Goal: Task Accomplishment & Management: Complete application form

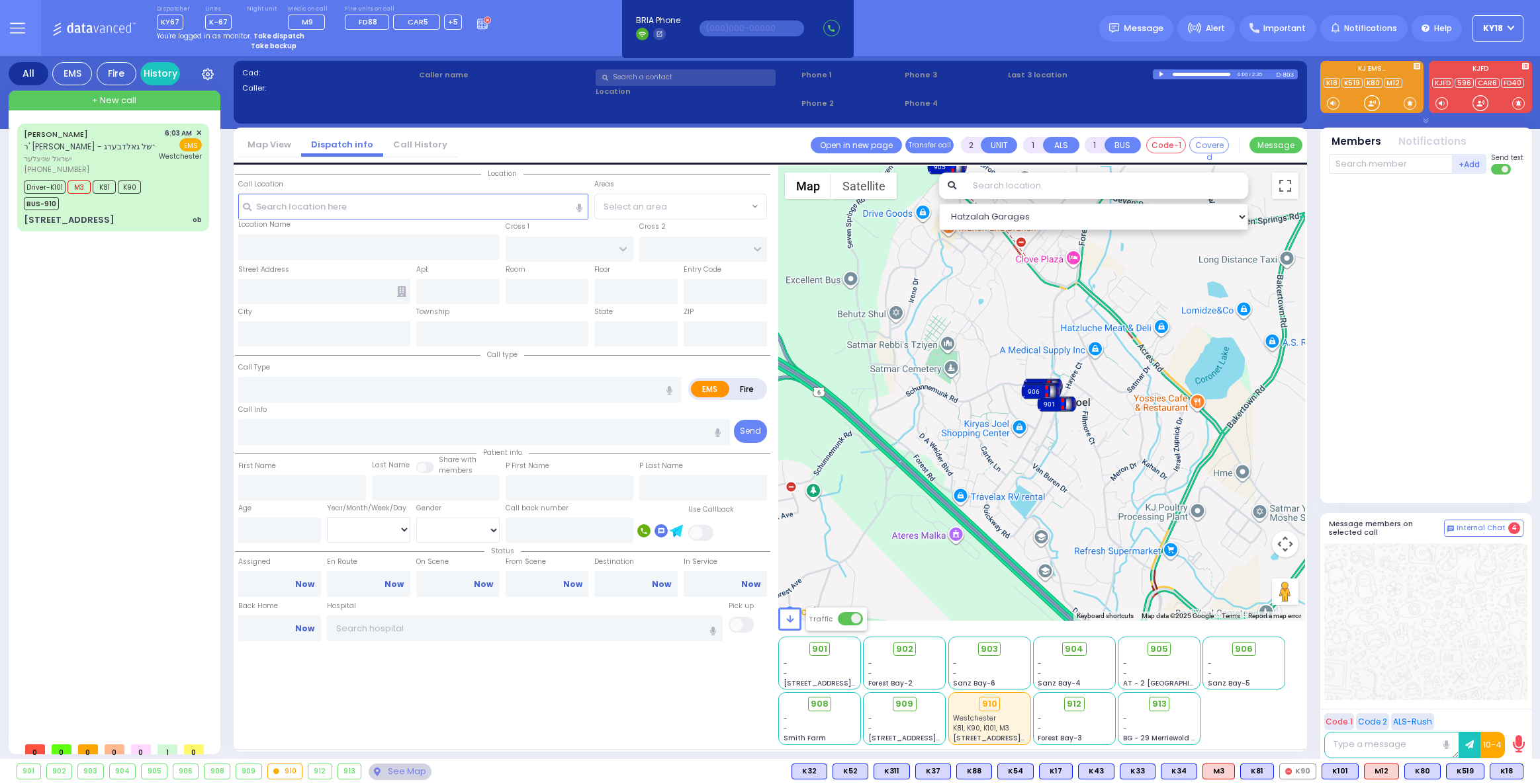
select select
type input "ky18"
click at [276, 34] on strong "Take dispatch" at bounding box center [278, 36] width 51 height 10
select select "4"
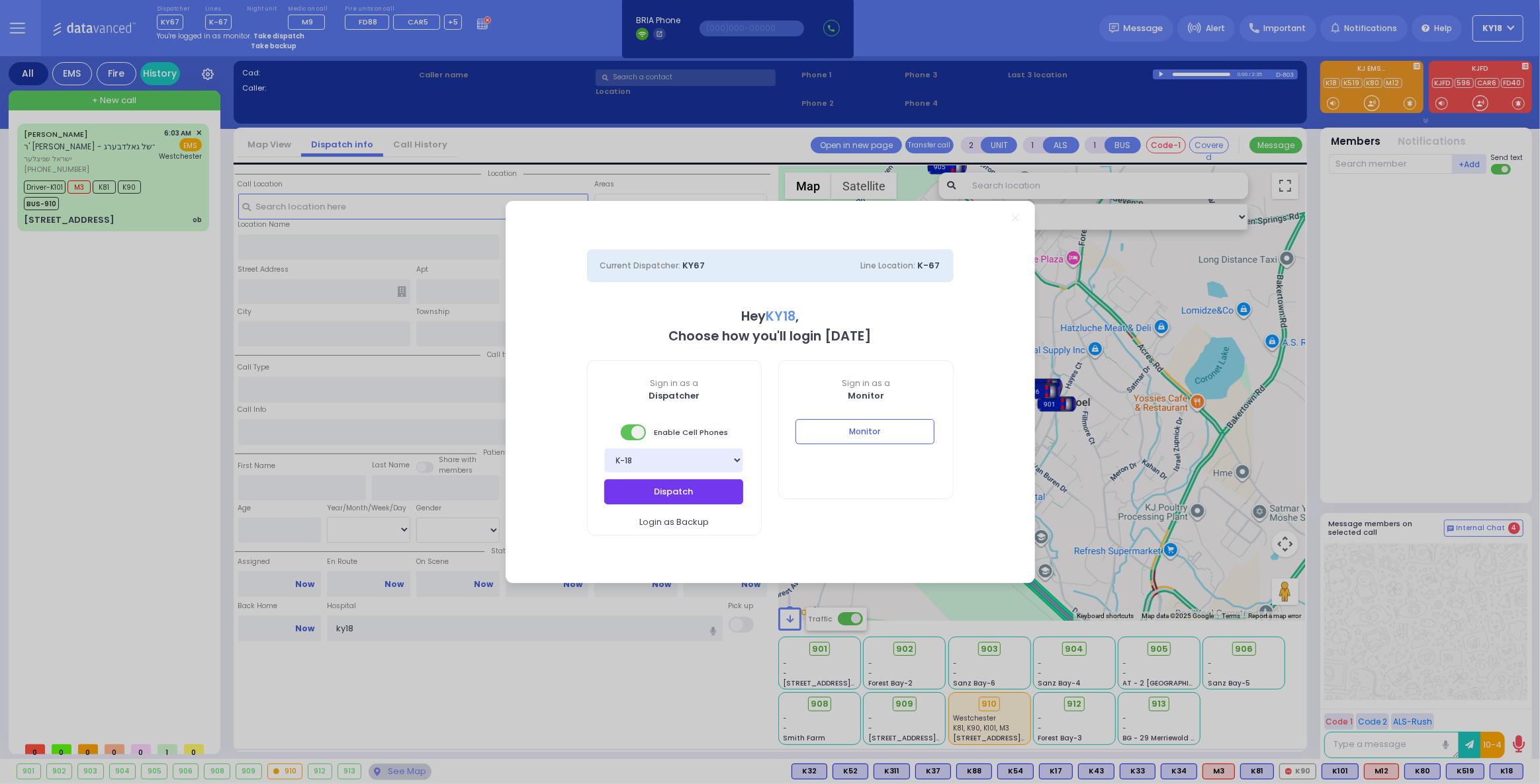
click at [685, 485] on button "Dispatch" at bounding box center [674, 492] width 139 height 25
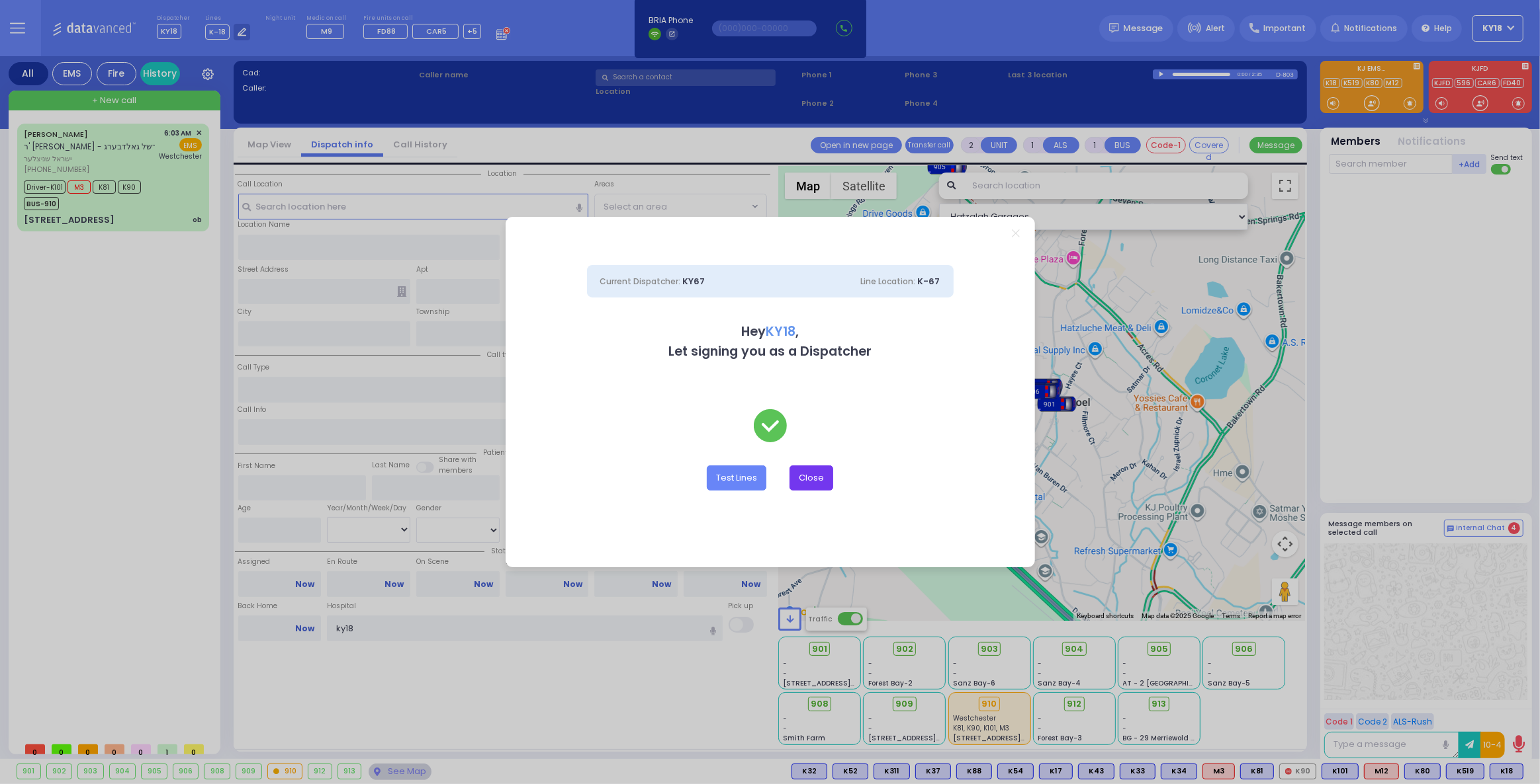
click at [814, 477] on button "Close" at bounding box center [811, 478] width 44 height 25
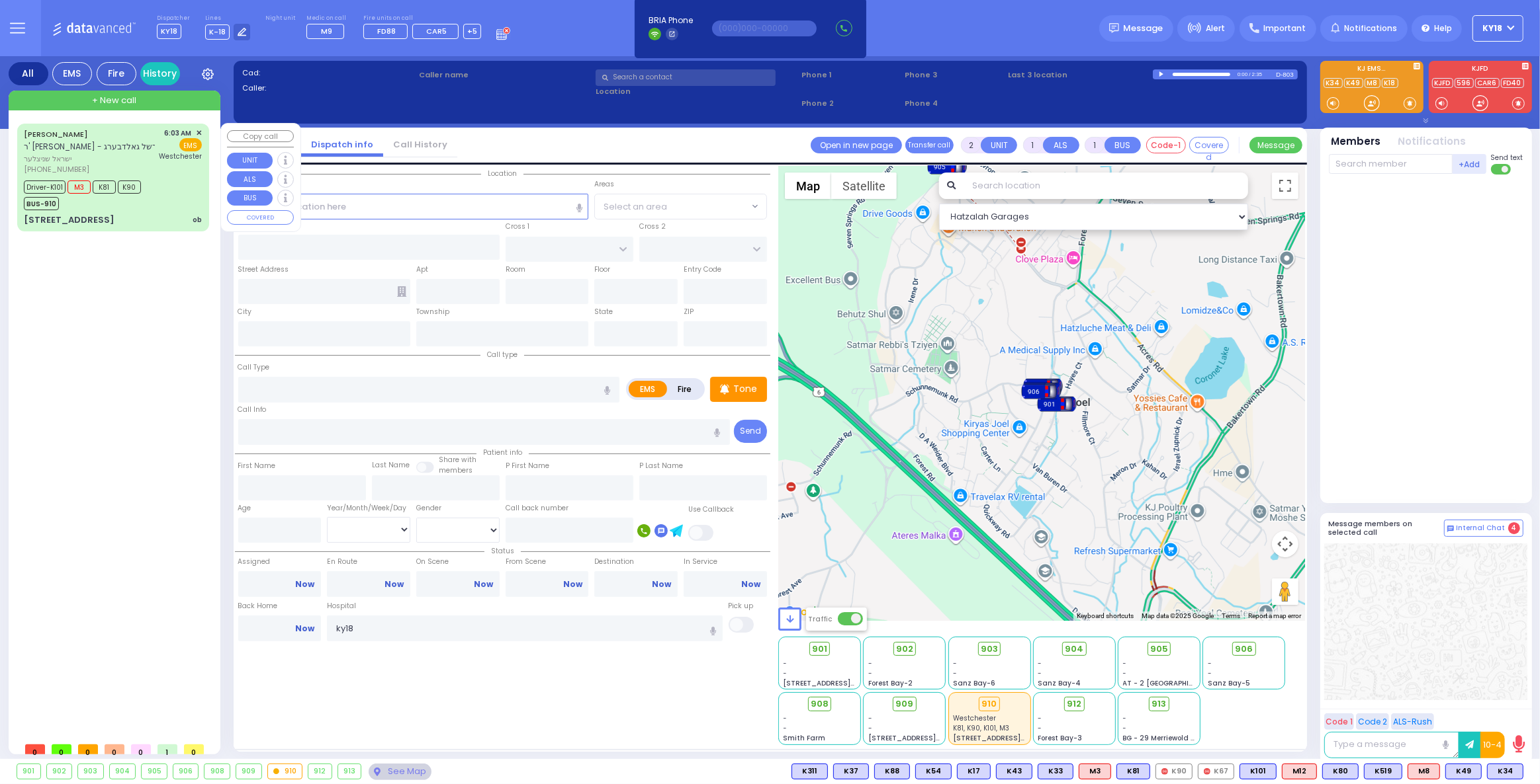
click at [195, 214] on div "ob" at bounding box center [197, 220] width 9 height 13
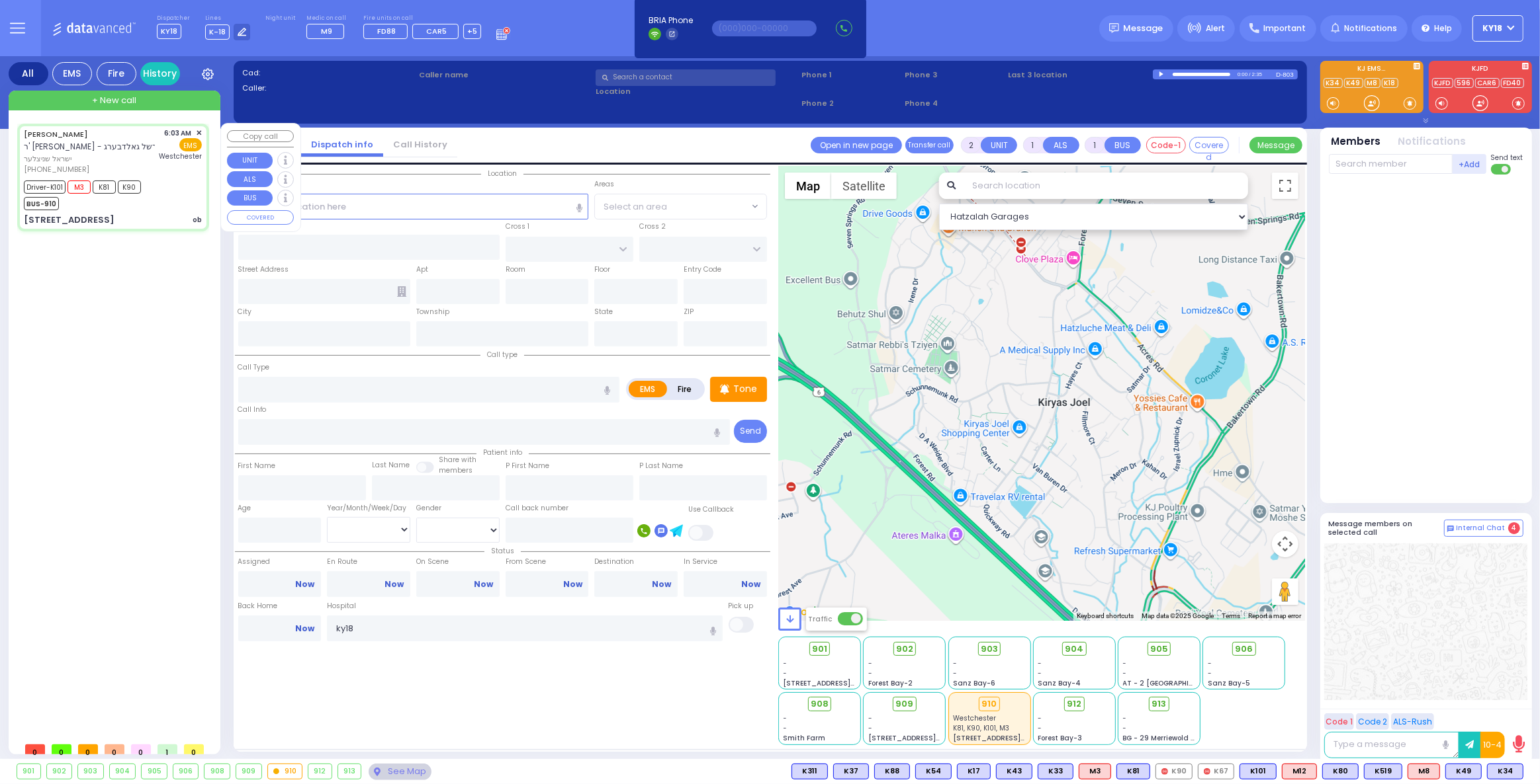
type input "6"
select select
type input "ob"
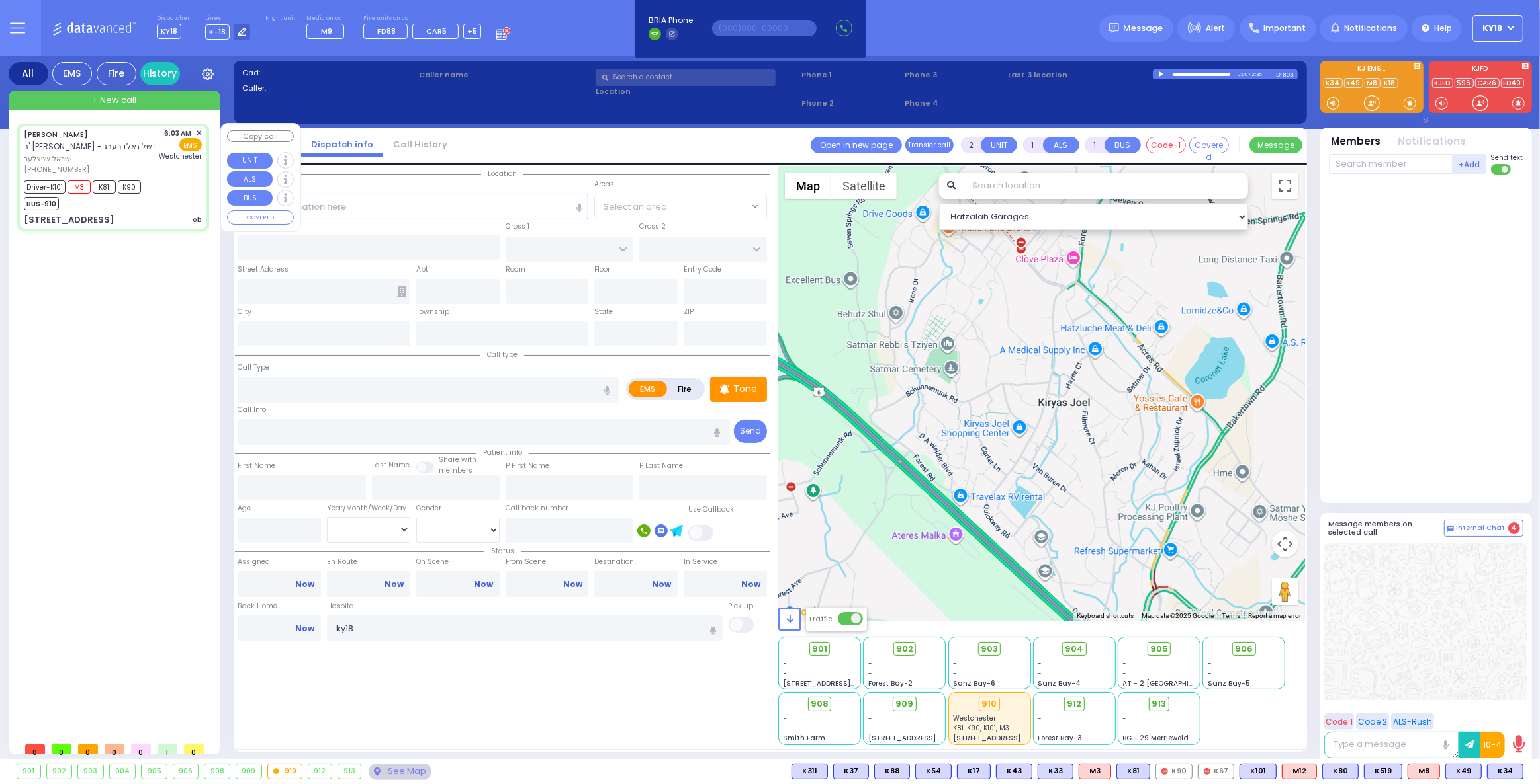
radio input "true"
type input "ISRAEL MENACHEM"
type input "SCHNITZLER"
type input "Chana"
type input "Schnitzler"
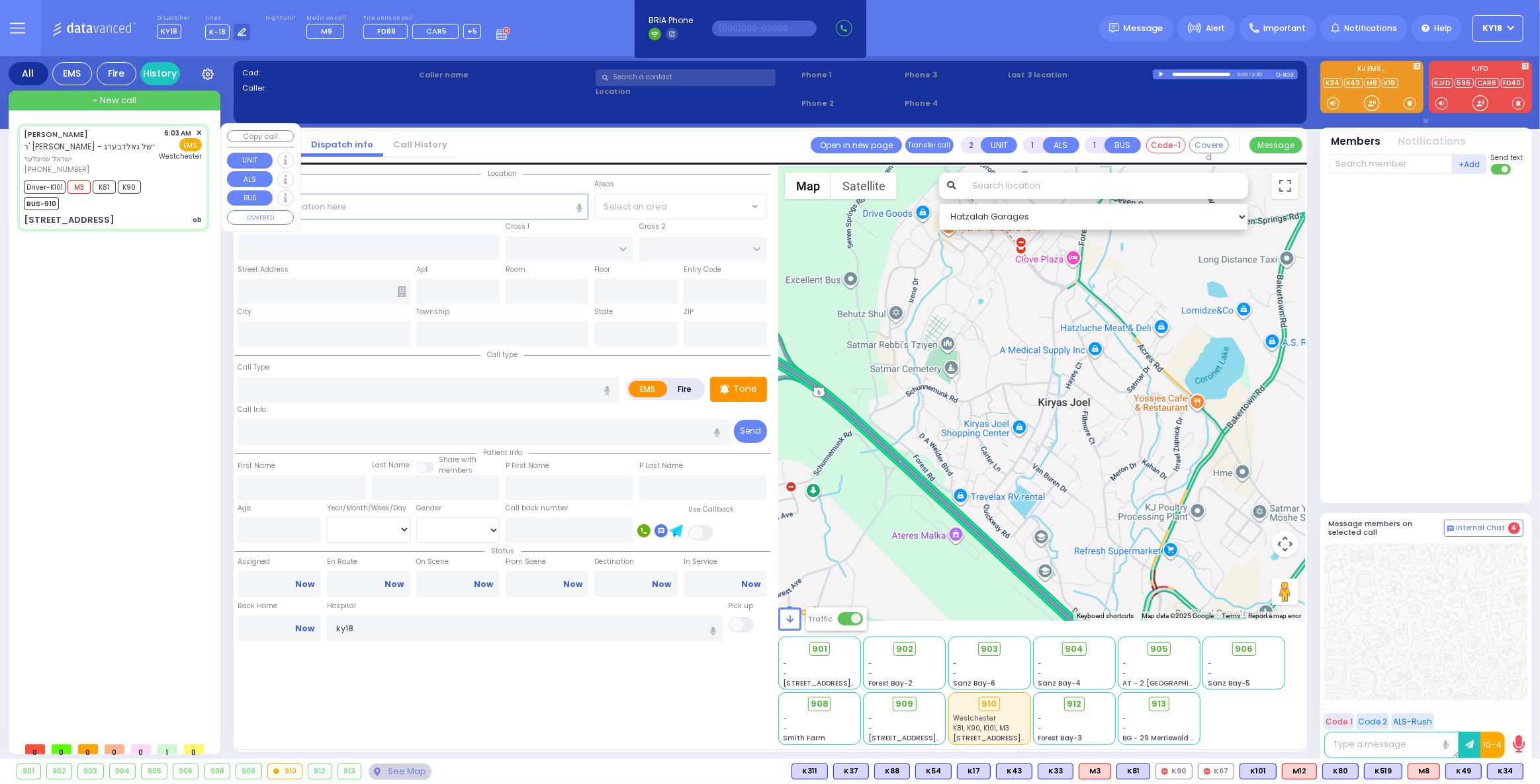
type input "35"
select select "Year"
select select "[DEMOGRAPHIC_DATA]"
type input "06:03"
type input "06:04"
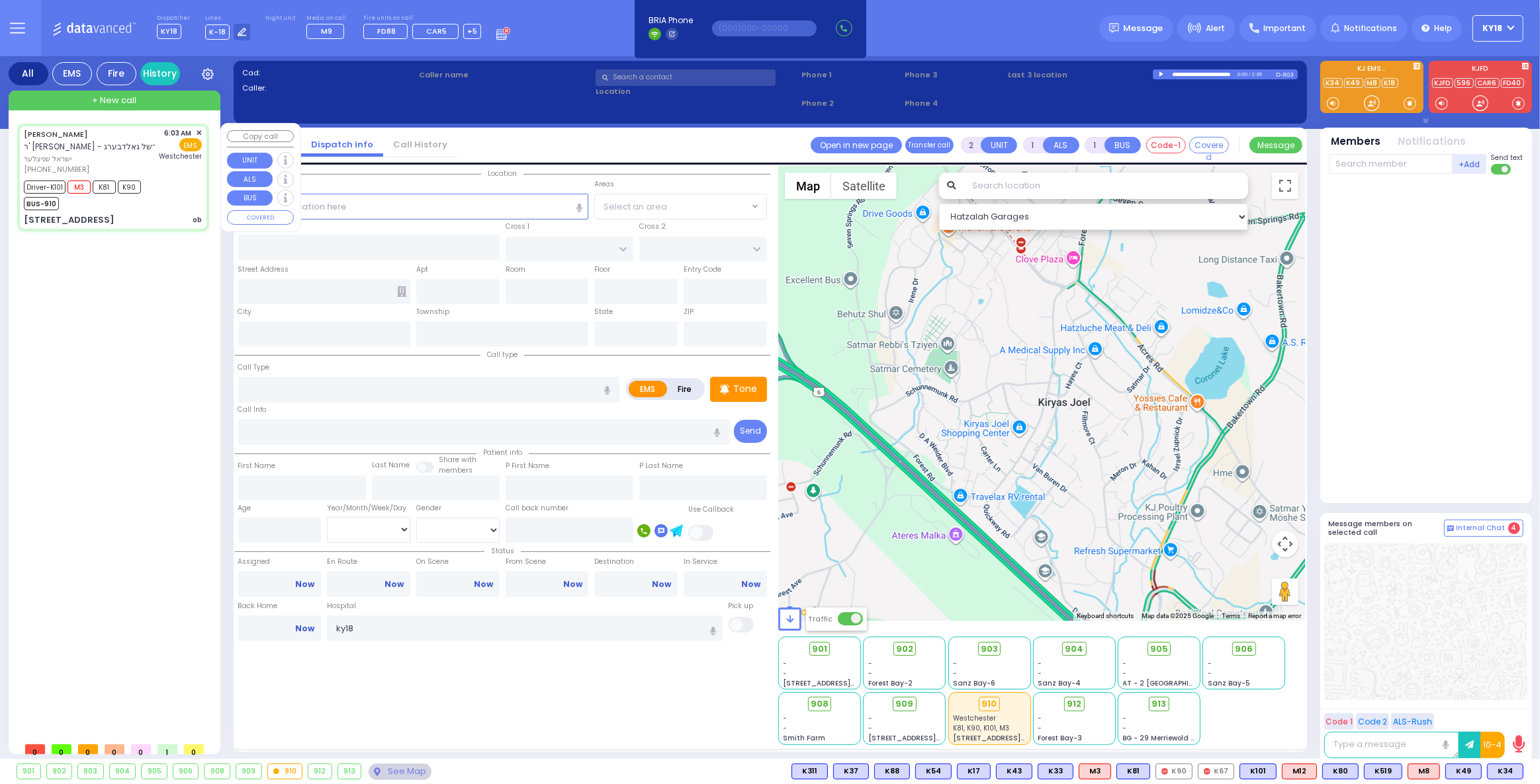
type input "06:09"
type input "06:20"
type input "07:20"
type input "07:30"
type input "Westchester Medical Center-Woods Road"
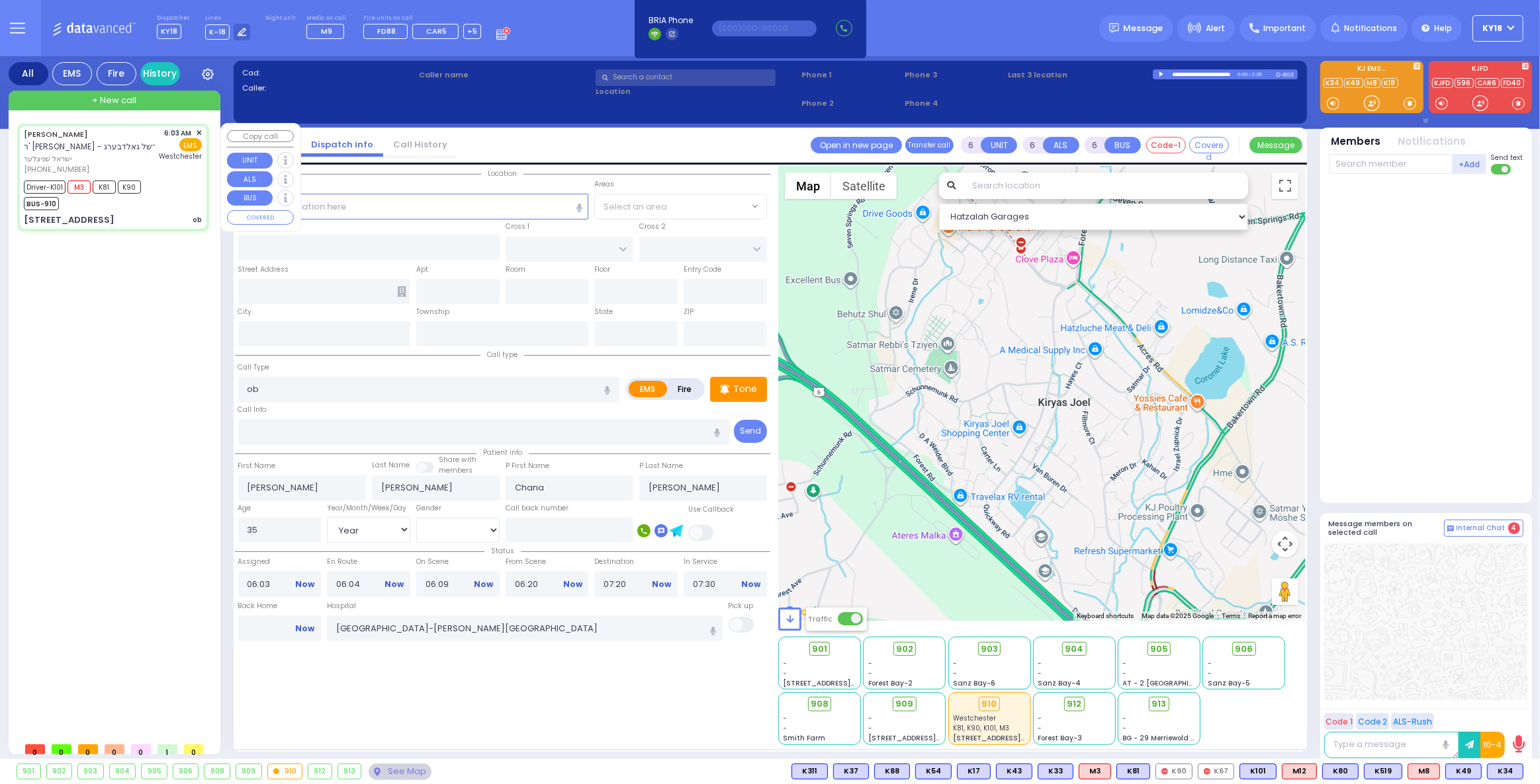
type input "BAKERTOWN RD"
type input "COUNTY ROUTE 105"
type input "13 AUSTRA PKWY"
type input "306"
type input "Kiryas Joel"
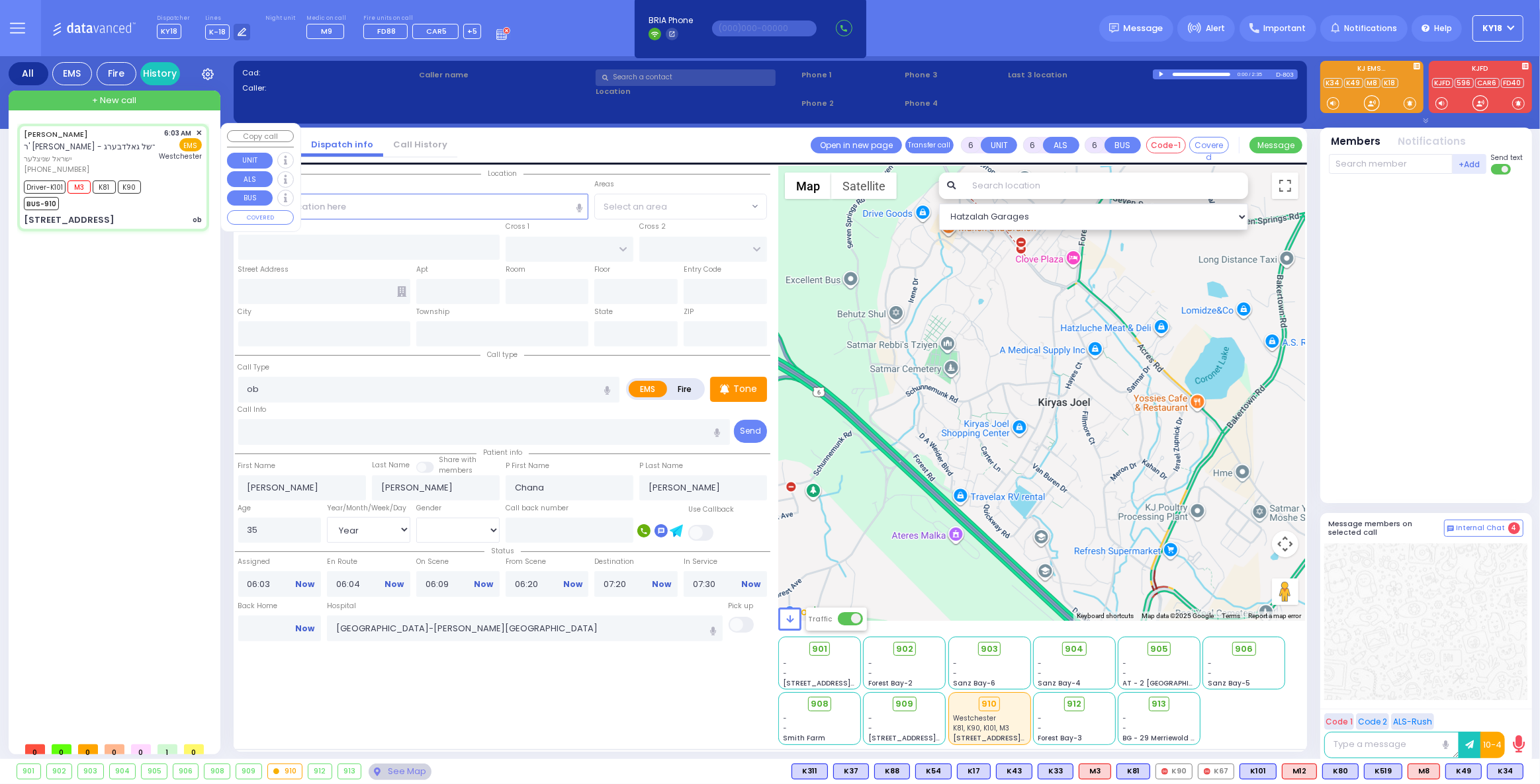
type input "[US_STATE]"
type input "10950"
select select "Hatzalah Garages"
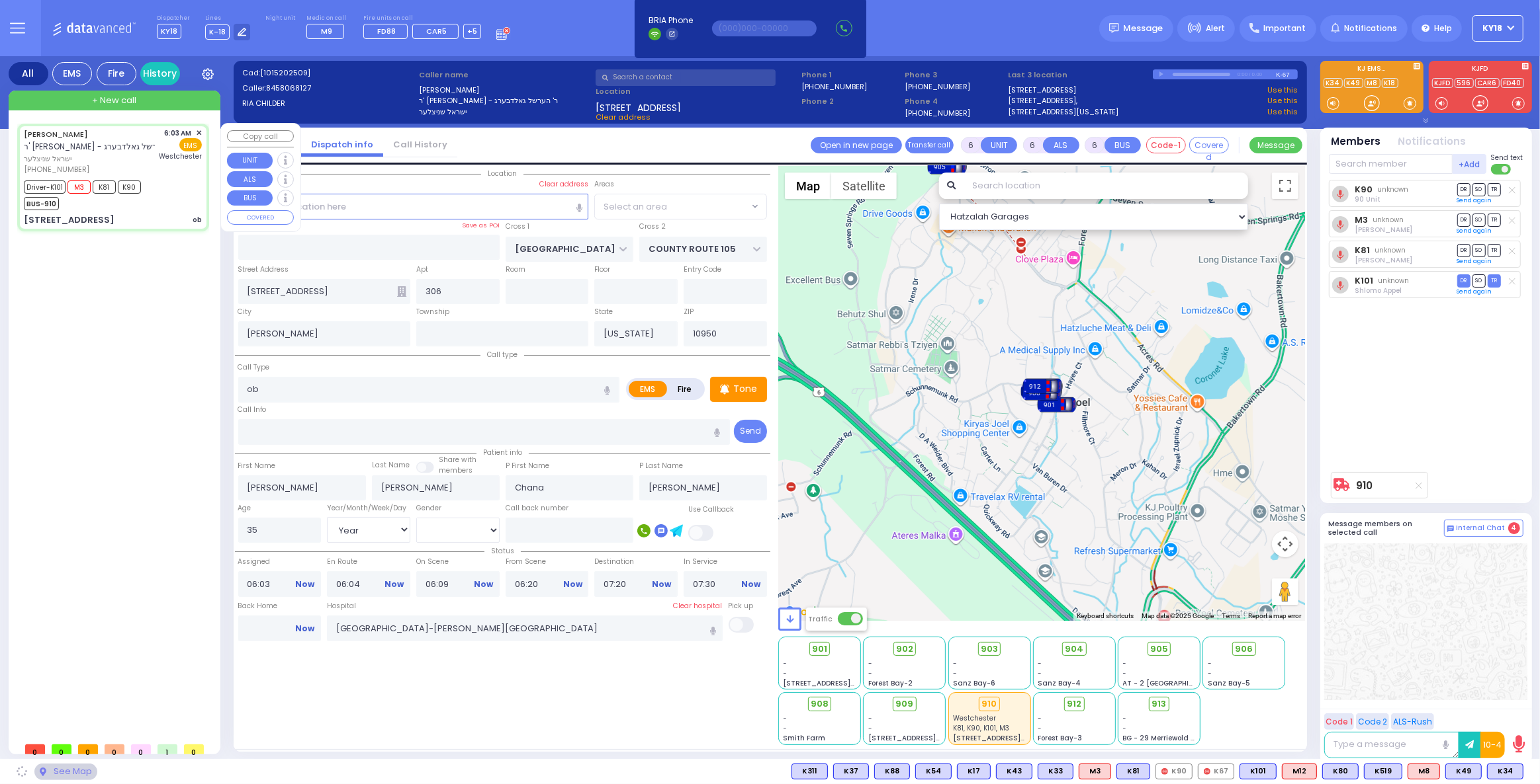
select select "SECTION 4"
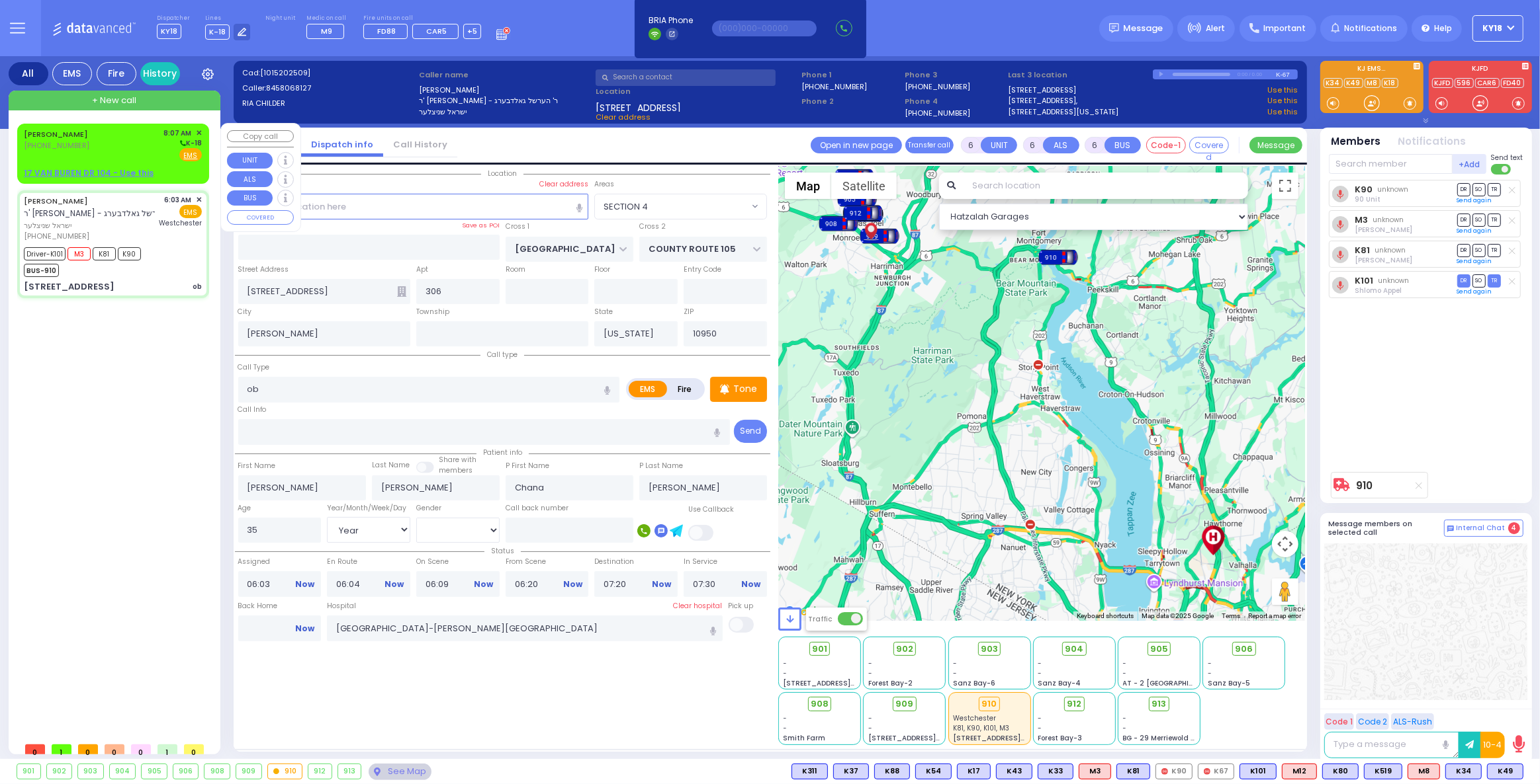
click at [79, 149] on div "[PHONE_NUMBER]" at bounding box center [58, 145] width 69 height 11
type input "2"
type input "1"
select select
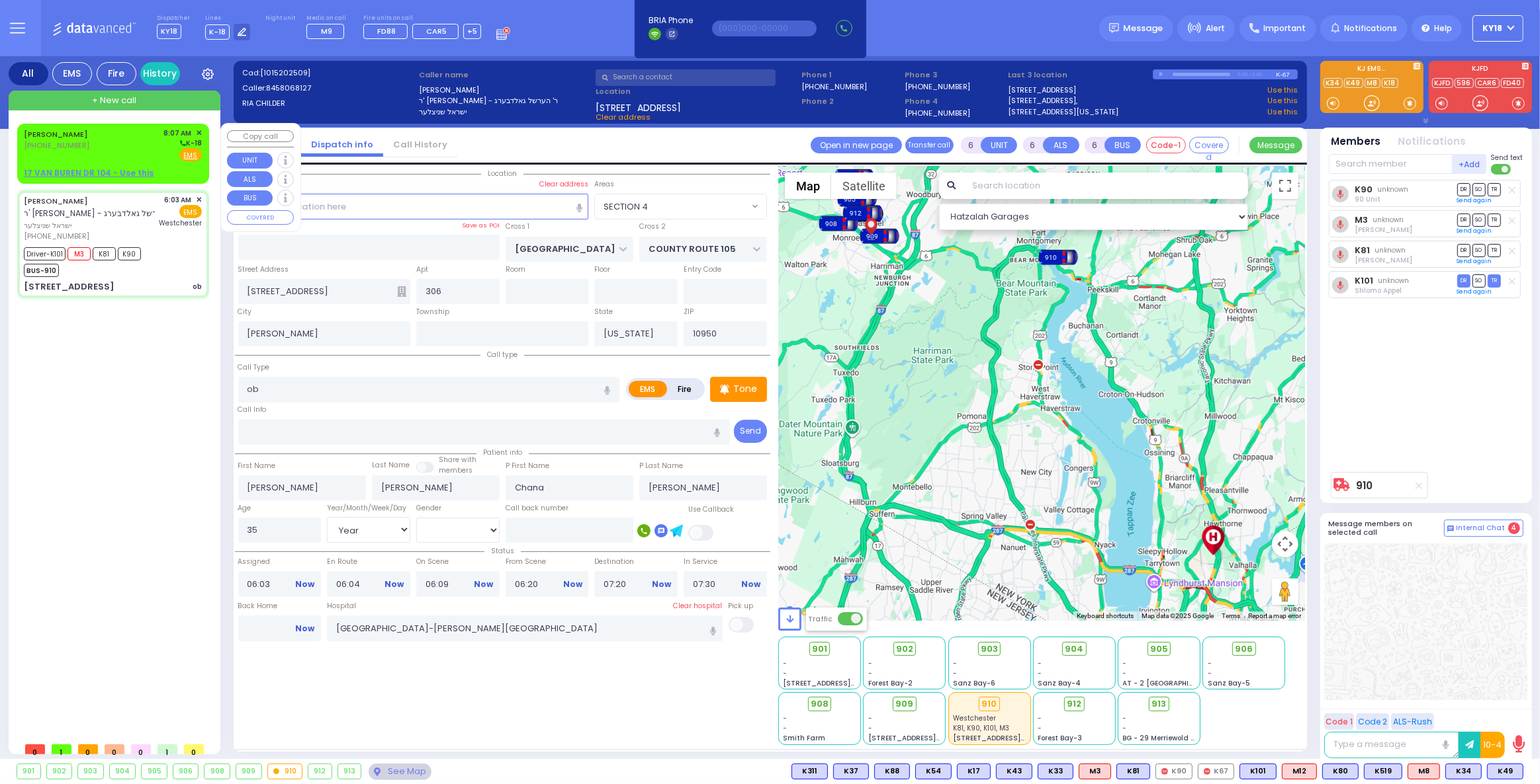
radio input "true"
type input "[PERSON_NAME]"
select select
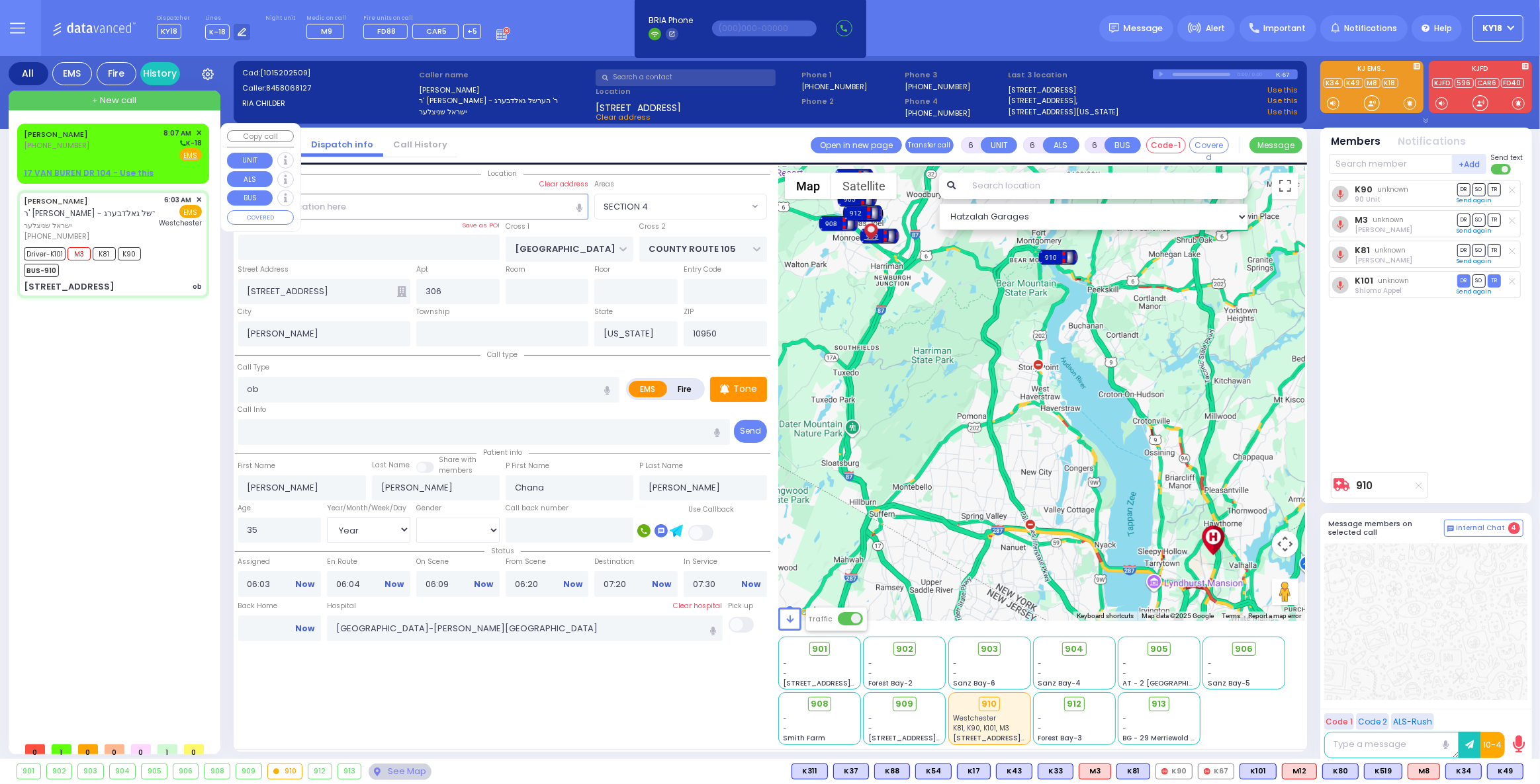
type input "08:07"
select select "Hatzalah Garages"
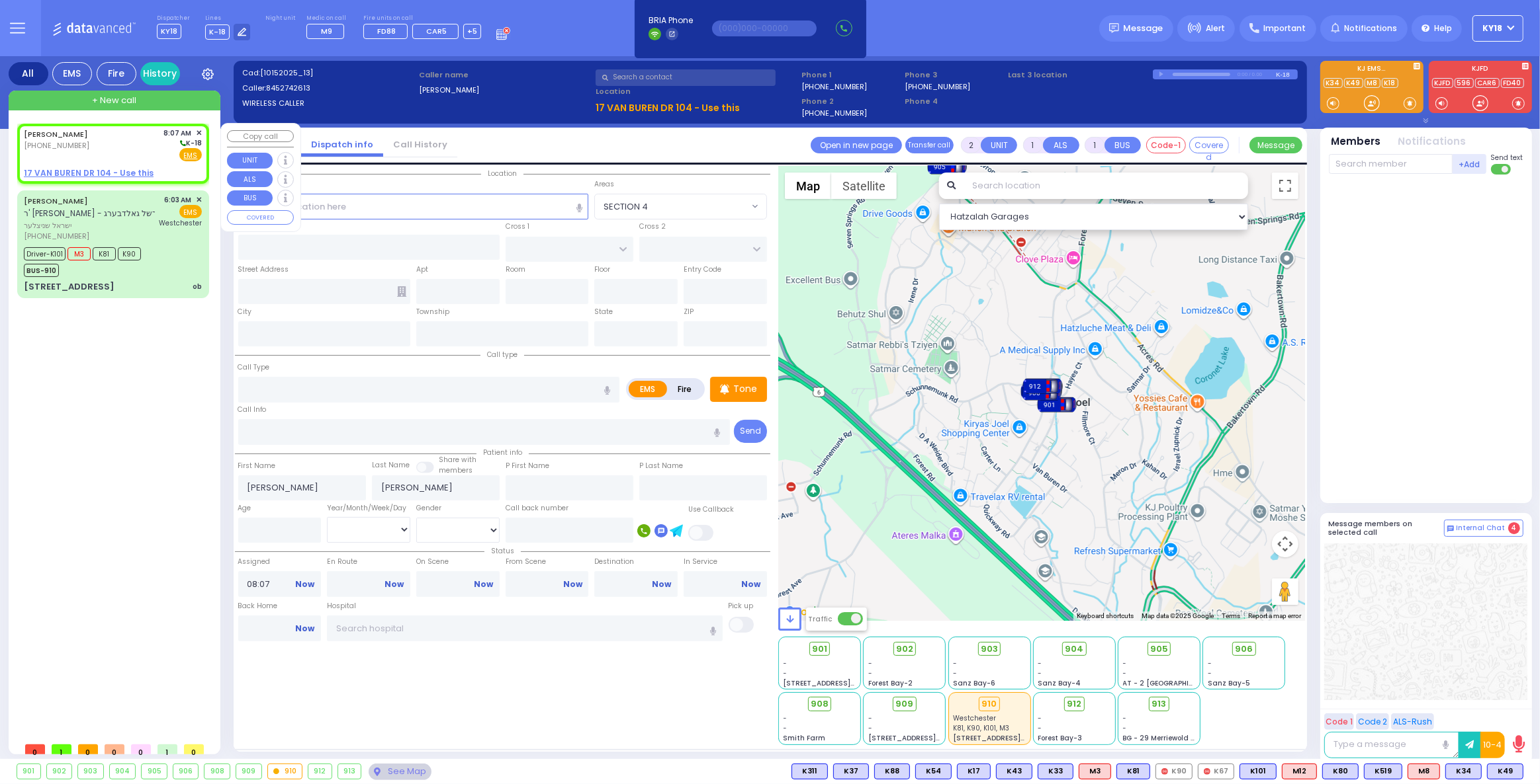
click at [83, 169] on u "17 VAN BUREN DR 104 - Use this" at bounding box center [88, 172] width 129 height 11
select select
radio input "true"
select select
select select "Hatzalah Garages"
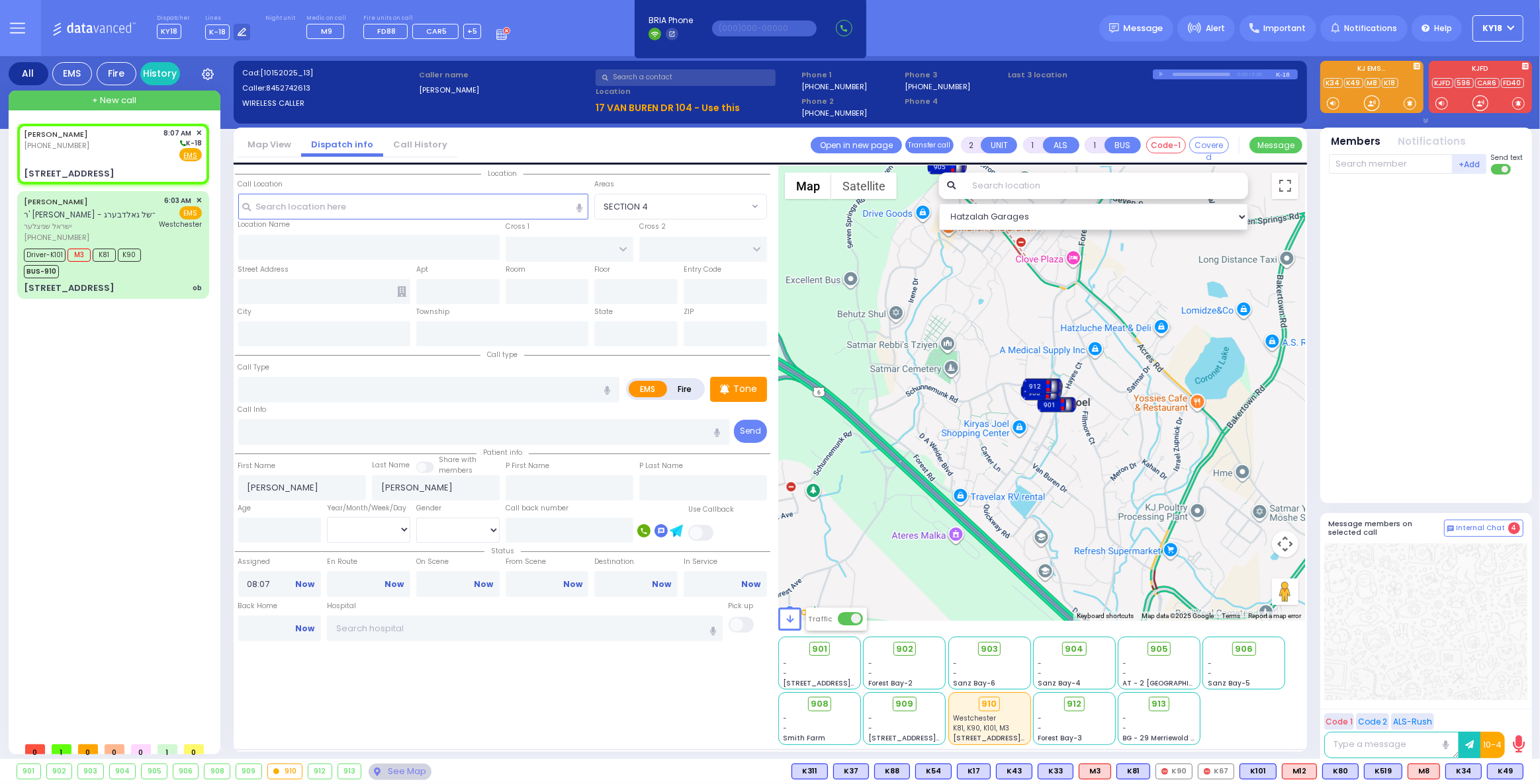
select select
radio input "true"
select select
select select "Hatzalah Garages"
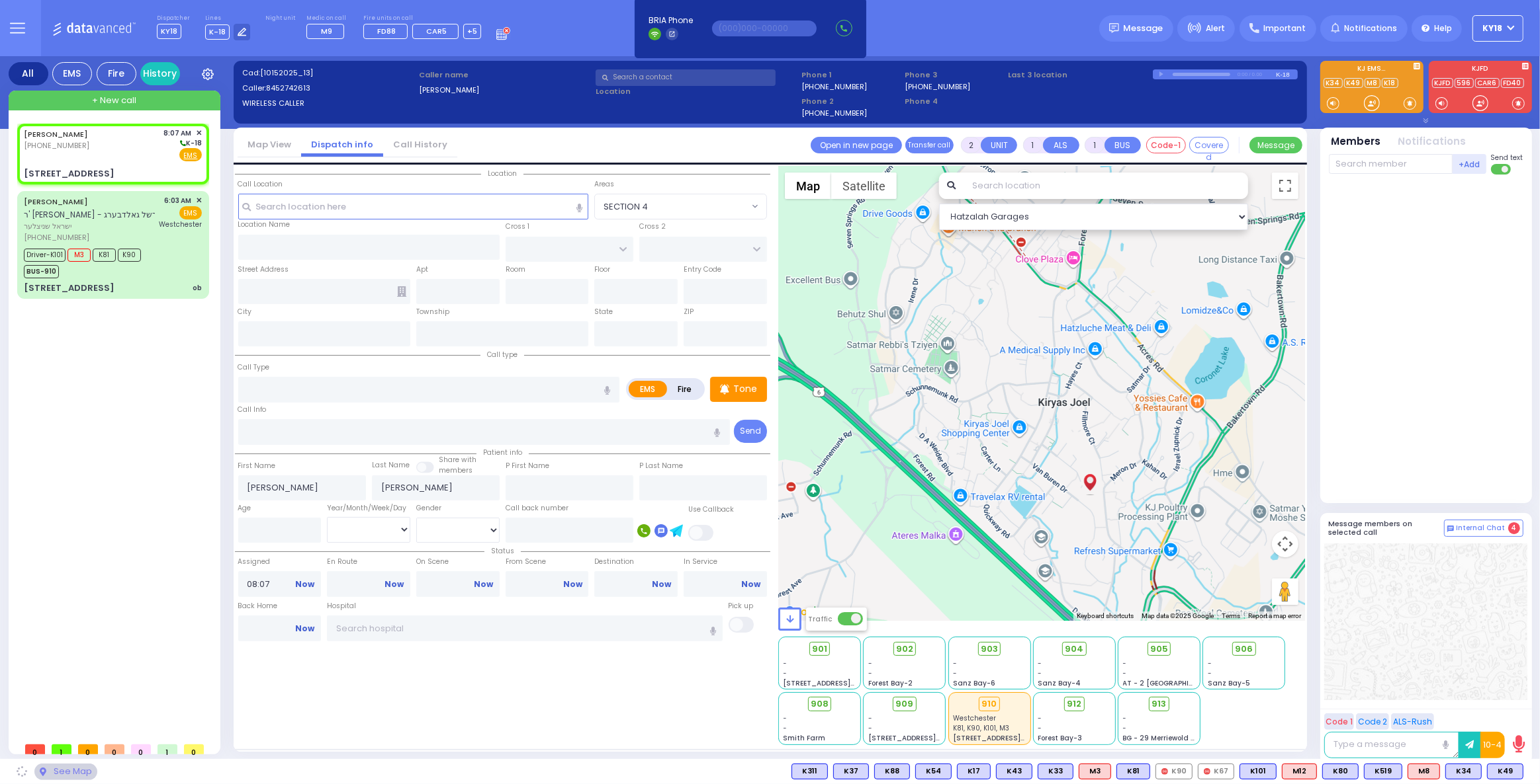
type input "SHINEV COURT"
type input "QUICKWAY RD"
type input "17 VAN BUREN DR"
type input "104"
type input "Kiryas Joel"
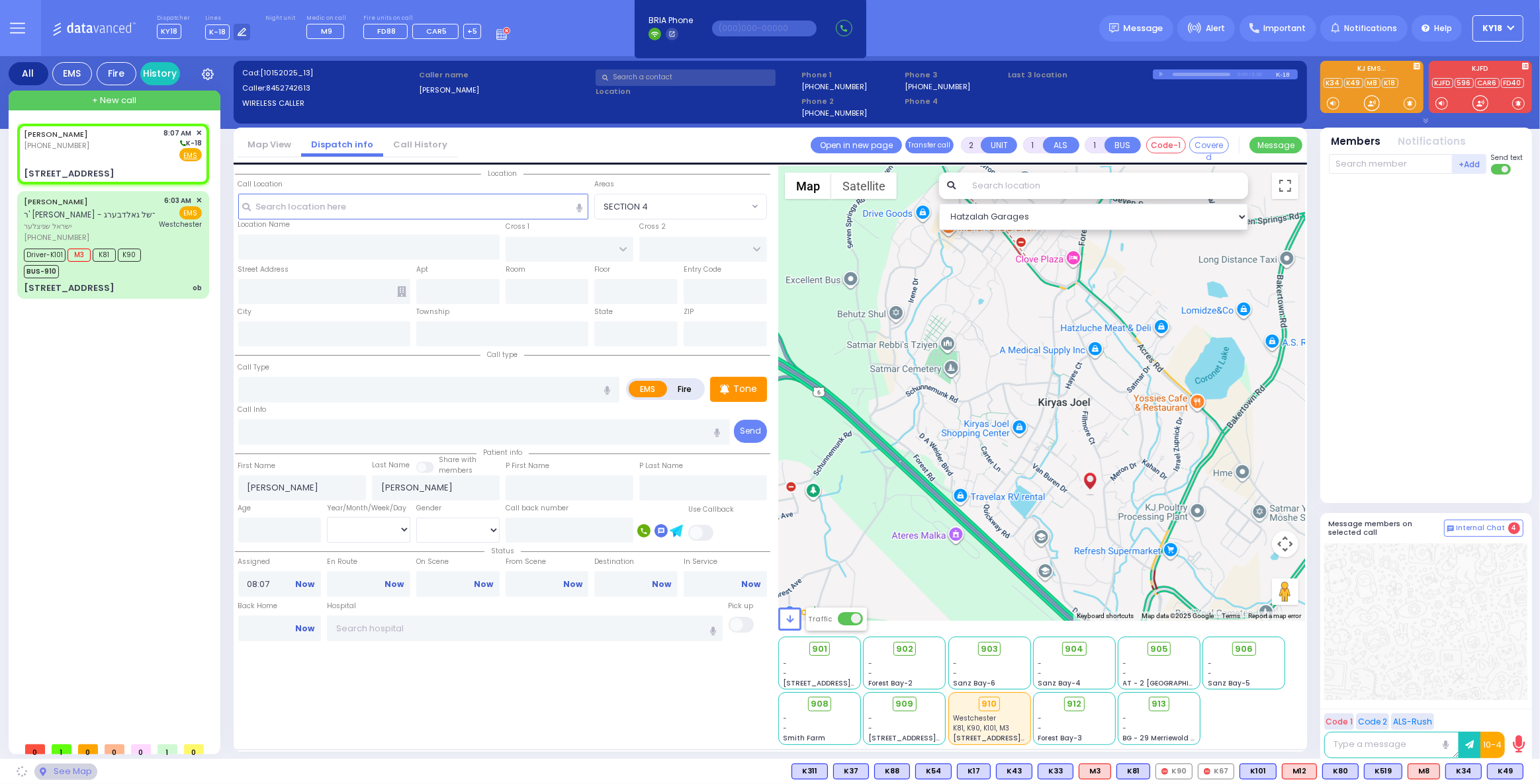
type input "[US_STATE]"
type input "10950"
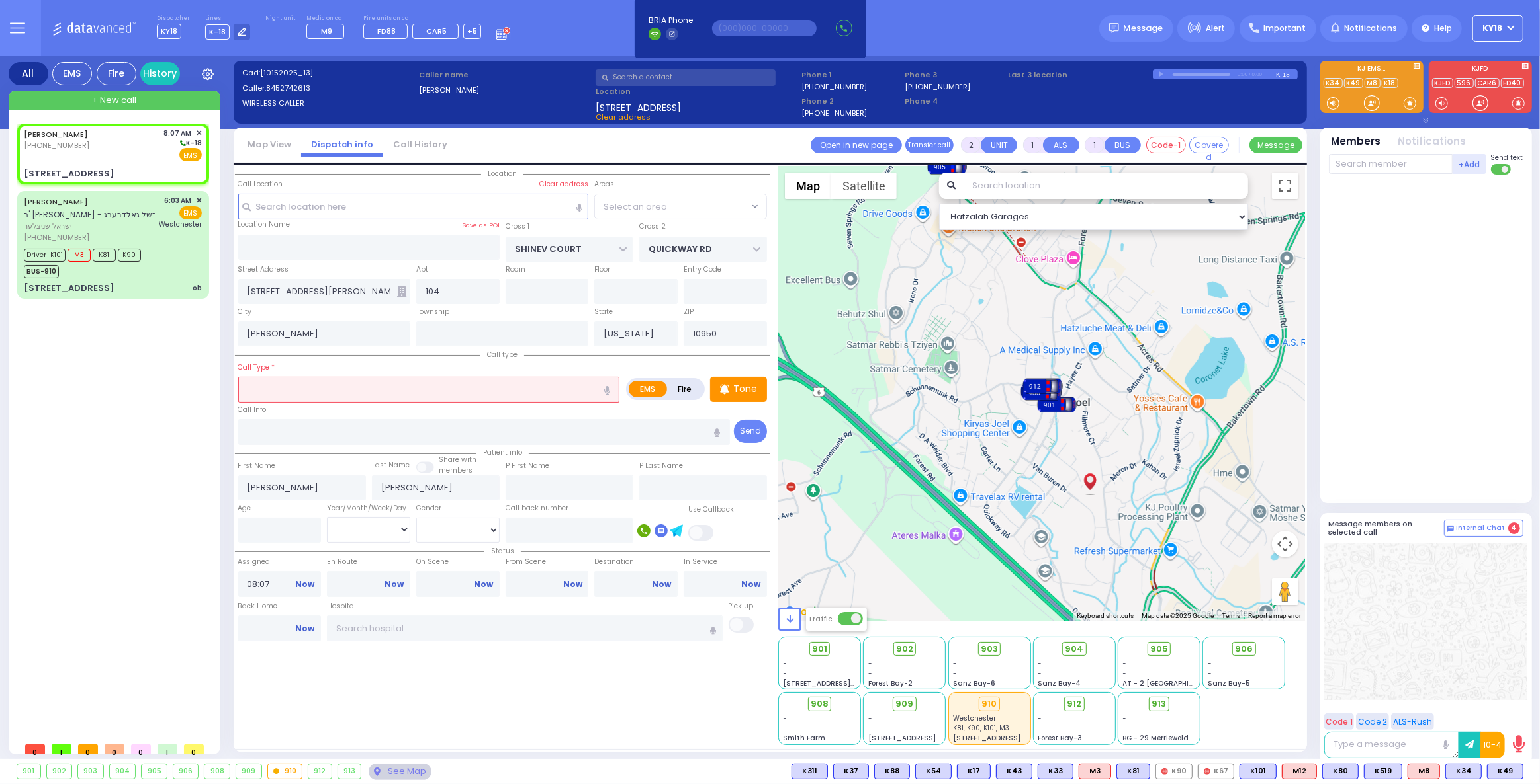
select select "SECTION 1"
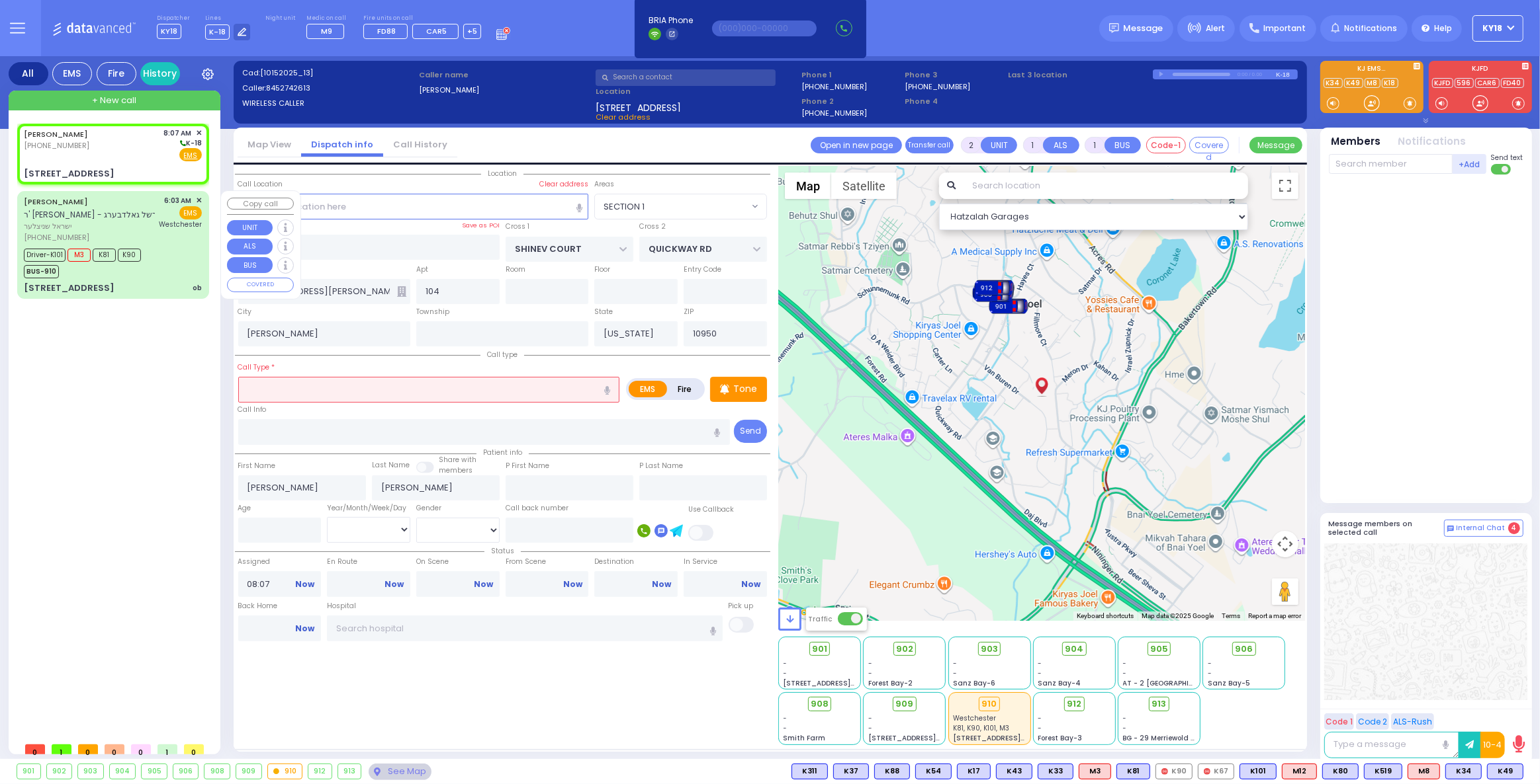
click at [120, 223] on span "ישראל שניצלער" at bounding box center [89, 226] width 131 height 11
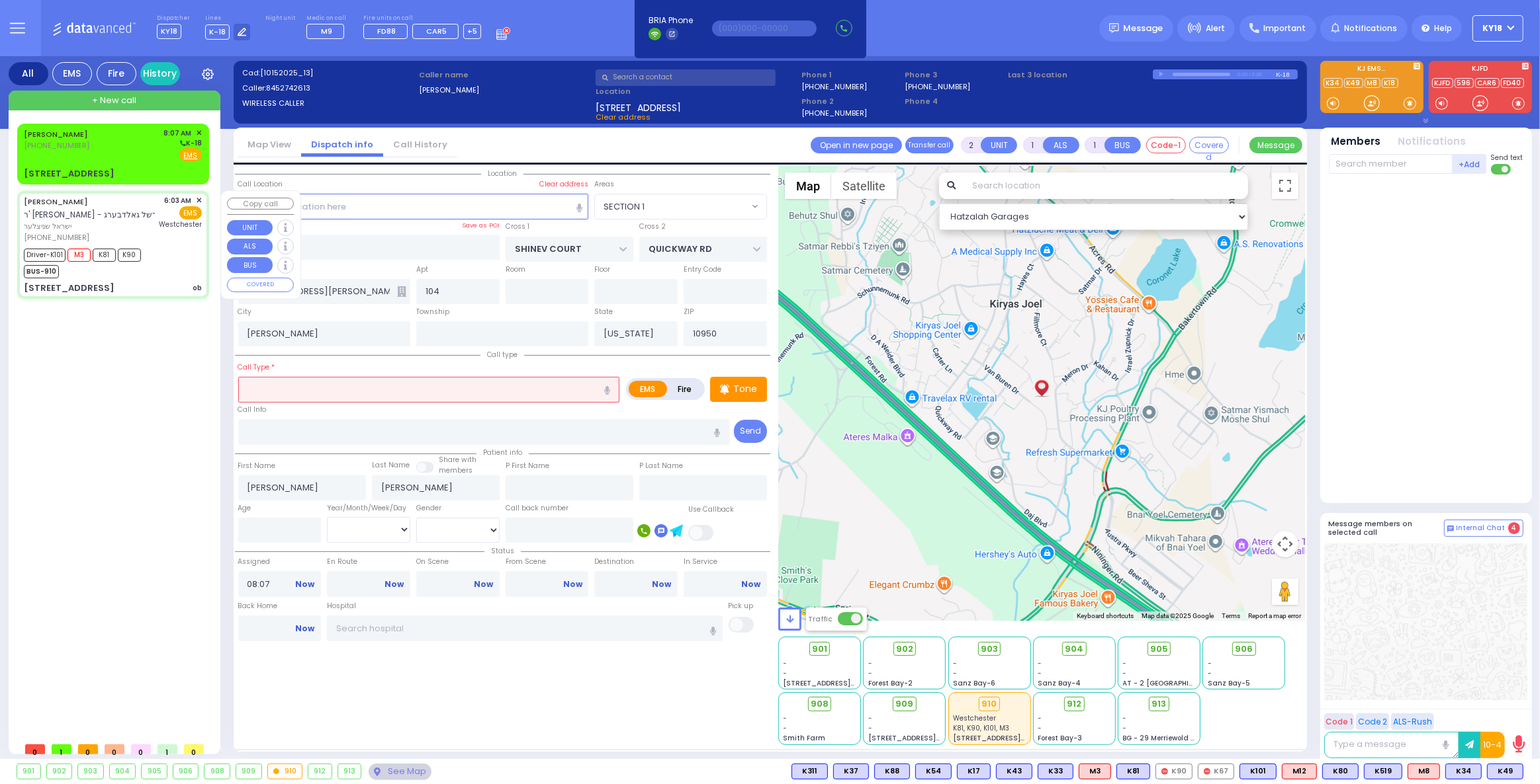
type input "6"
select select
type input "ob"
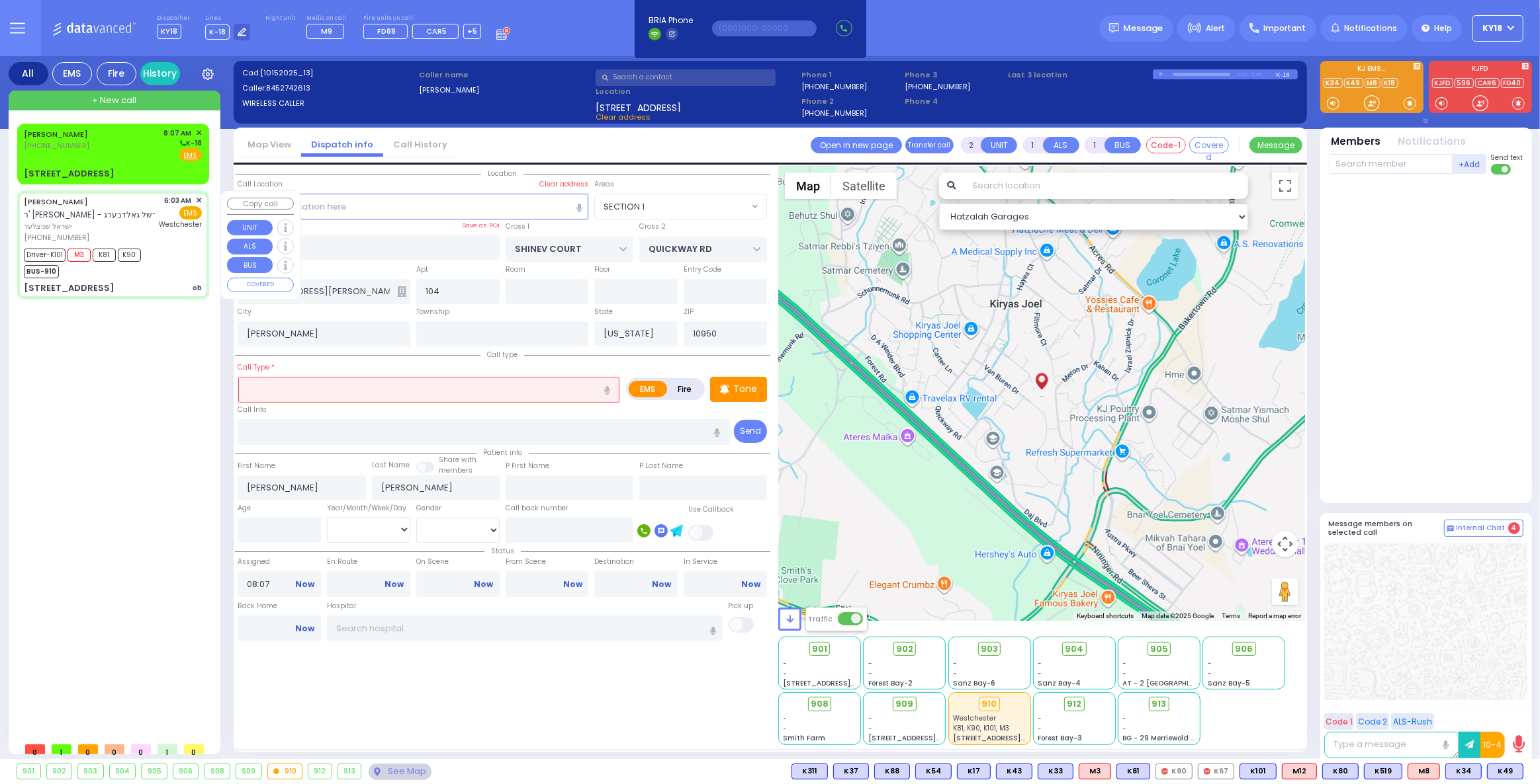
radio input "true"
type input "ISRAEL MENACHEM"
type input "SCHNITZLER"
type input "Chana"
type input "Schnitzler"
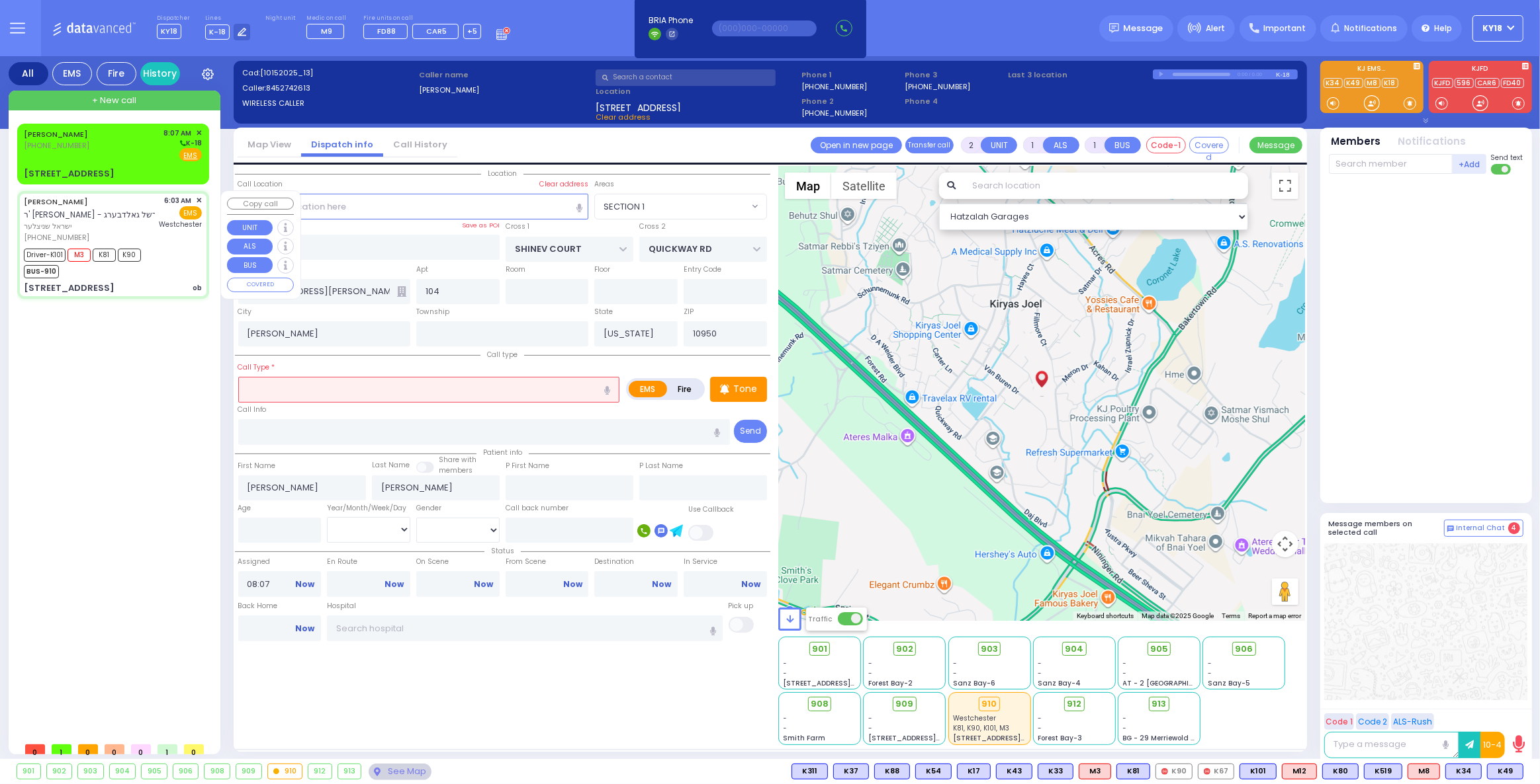
type input "35"
select select "Year"
select select "[DEMOGRAPHIC_DATA]"
type input "06:03"
type input "06:04"
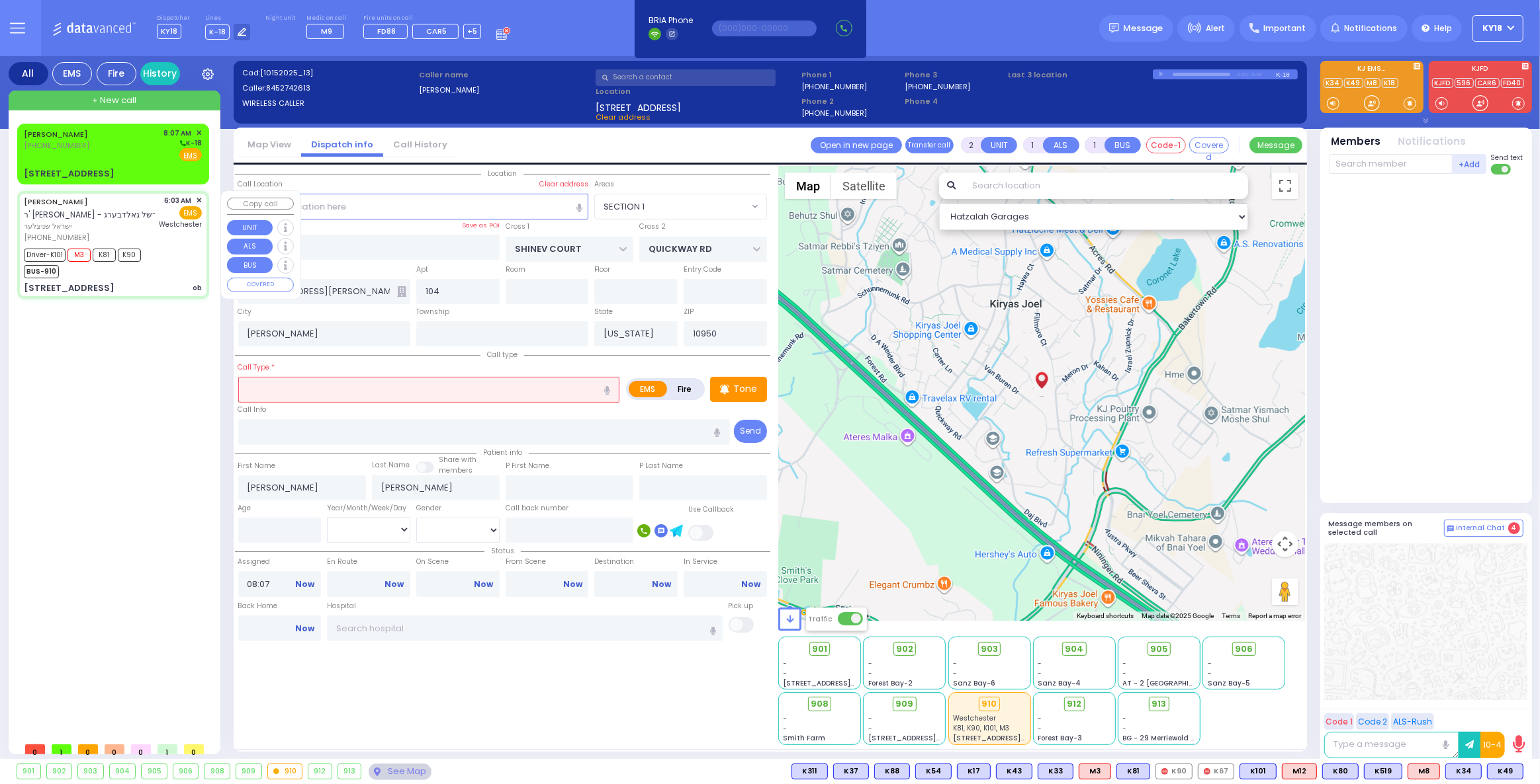
type input "06:09"
type input "06:20"
type input "07:20"
type input "07:30"
type input "Westchester Medical Center-Woods Road"
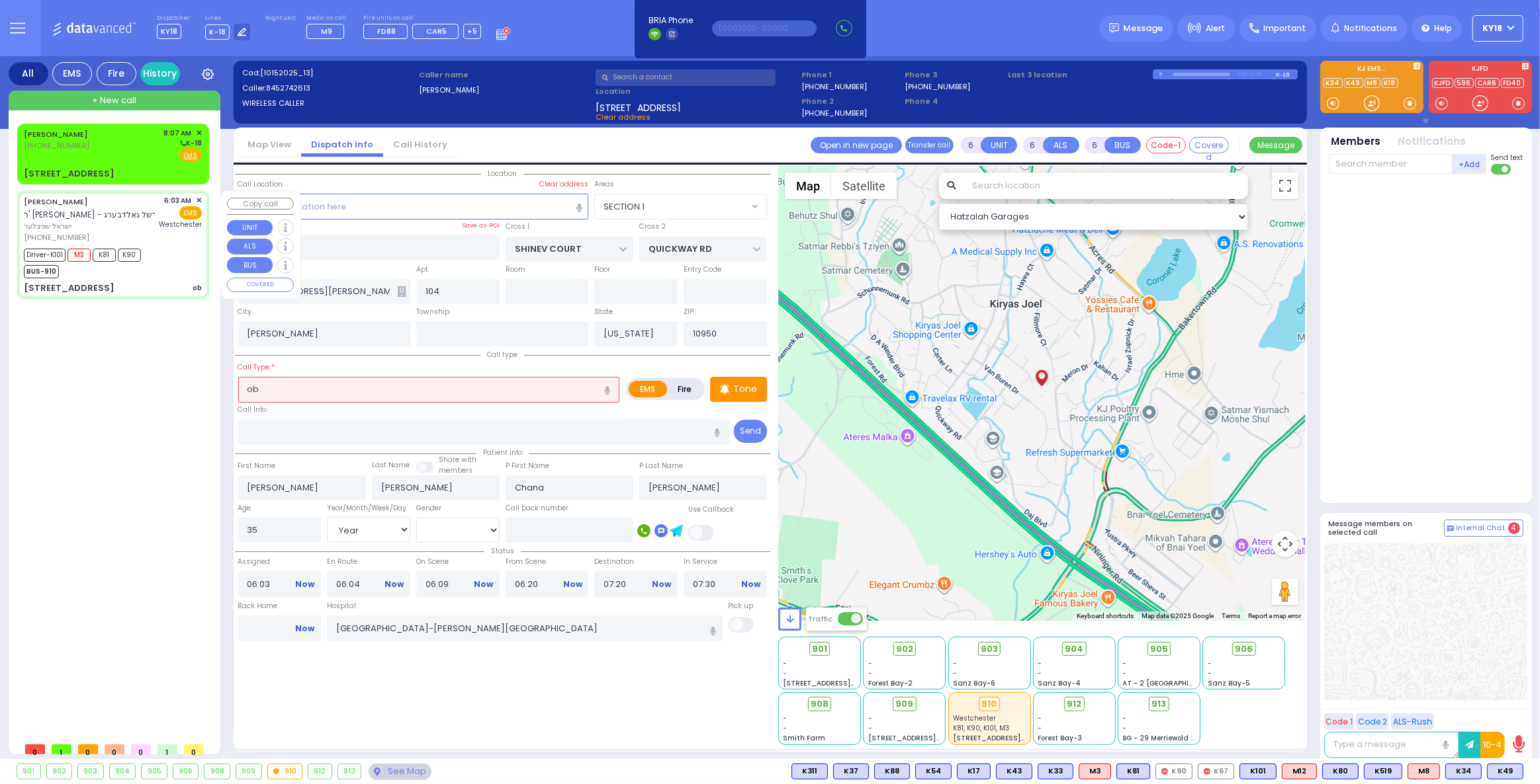
type input "BAKERTOWN RD"
type input "COUNTY ROUTE 105"
type input "13 AUSTRA PKWY"
type input "306"
select select "Hatzalah Garages"
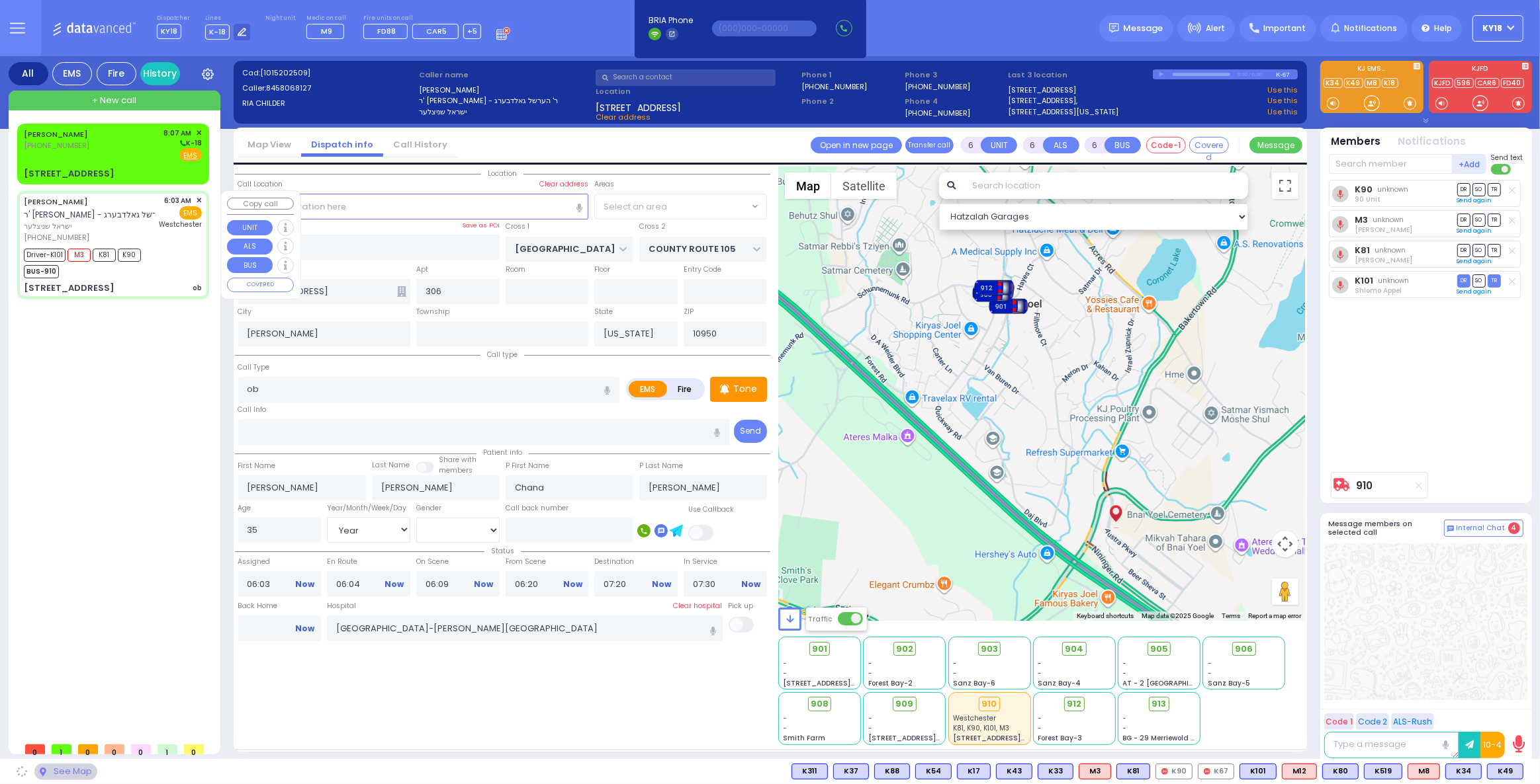
select select "SECTION 4"
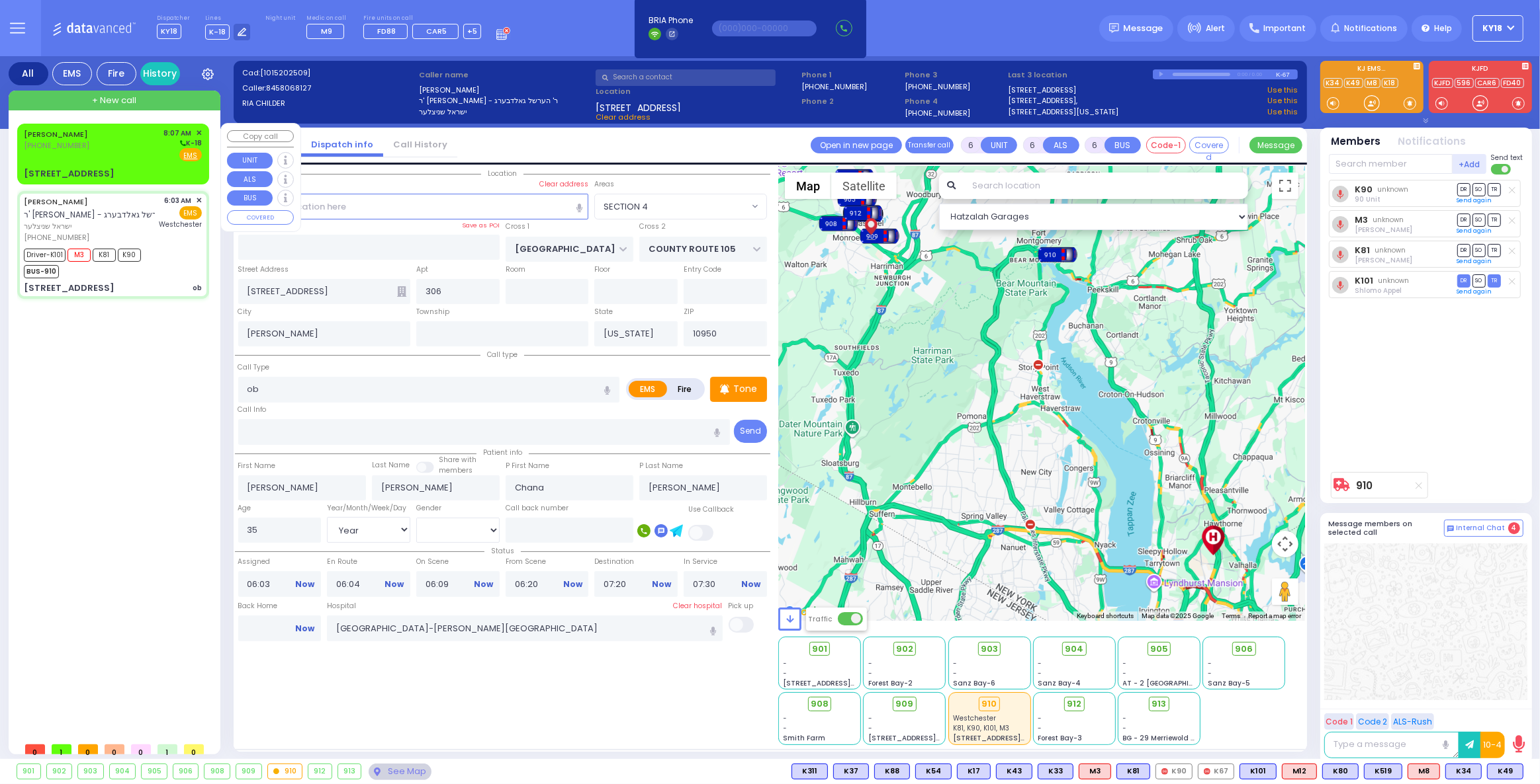
click at [133, 171] on div "17 VAN BUREN DR 104" at bounding box center [112, 173] width 178 height 13
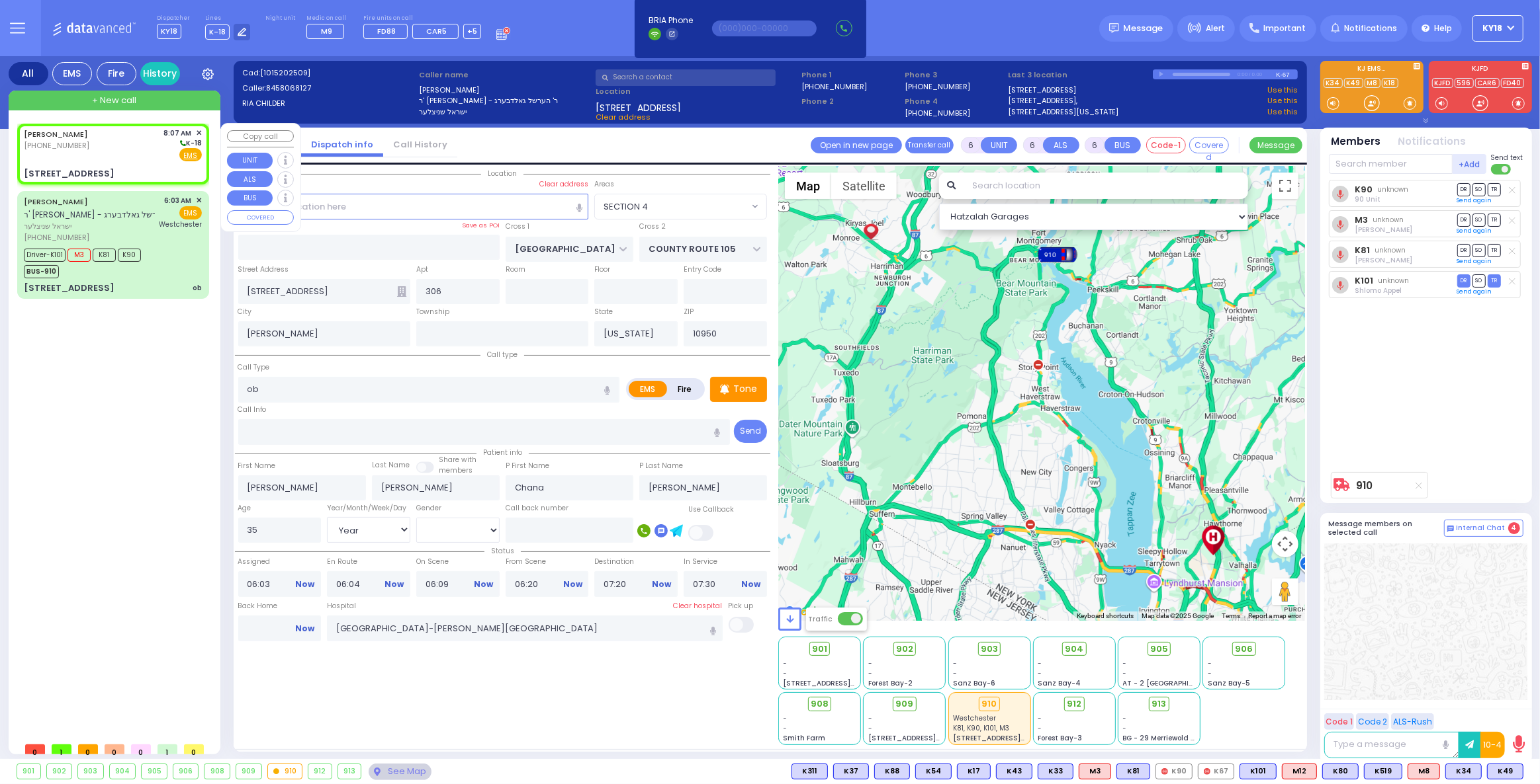
type input "2"
type input "1"
select select
radio input "true"
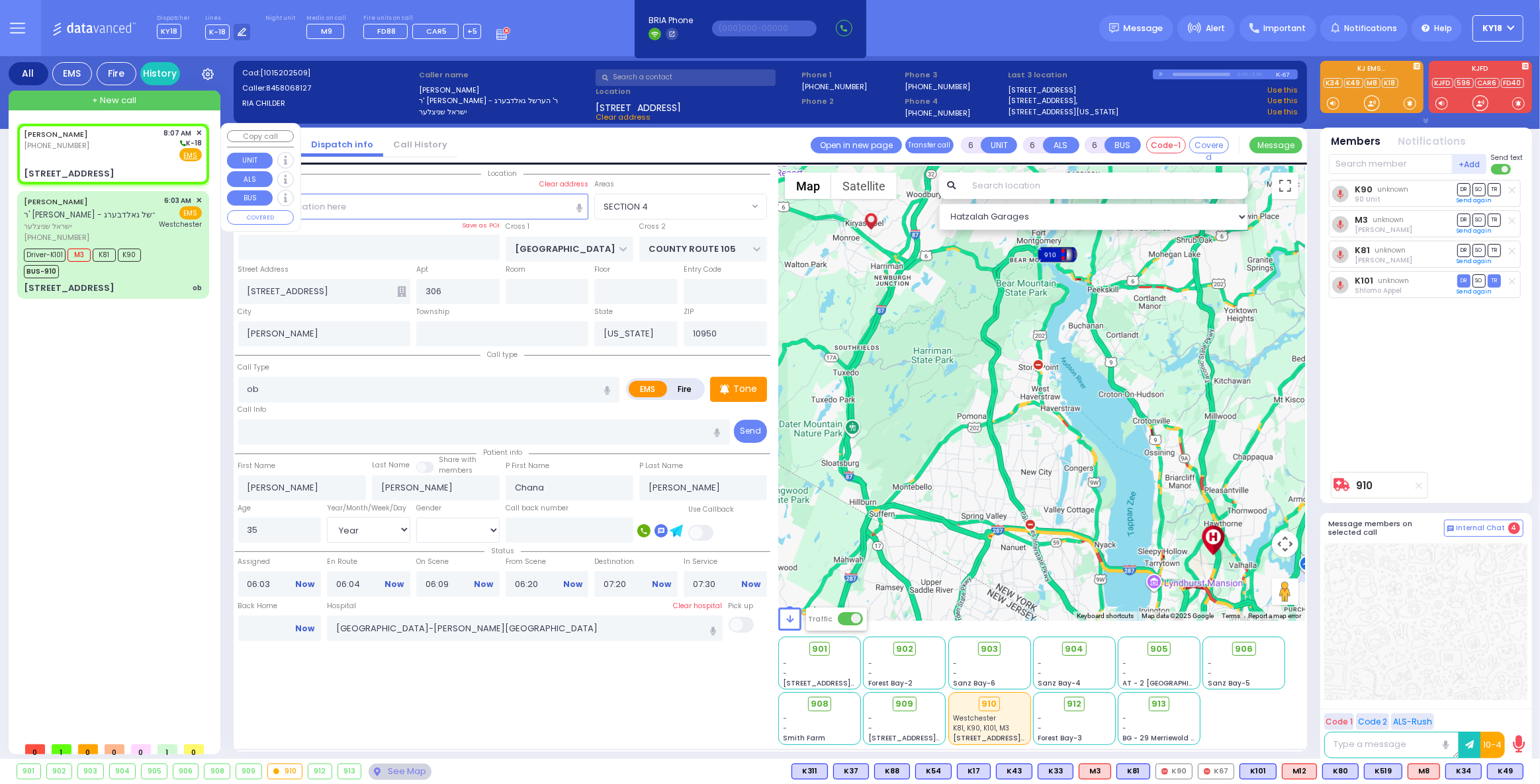
type input "[PERSON_NAME]"
select select
type input "08:07"
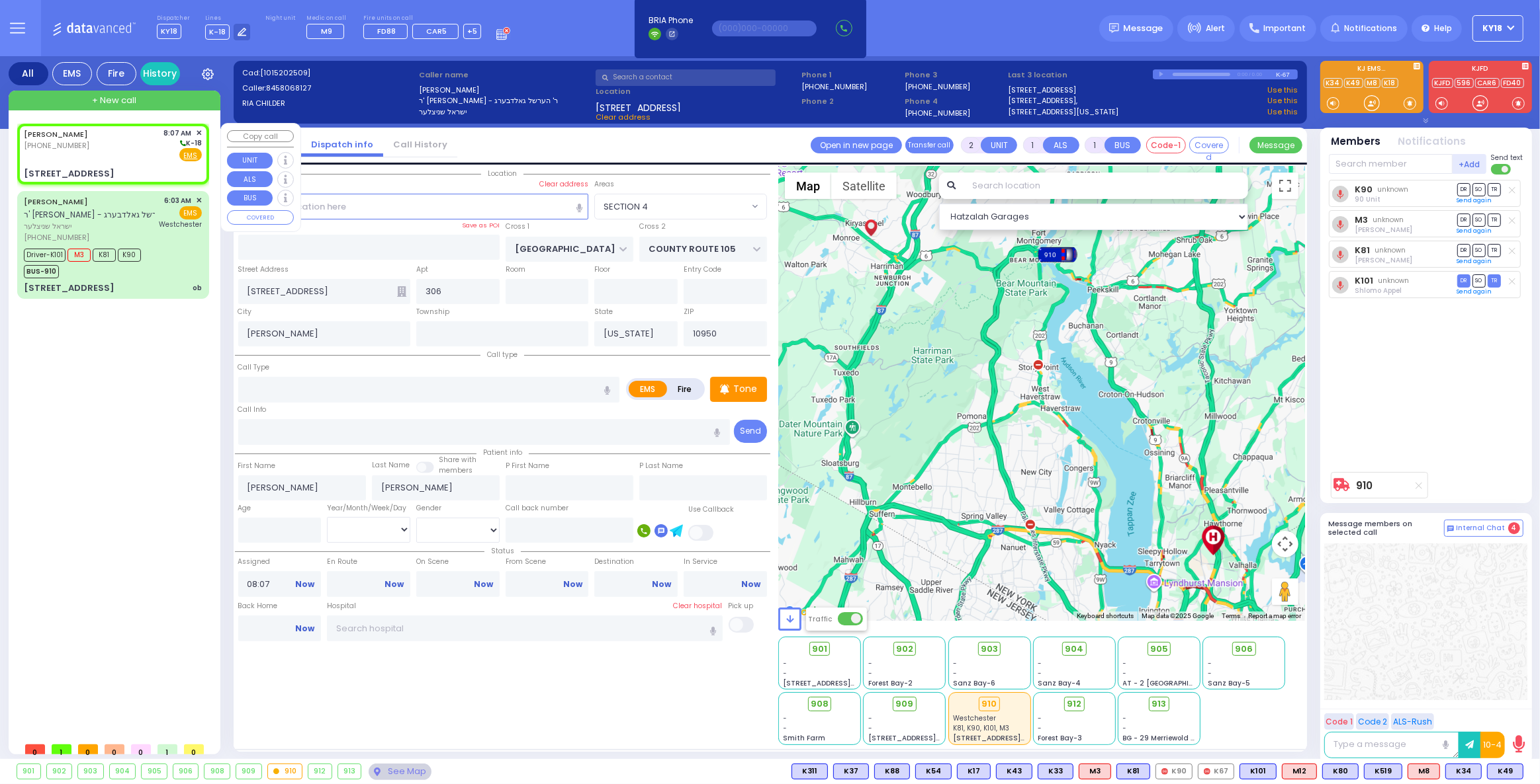
type input "SHINEV COURT"
type input "QUICKWAY RD"
type input "17 VAN BUREN DR"
type input "104"
select select "SECTION 1"
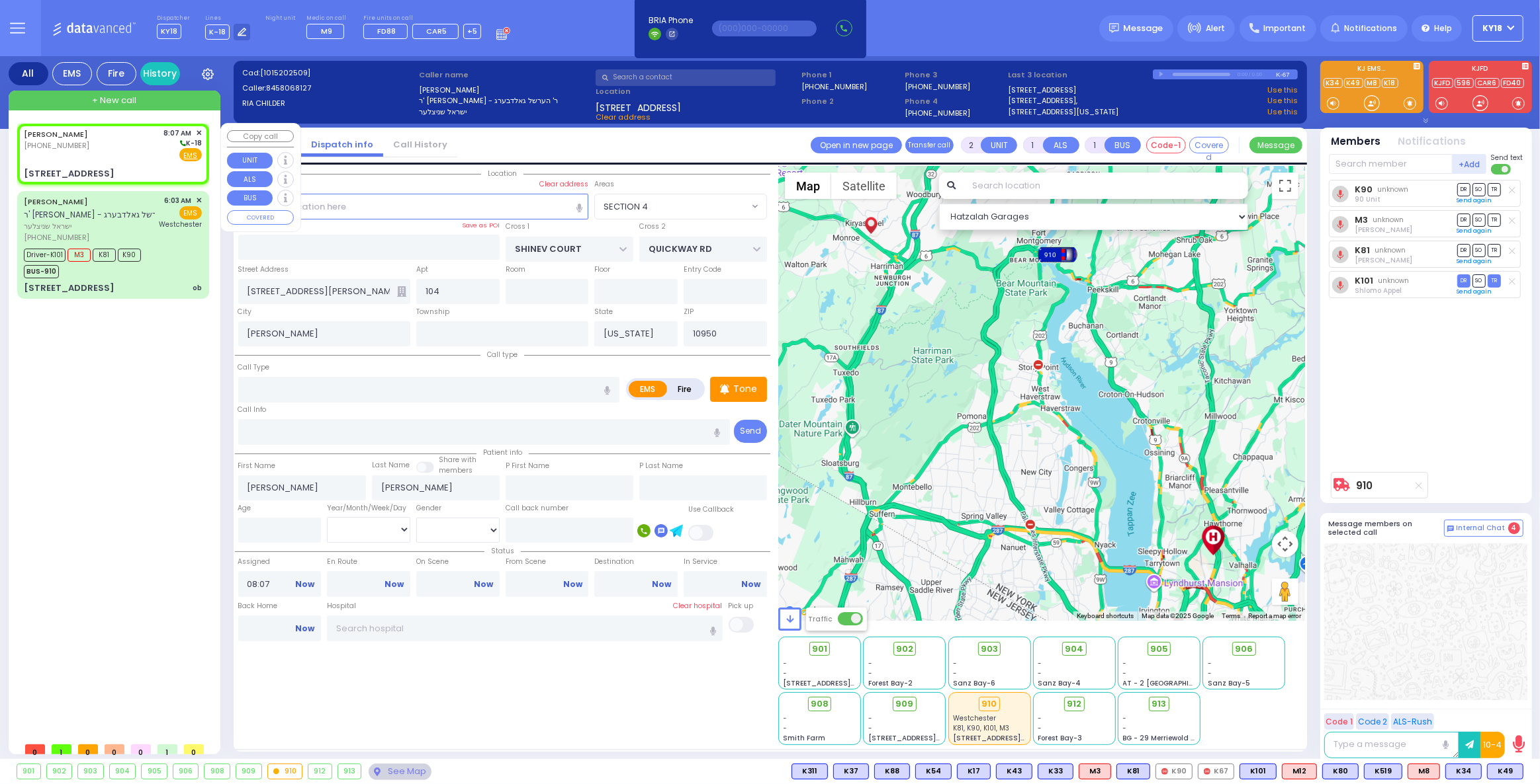
select select "Hatzalah Garages"
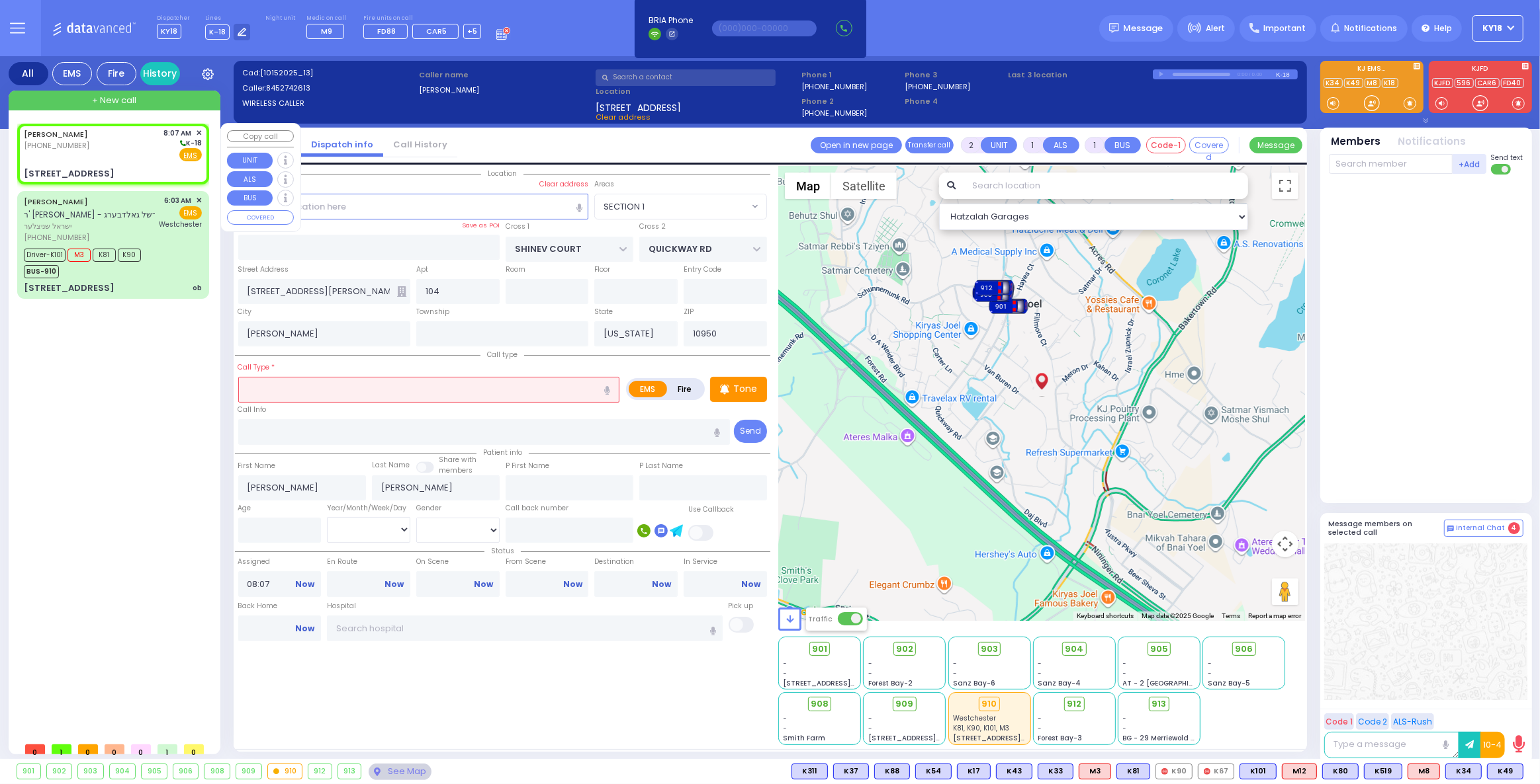
click at [115, 171] on div "17 VAN BUREN DR 104" at bounding box center [112, 173] width 178 height 13
select select
radio input "true"
select select
select select "Hatzalah Garages"
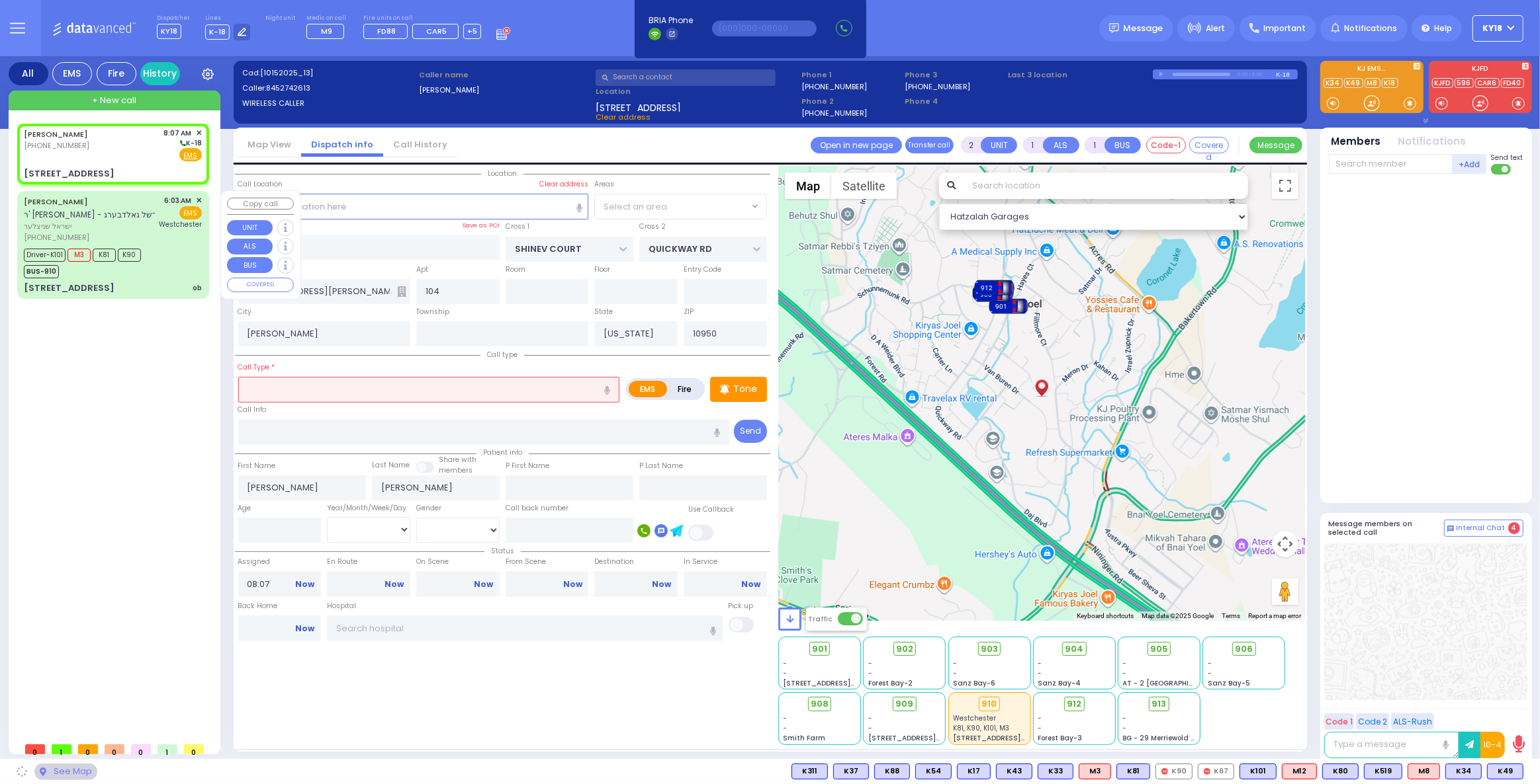
select select "SECTION 1"
click at [551, 179] on label "Clear address" at bounding box center [563, 184] width 49 height 11
select select
radio input "true"
select select
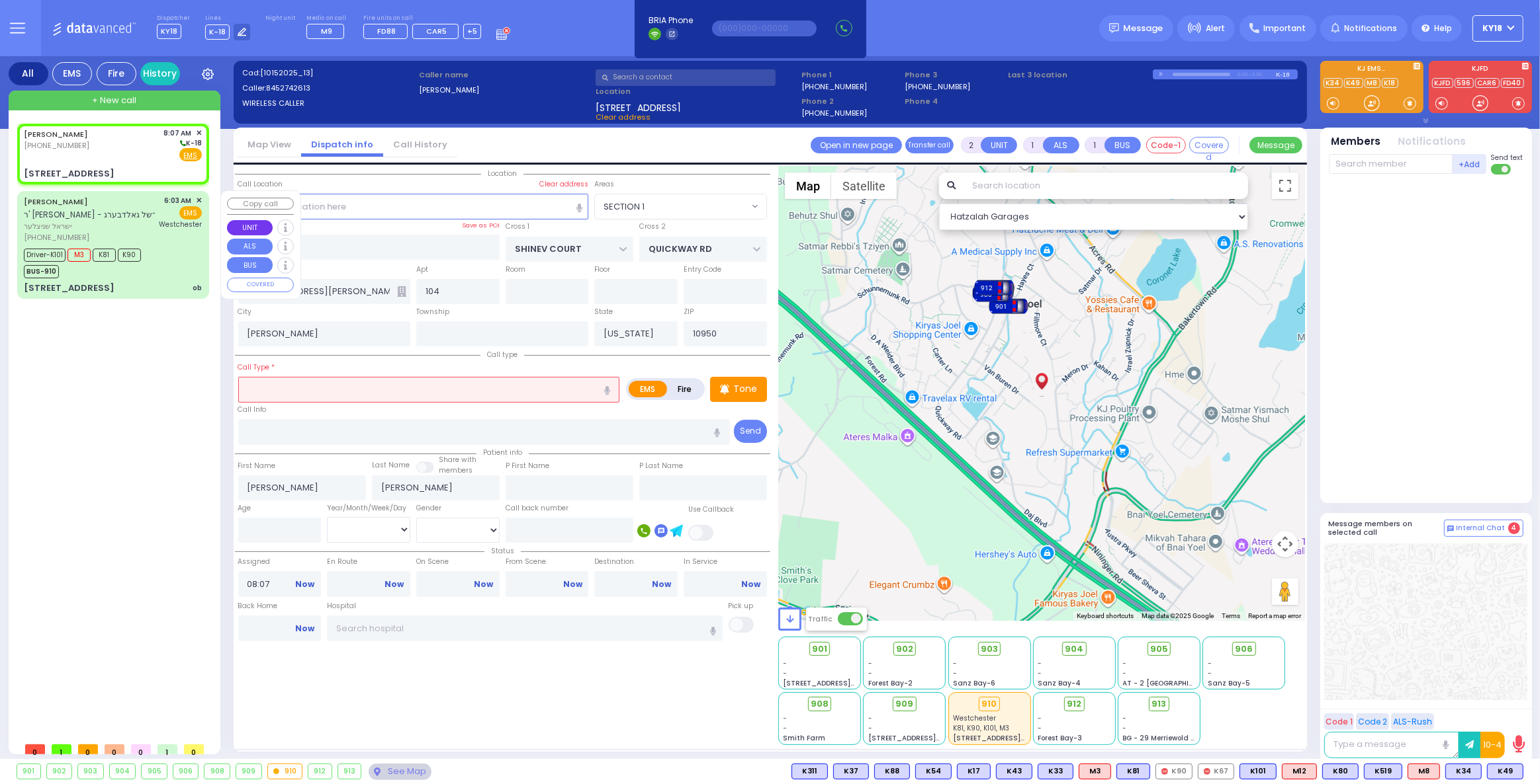
select select "Hatzalah Garages"
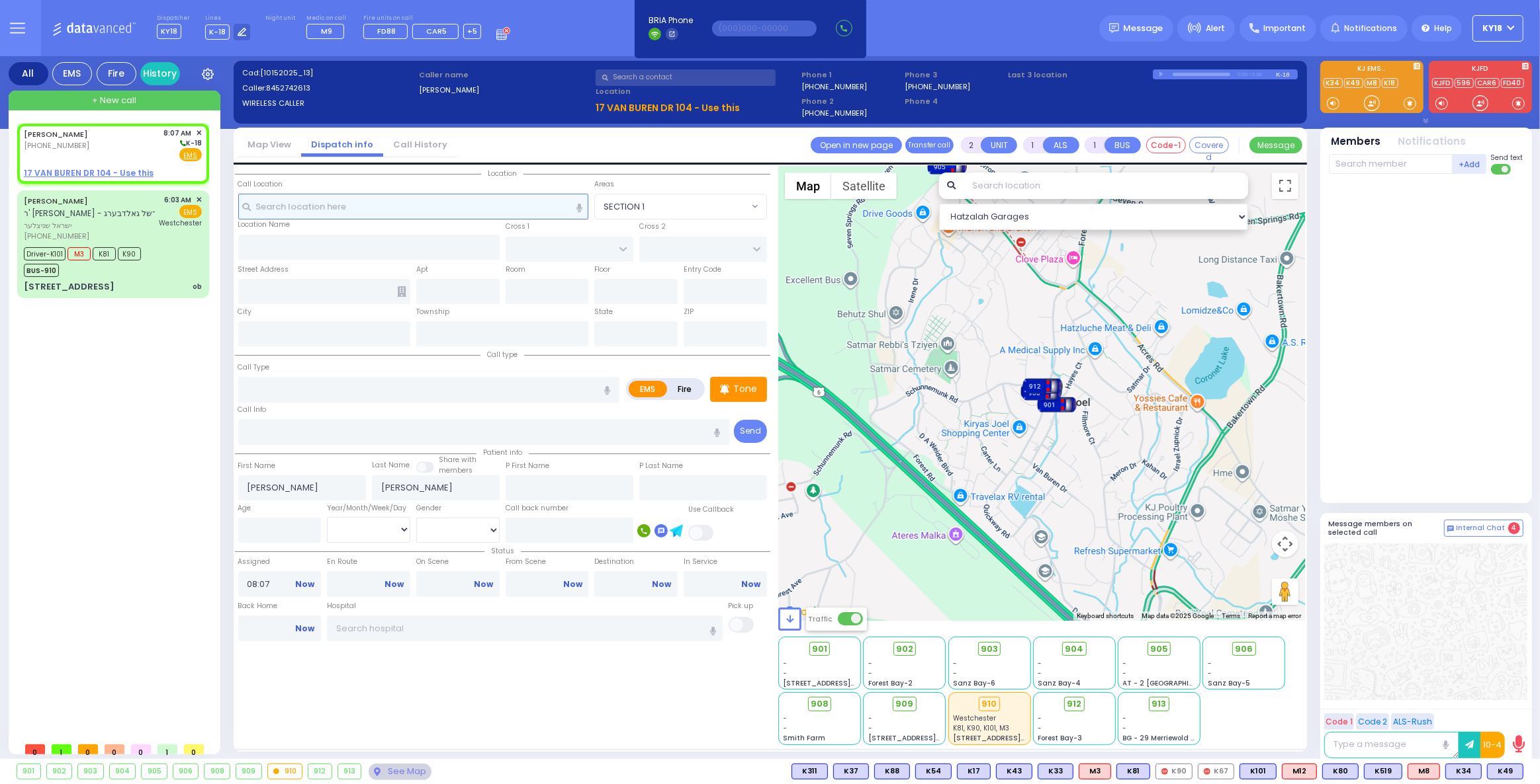
click at [349, 213] on input "text" at bounding box center [414, 206] width 351 height 25
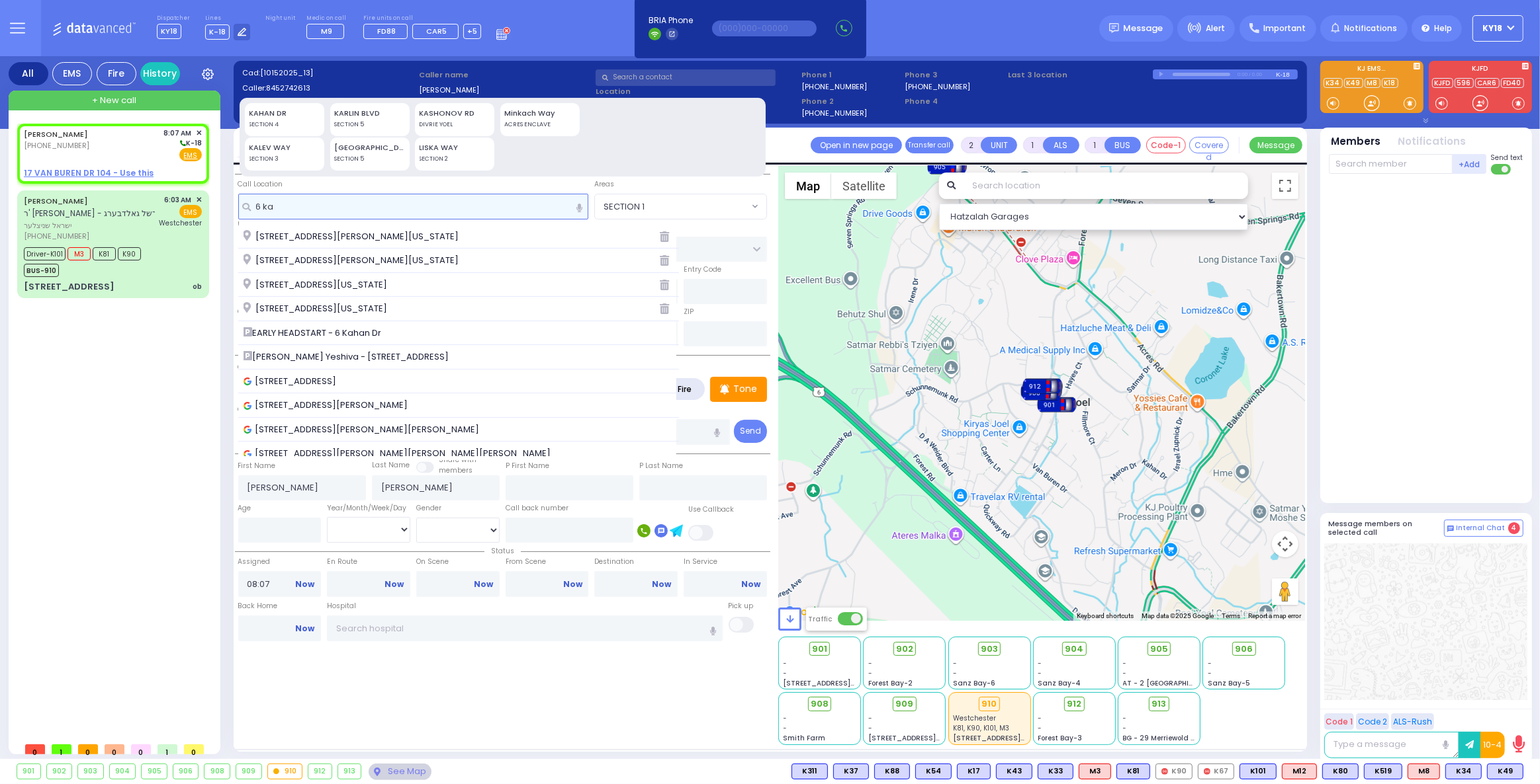
type input "6 ka"
click at [268, 152] on div "KALEV WAY SECTION 3" at bounding box center [284, 153] width 80 height 33
type input "6 KALEV WAY"
type input "MONROE"
type input "10950"
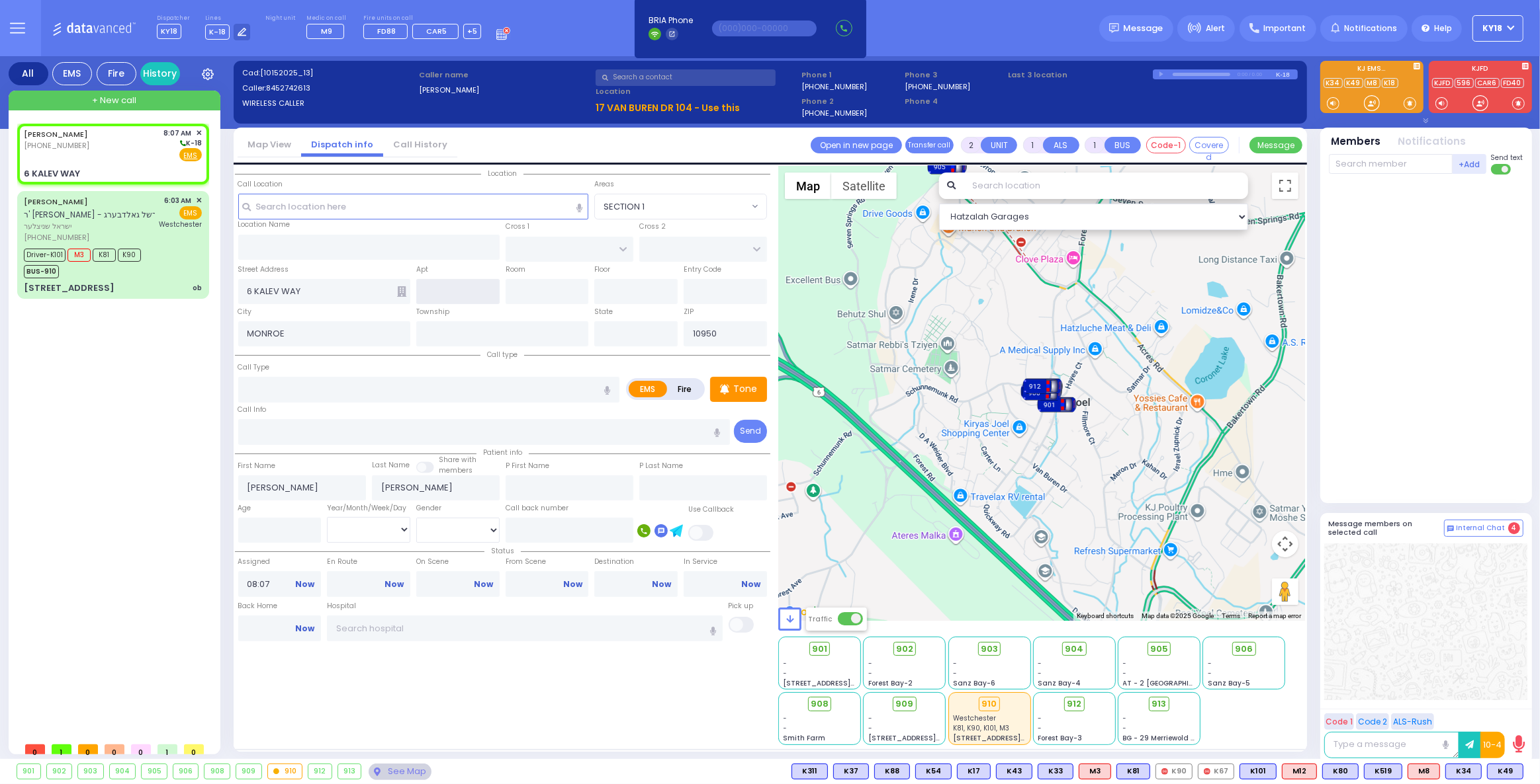
select select
radio input "true"
select select
select select "Hatzalah Garages"
type input "[US_STATE]"
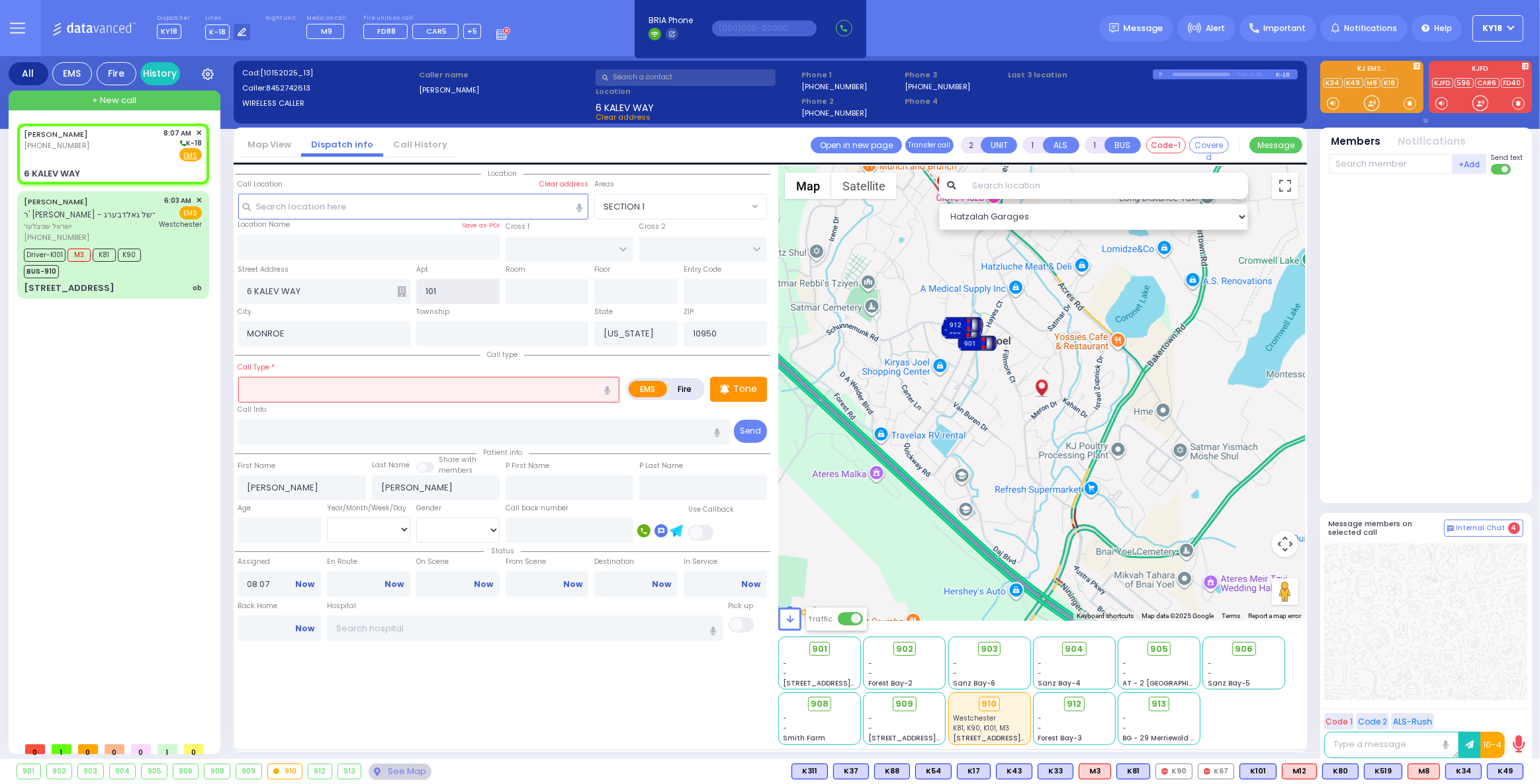
type input "101"
click at [364, 390] on input "text" at bounding box center [429, 389] width 382 height 25
select select
radio input "true"
select select
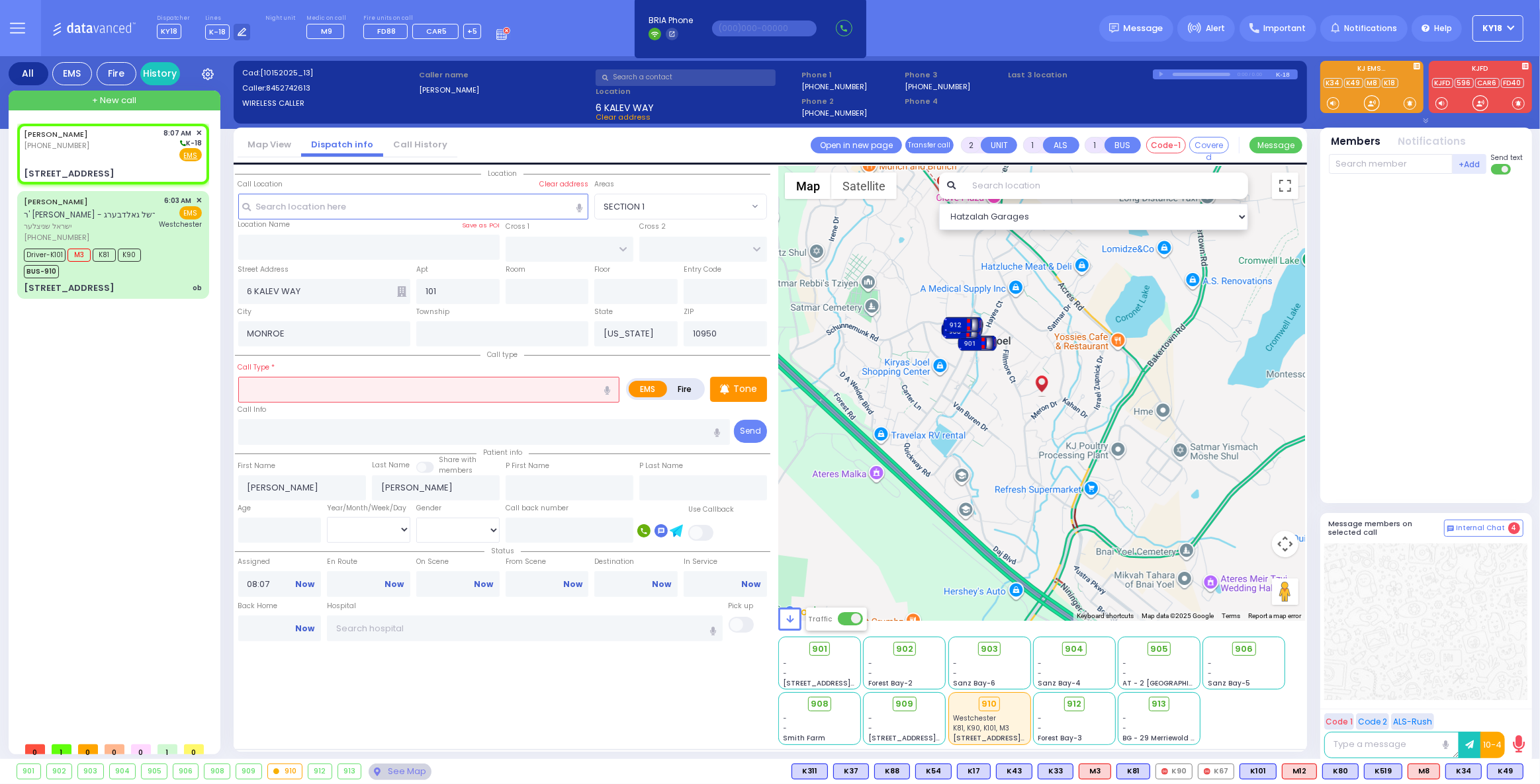
select select "Hatzalah Garages"
type input "OB"
select select
radio input "true"
select select
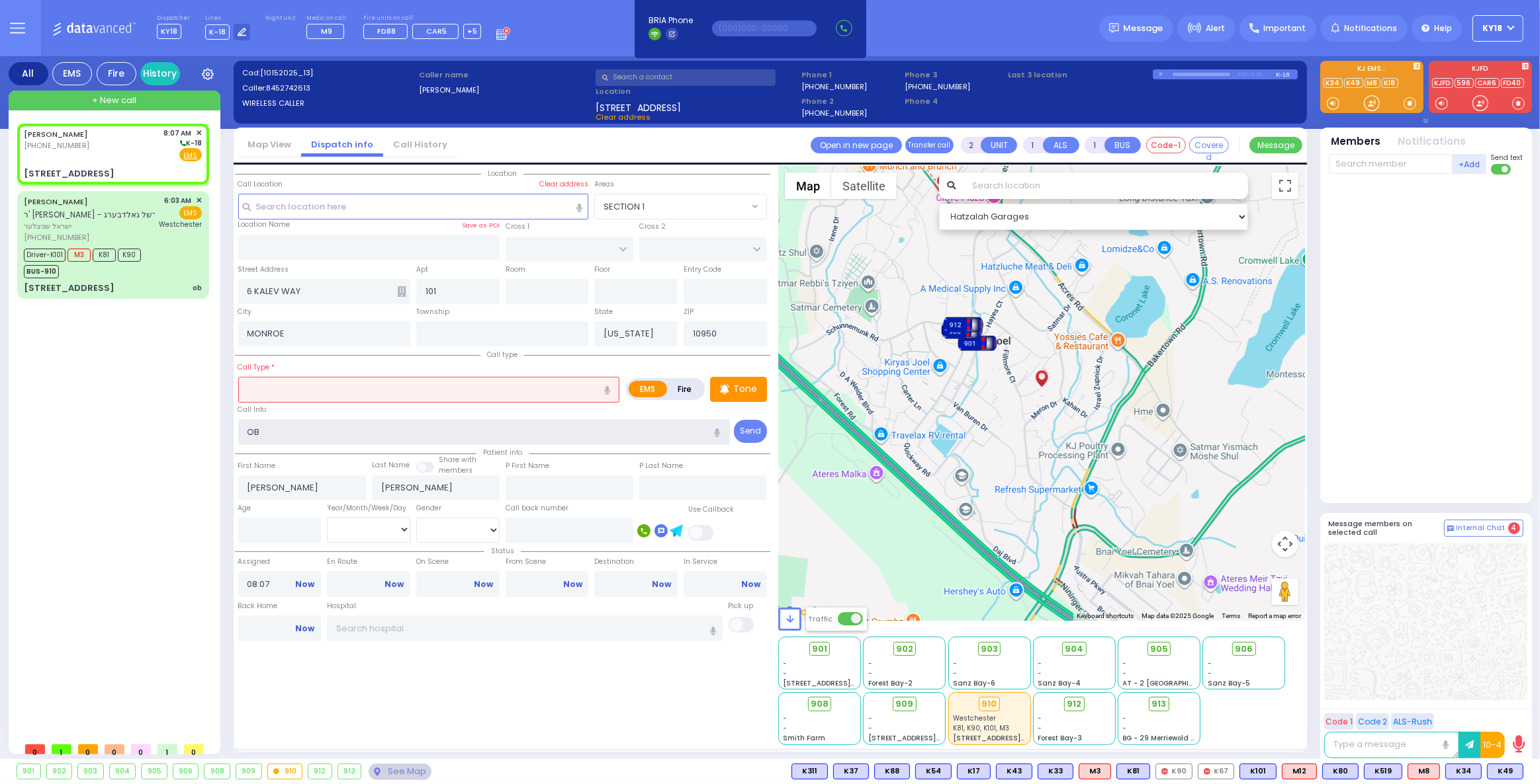
select select "Hatzalah Garages"
type input "O"
click at [285, 381] on input "text" at bounding box center [429, 389] width 382 height 25
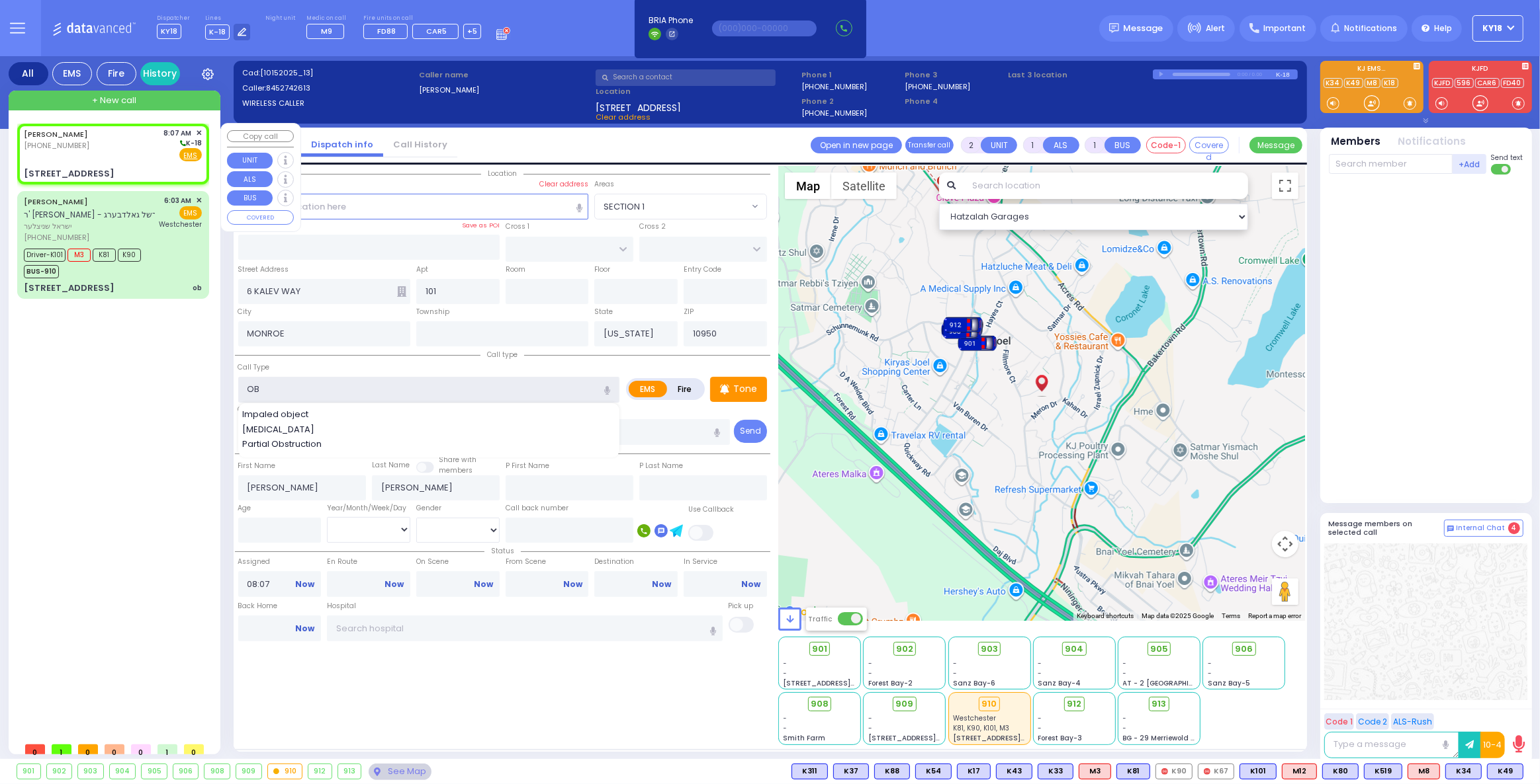
type input "OB"
click at [149, 161] on div "MENDEL WOLF LEBOWITZ (845) 274-2613 8:07 AM ✕ K-18 EMS" at bounding box center [113, 153] width 187 height 57
select select
radio input "true"
select select
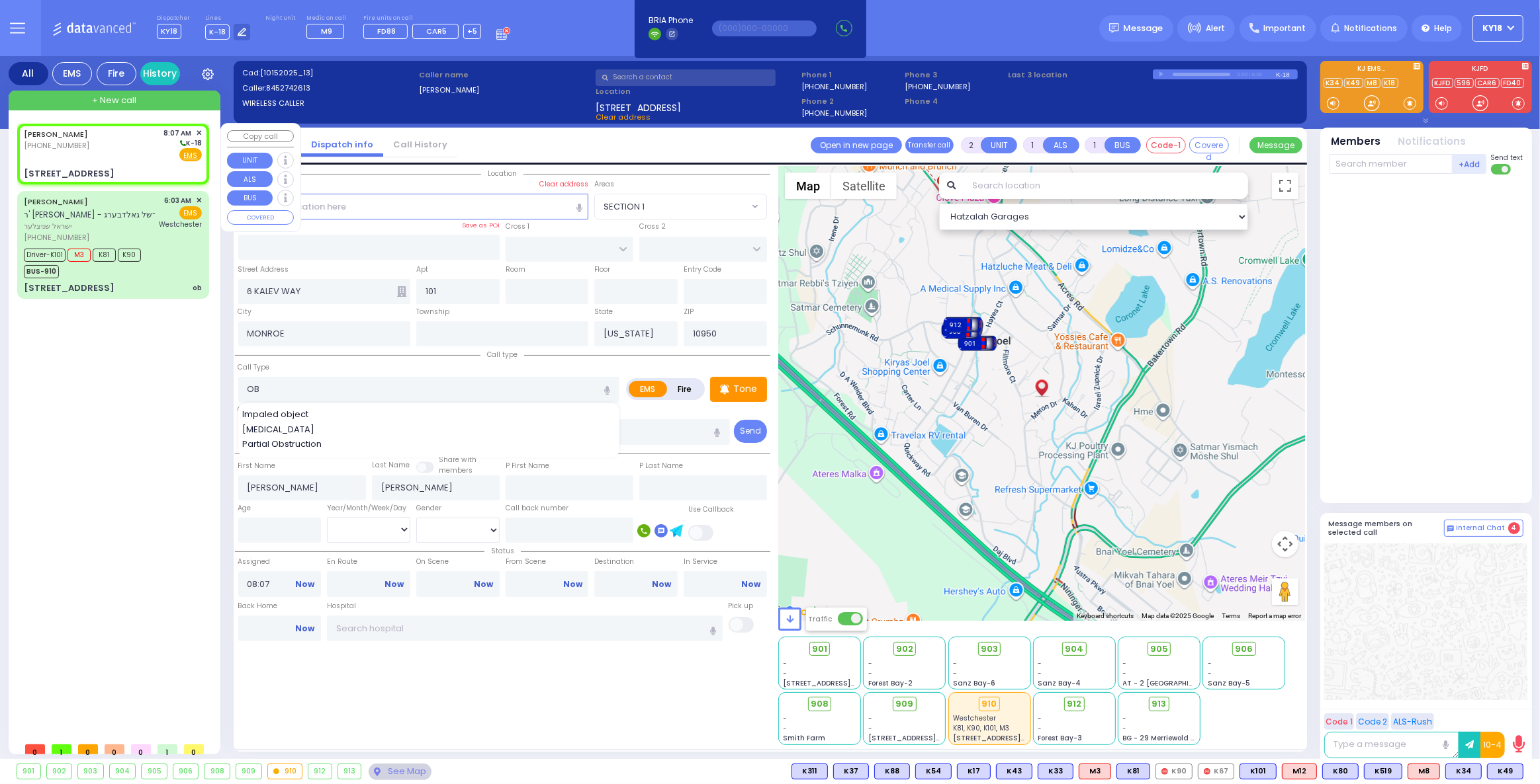
select select "Hatzalah Garages"
select select
radio input "true"
select select
select select "Hatzalah Garages"
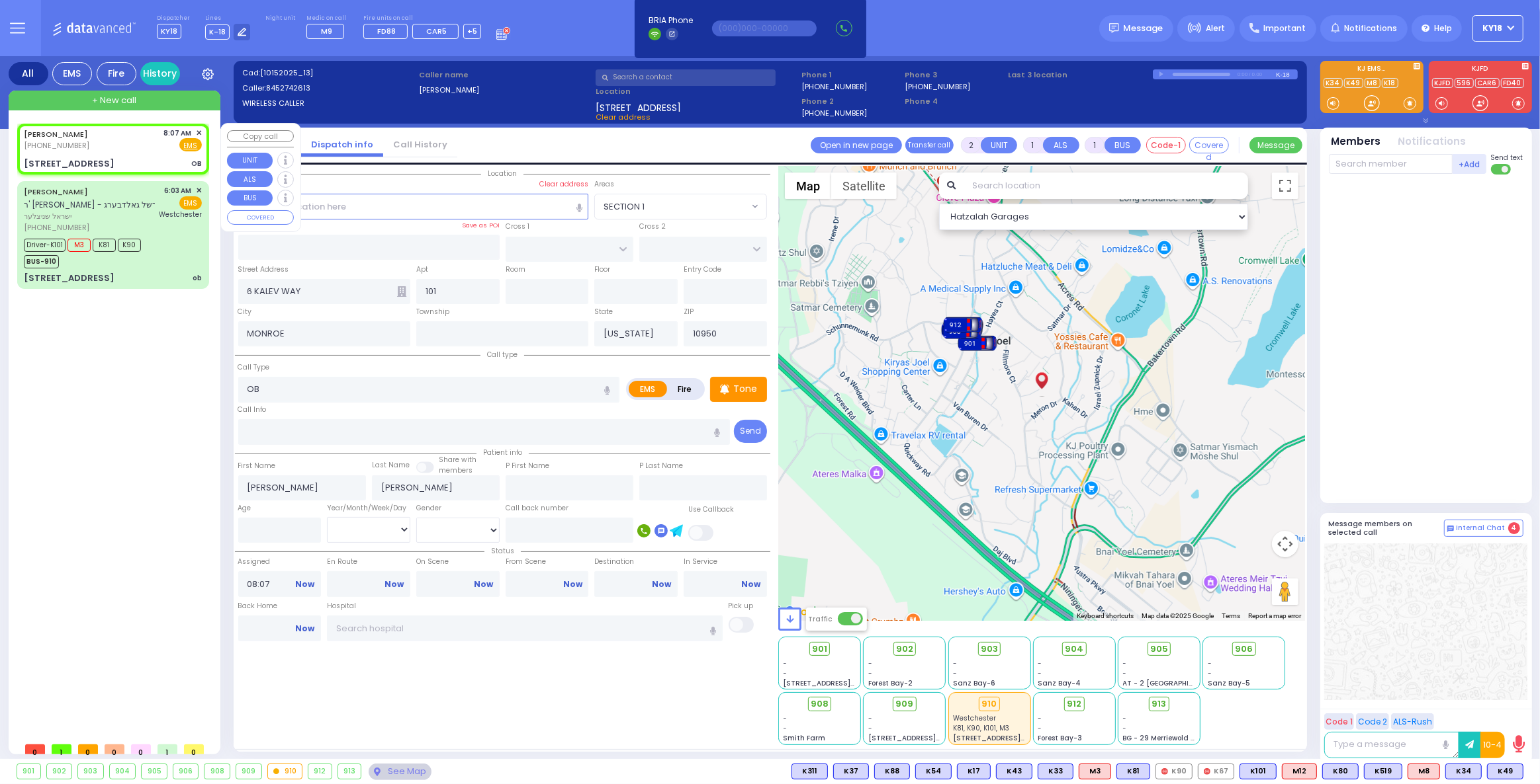
select select
radio input "true"
select select
select select "Hatzalah Garages"
click at [446, 634] on input "text" at bounding box center [524, 628] width 395 height 25
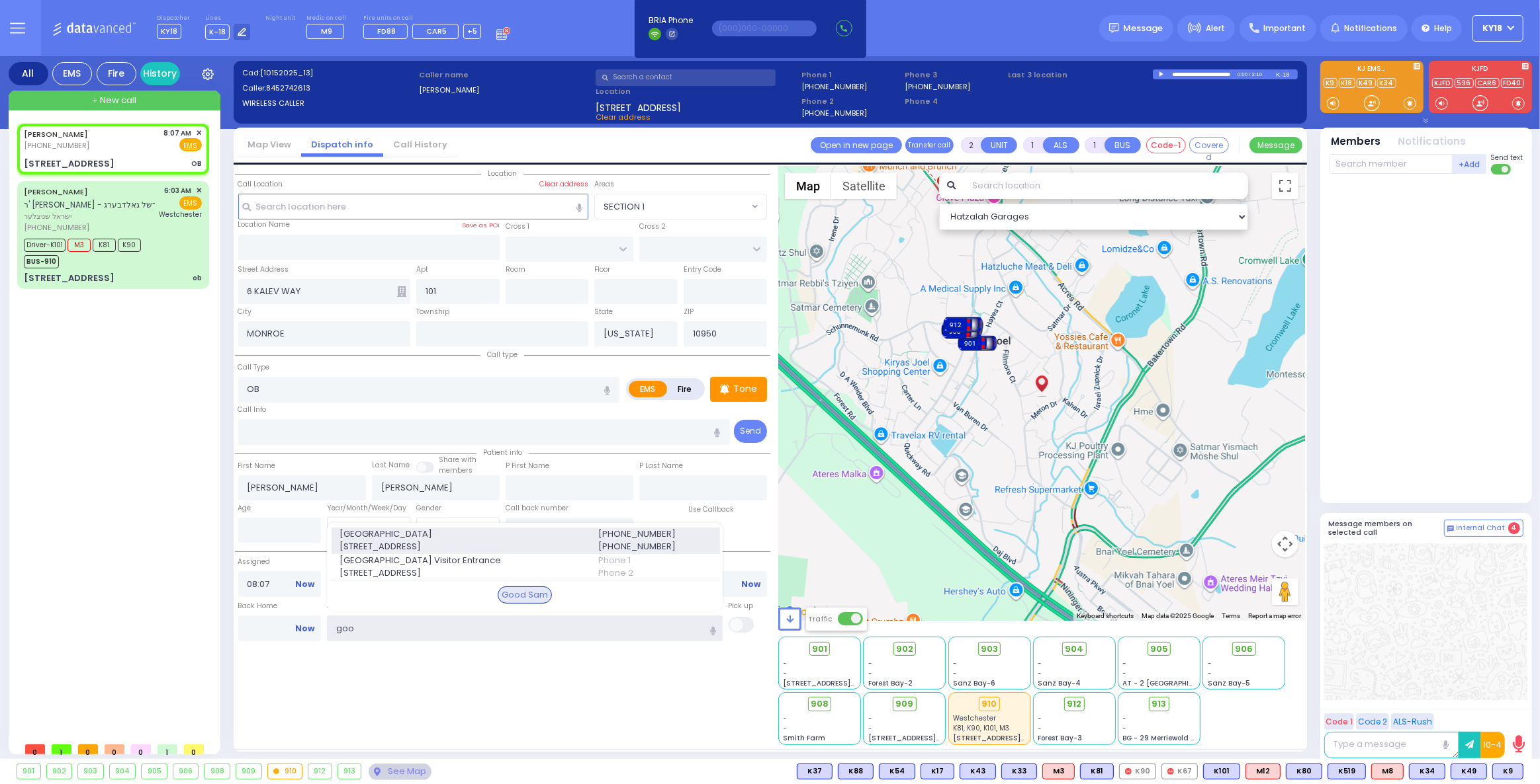
type input "goo"
click at [435, 543] on span "255 Lafayette Ave." at bounding box center [460, 547] width 243 height 13
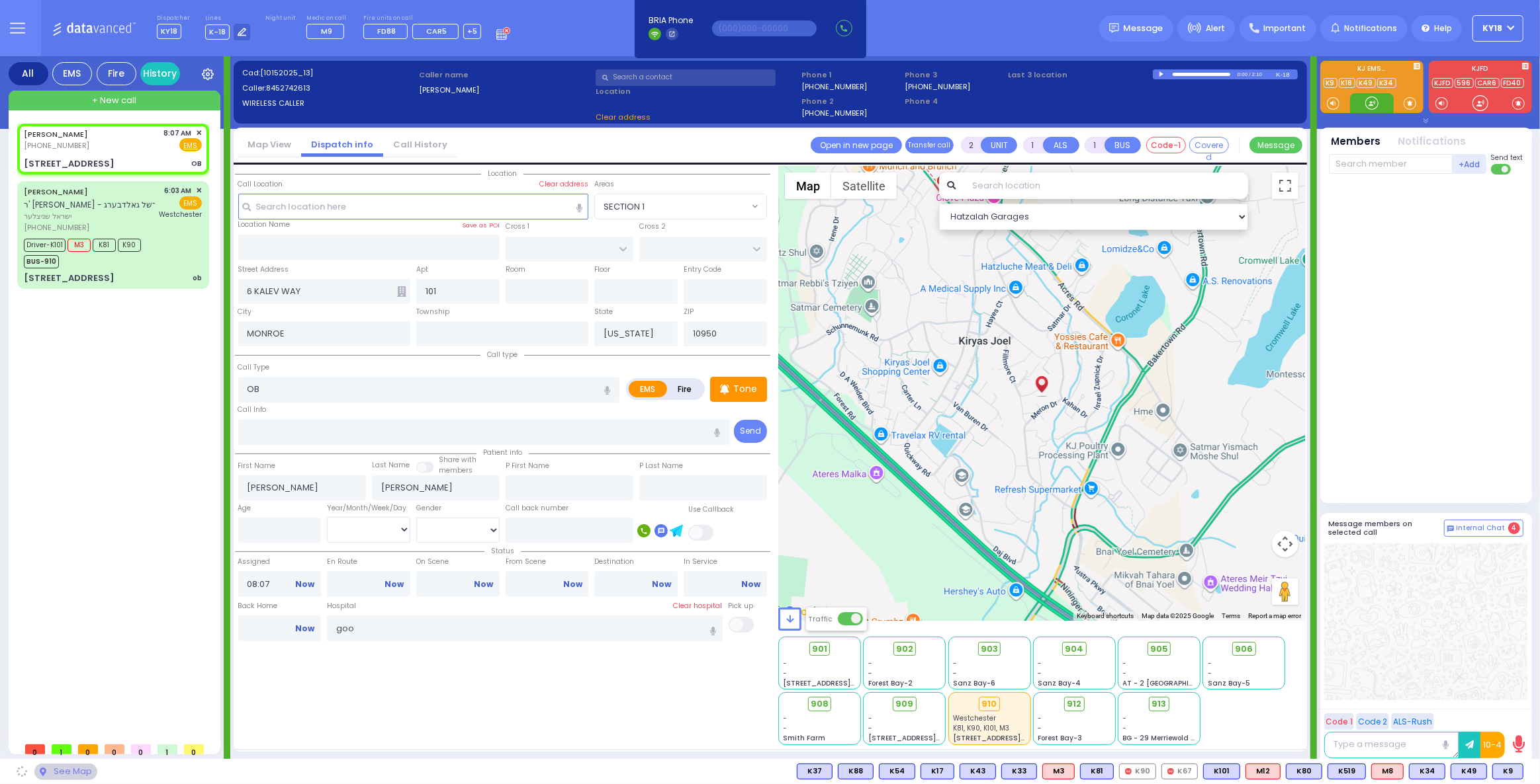
select select
radio input "true"
select select
type input "[GEOGRAPHIC_DATA]"
select select "Hatzalah Garages"
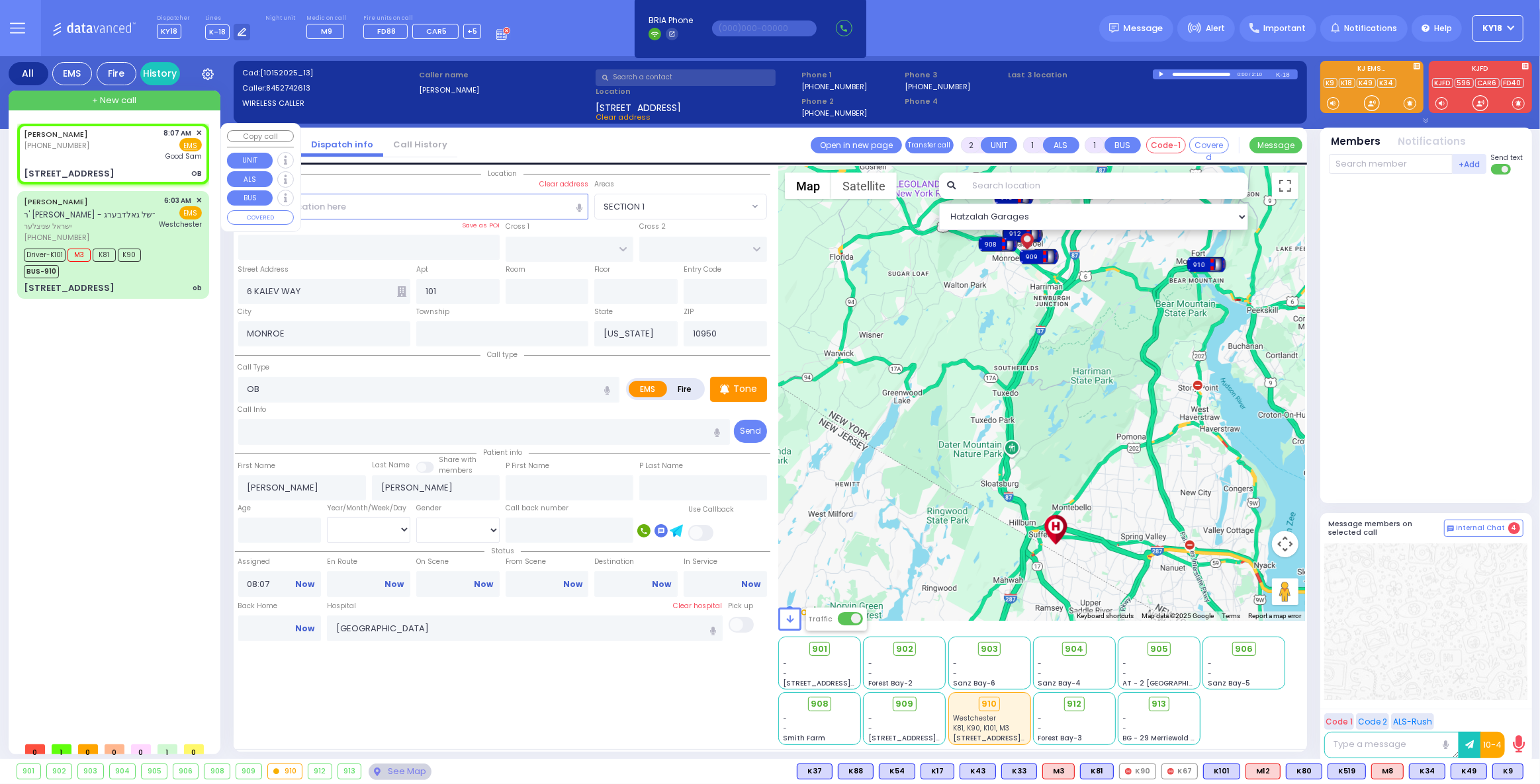
click at [119, 160] on div "MENDEL WOLF LEBOWITZ (845) 274-2613 8:07 AM ✕ Fire EMS" at bounding box center [112, 144] width 178 height 35
select select
radio input "true"
select select
select select "Hatzalah Garages"
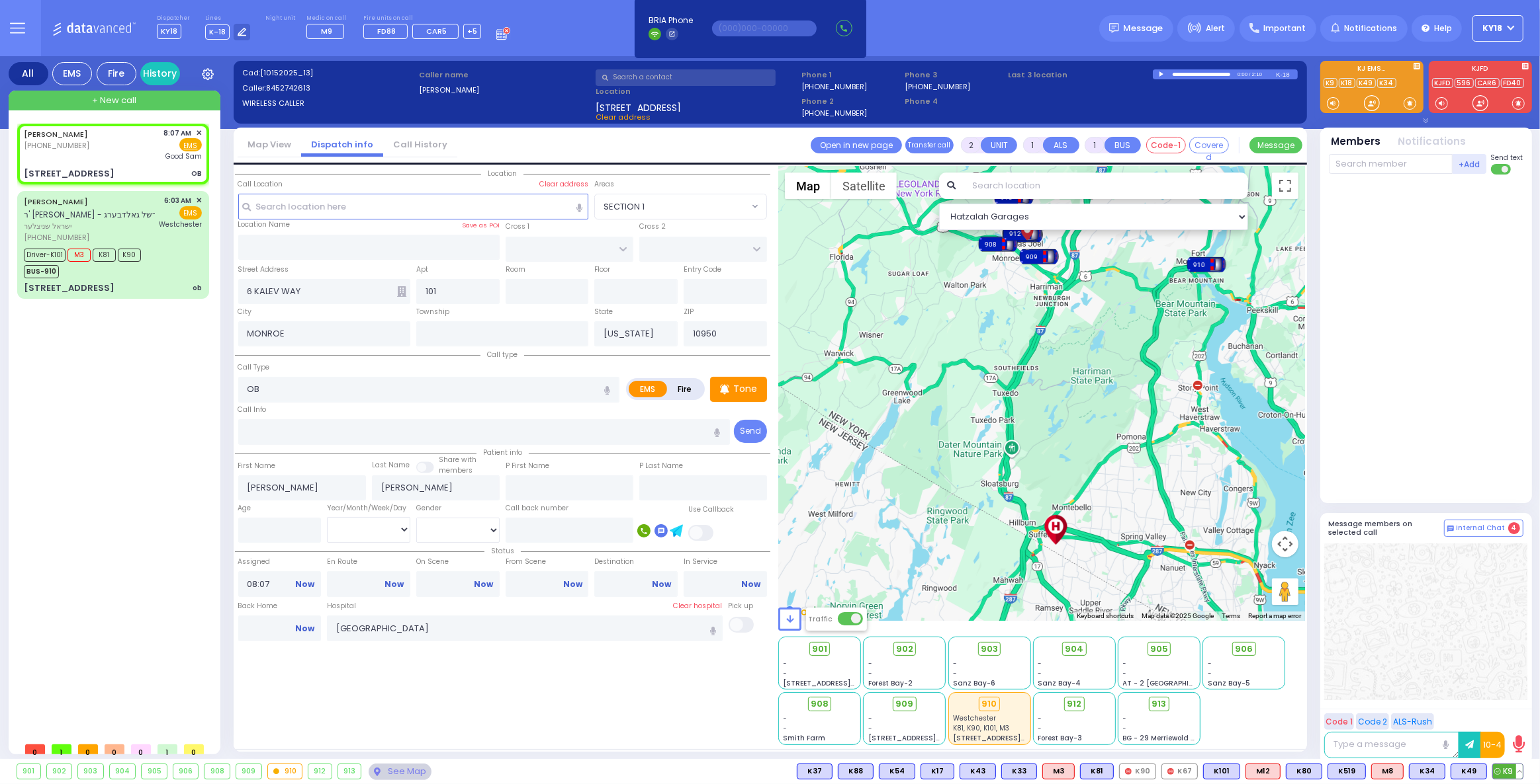
click at [1504, 774] on span "K9" at bounding box center [1507, 771] width 30 height 15
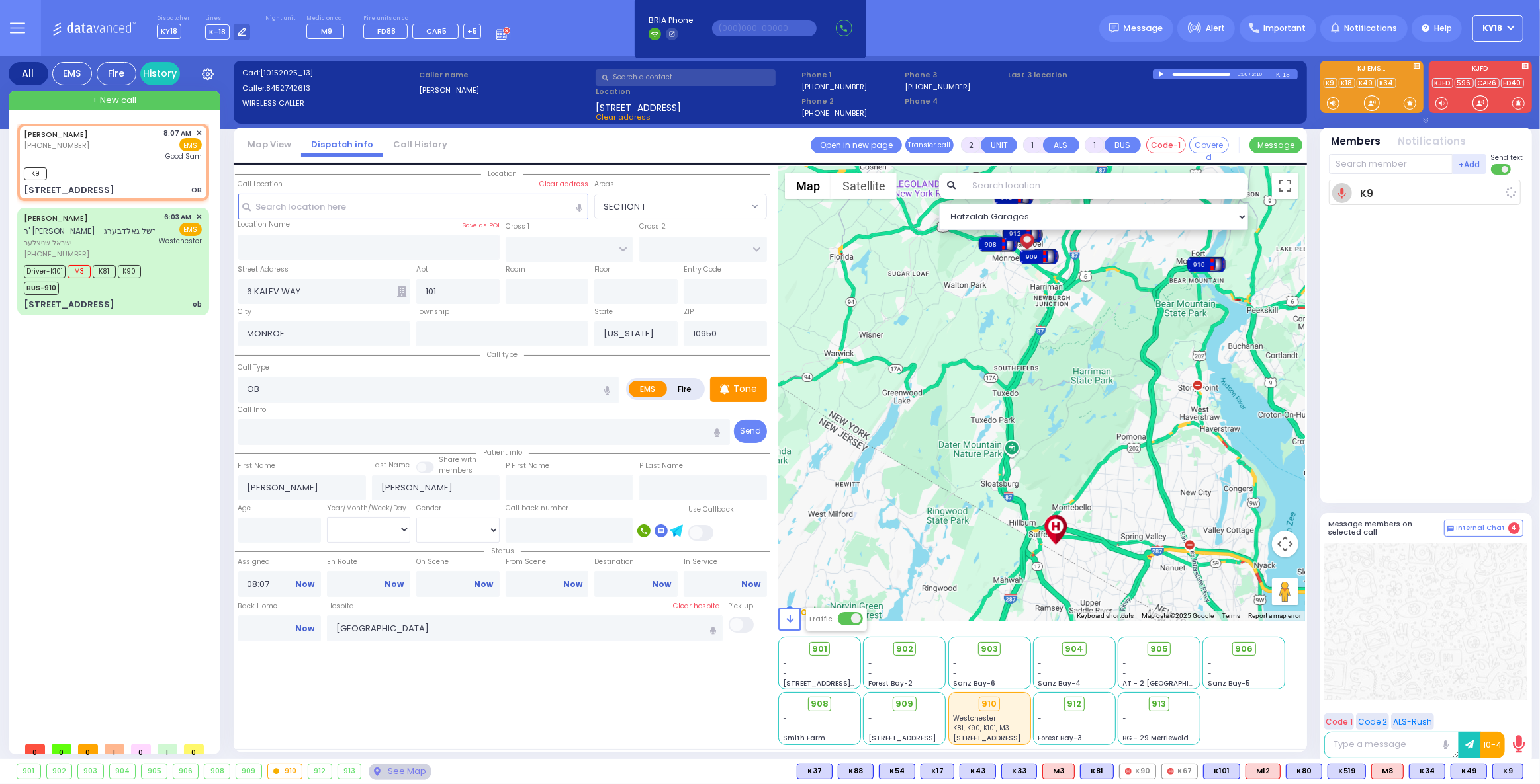
select select
radio input "true"
select select
type input "08:09"
select select "Hatzalah Garages"
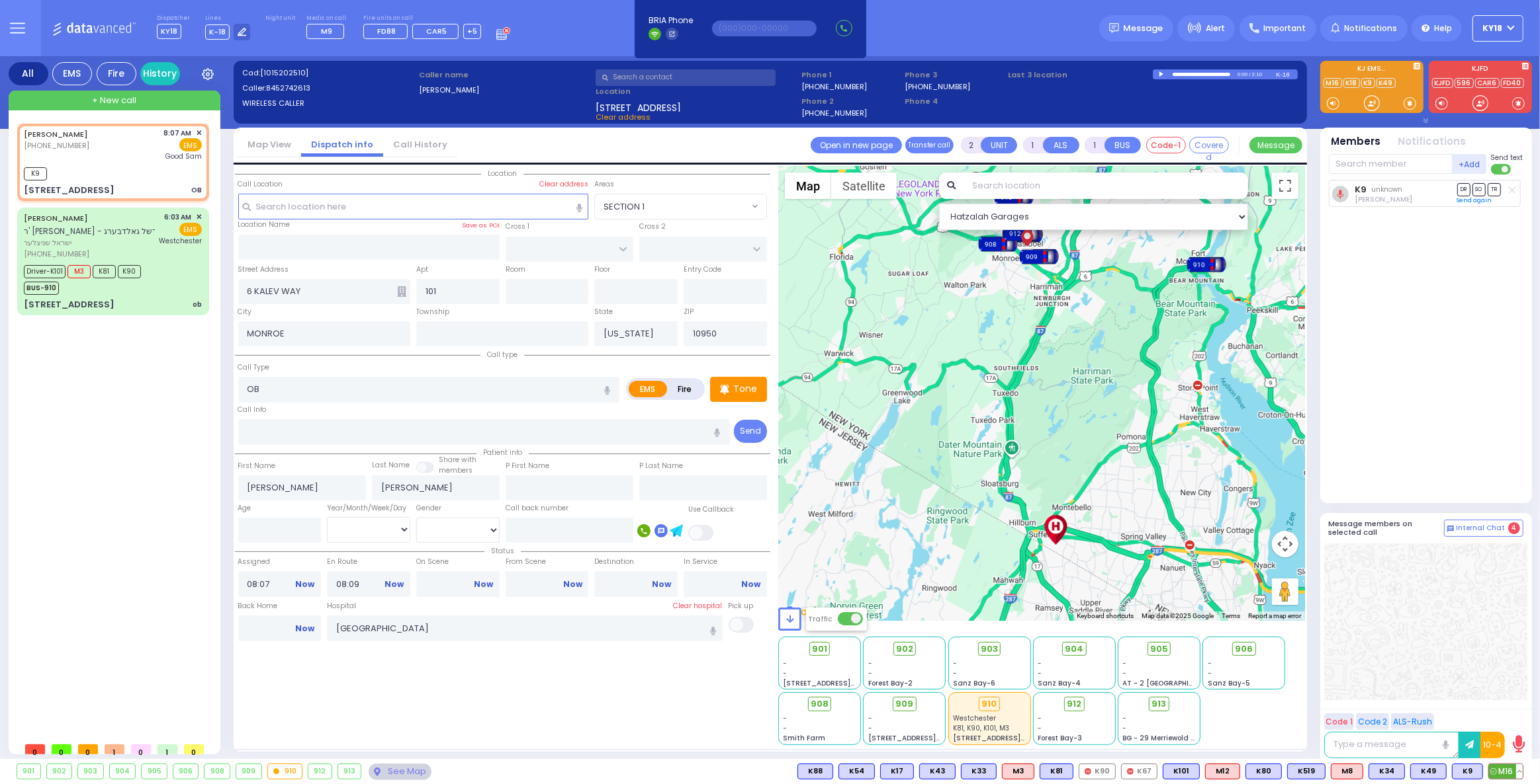
click at [1510, 774] on span "M16" at bounding box center [1505, 771] width 34 height 15
select select
radio input "true"
select select
select select "Hatzalah Garages"
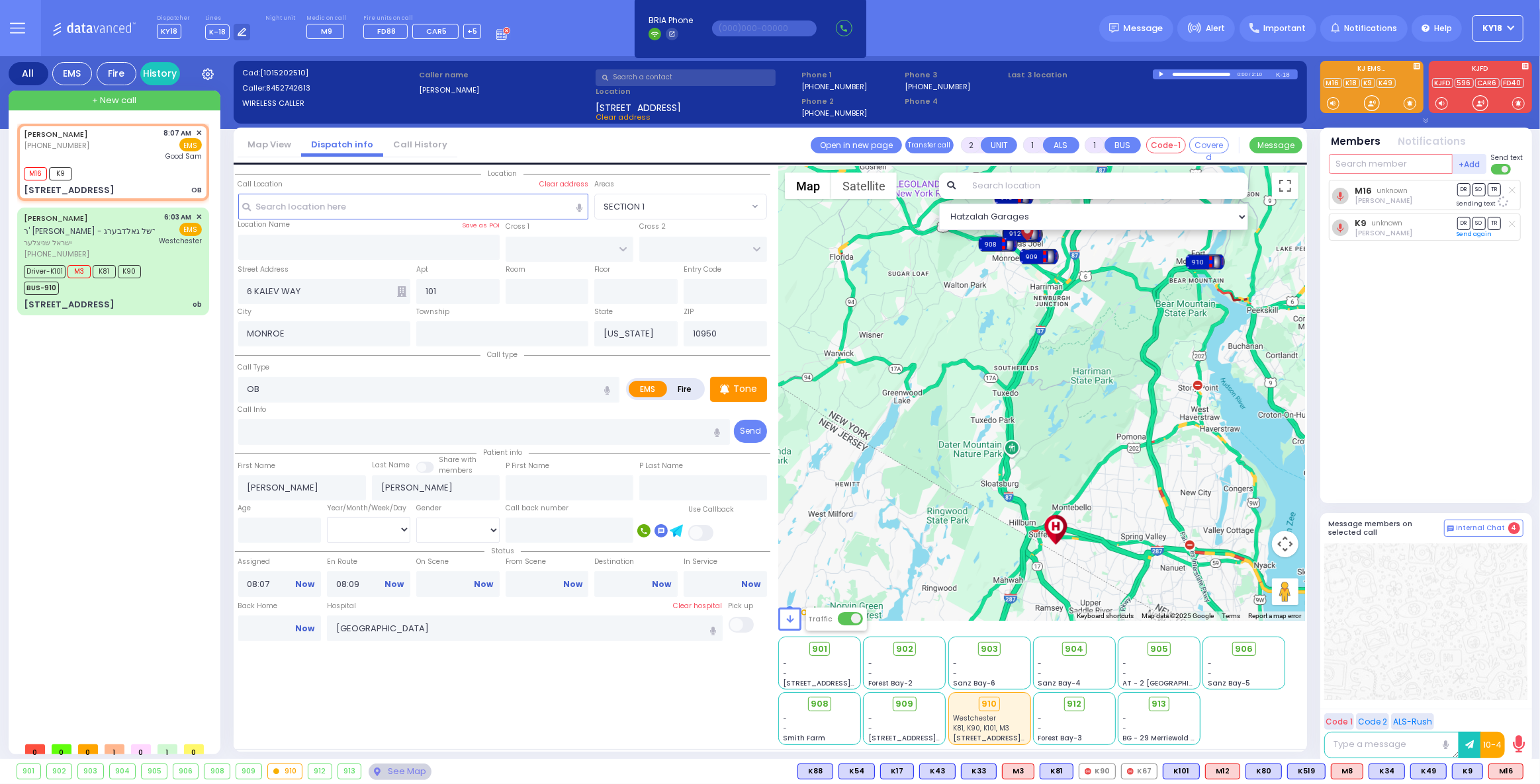
click at [1374, 169] on input "text" at bounding box center [1390, 164] width 123 height 20
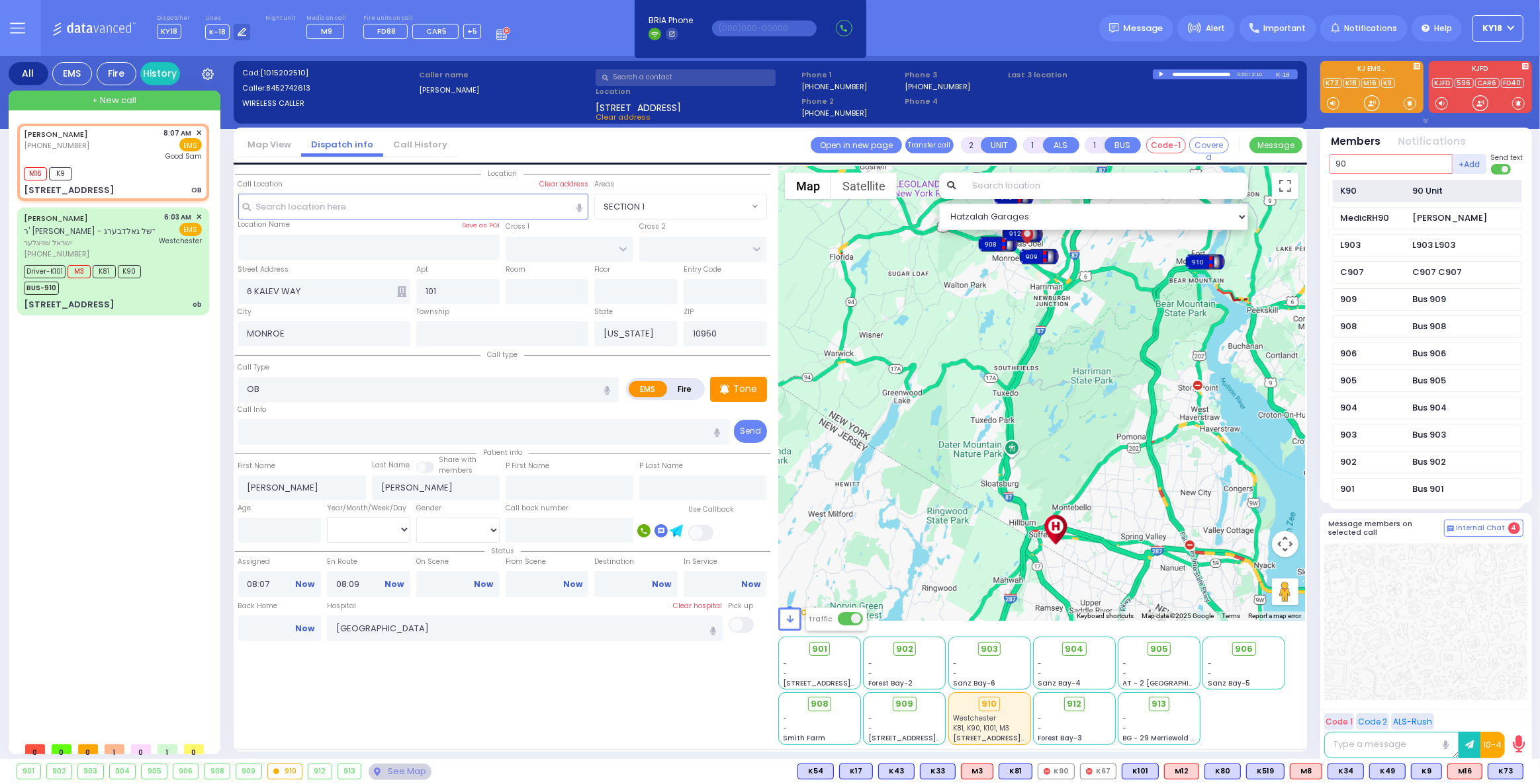
type input "90"
click at [1381, 194] on div "K90" at bounding box center [1373, 191] width 67 height 13
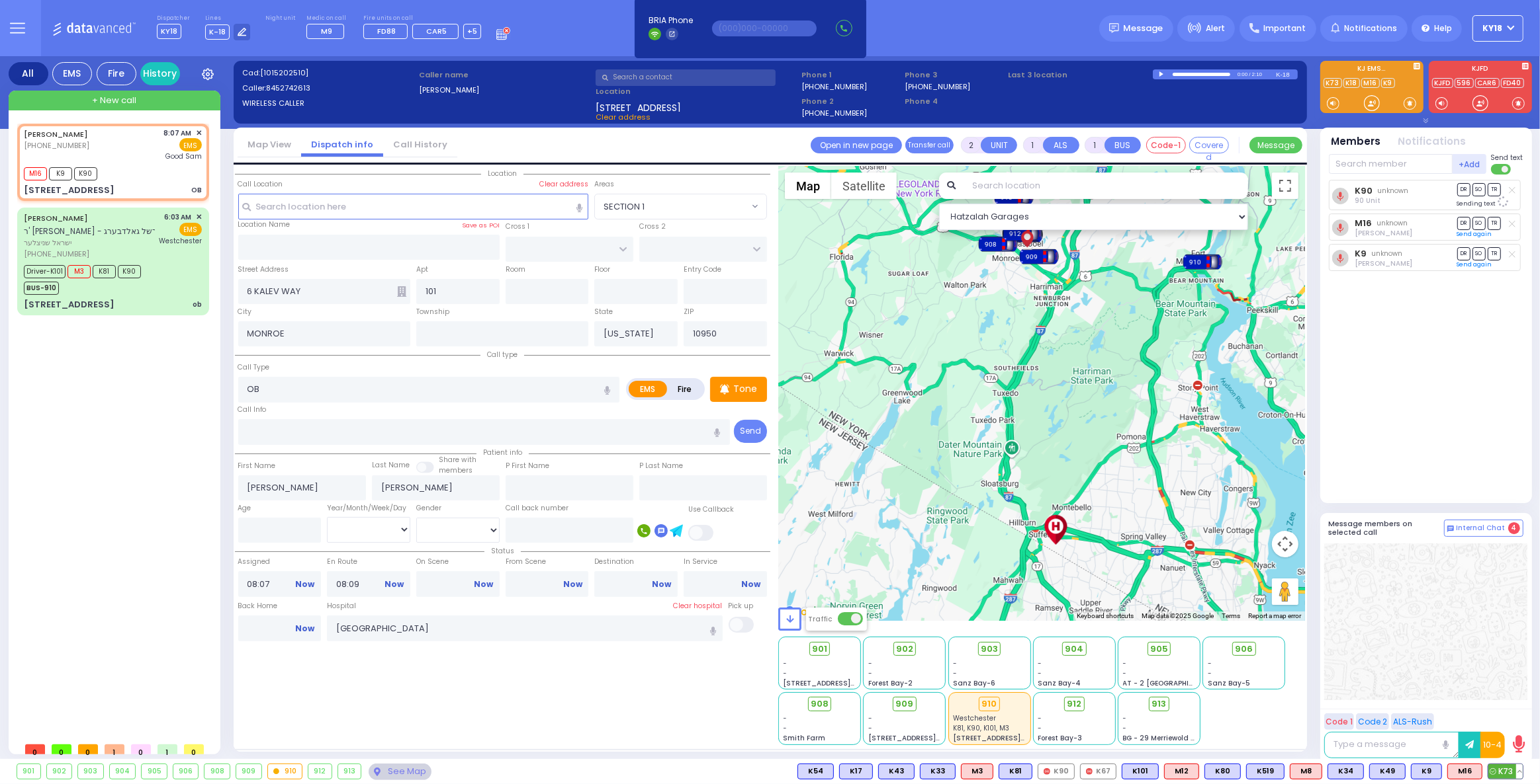
click at [1501, 770] on span "K73" at bounding box center [1505, 771] width 35 height 15
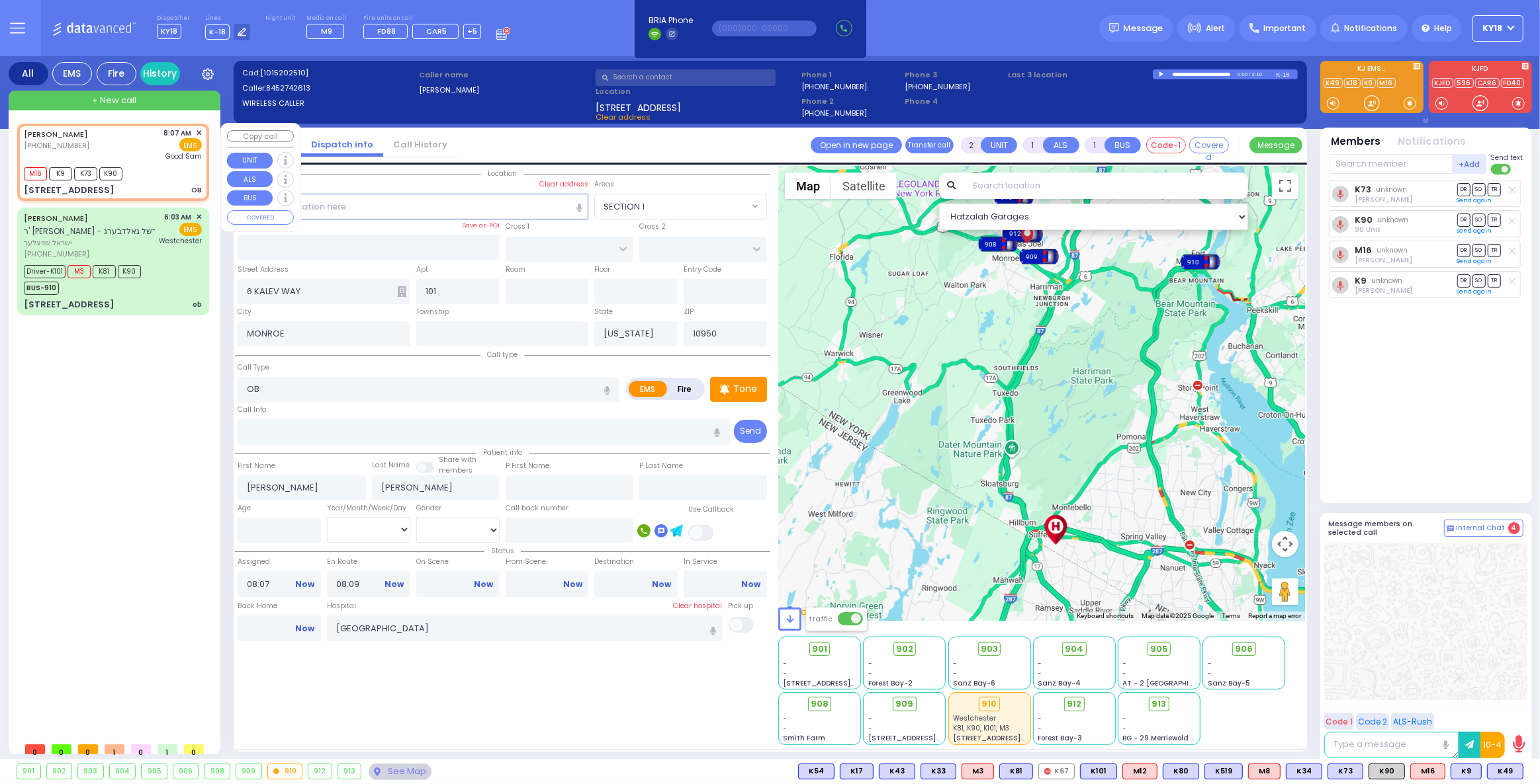
click at [177, 181] on div "MENDEL WOLF LEBOWITZ (845) 274-2613 8:07 AM ✕ EMS M16 K9 K73 K90" at bounding box center [113, 162] width 187 height 74
click at [1504, 770] on span "K49" at bounding box center [1504, 771] width 35 height 15
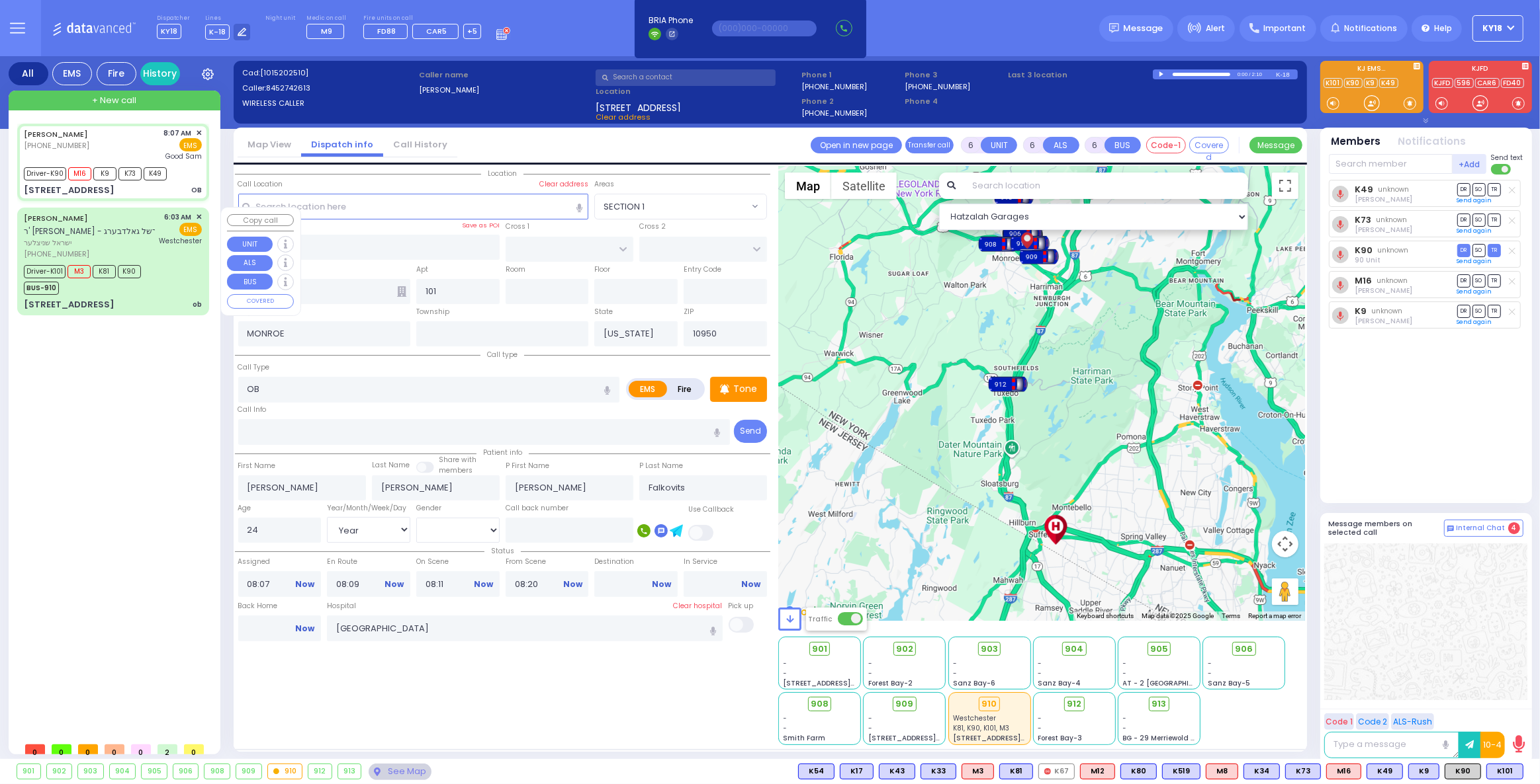
click at [84, 235] on span "ר' ברוך יודא - ר' הערשל גאלדבערג" at bounding box center [99, 231] width 151 height 11
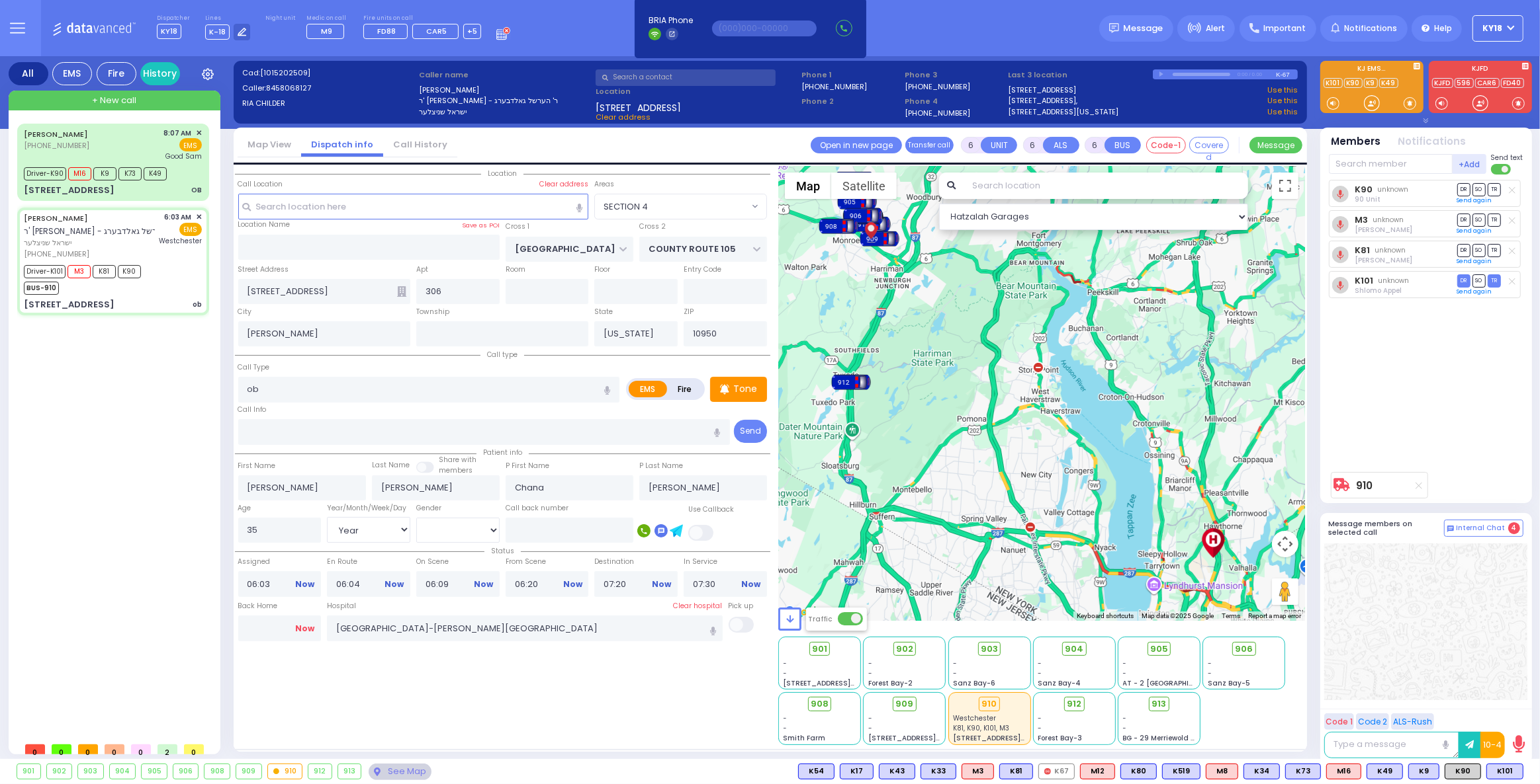
click at [308, 625] on link "Now" at bounding box center [304, 629] width 19 height 12
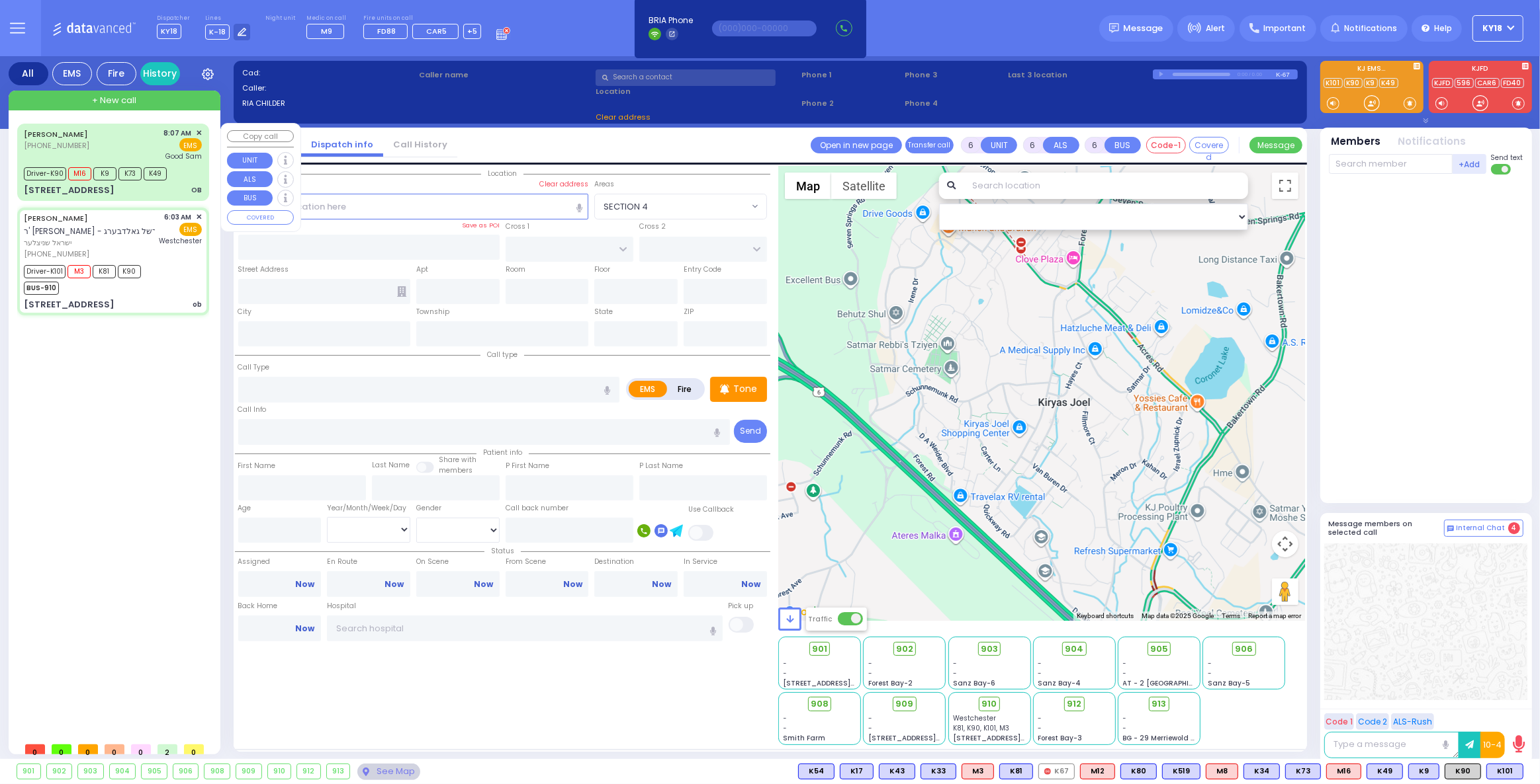
click at [194, 186] on div "OB" at bounding box center [196, 190] width 11 height 10
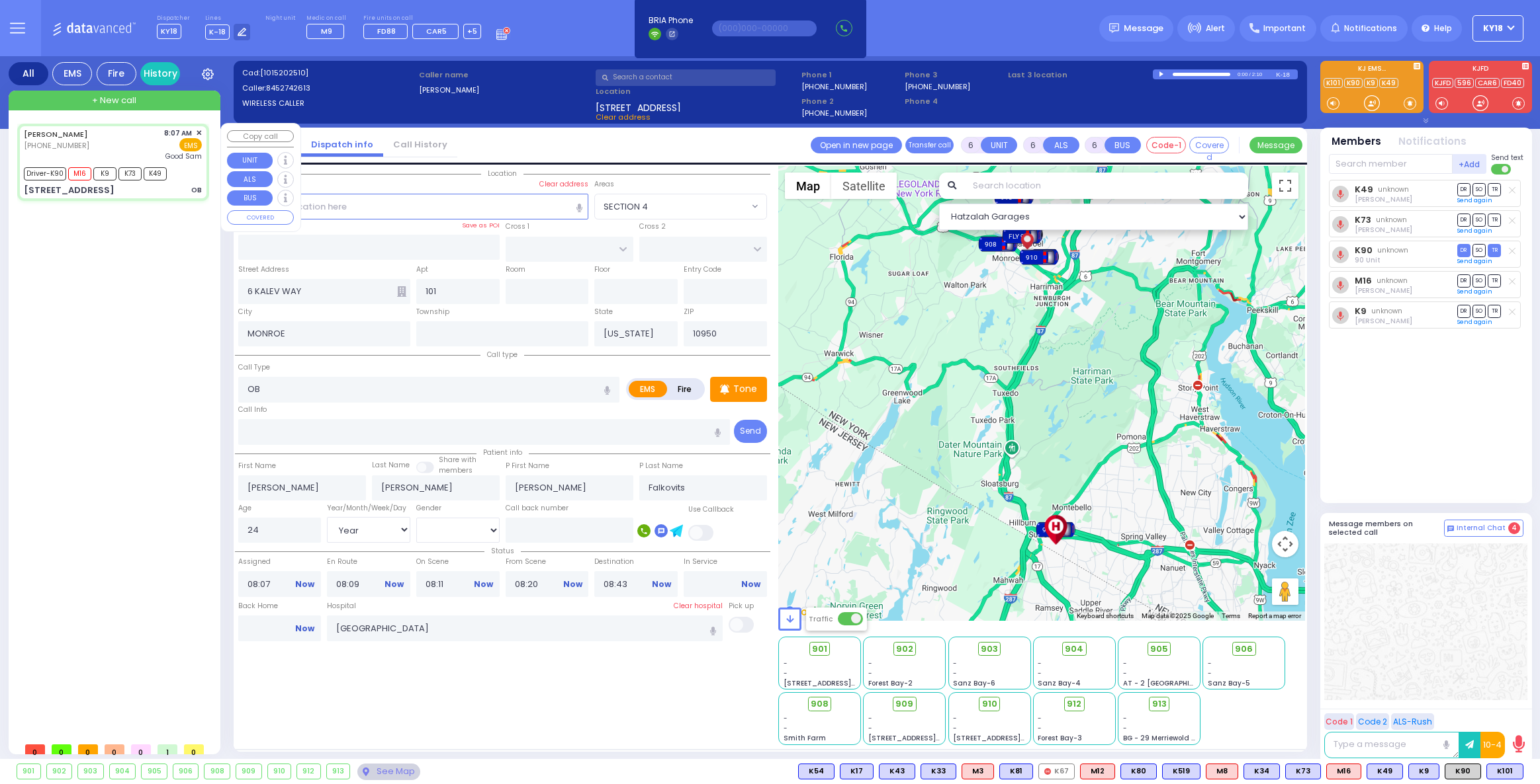
select select
select select "Year"
select select "[DEMOGRAPHIC_DATA]"
select select
radio input "true"
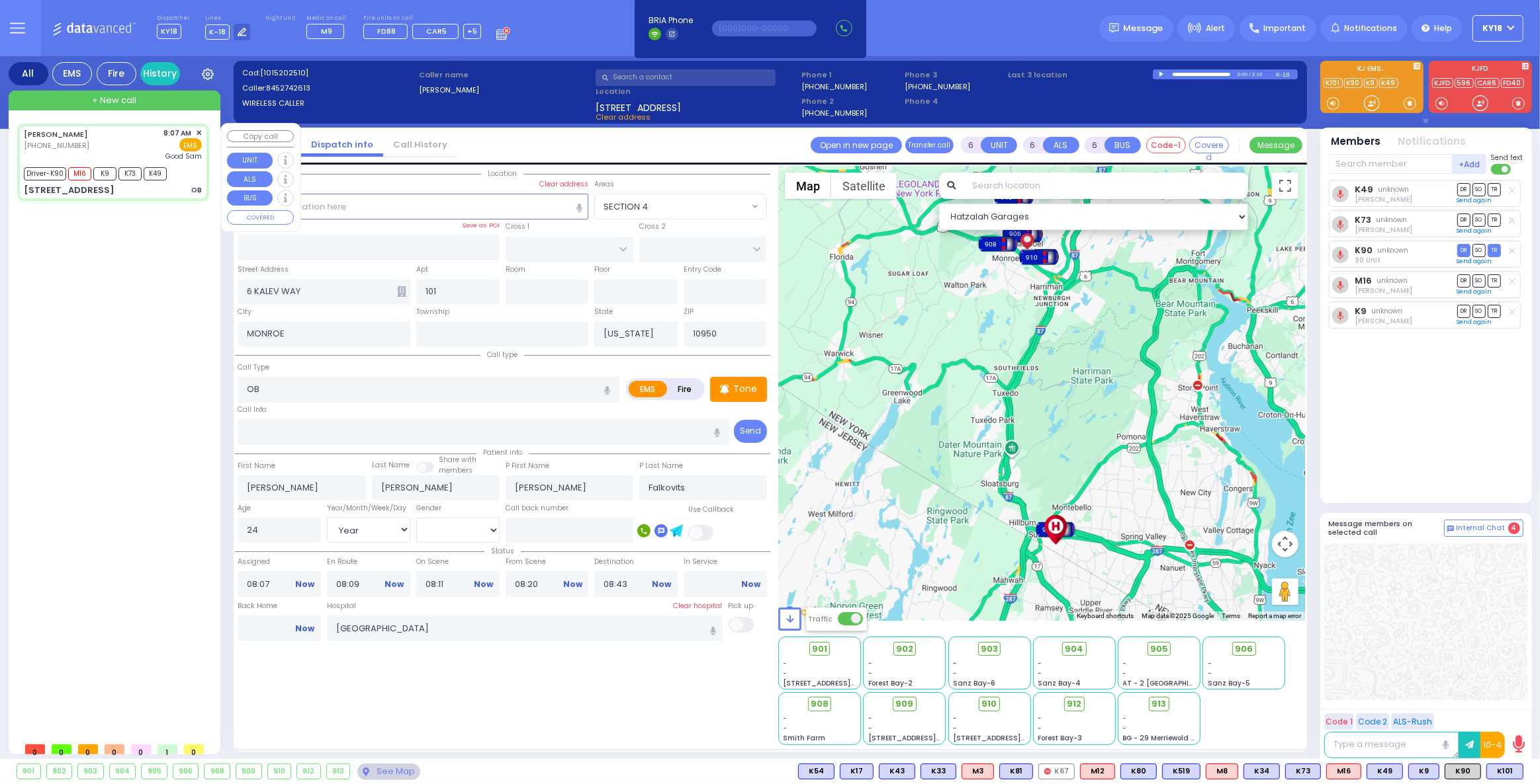
select select "Year"
select select "[DEMOGRAPHIC_DATA]"
select select "Hatzalah Garages"
select select
radio input "true"
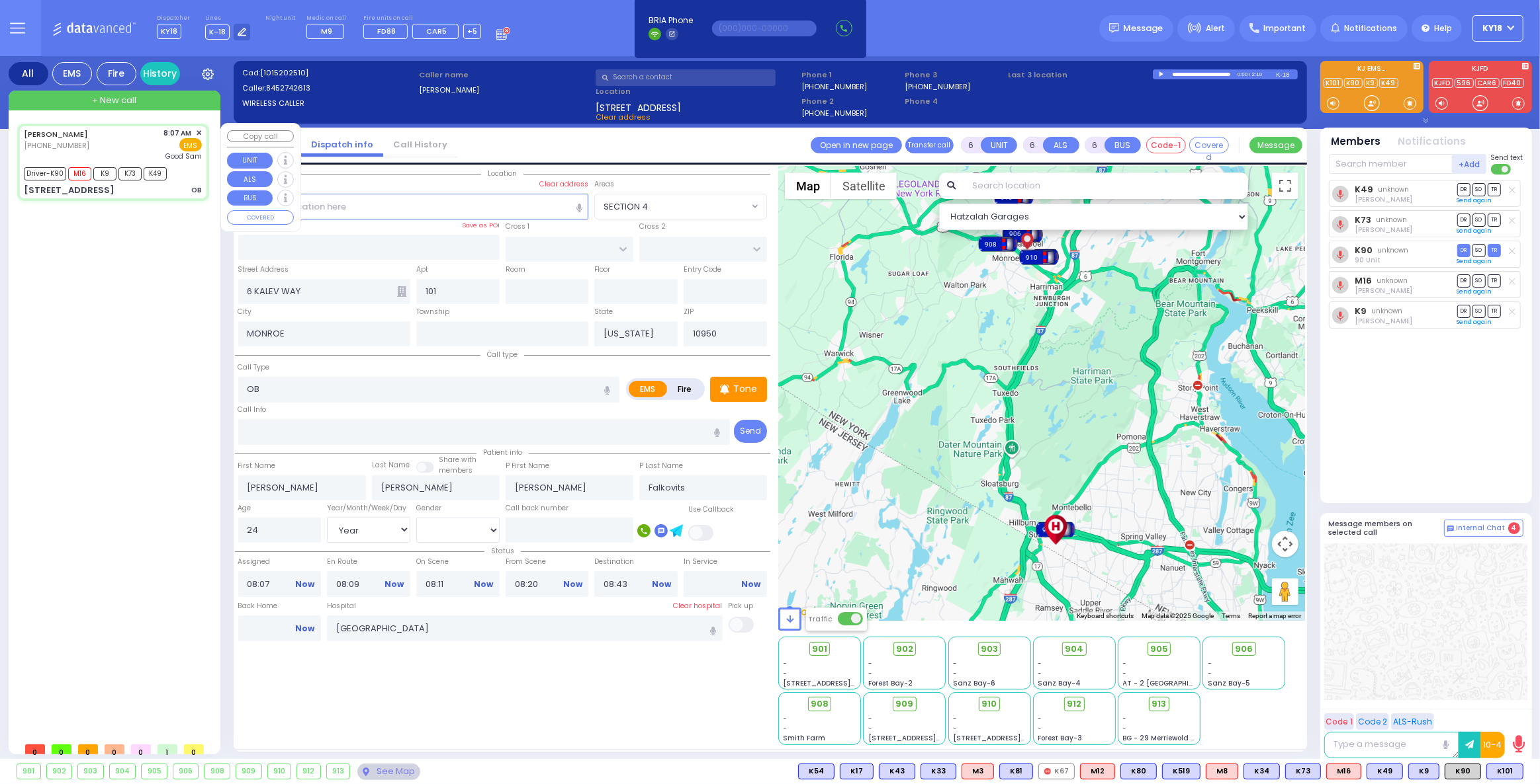
select select "Year"
select select "[DEMOGRAPHIC_DATA]"
select select "Hatzalah Garages"
select select
radio input "true"
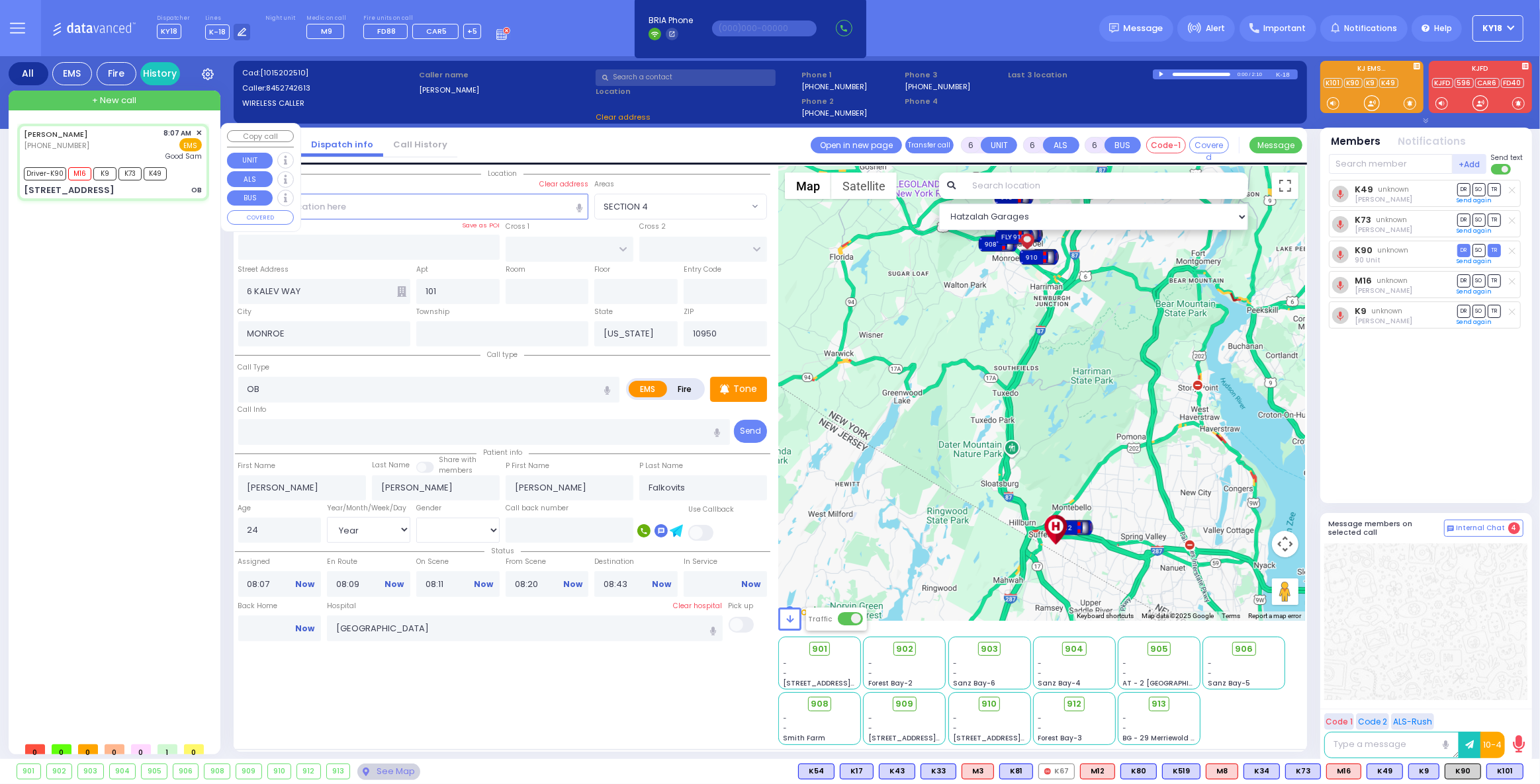
select select "Year"
select select "[DEMOGRAPHIC_DATA]"
select select "Hatzalah Garages"
select select
radio input "true"
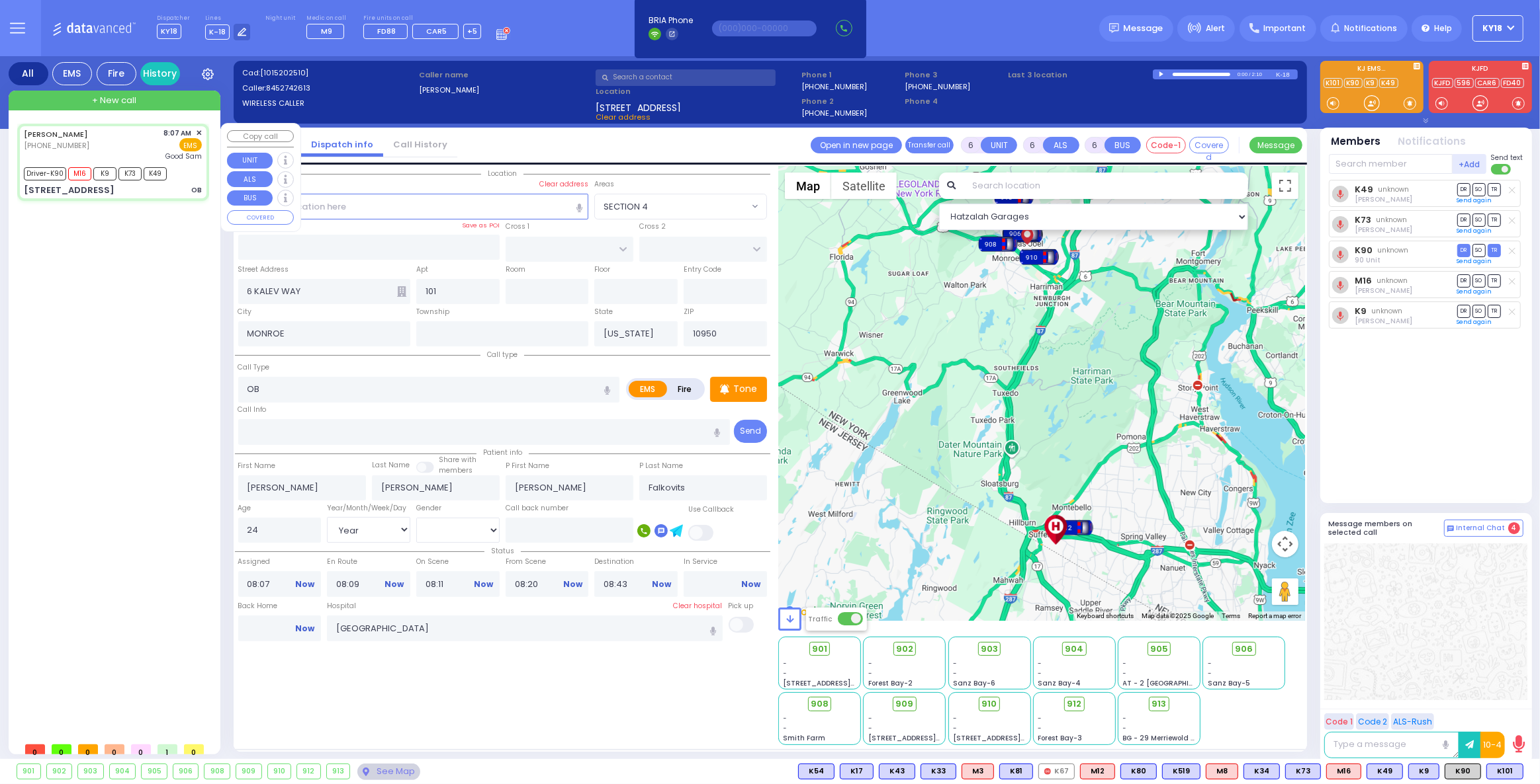
select select "Year"
select select "[DEMOGRAPHIC_DATA]"
select select "Hatzalah Garages"
select select
radio input "true"
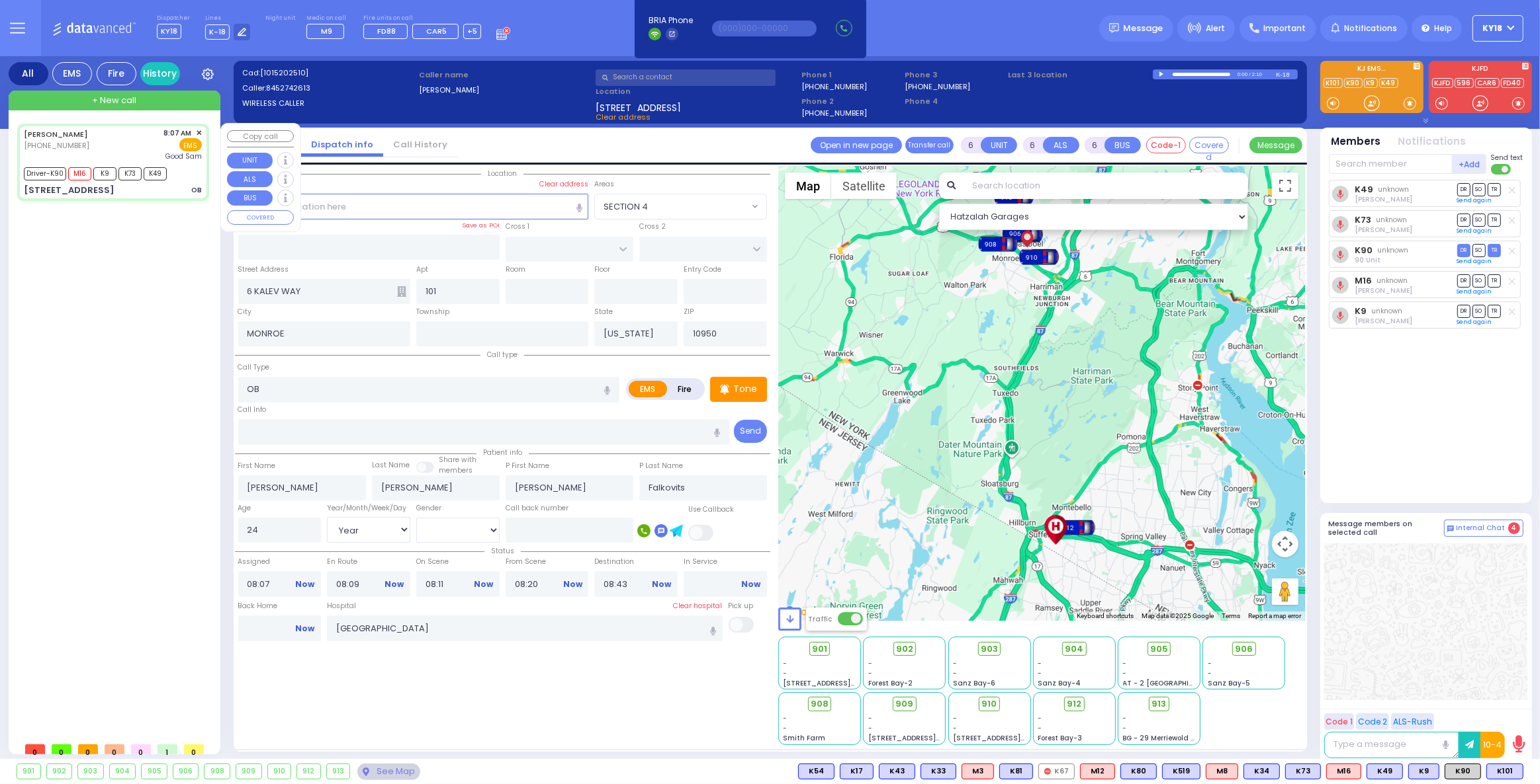
select select "Year"
select select "[DEMOGRAPHIC_DATA]"
select select "Hatzalah Garages"
select select
radio input "true"
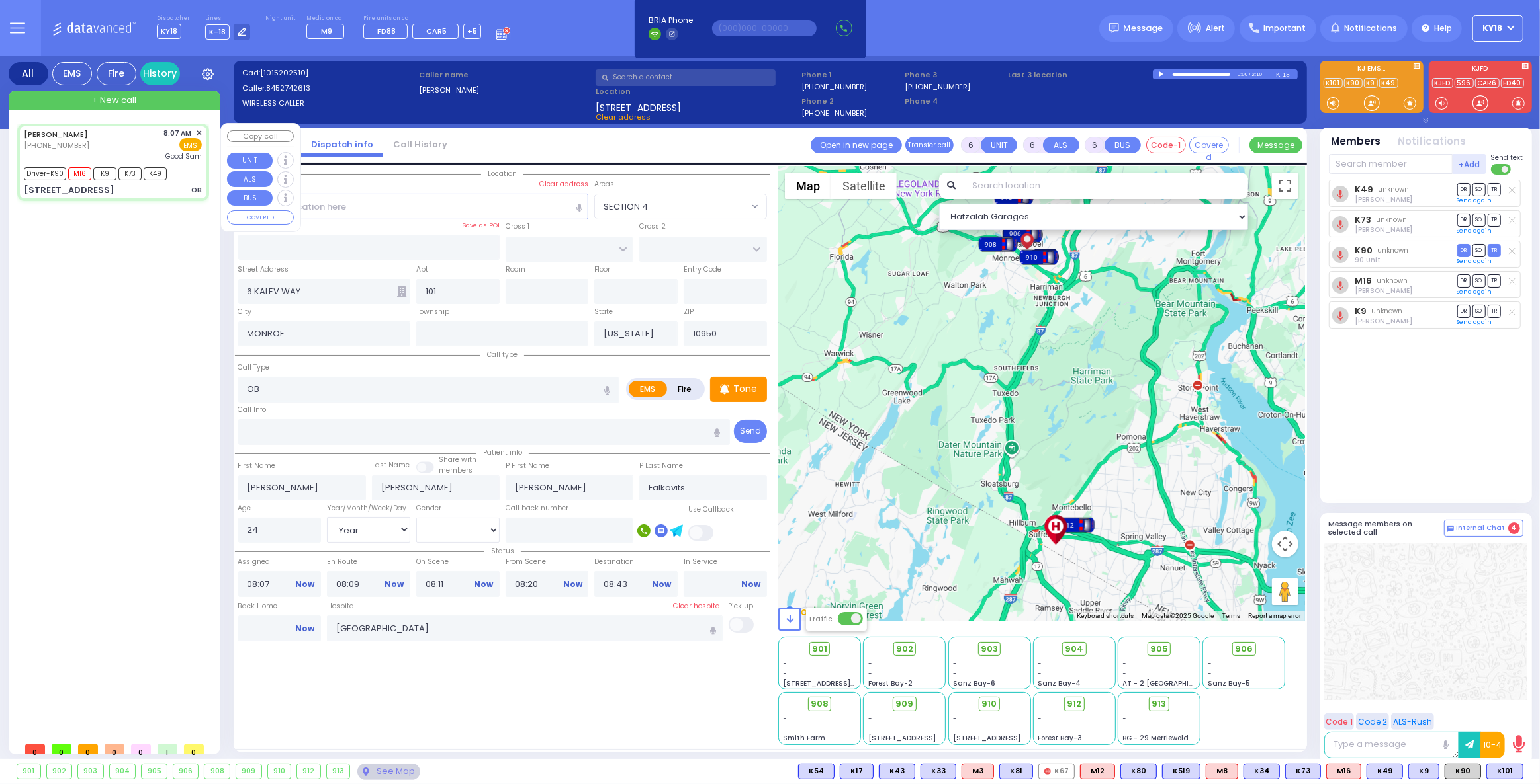
select select "Year"
select select "[DEMOGRAPHIC_DATA]"
select select "Hatzalah Garages"
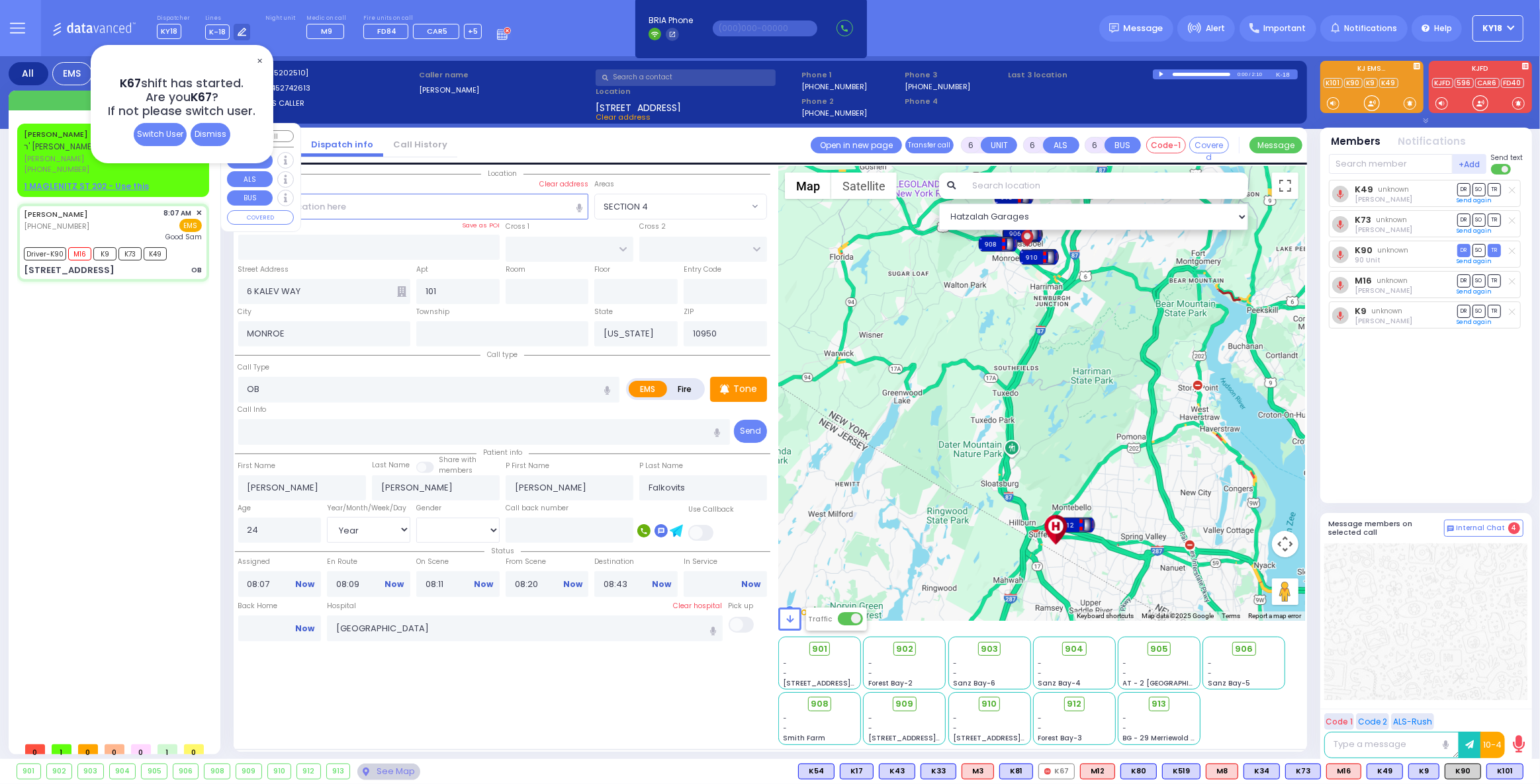
click at [180, 177] on div "[PERSON_NAME] ר' [PERSON_NAME] [PERSON_NAME] [PHONE_NUMBER] 9:12 AM ✕ Fire EMS" at bounding box center [113, 160] width 187 height 70
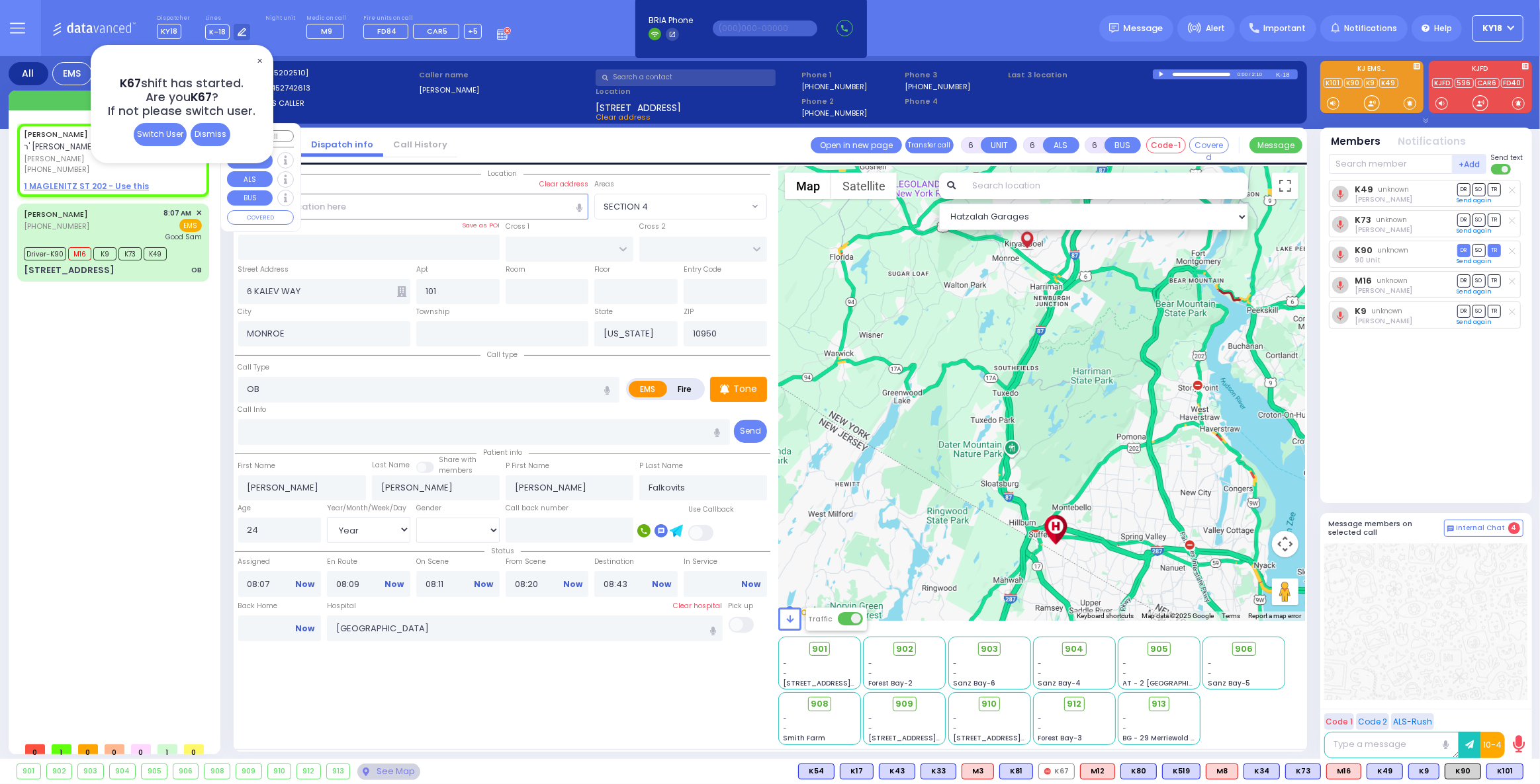
type input "2"
type input "1"
select select
radio input "true"
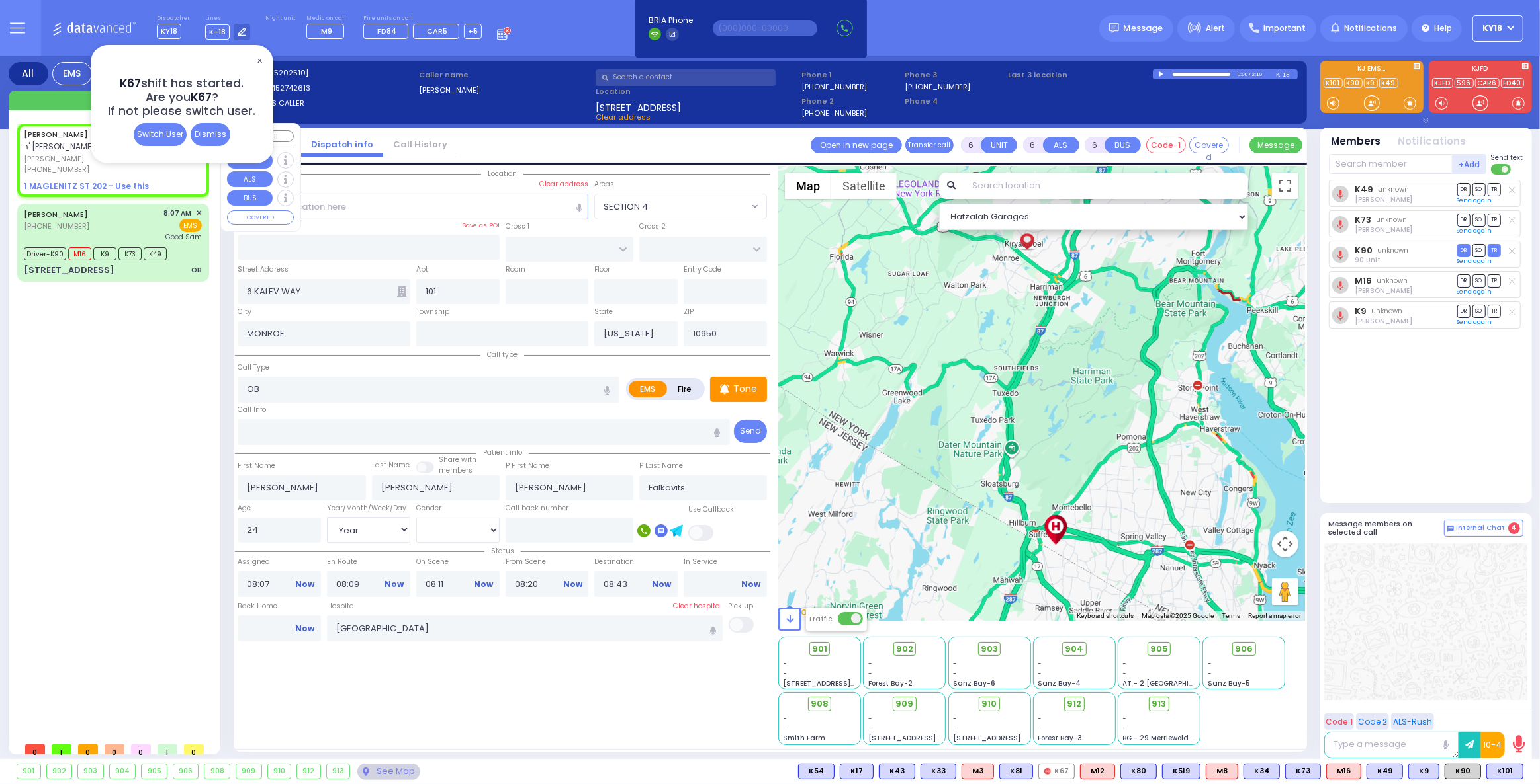
type input "[PERSON_NAME]"
select select
type input "09:12"
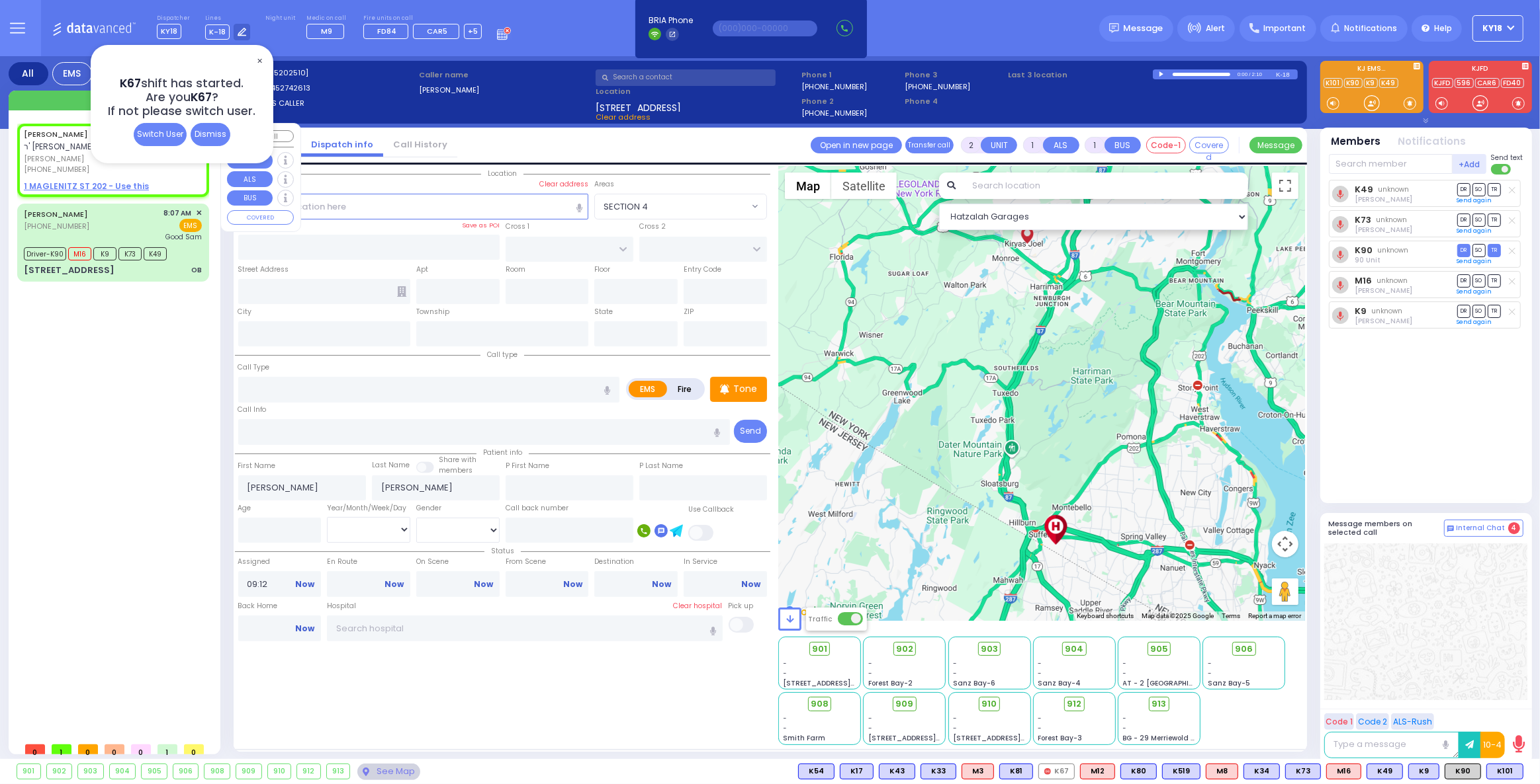
select select "Hatzalah Garages"
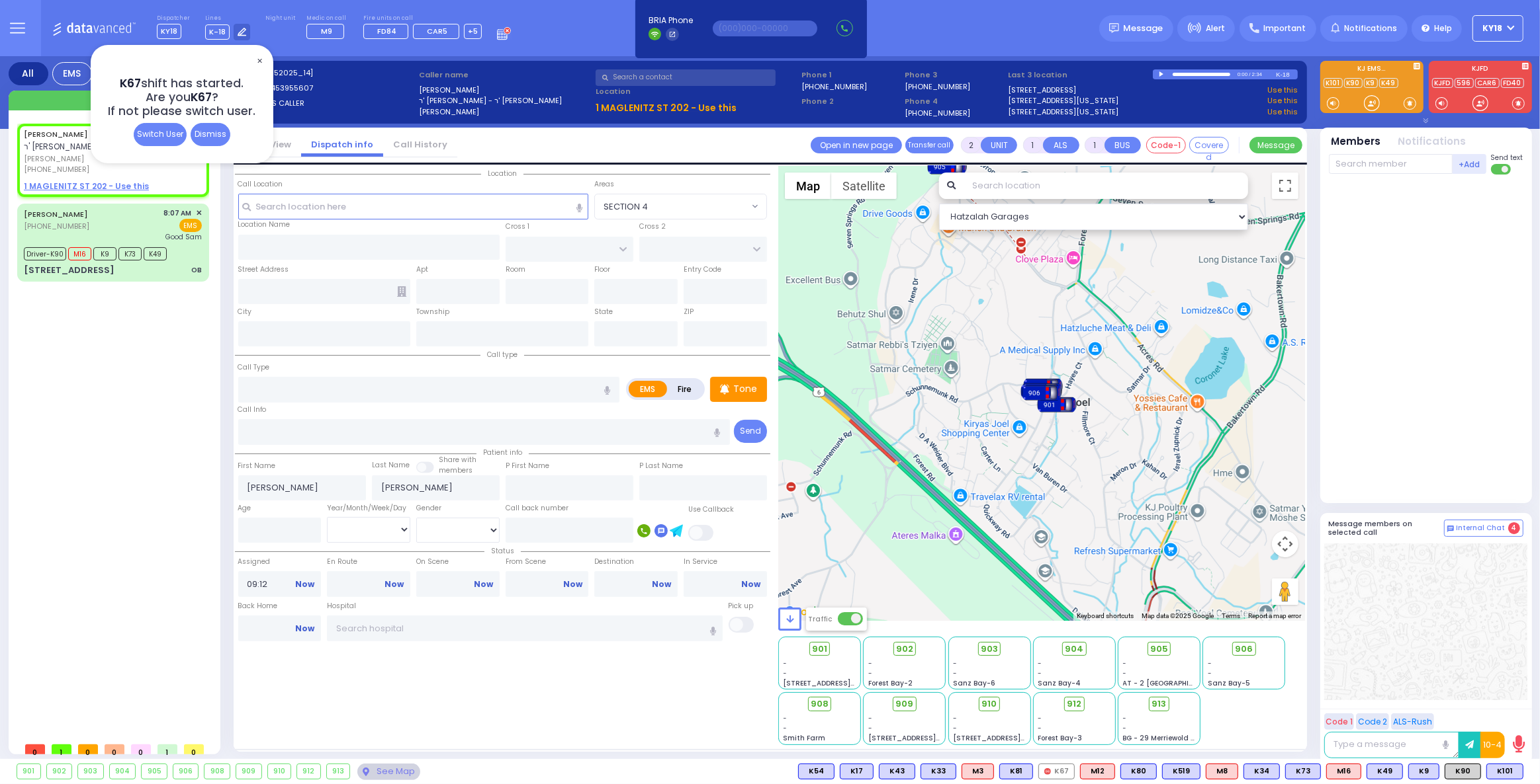
drag, startPoint x: 209, startPoint y: 137, endPoint x: 179, endPoint y: 154, distance: 34.5
click at [207, 139] on div "Dismiss" at bounding box center [211, 134] width 40 height 23
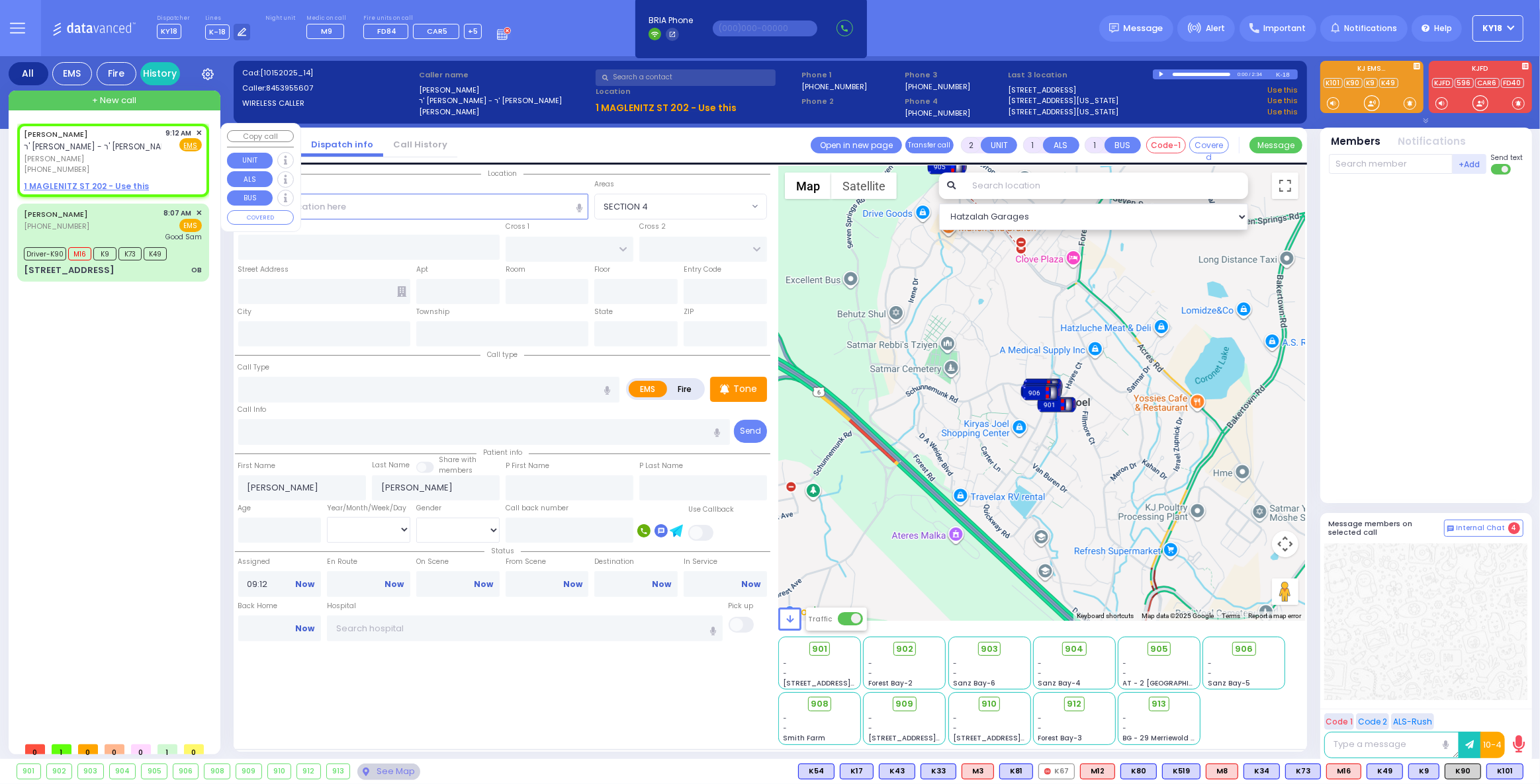
click at [137, 187] on u "1 MAGLENITZ ST 202 - Use this" at bounding box center [86, 186] width 125 height 11
select select
radio input "true"
select select
select select "Hatzalah Garages"
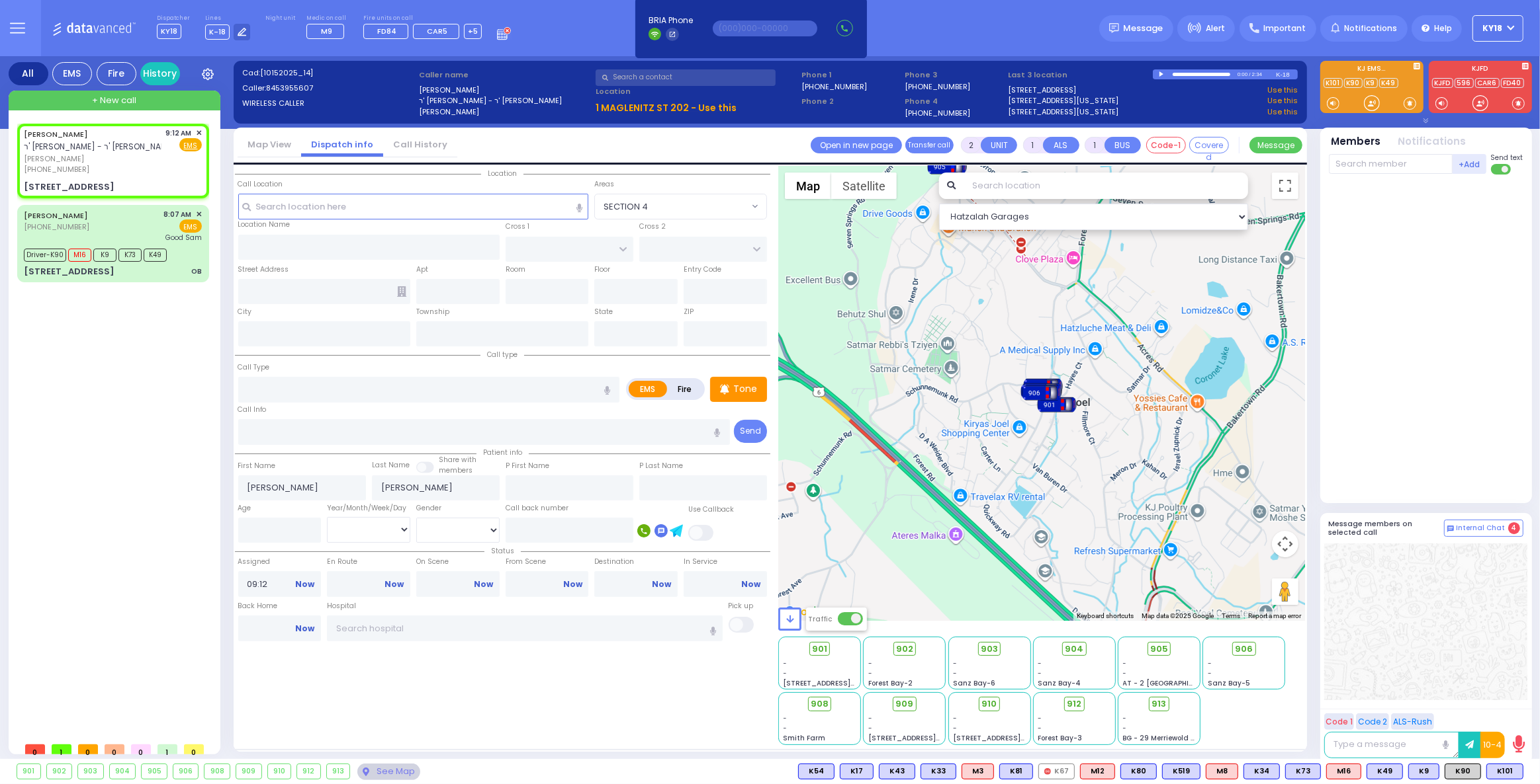
select select
radio input "true"
select select
select select "Hatzalah Garages"
type input "[PERSON_NAME][GEOGRAPHIC_DATA]"
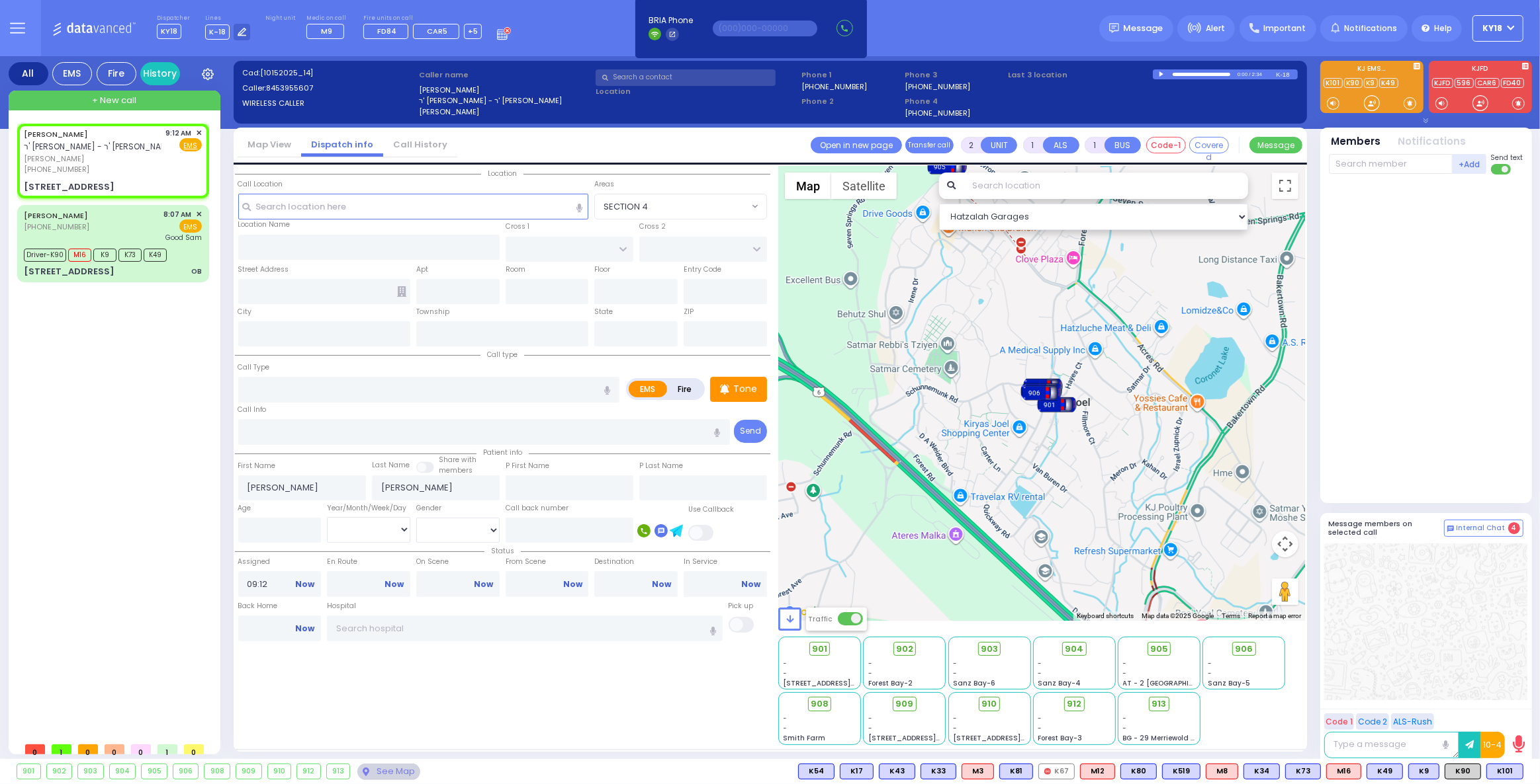
type input "PILNUA RD"
type input "1 MAGLENITZ ST"
type input "202"
type input "Monroe"
type input "[US_STATE]"
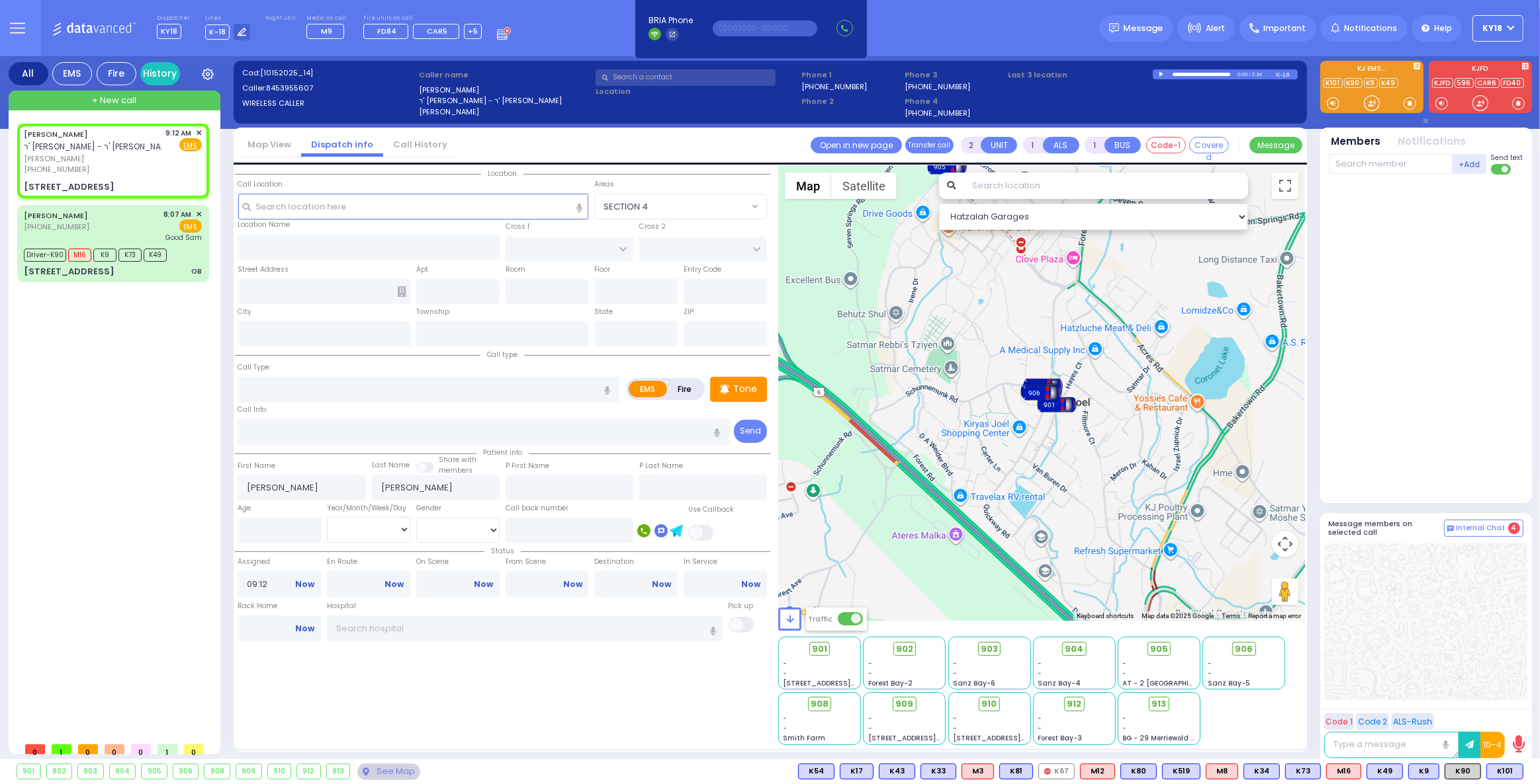
type input "10950"
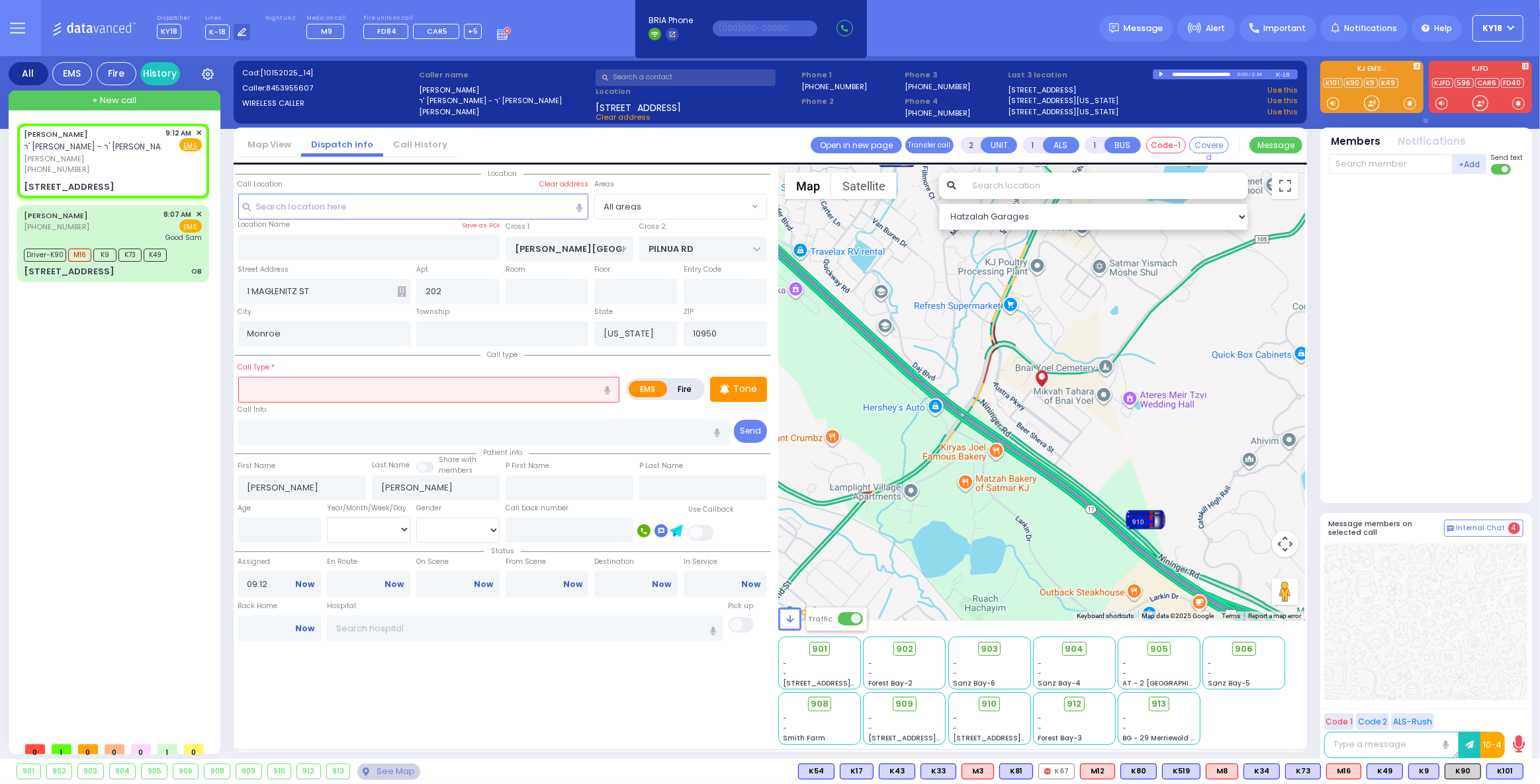
click at [273, 392] on input "text" at bounding box center [429, 389] width 382 height 25
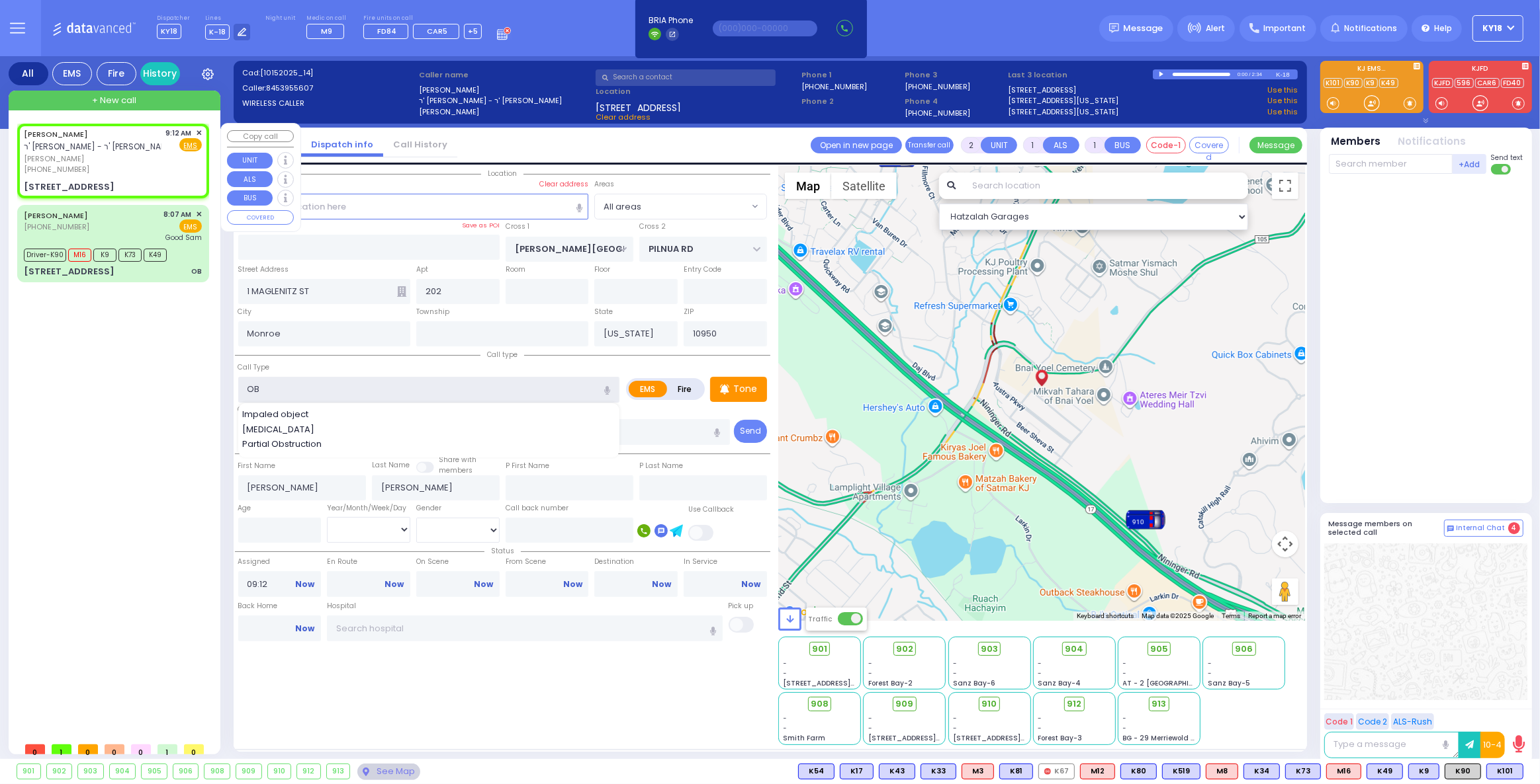
type input "OB"
drag, startPoint x: 150, startPoint y: 179, endPoint x: 143, endPoint y: 183, distance: 8.1
click at [143, 183] on div "[PERSON_NAME] ר' [PERSON_NAME] [PERSON_NAME] [PHONE_NUMBER] 9:12 AM ✕ Fire EMS" at bounding box center [113, 160] width 187 height 71
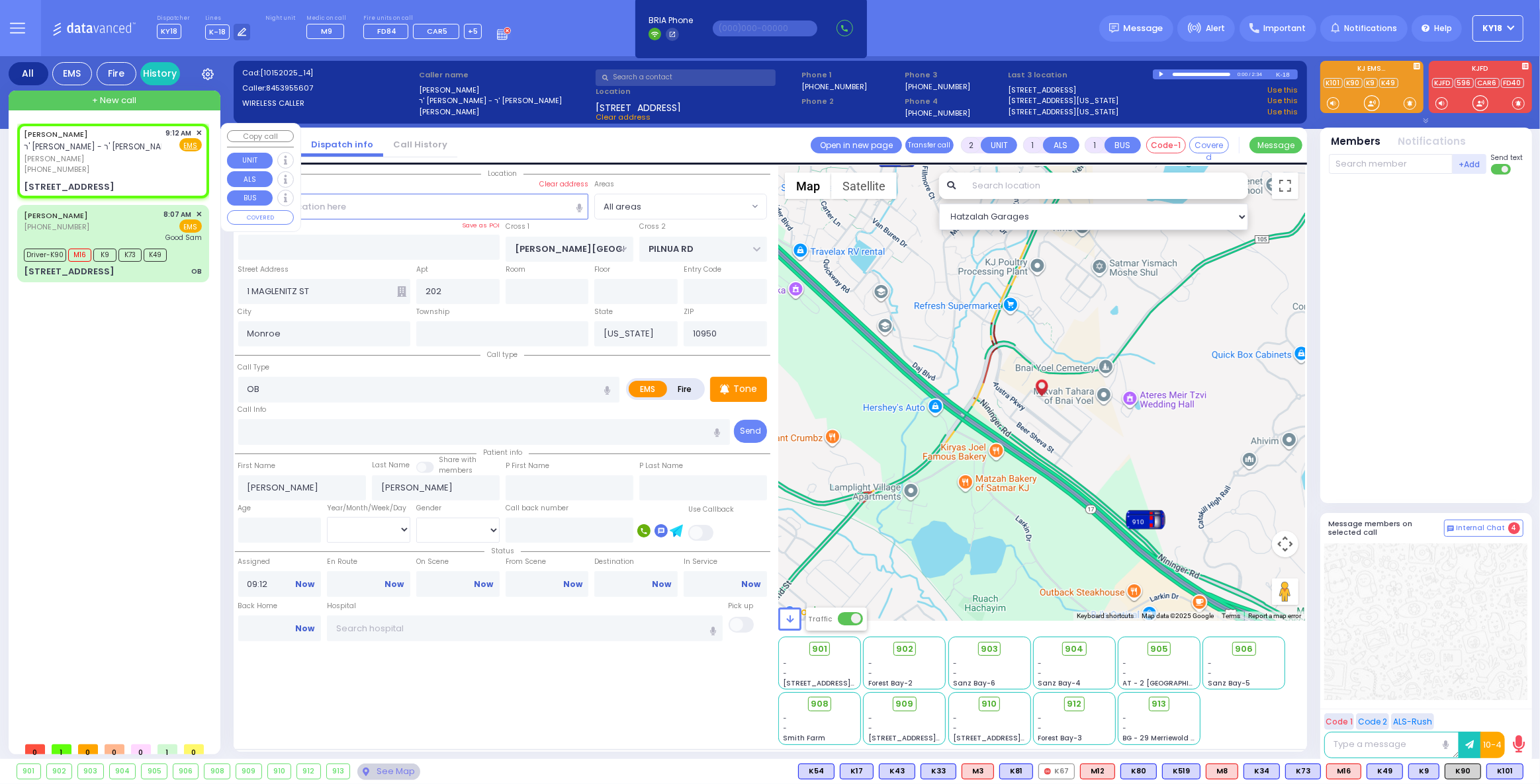
select select
radio input "true"
select select
select select "Hatzalah Garages"
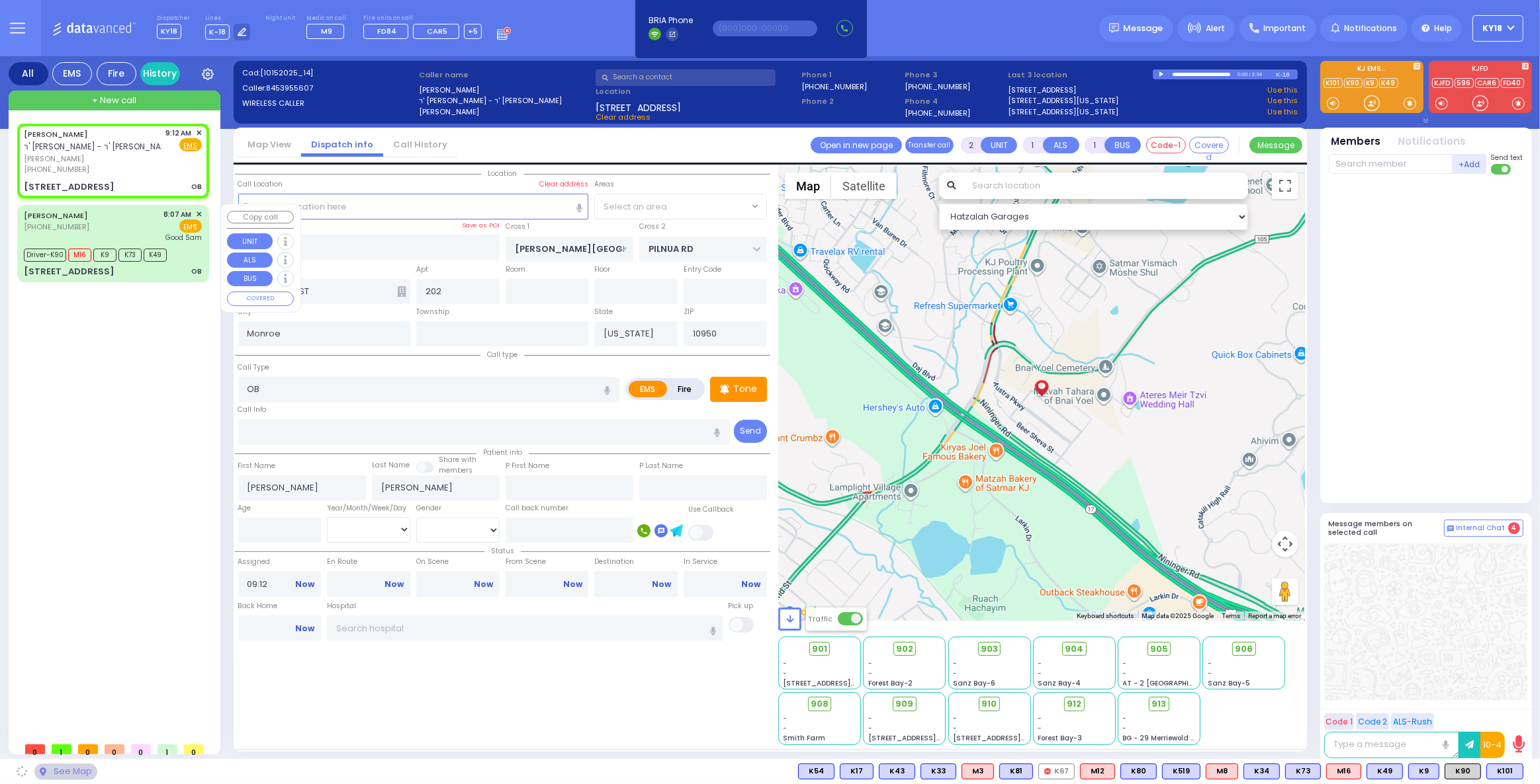
select select
radio input "true"
select select
select select "Hatzalah Garages"
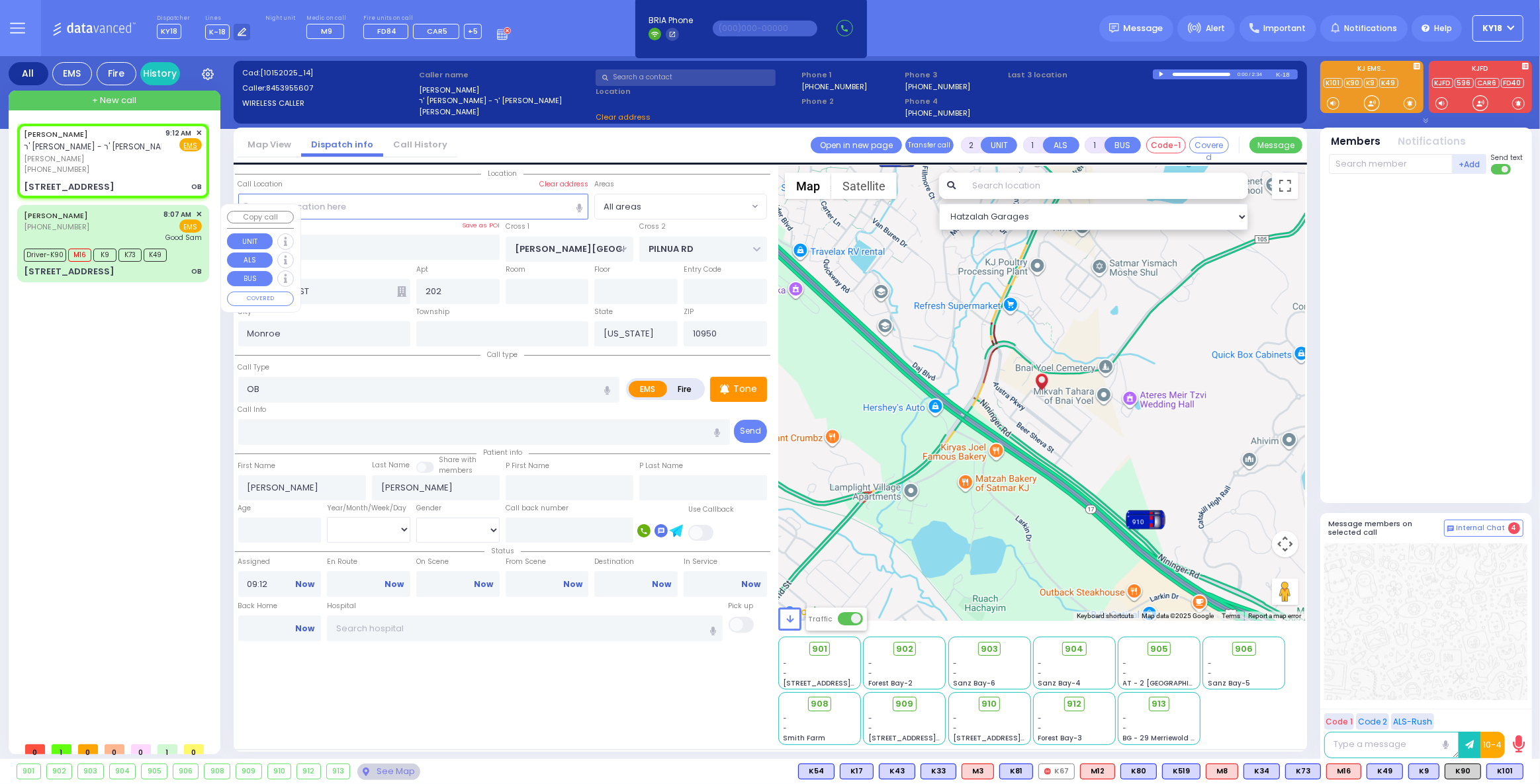
select select
radio input "true"
select select
select select "Hatzalah Garages"
click at [1344, 773] on span "M16" at bounding box center [1343, 771] width 34 height 15
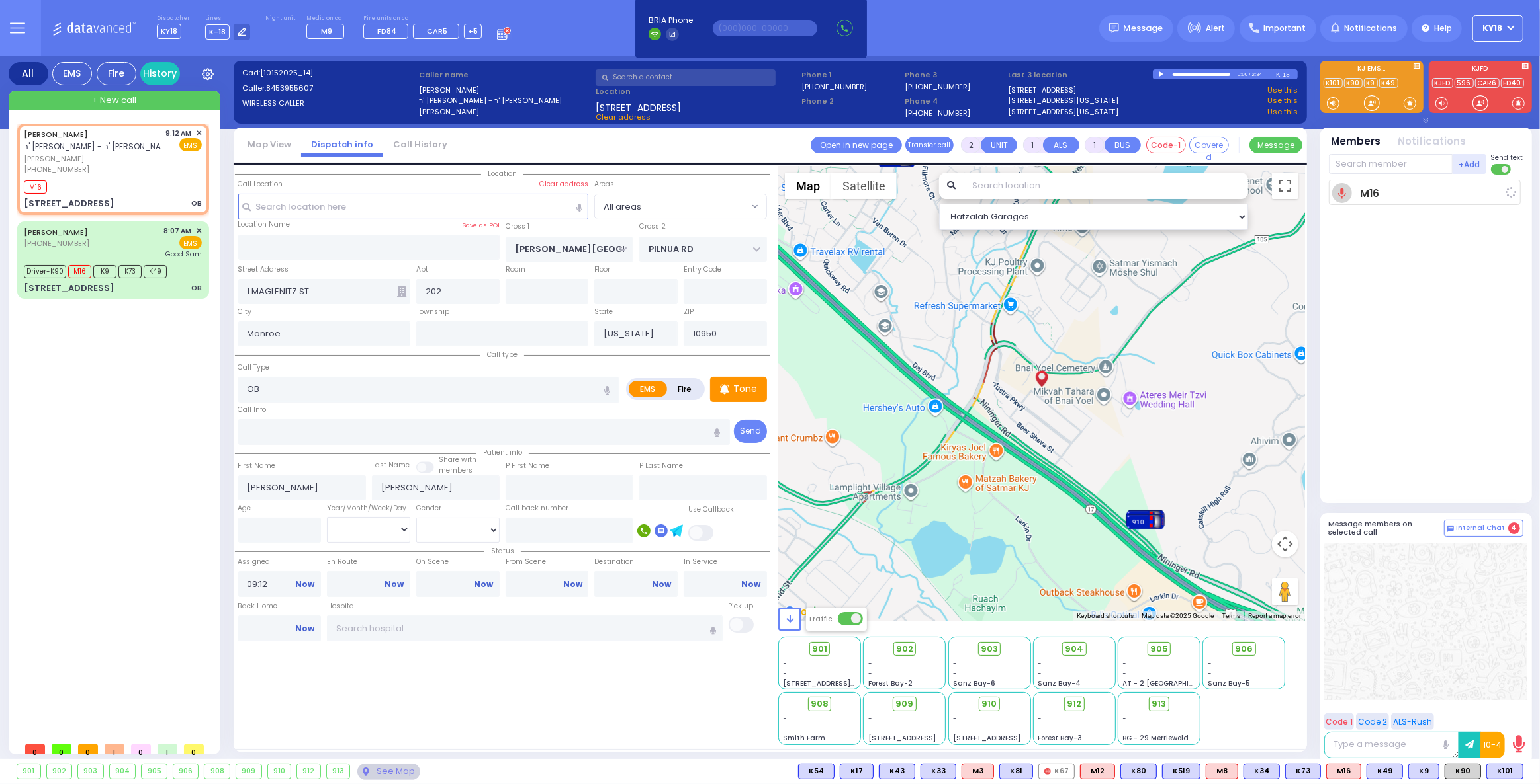
select select
radio input "true"
select select
type input "09:16"
select select "Hatzalah Garages"
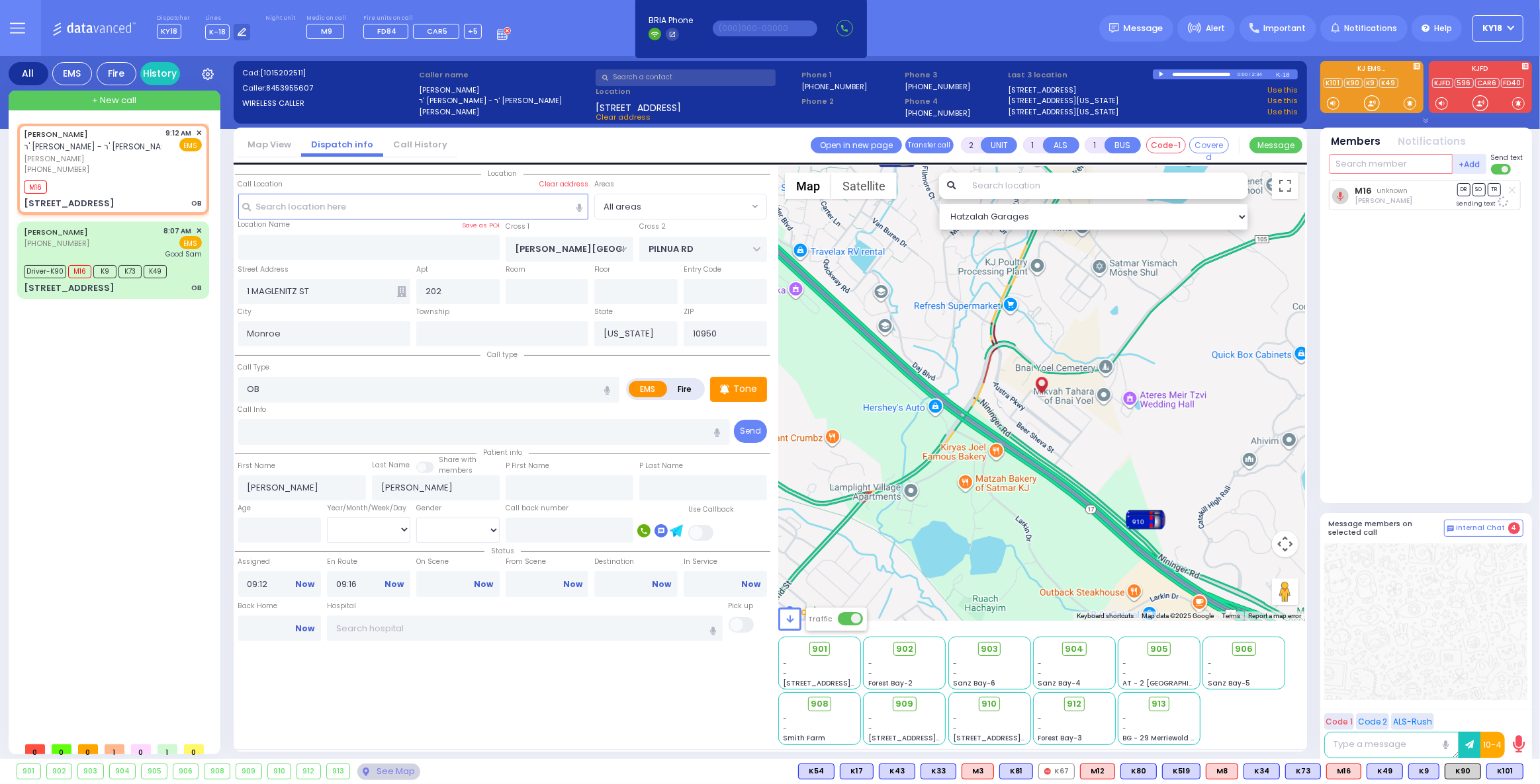
click at [1420, 168] on input "text" at bounding box center [1390, 164] width 123 height 20
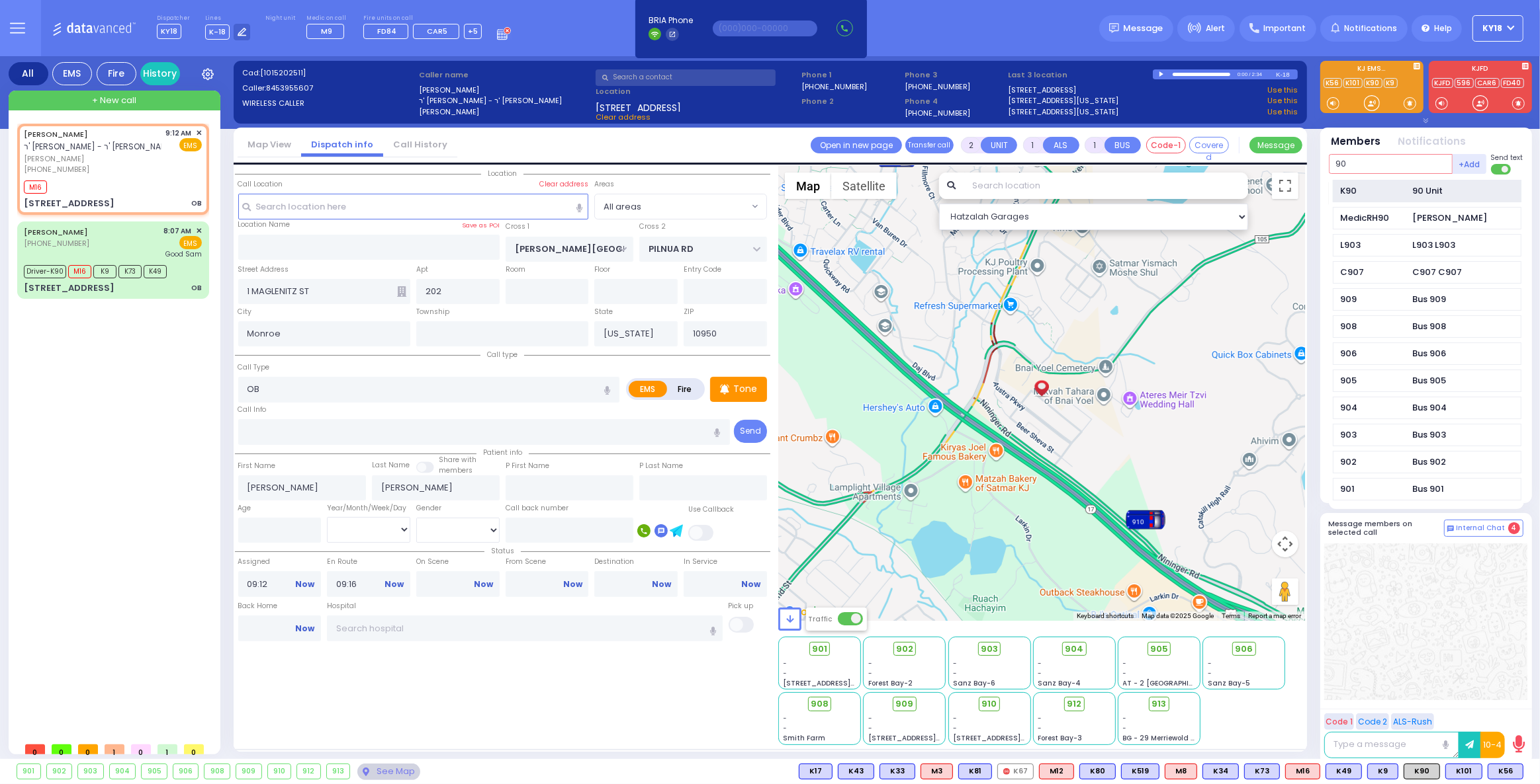
type input "90"
click at [1362, 196] on div "K90" at bounding box center [1373, 191] width 67 height 13
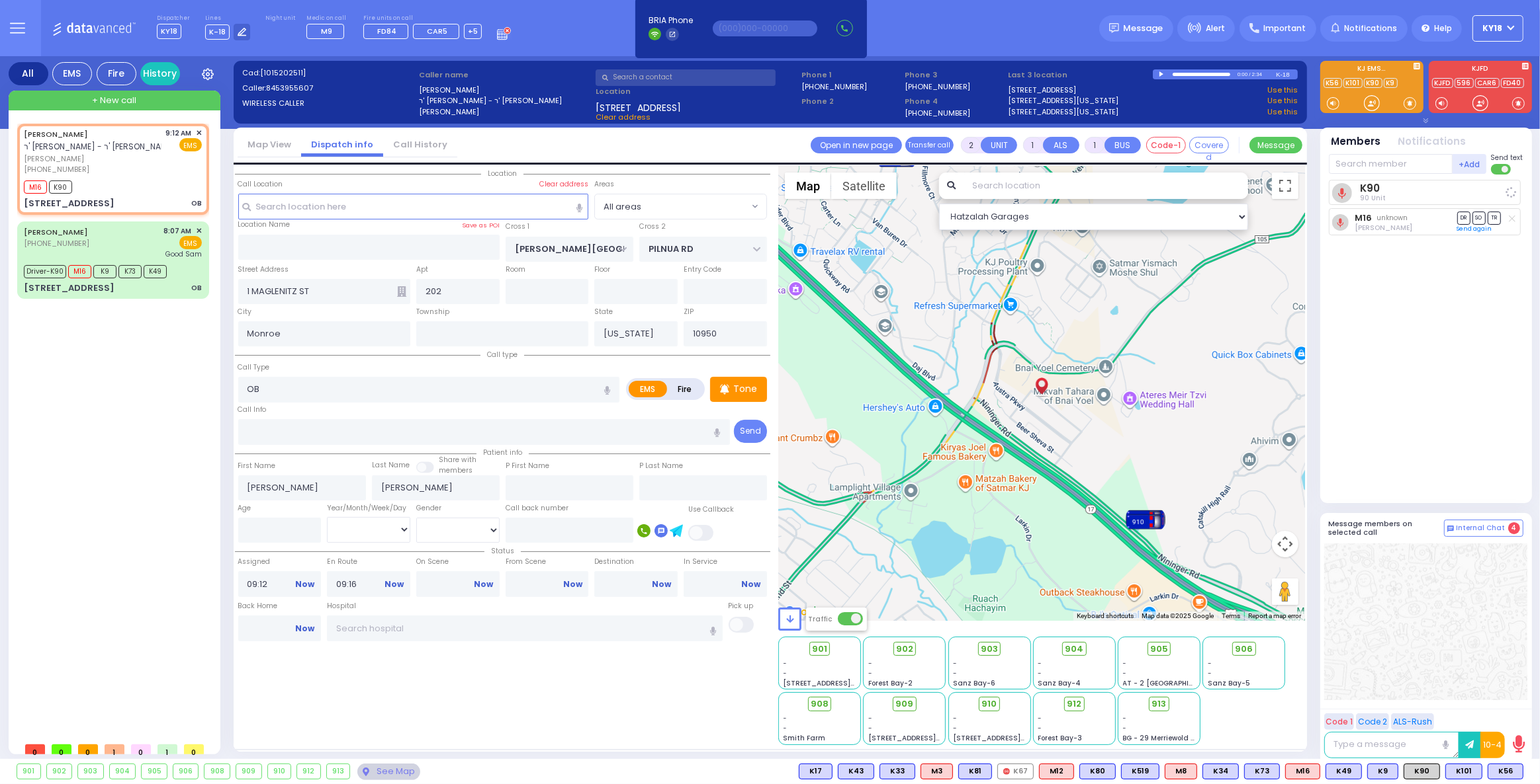
select select
radio input "true"
select select
select select "Hatzalah Garages"
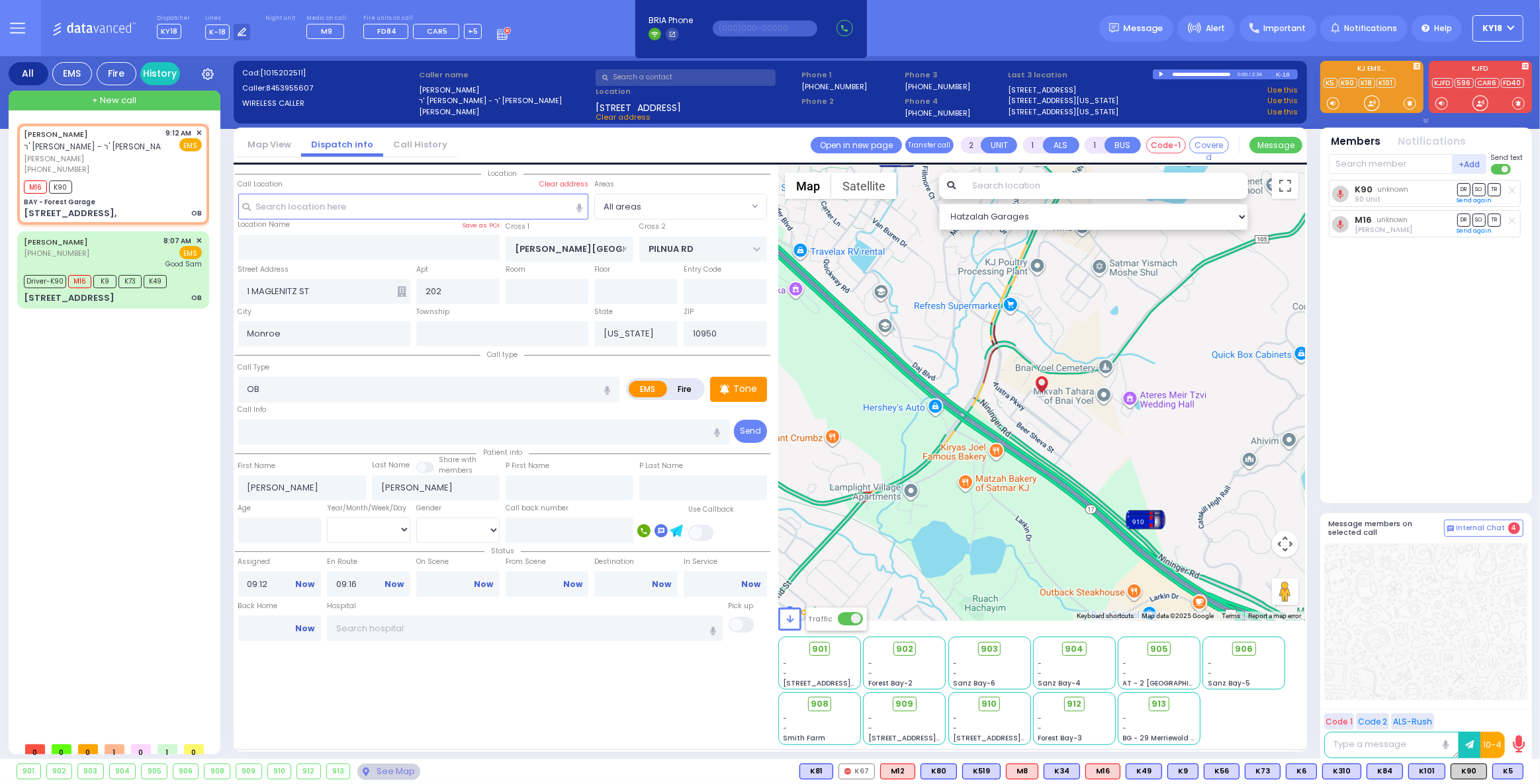
select select
radio input "true"
select select
type input "BAY - Forest Garage"
type input "SANZ COURT"
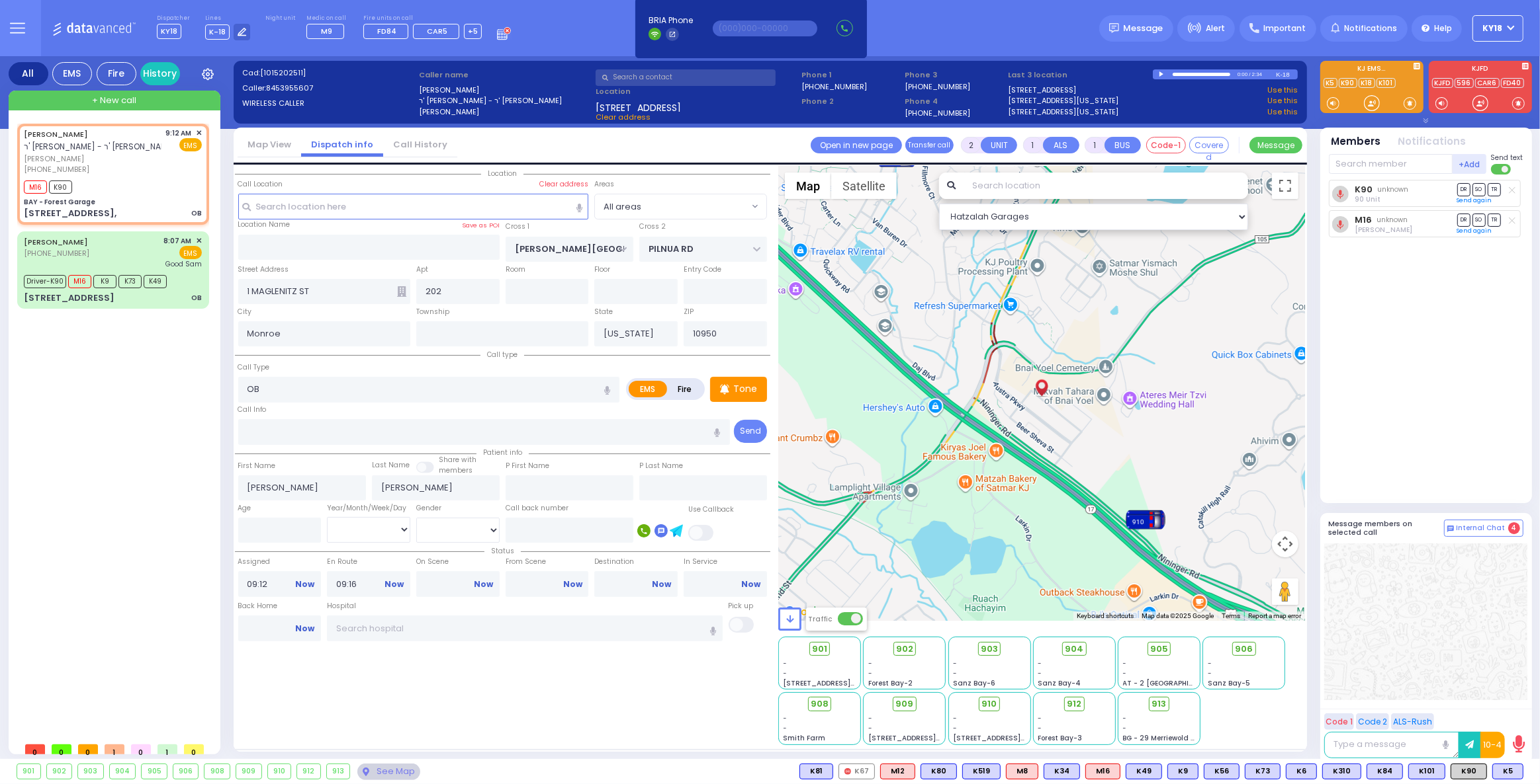
type input "[PERSON_NAME] COURT"
type input "[STREET_ADDRESS],"
select select "Hatzalah Garages"
select select "SECTION 2"
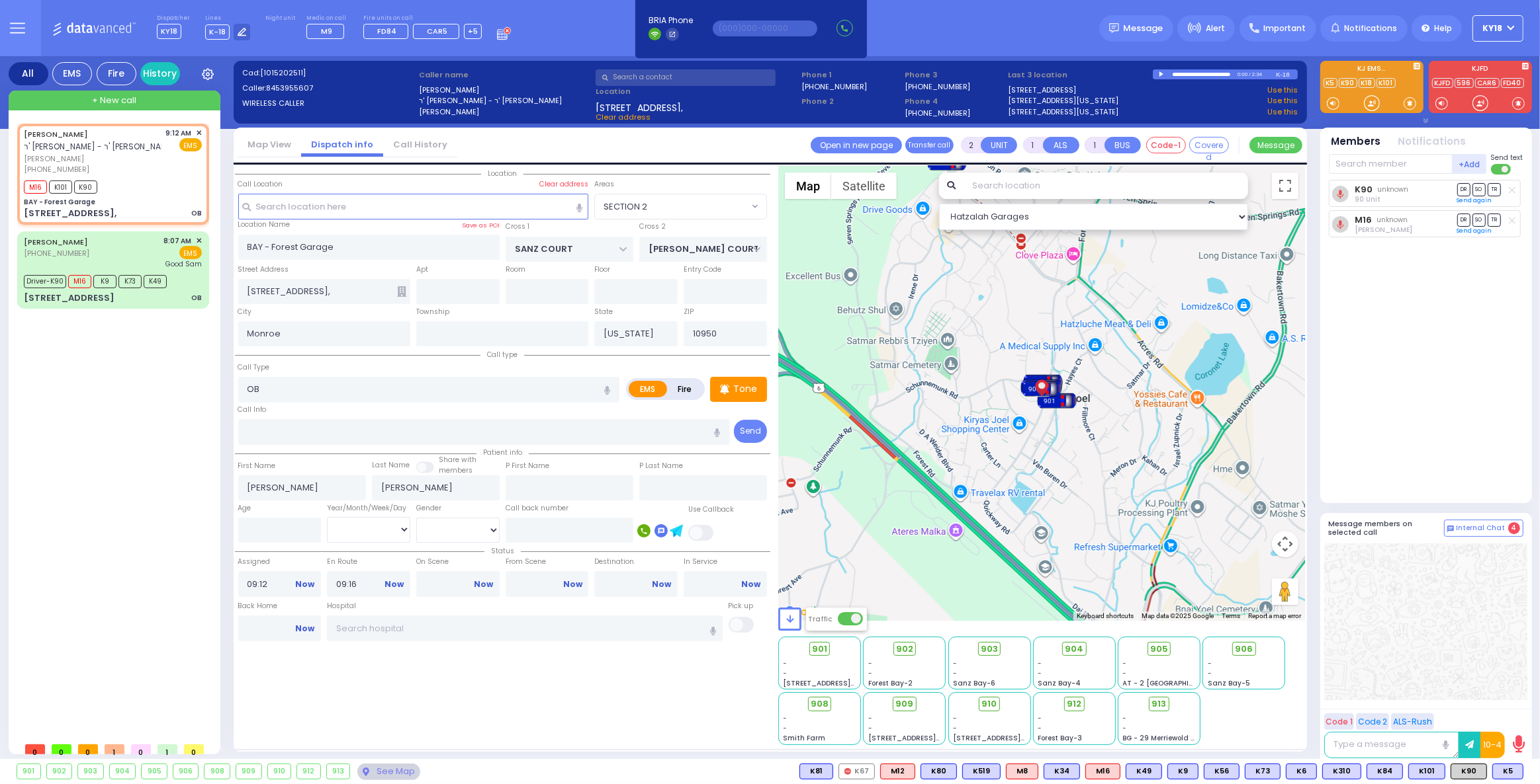
select select
radio input "true"
select select
select select "Hatzalah Garages"
select select "SECTION 2"
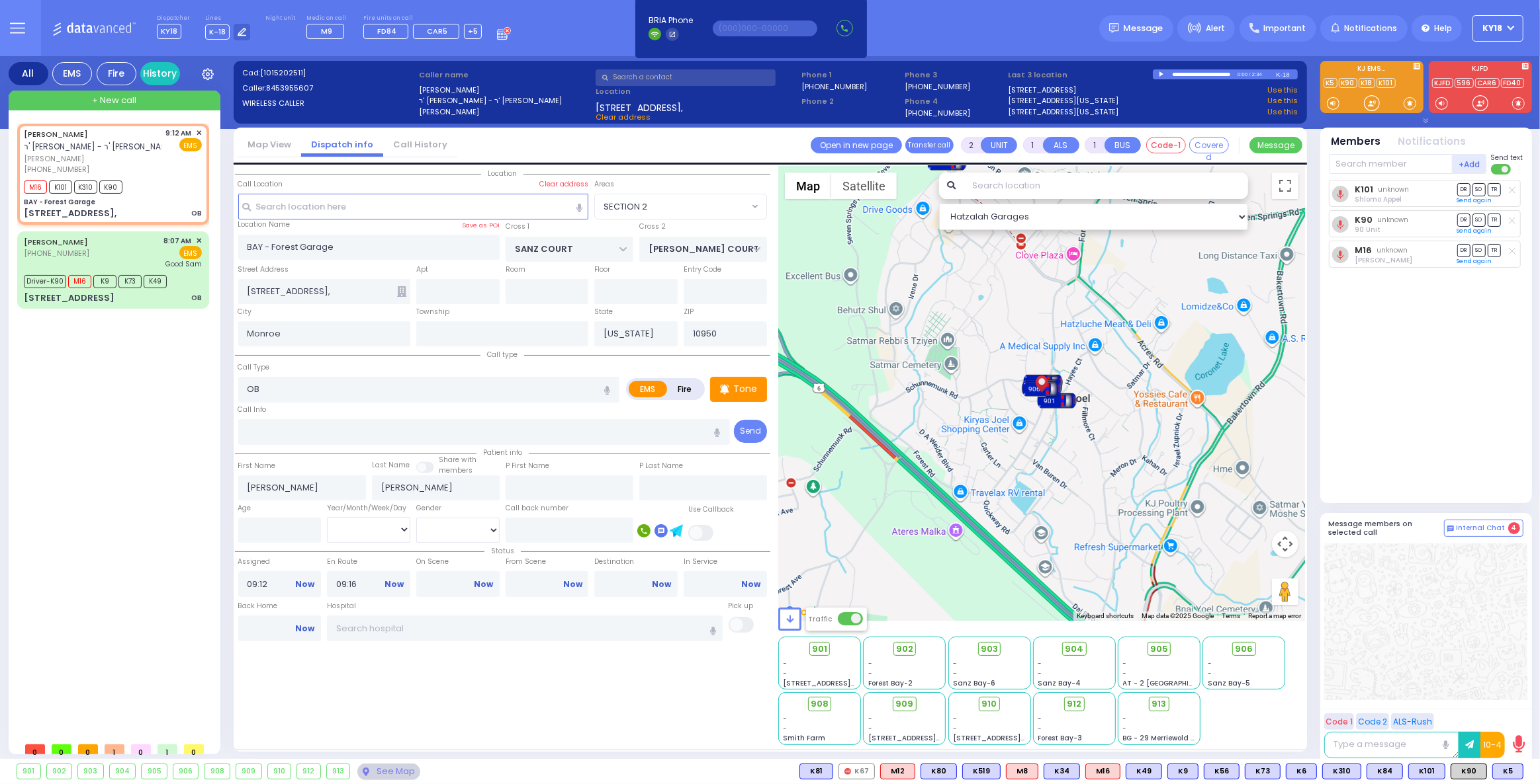
select select
radio input "true"
select select
select select "Hatzalah Garages"
select select "SECTION 2"
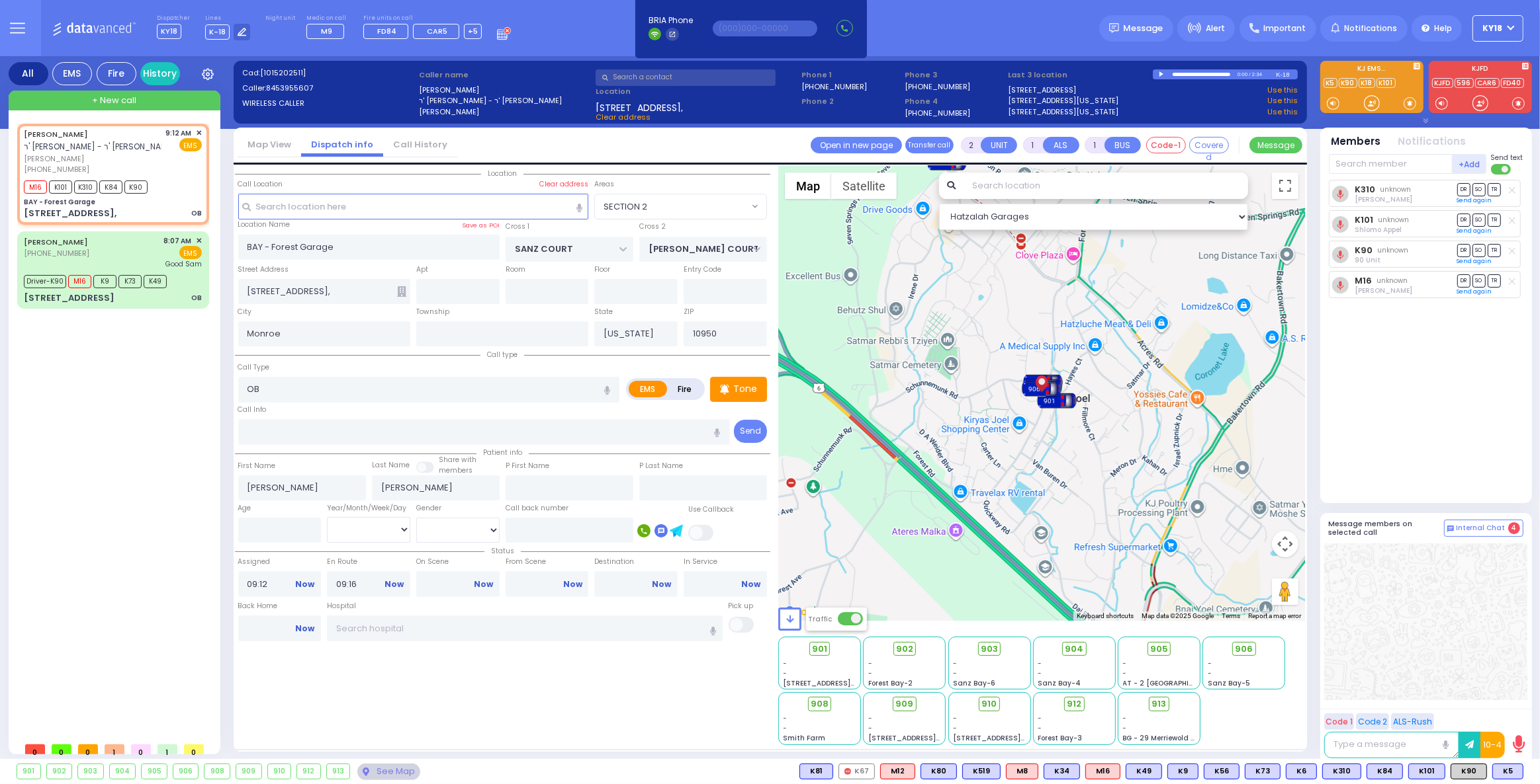
select select
radio input "true"
select select
select select "Hatzalah Garages"
select select "SECTION 2"
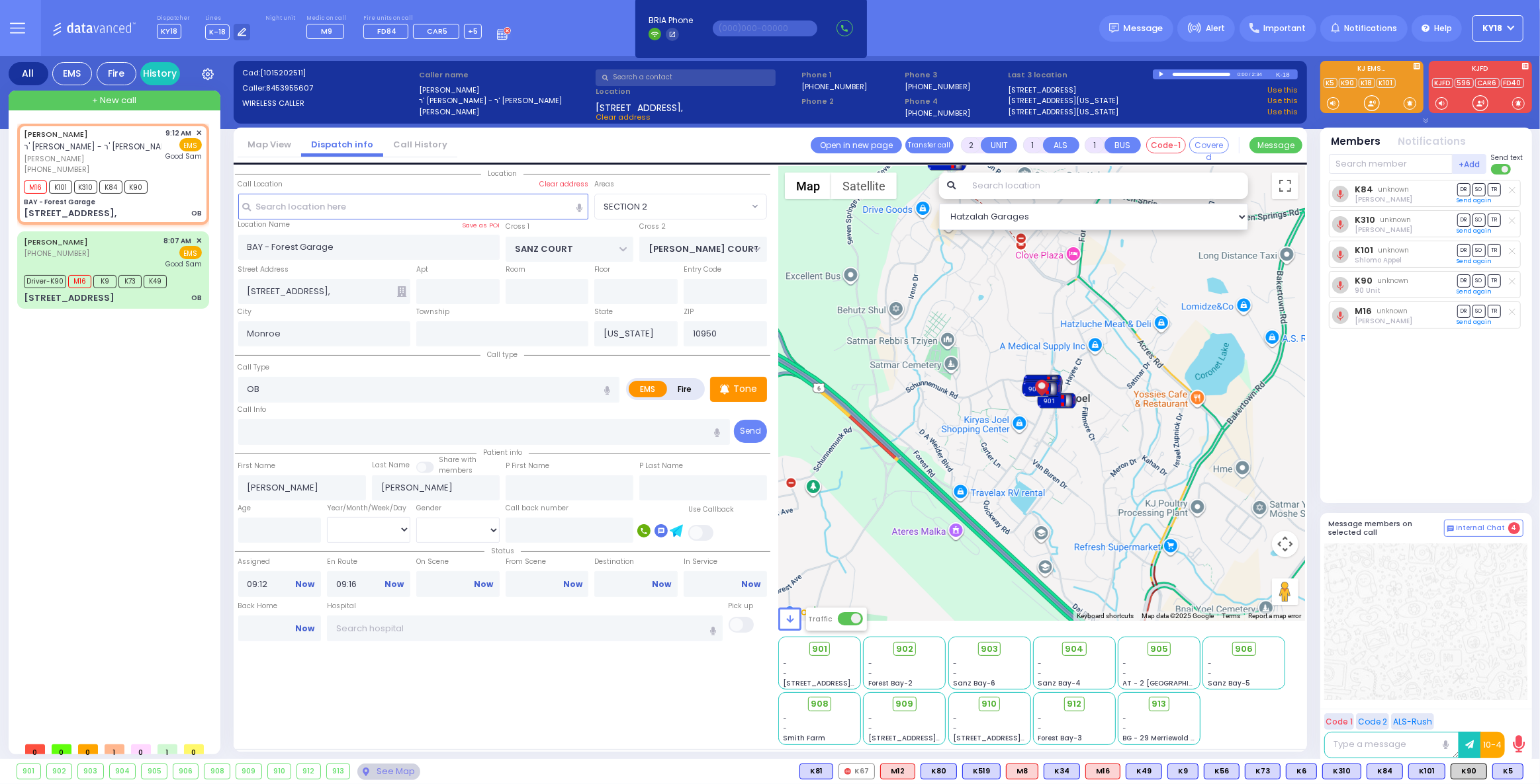
select select
radio input "true"
select select
type input "[GEOGRAPHIC_DATA]"
select select "Hatzalah Garages"
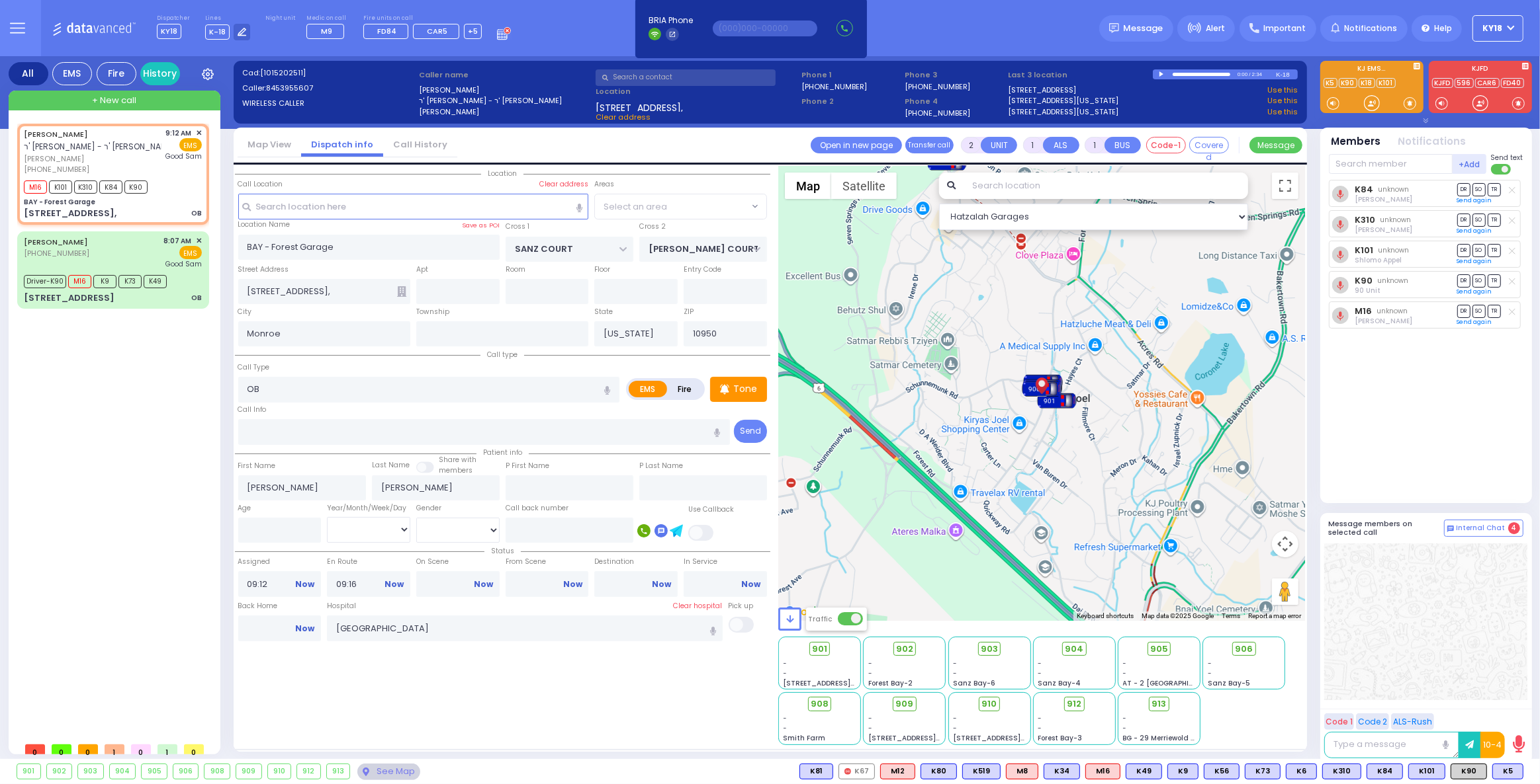
select select "SECTION 2"
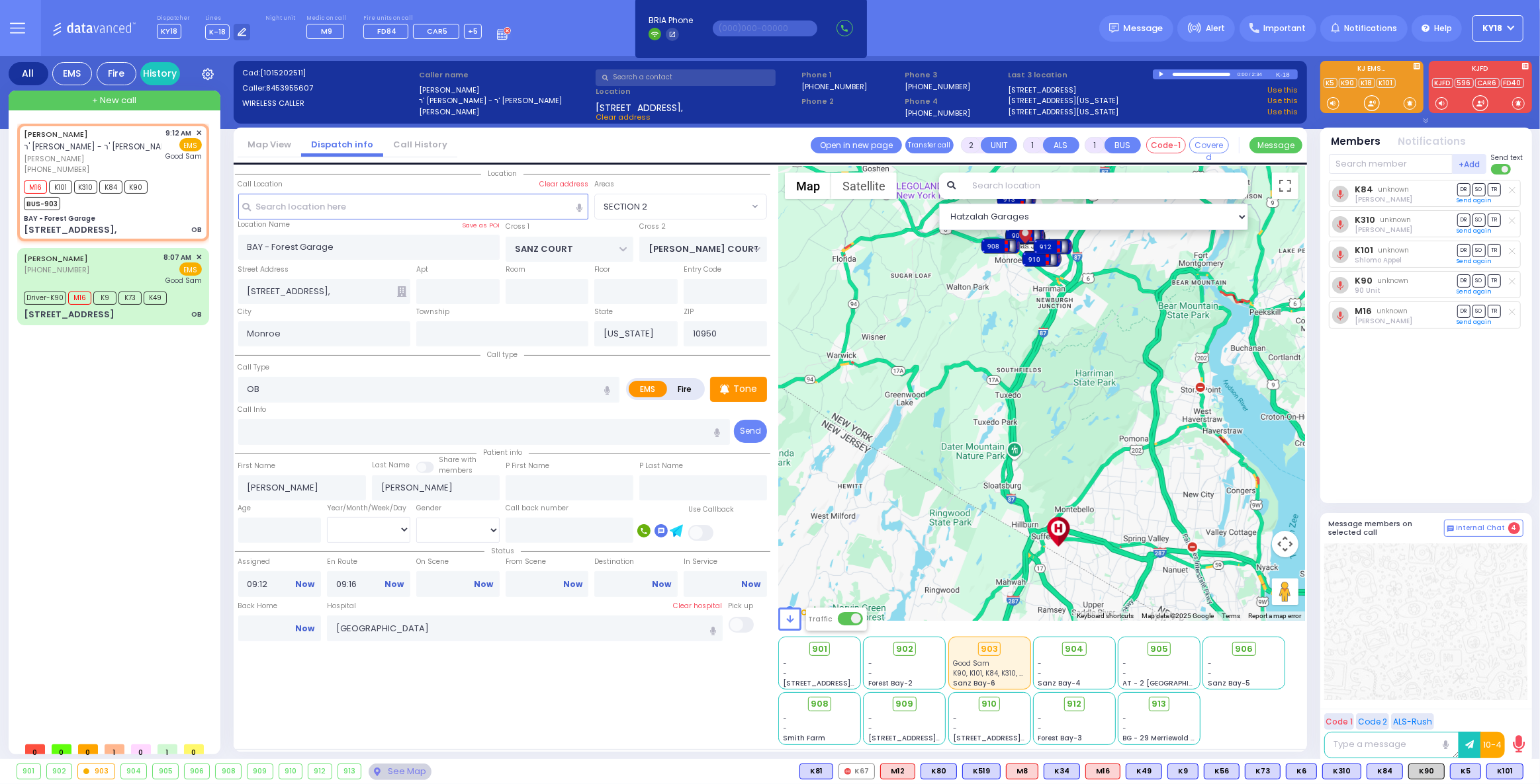
select select
radio input "true"
select select
select select "Hatzalah Garages"
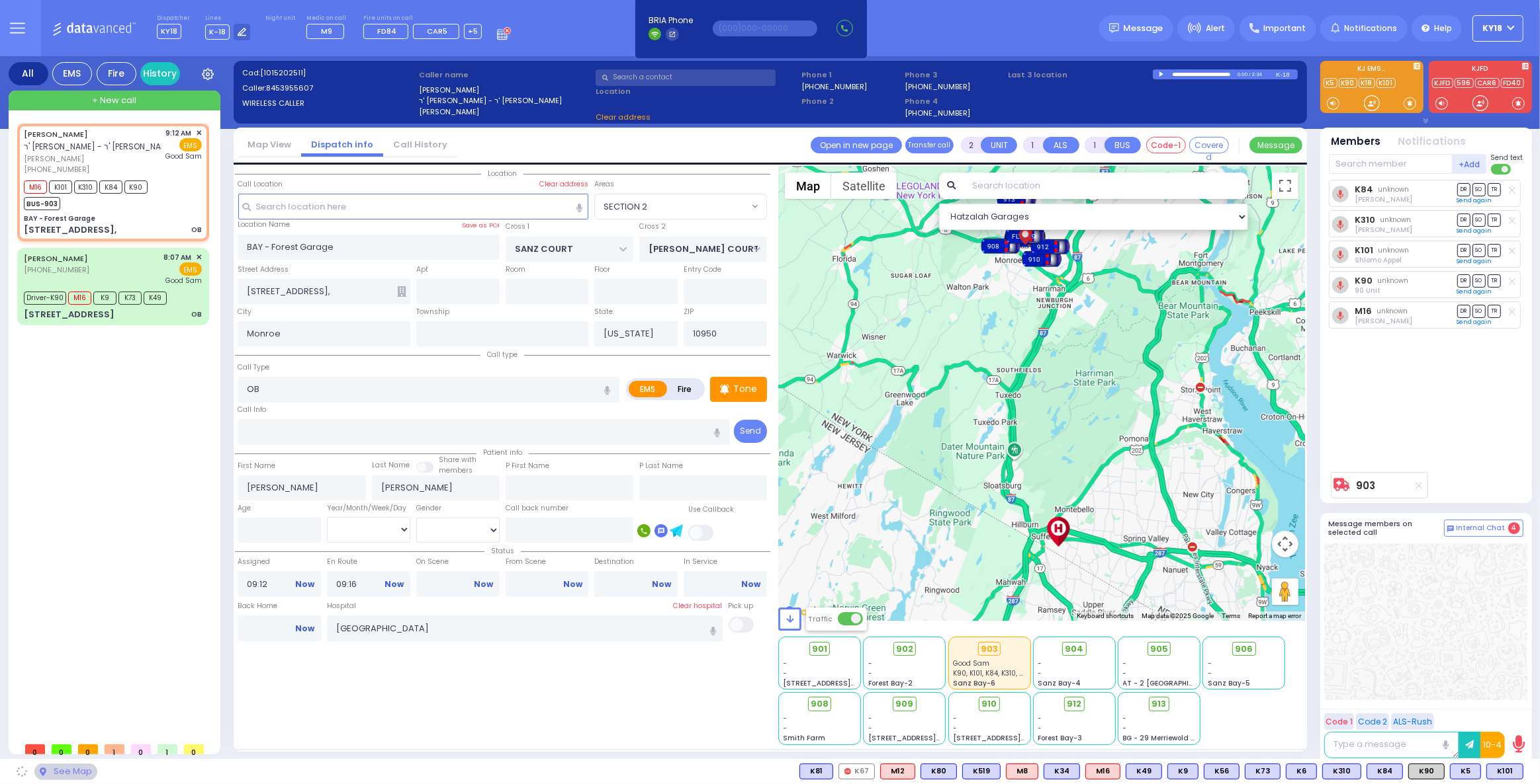
select select "SECTION 2"
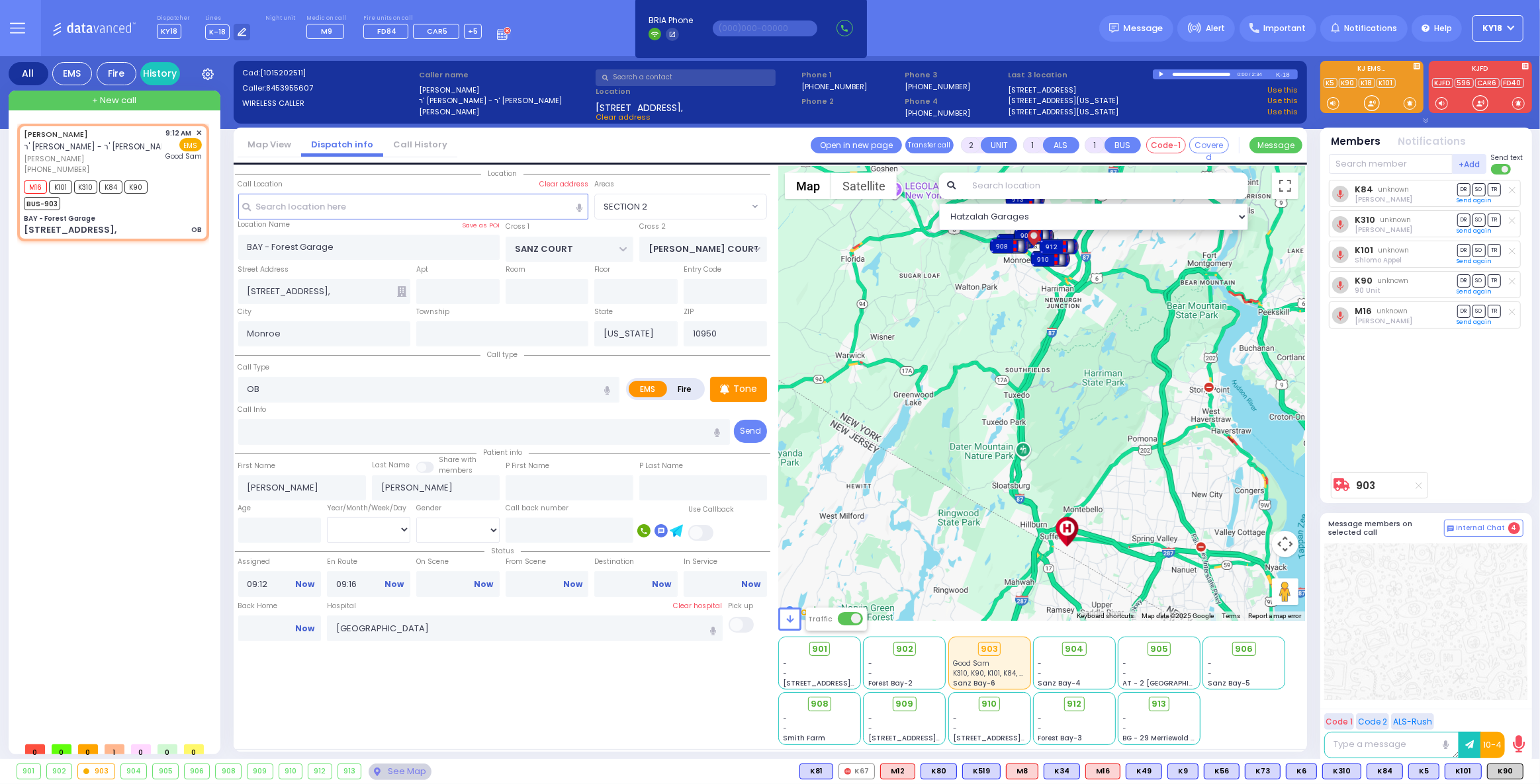
type input "6"
select select
radio input "true"
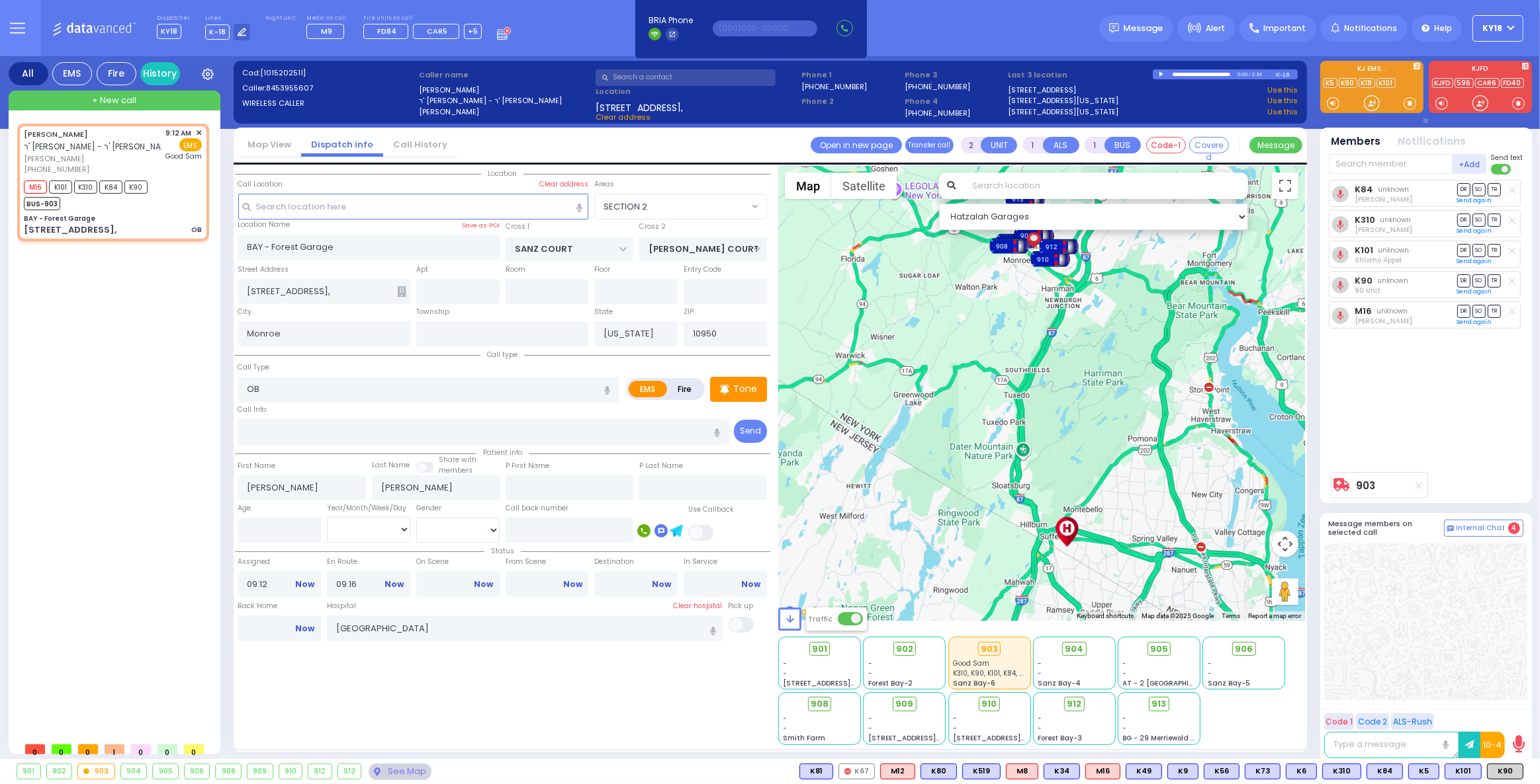
type input "Unknown"
select select "Year"
select select "Hatzalah Garages"
select select "SECTION 2"
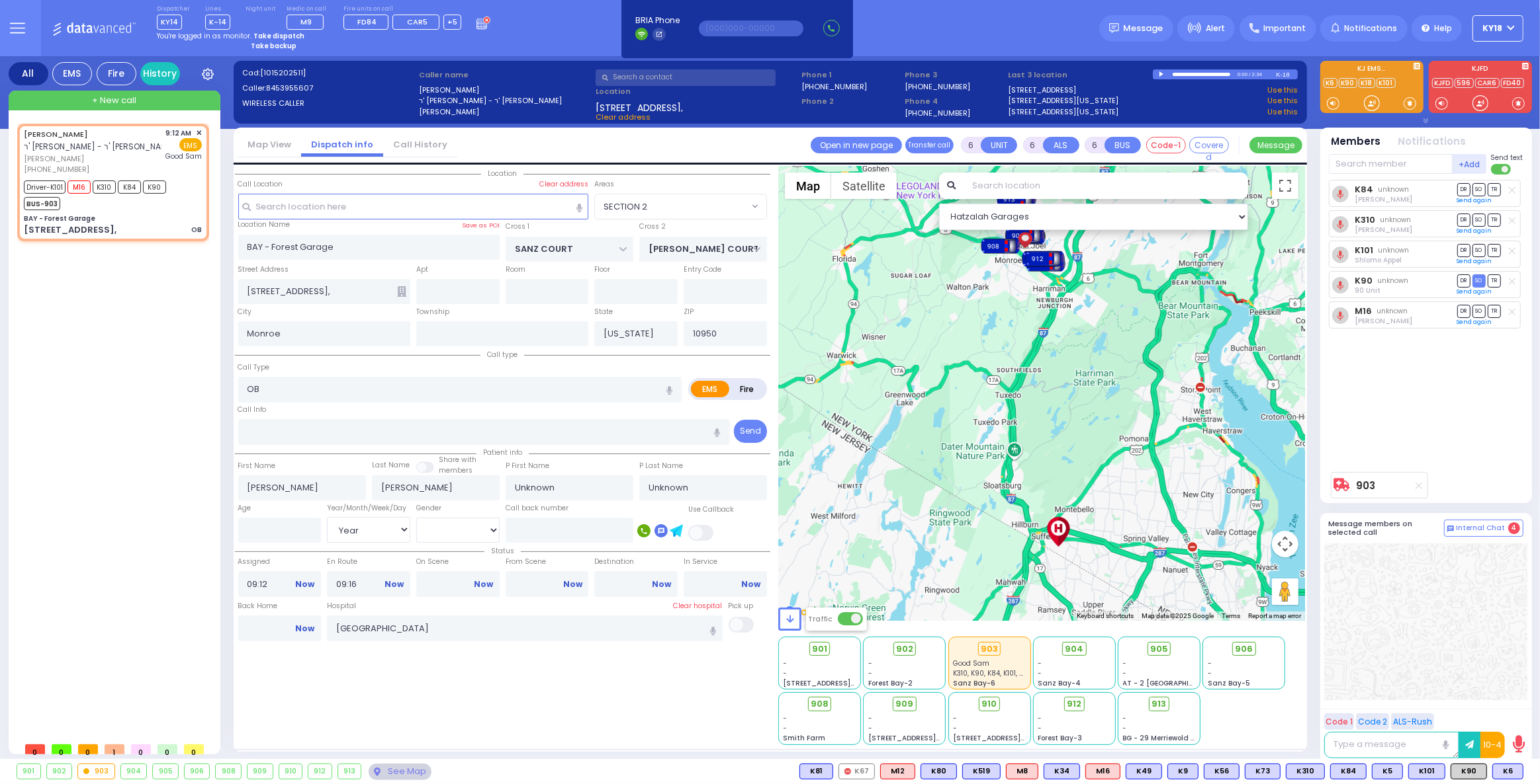
select select
radio input "true"
select select "Year"
select select "Hatzalah Garages"
select select "SECTION 2"
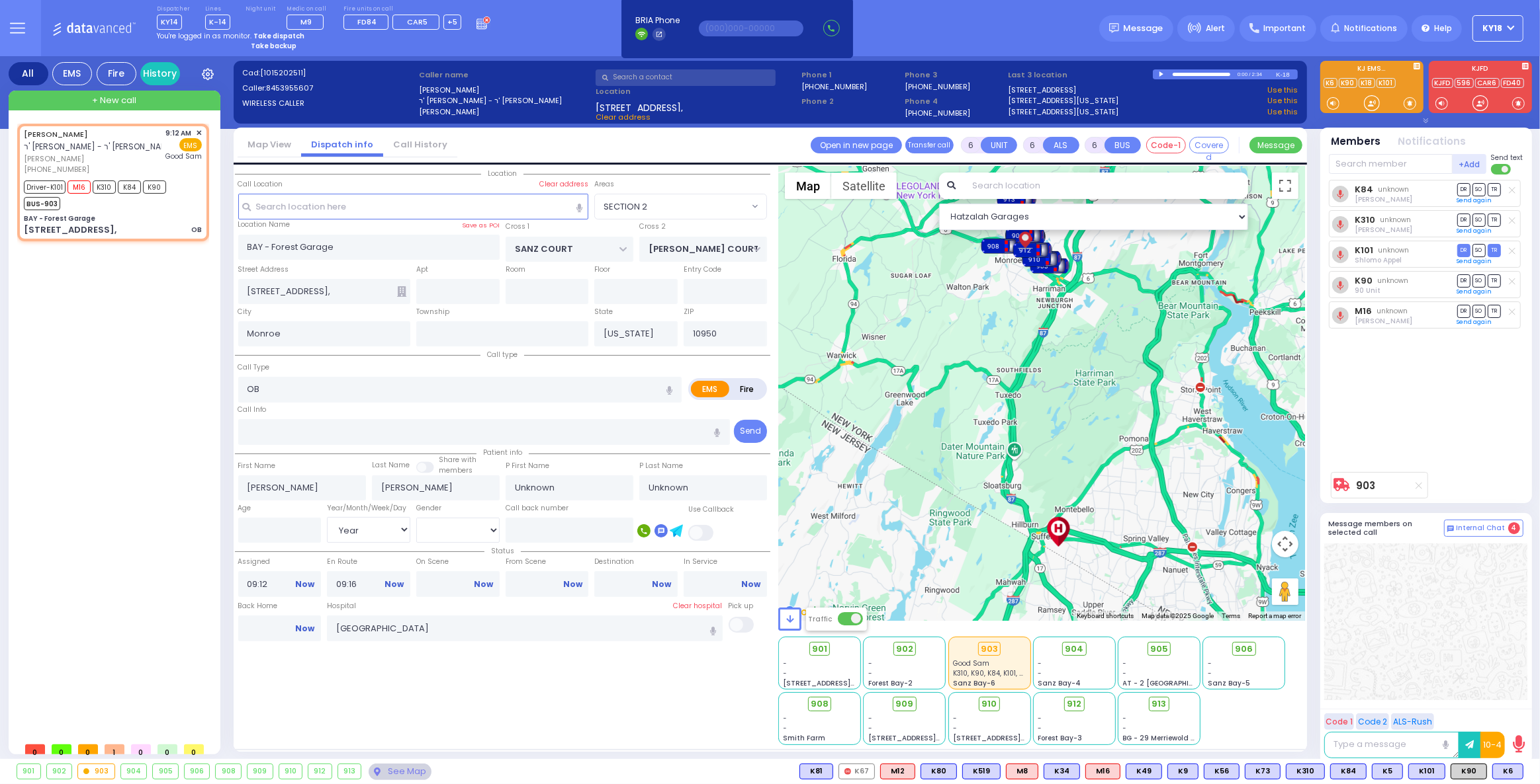
select select
radio input "true"
select select "Year"
select select "Hatzalah Garages"
select select "SECTION 2"
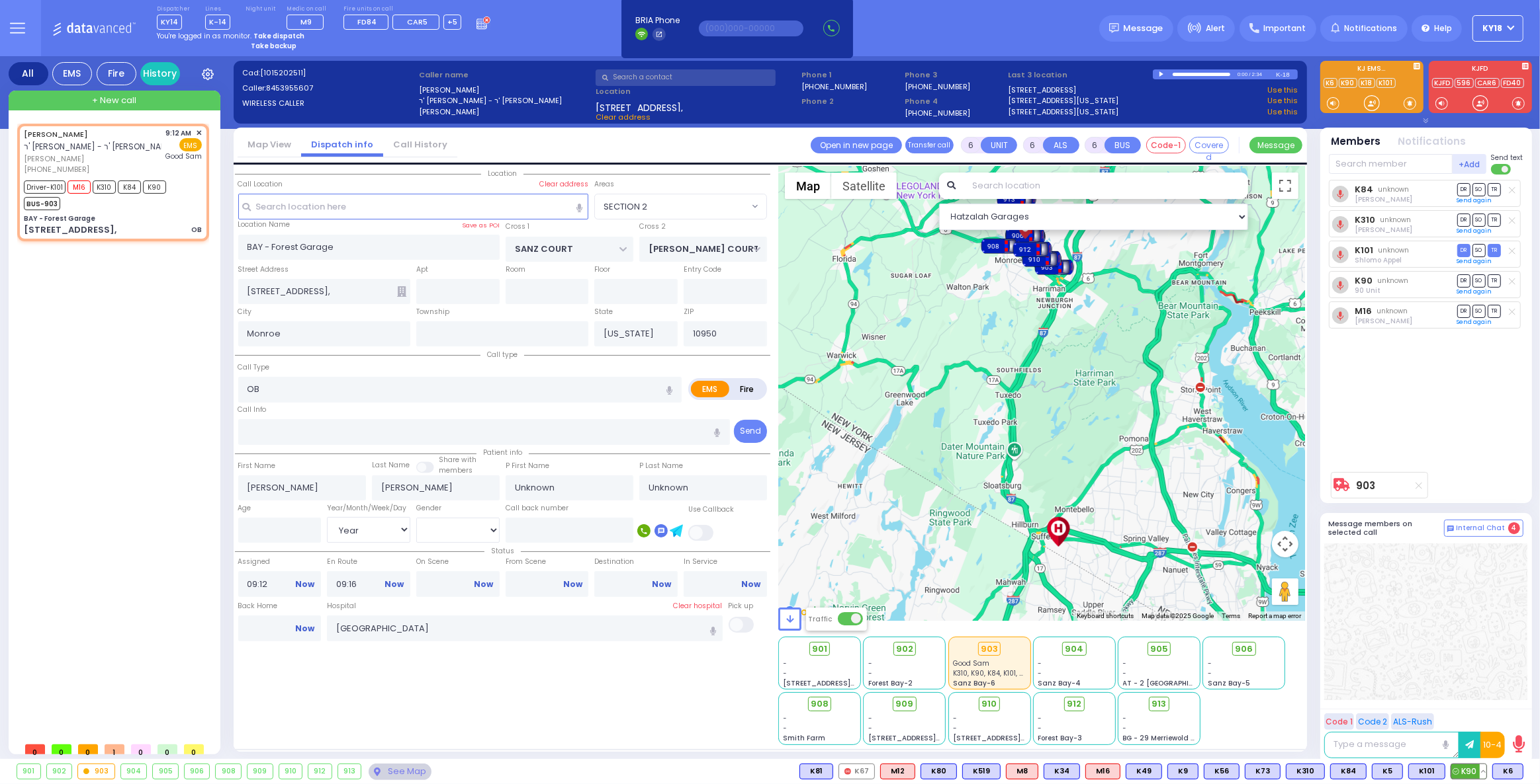
select select
radio input "true"
select select "Year"
select select "Hatzalah Garages"
select select "SECTION 2"
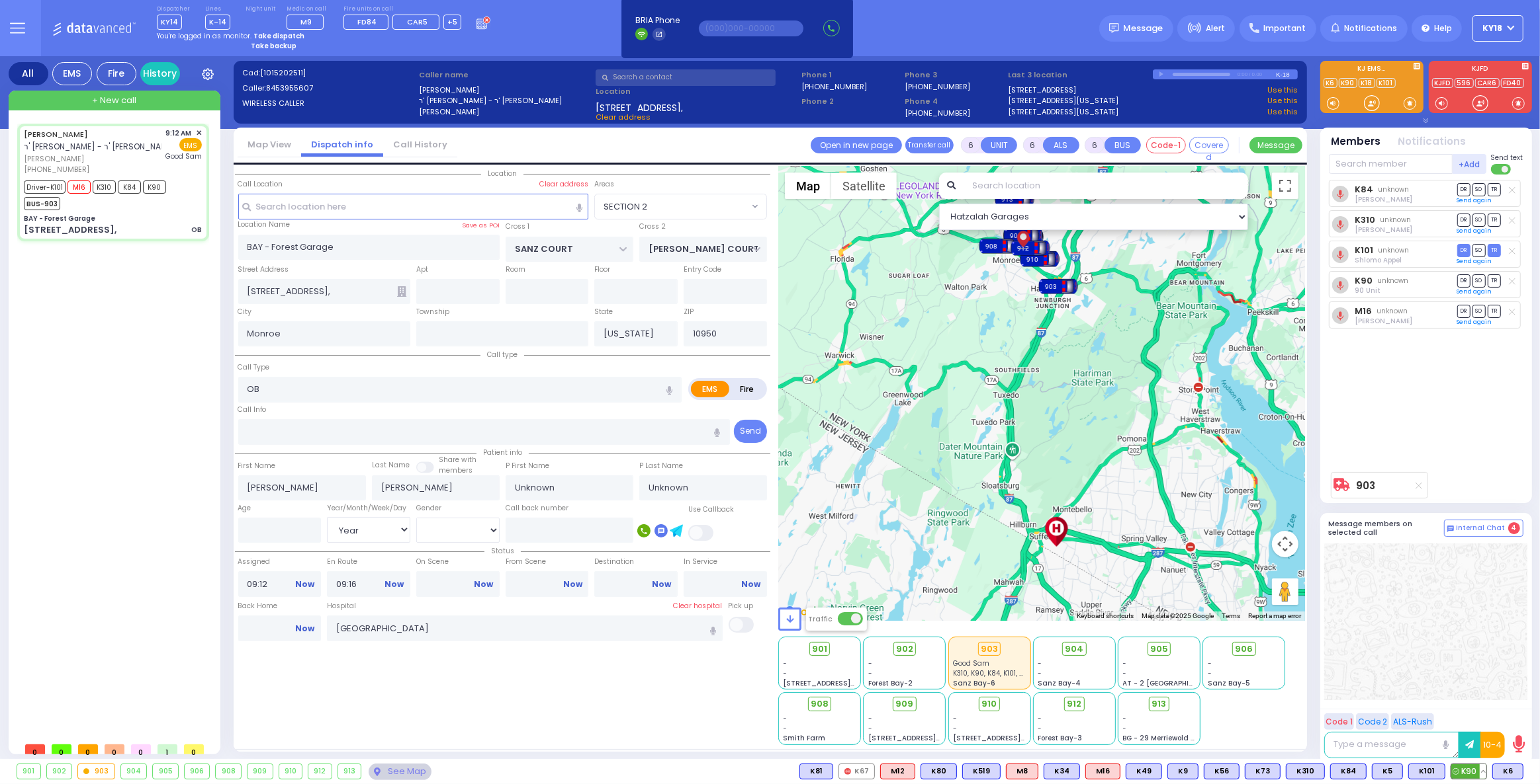
select select
radio input "true"
select select "Year"
type input "09:18"
type input "09:31"
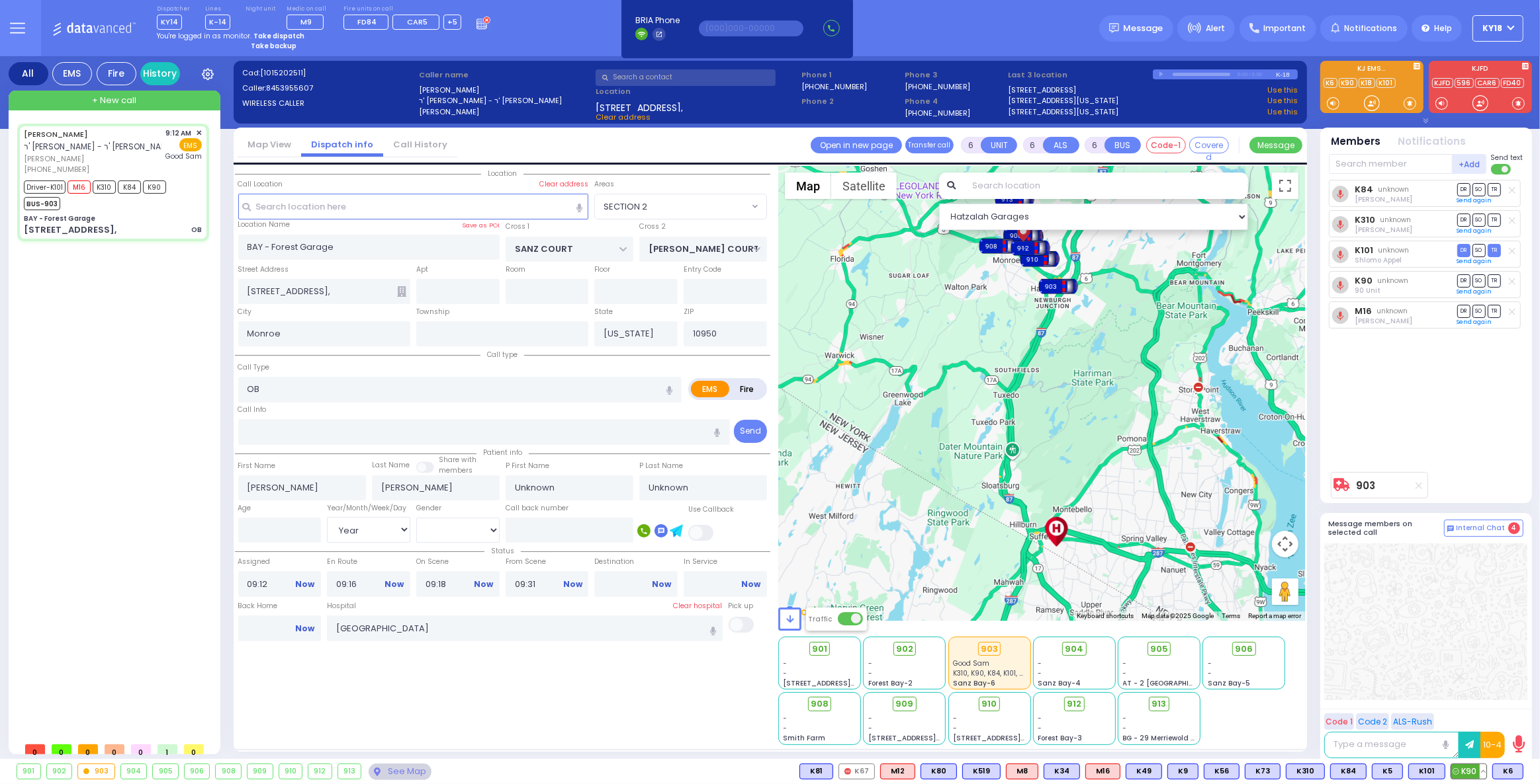
select select "Hatzalah Garages"
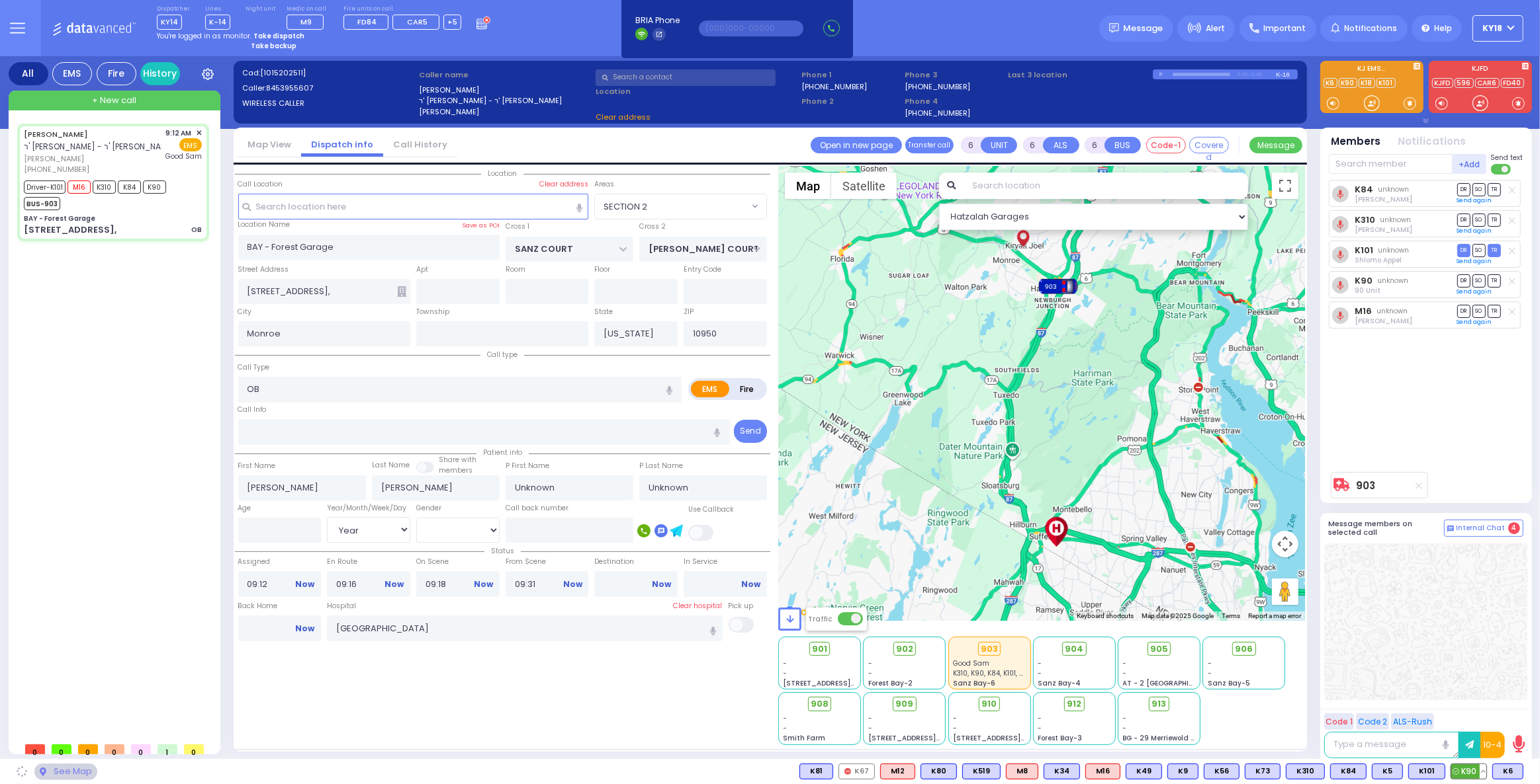
select select "SECTION 2"
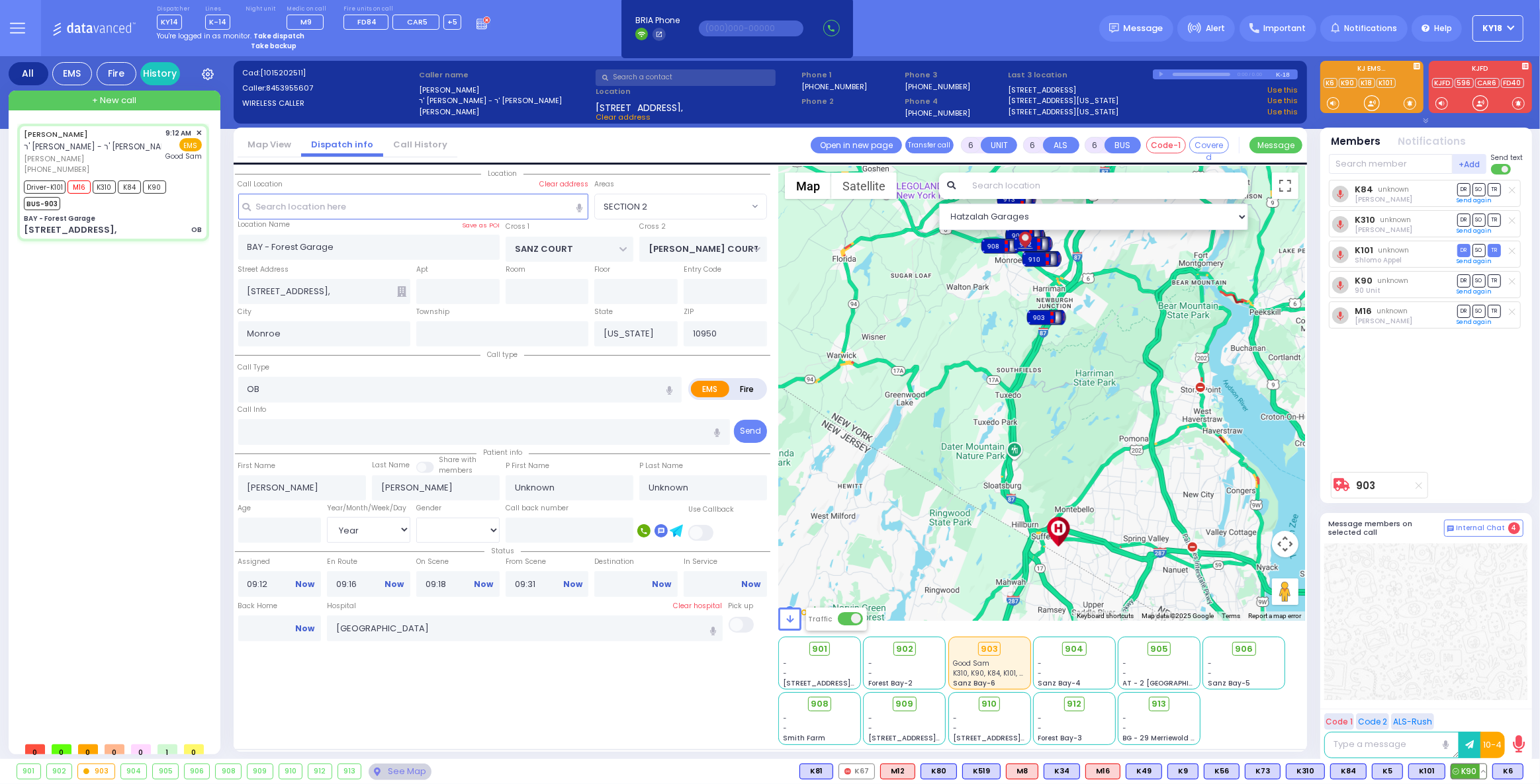
select select
radio input "true"
type input "[PERSON_NAME]"
type input "Levy"
type input "26"
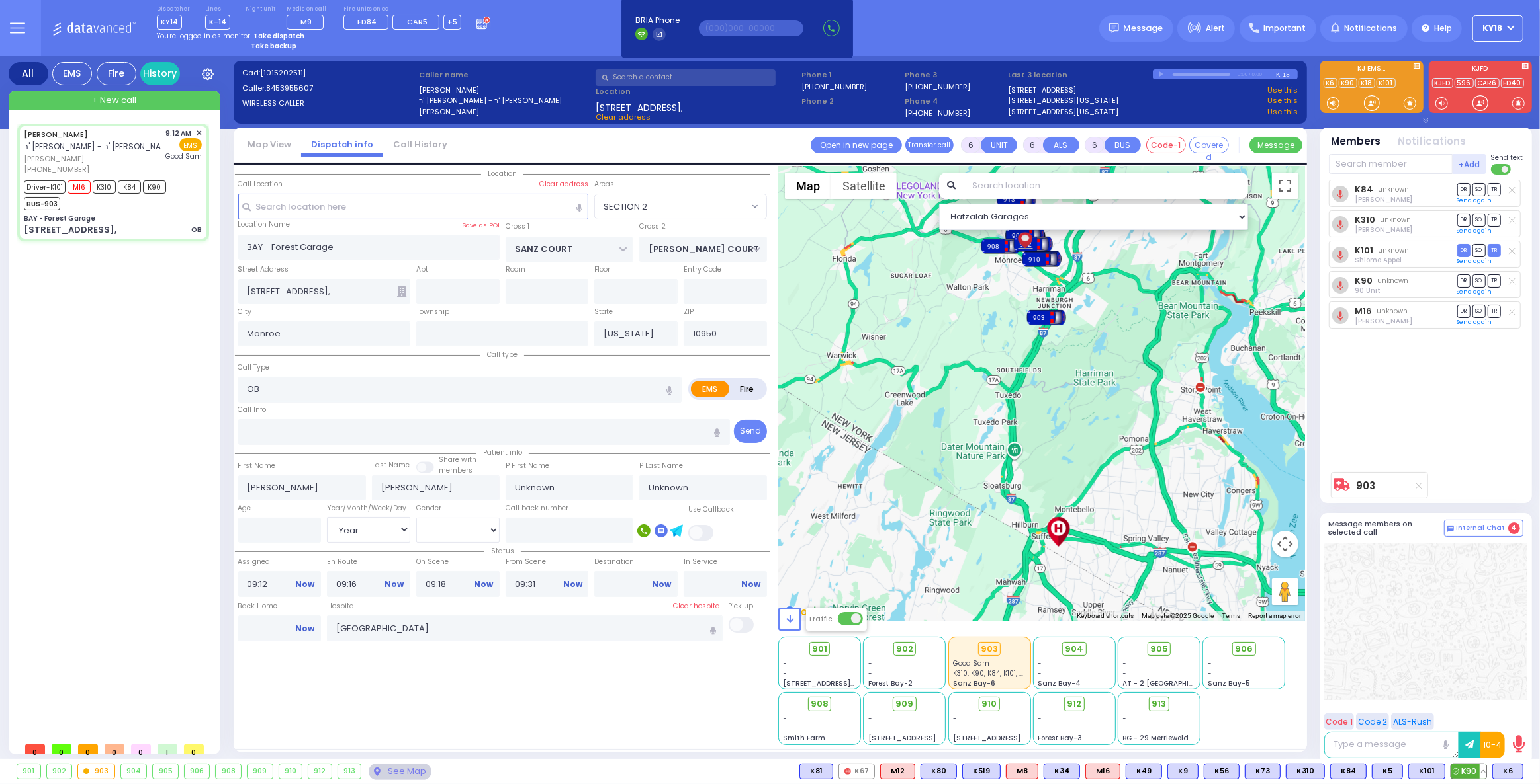
select select "Year"
select select "[DEMOGRAPHIC_DATA]"
select select "Hatzalah Garages"
select select "SECTION 2"
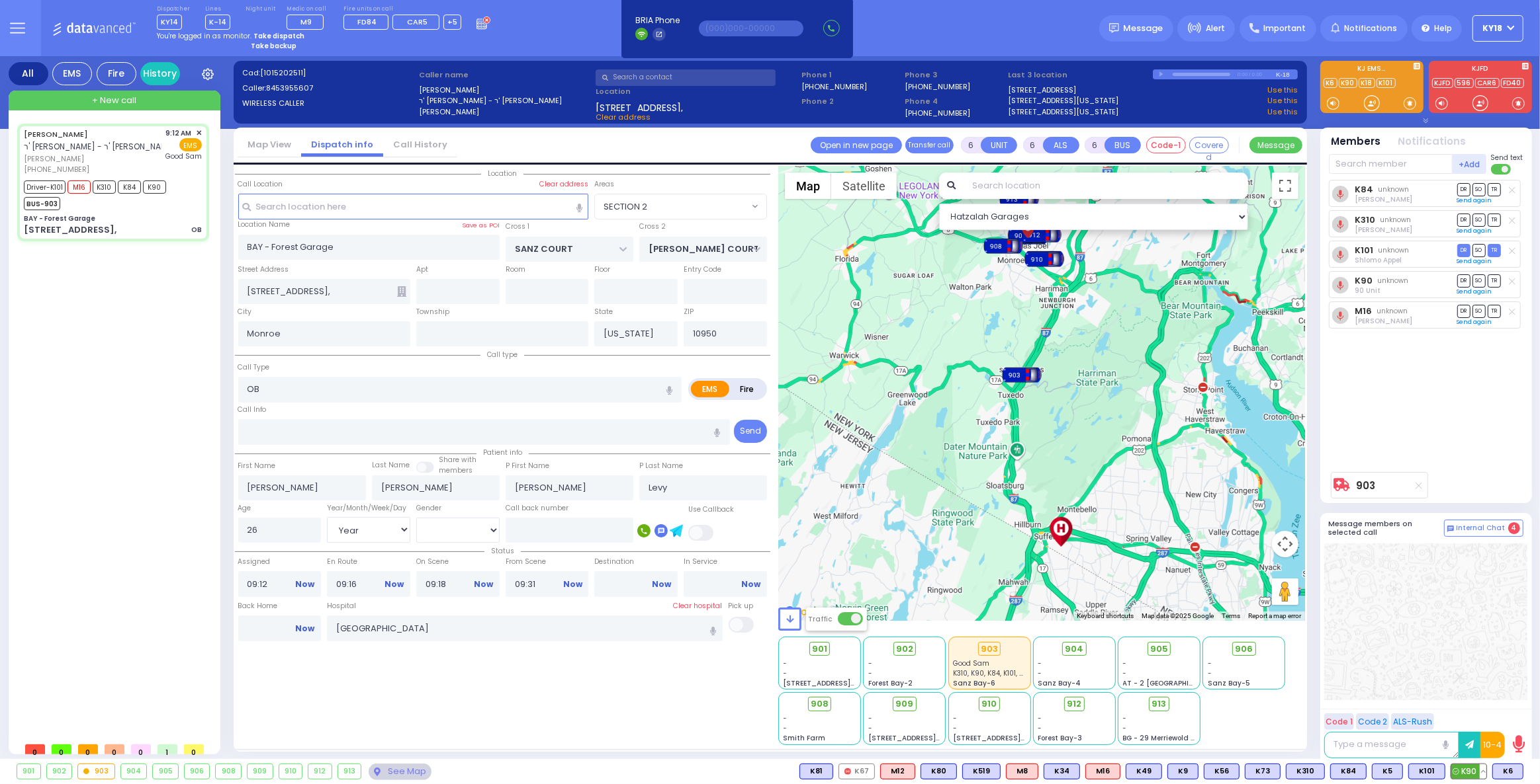
select select
radio input "true"
select select "Year"
select select "[DEMOGRAPHIC_DATA]"
select select "Hatzalah Garages"
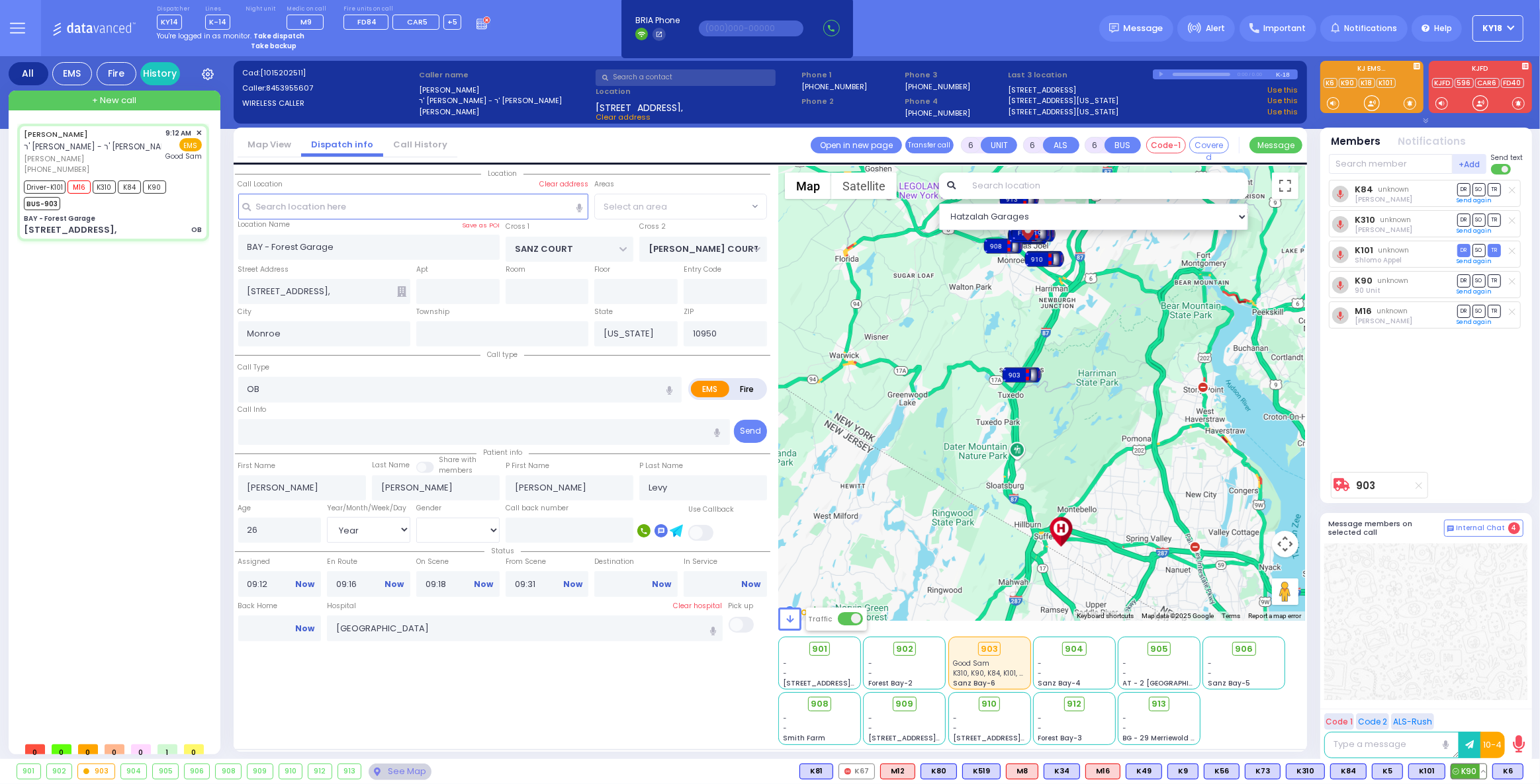
select select "SECTION 2"
select select
radio input "true"
select select "Year"
select select "[DEMOGRAPHIC_DATA]"
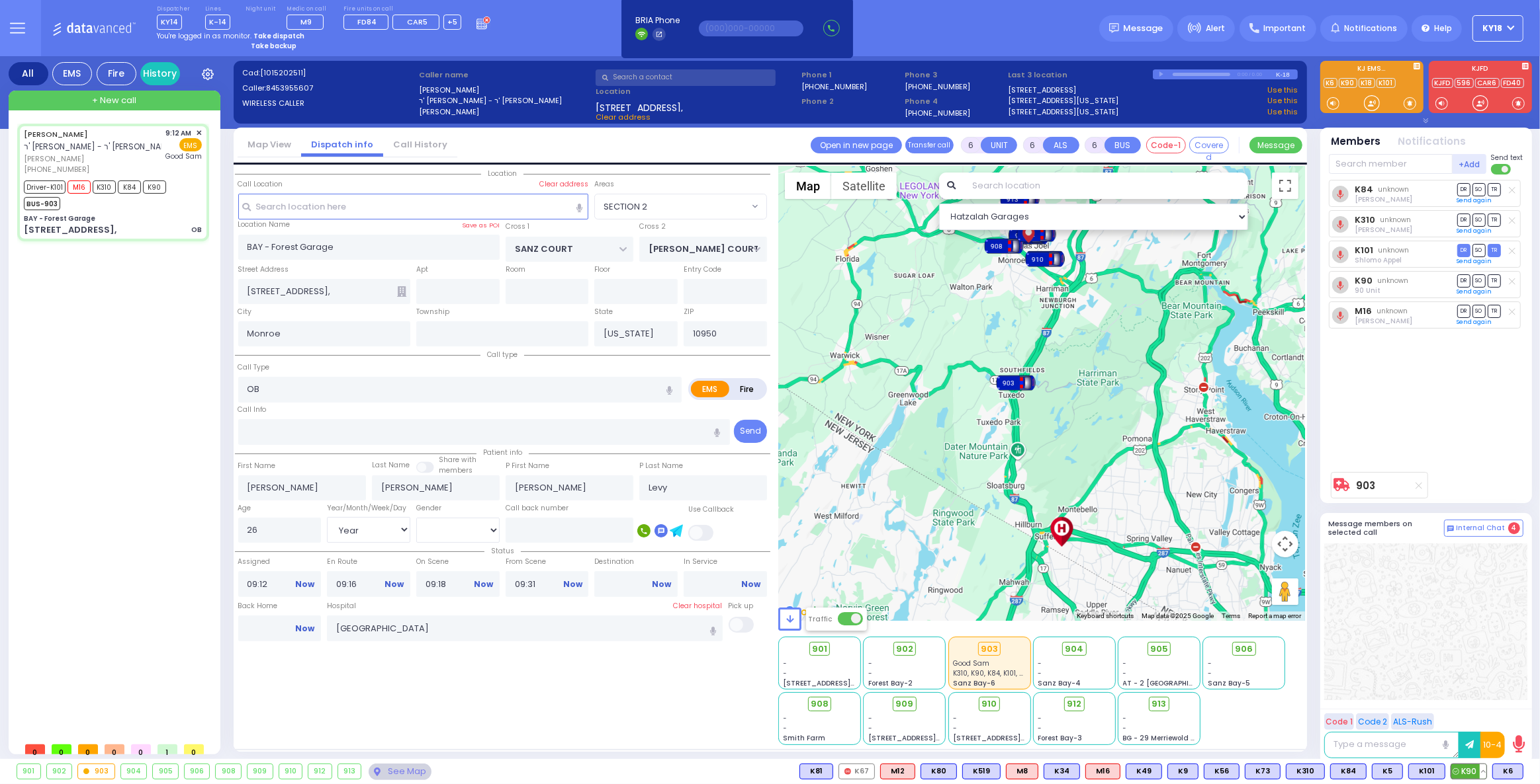
select select "Hatzalah Garages"
select select "SECTION 2"
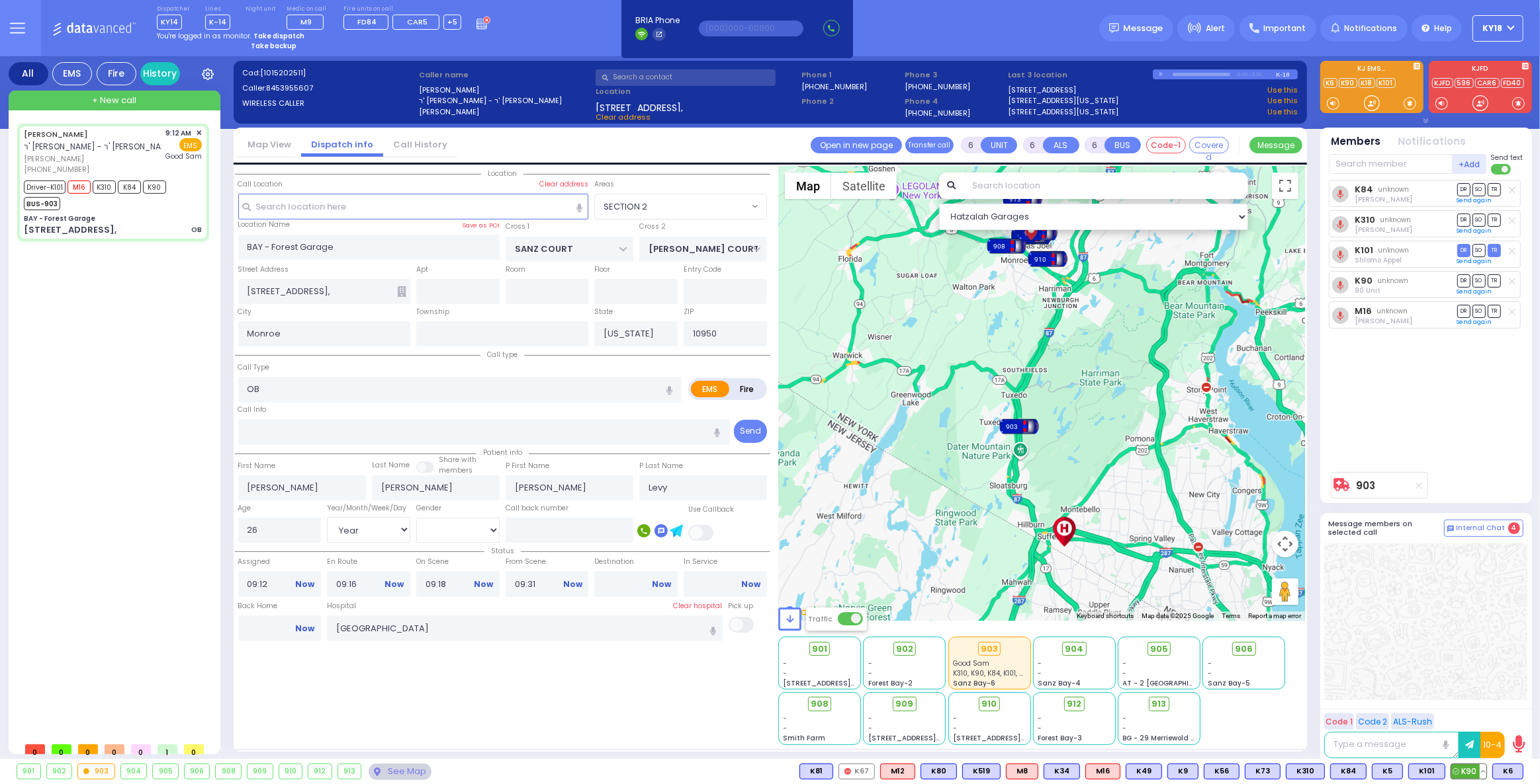
select select
radio input "true"
select select "Year"
select select "[DEMOGRAPHIC_DATA]"
select select "Hatzalah Garages"
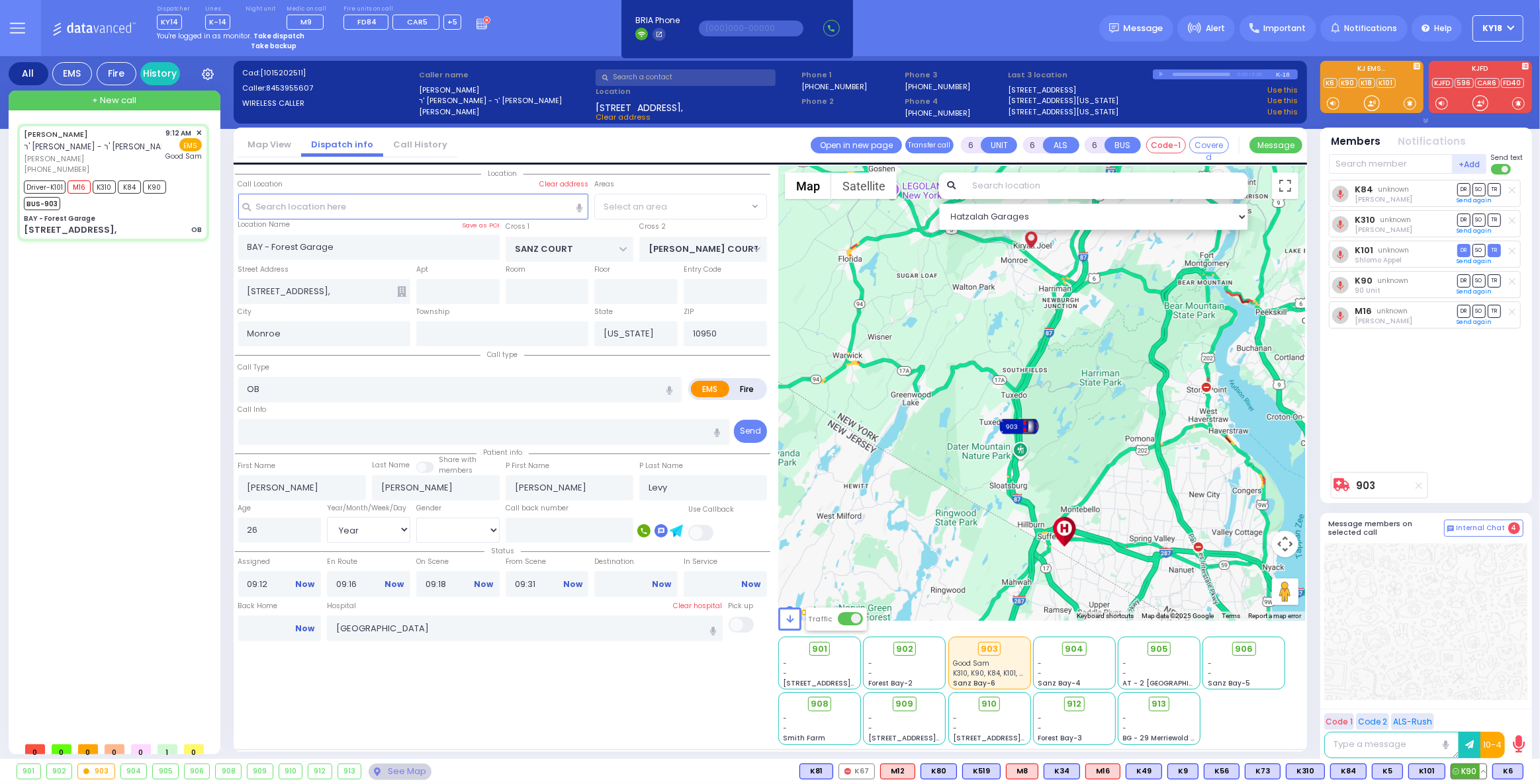
select select "SECTION 2"
select select
radio input "true"
select select "Year"
select select "[DEMOGRAPHIC_DATA]"
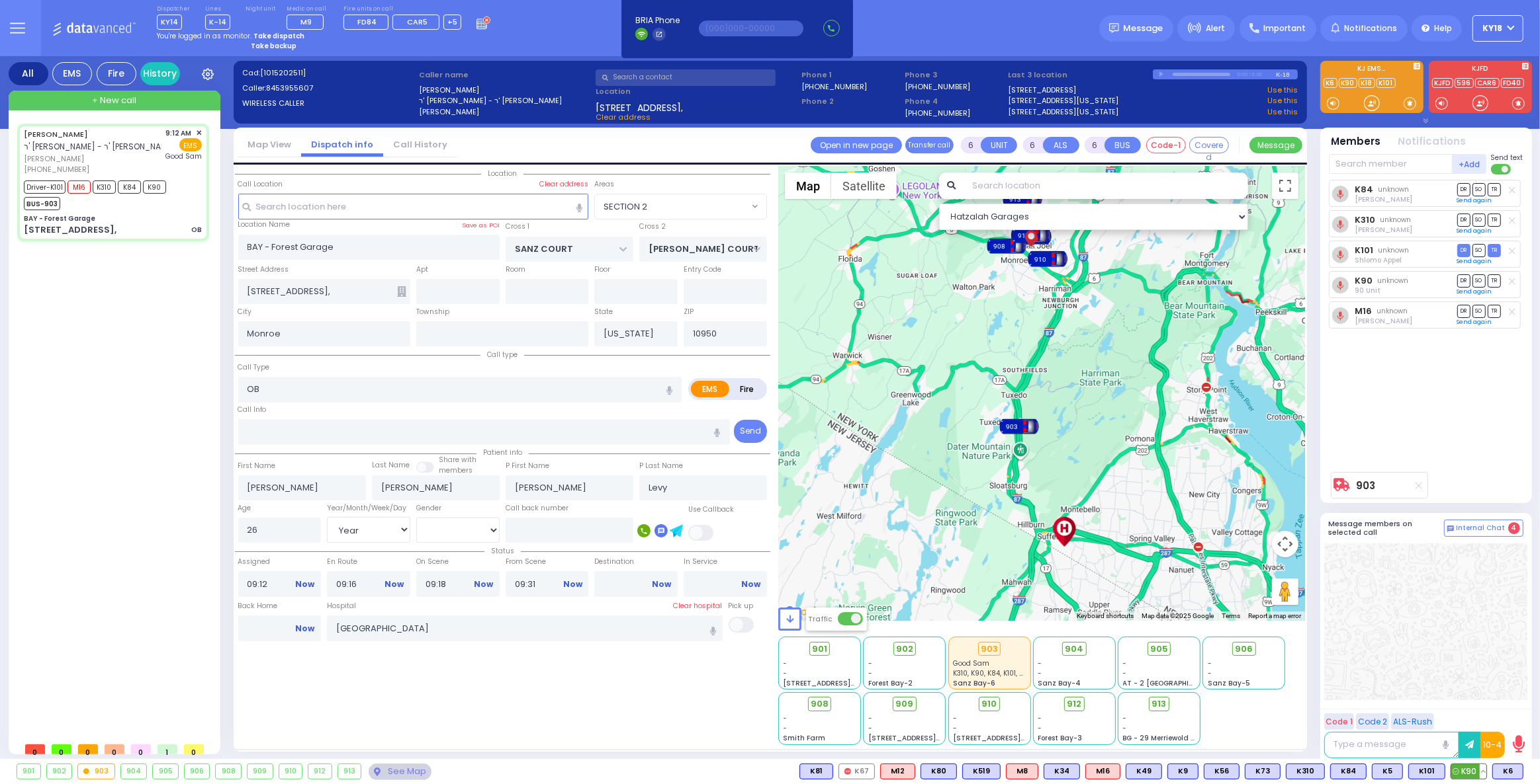
select select "Hatzalah Garages"
select select "SECTION 2"
select select
radio input "true"
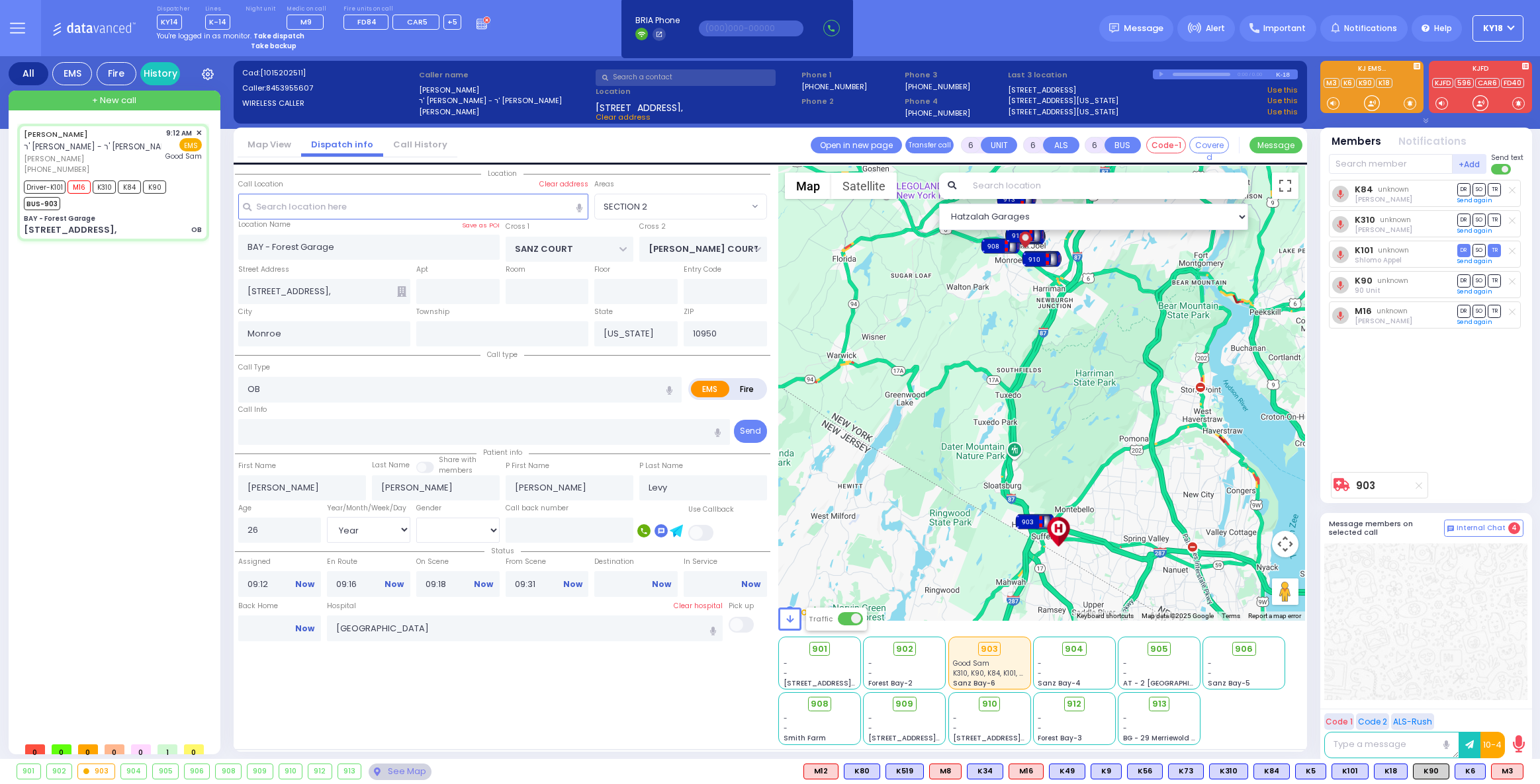
select select "SECTION 2"
select select "Year"
select select "[DEMOGRAPHIC_DATA]"
select select
radio input "true"
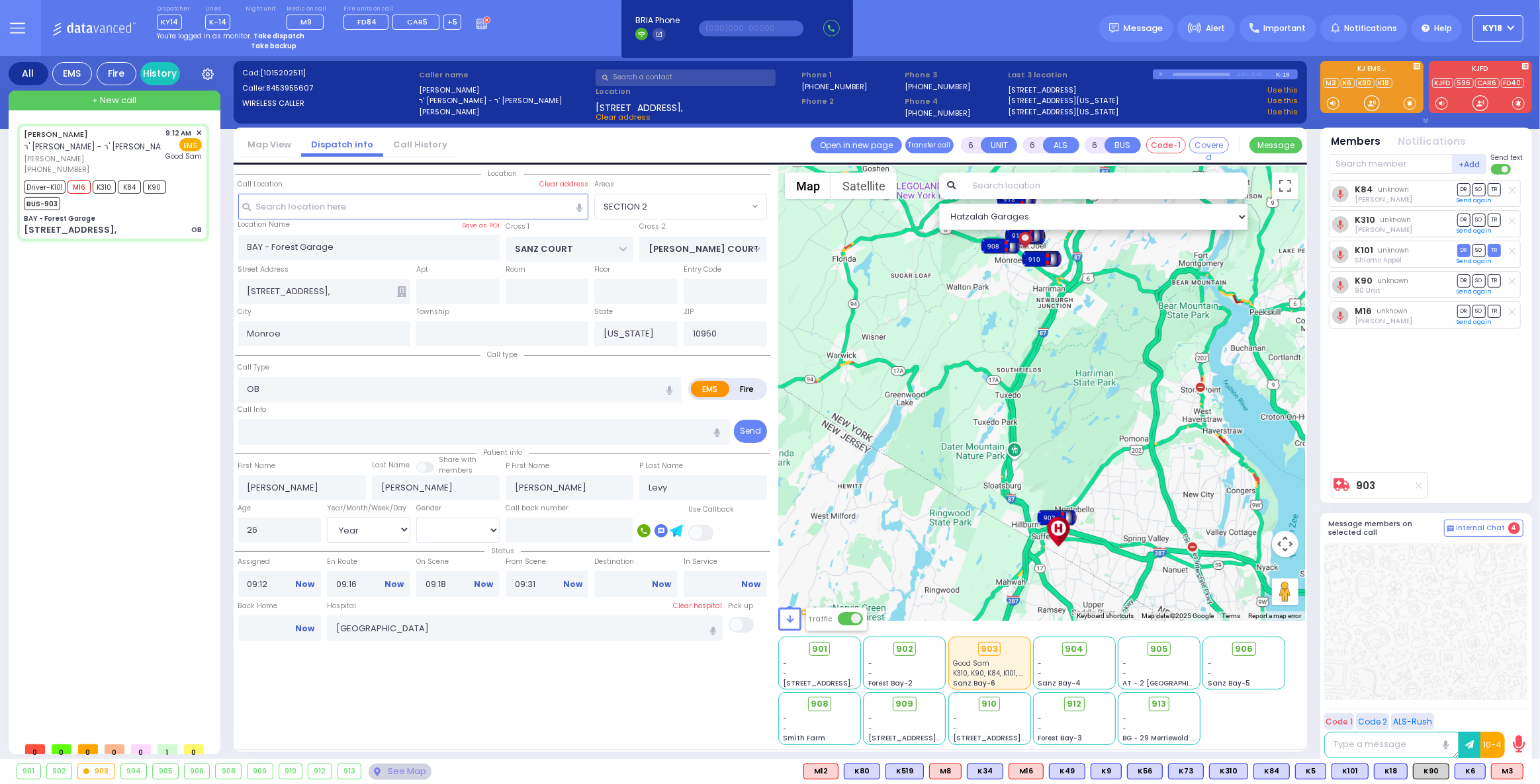
select select "Year"
select select "[DEMOGRAPHIC_DATA]"
select select "Hatzalah Garages"
select select "SECTION 2"
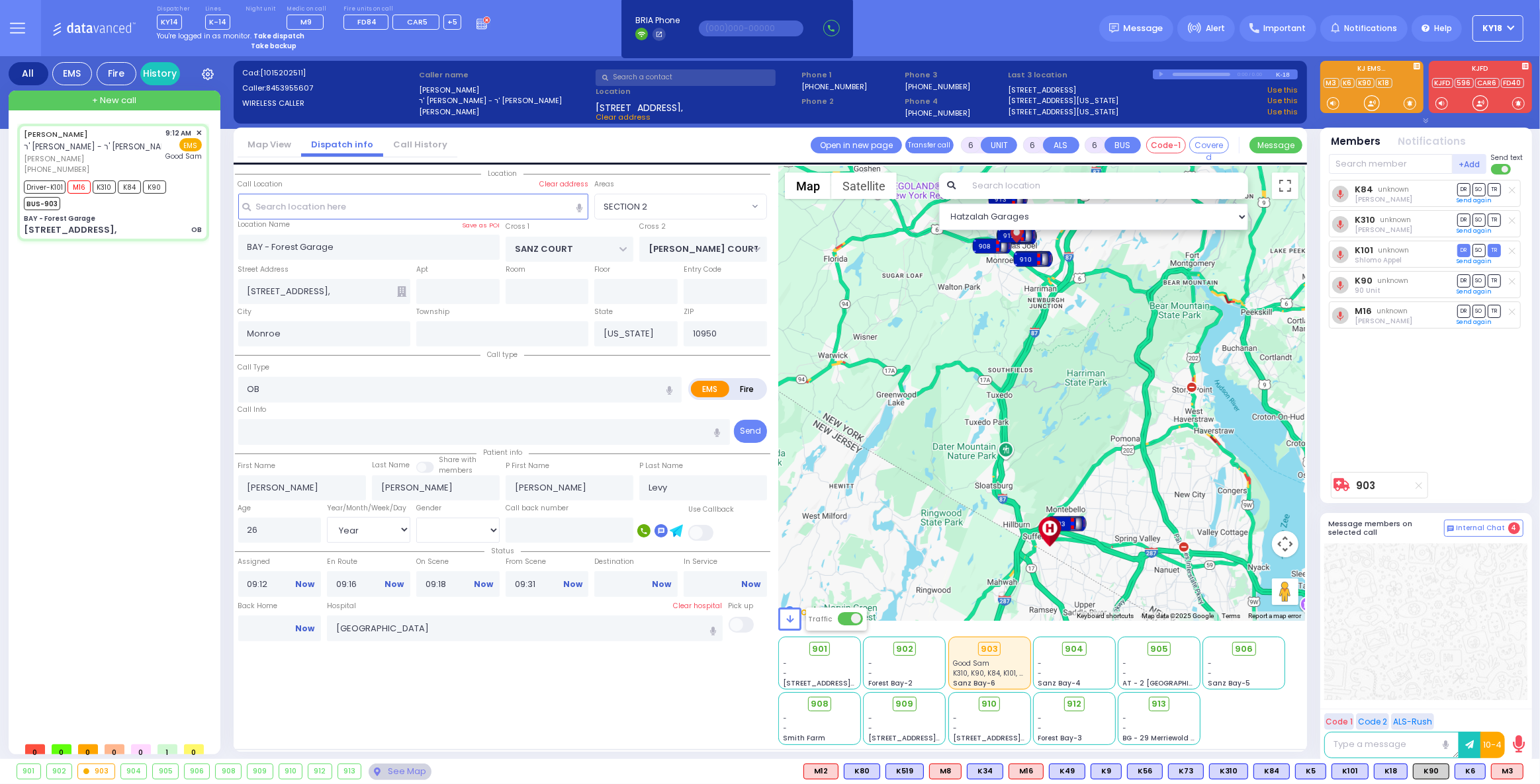
select select
radio input "true"
select select "Year"
select select "[DEMOGRAPHIC_DATA]"
select select "Hatzalah Garages"
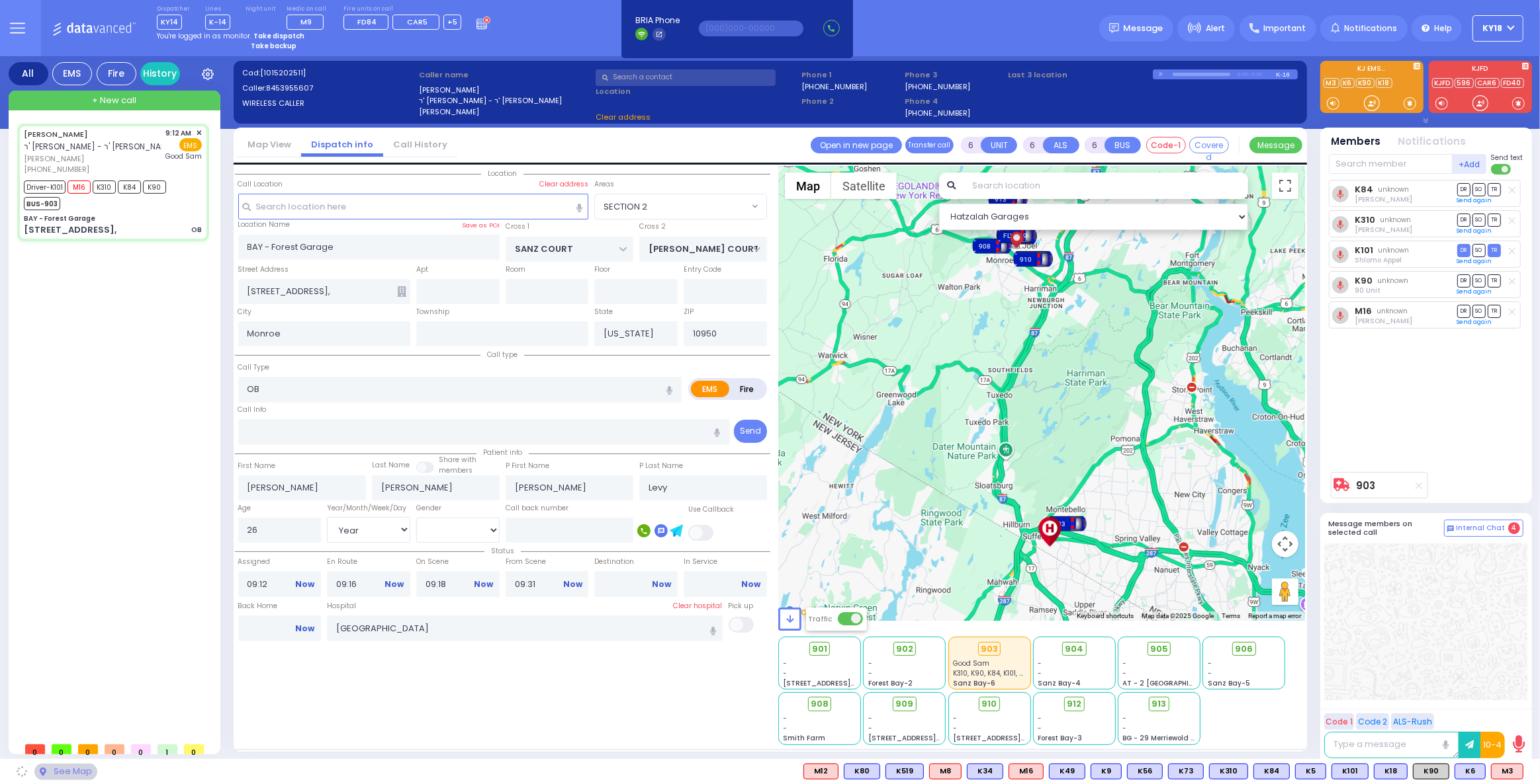
select select "SECTION 2"
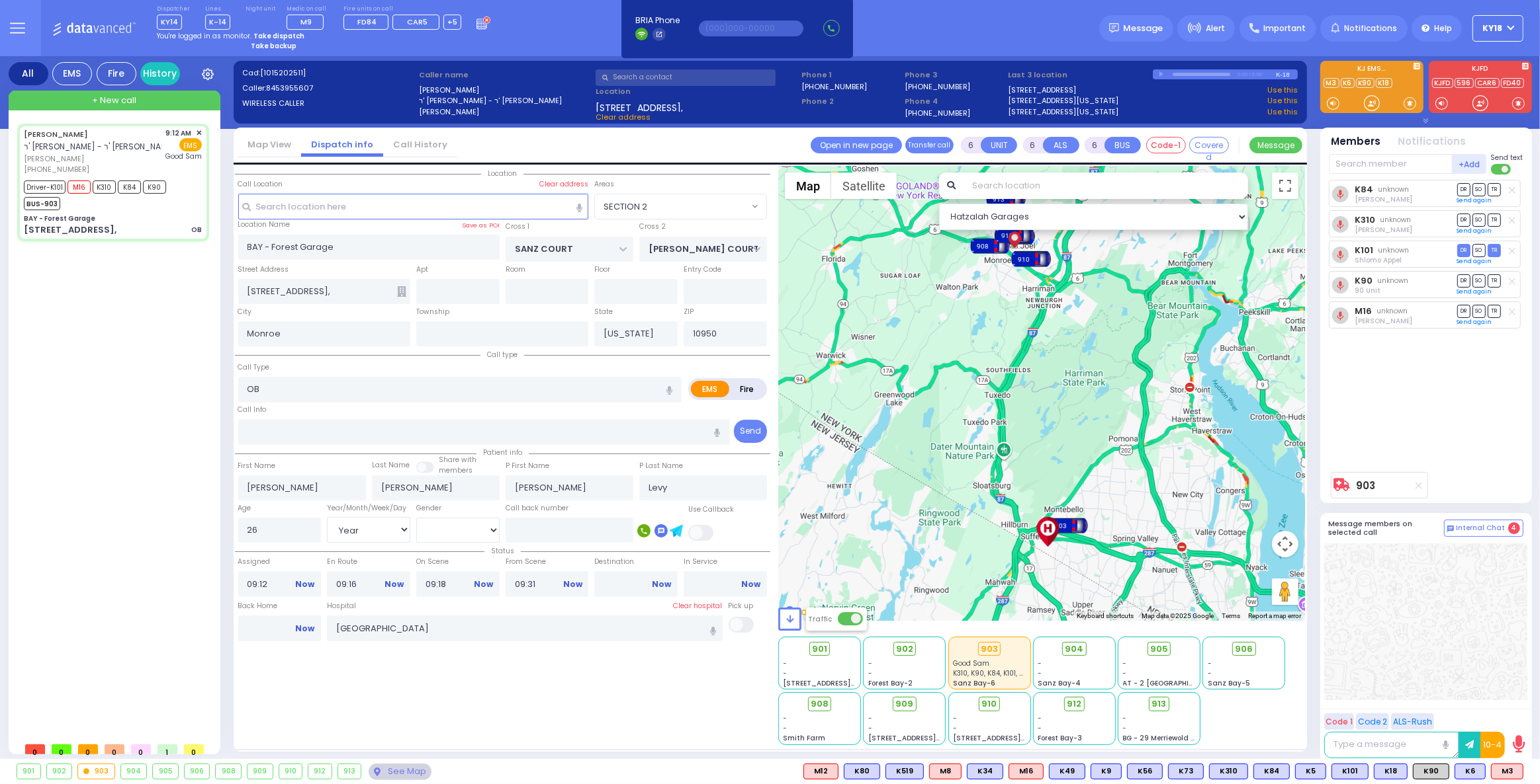
select select
radio input "true"
select select "Year"
select select "[DEMOGRAPHIC_DATA]"
select select "Hatzalah Garages"
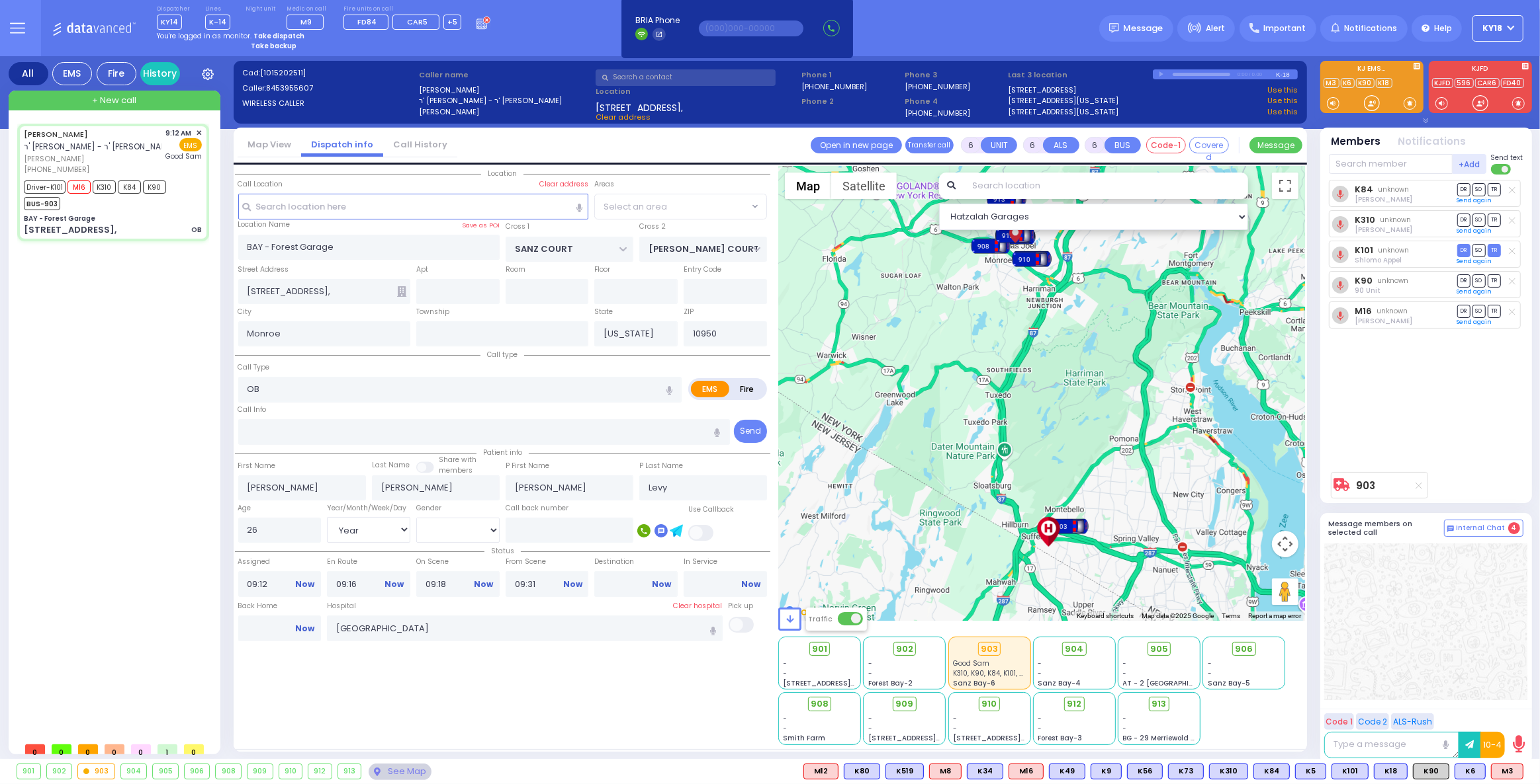
select select "SECTION 2"
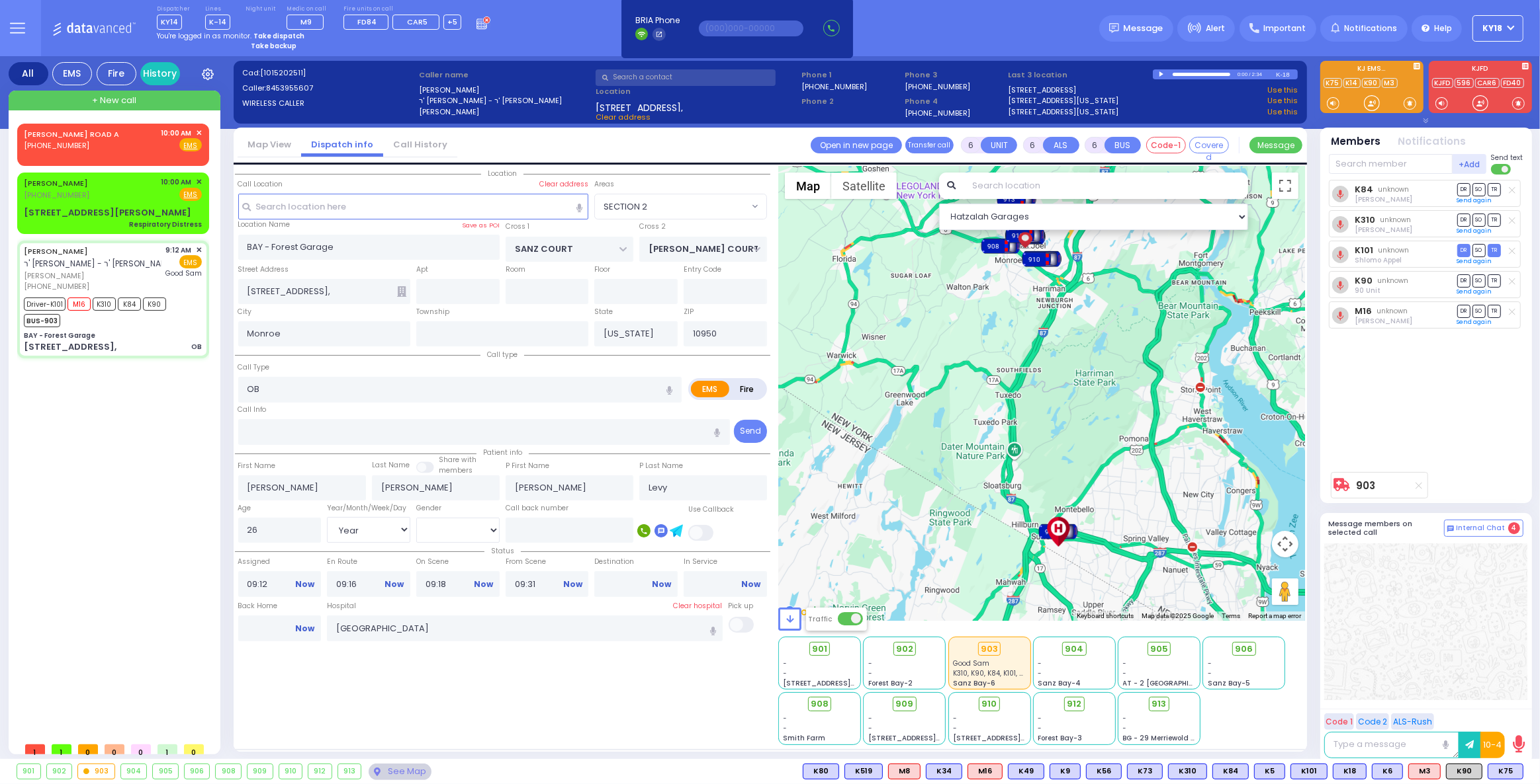
select select
radio input "true"
select select "Year"
select select "[DEMOGRAPHIC_DATA]"
select select "Hatzalah Garages"
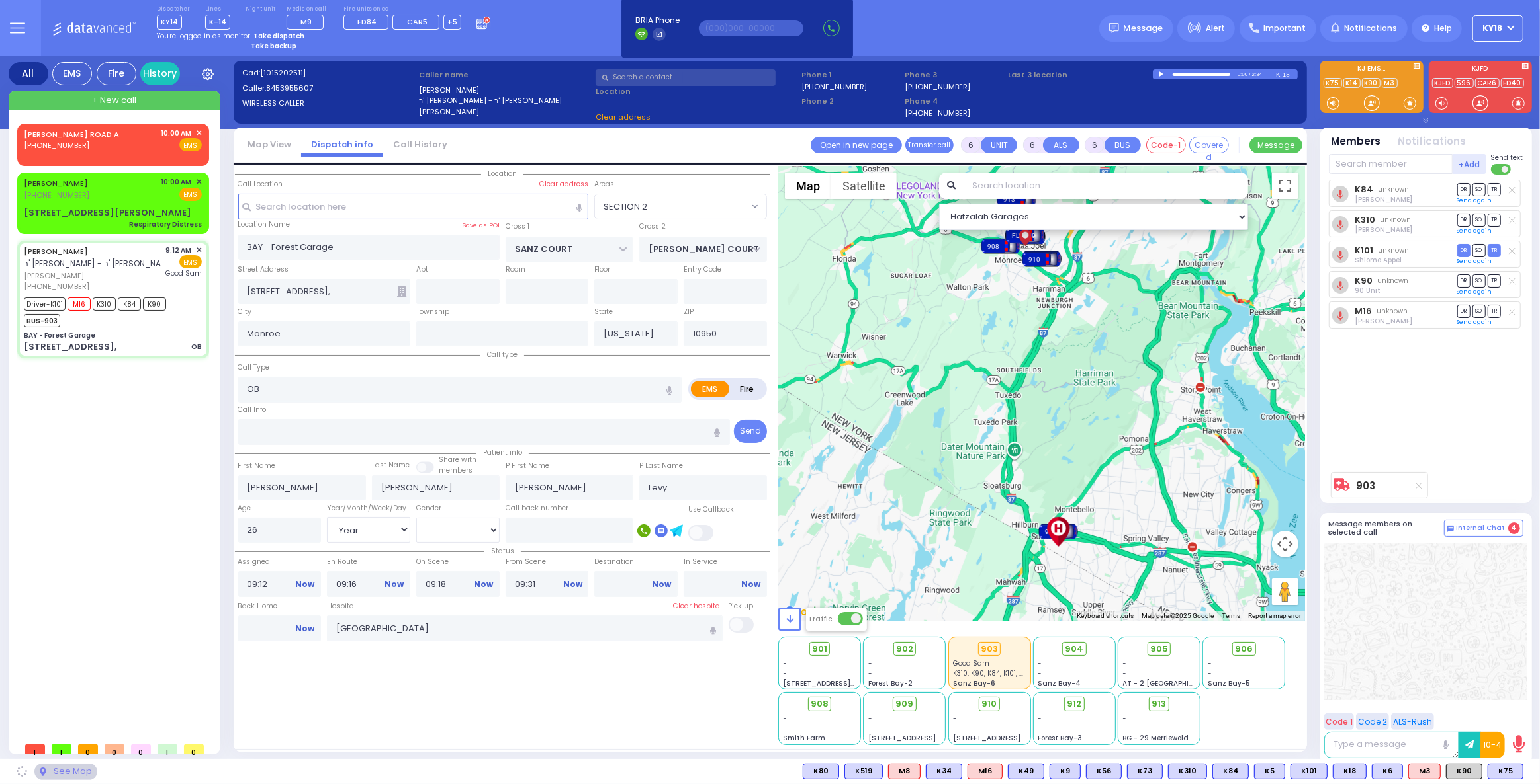
select select "SECTION 2"
select select
radio input "true"
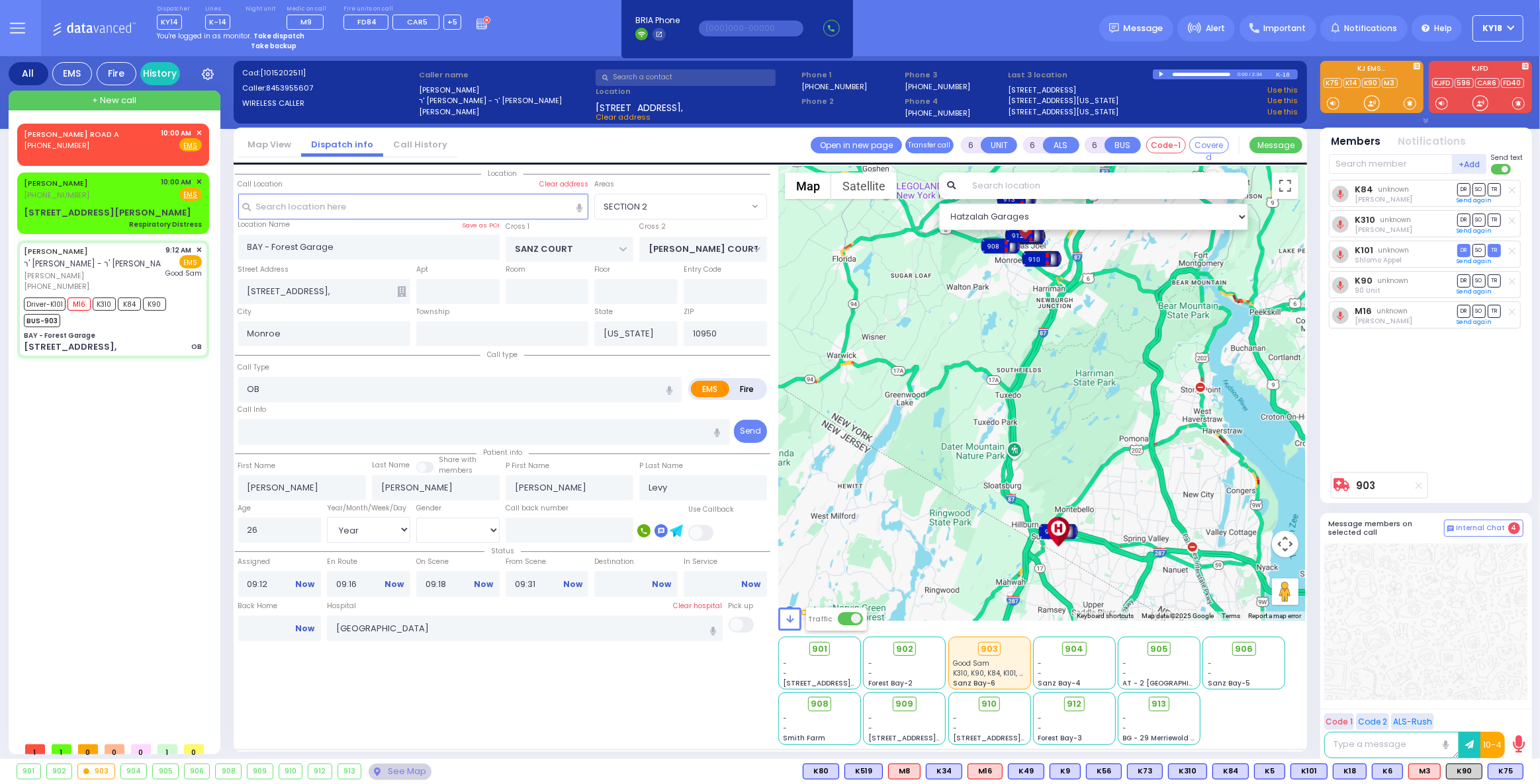
select select "Year"
select select "[DEMOGRAPHIC_DATA]"
select select "Hatzalah Garages"
select select "SECTION 2"
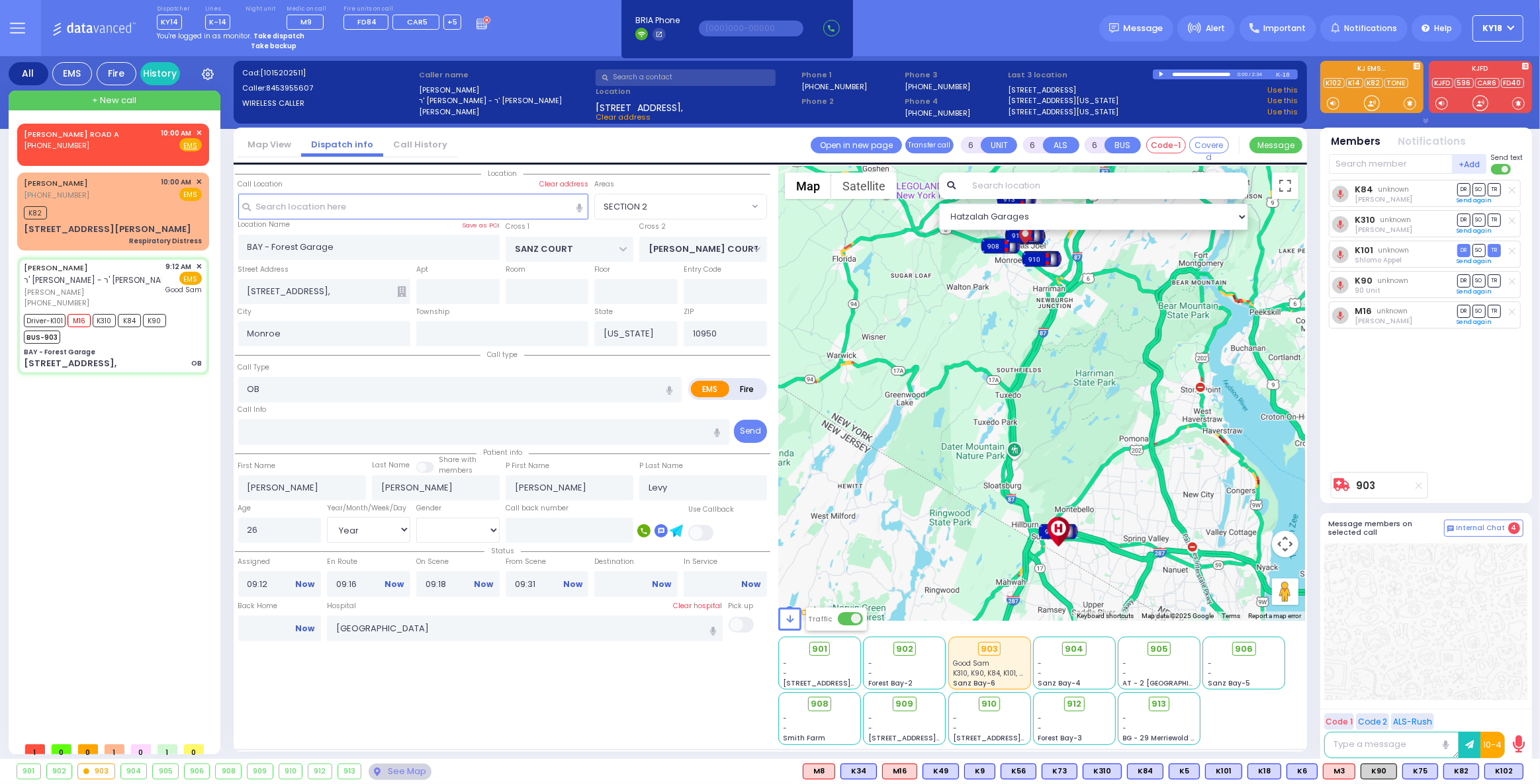
select select
radio input "true"
select select "Year"
select select "[DEMOGRAPHIC_DATA]"
select select "Hatzalah Garages"
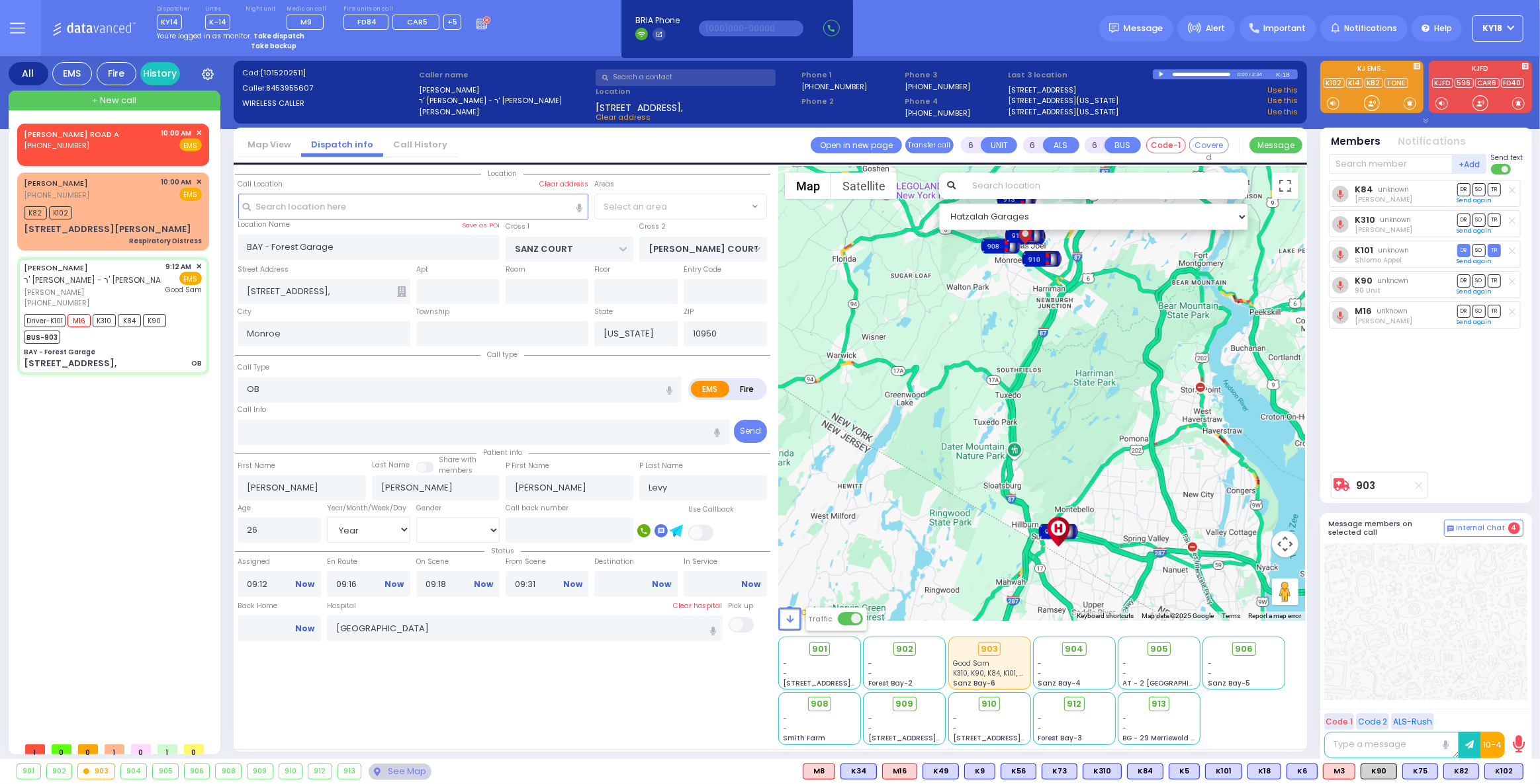
select select "SECTION 2"
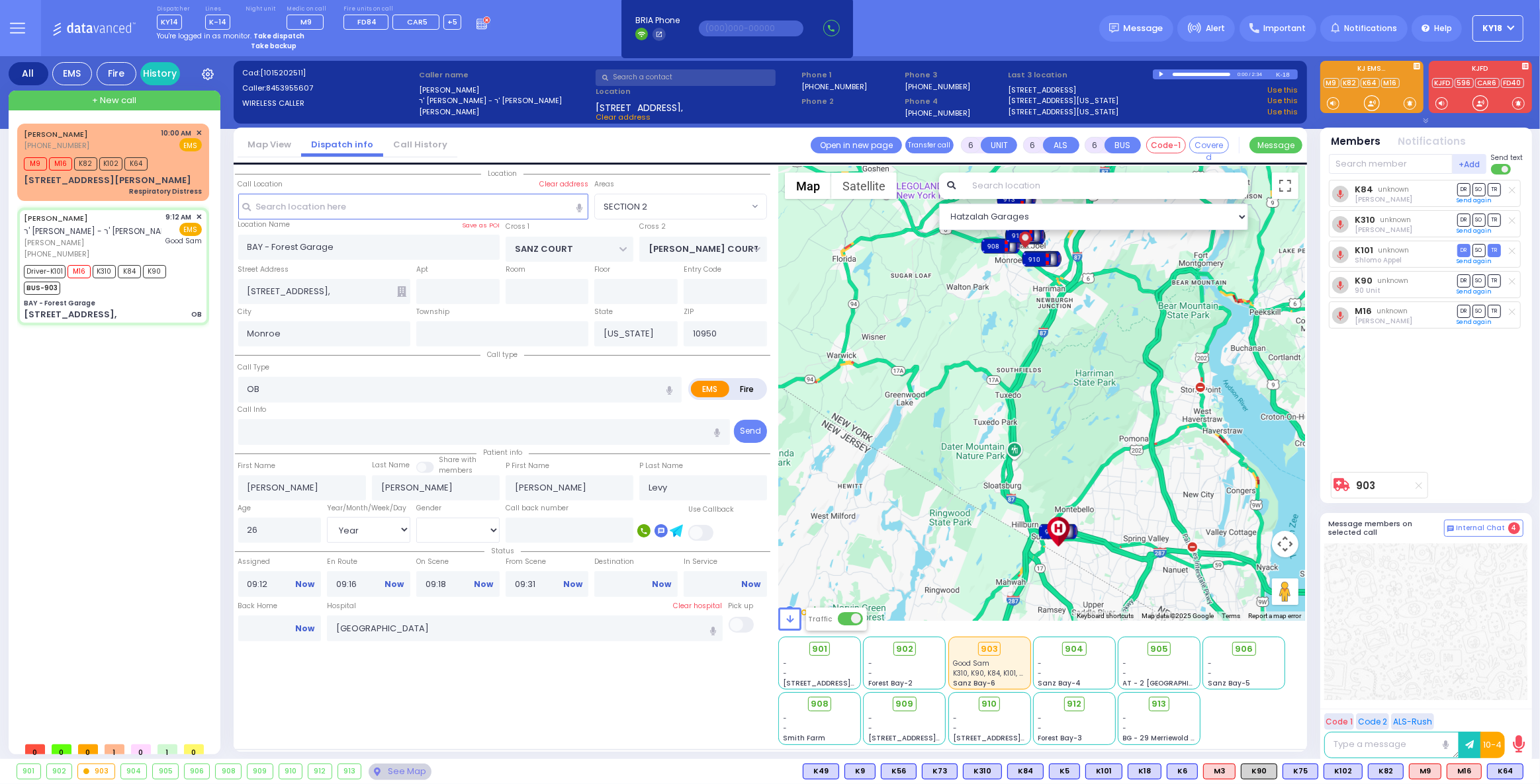
select select
radio input "true"
select select "Year"
select select "[DEMOGRAPHIC_DATA]"
select select "Hatzalah Garages"
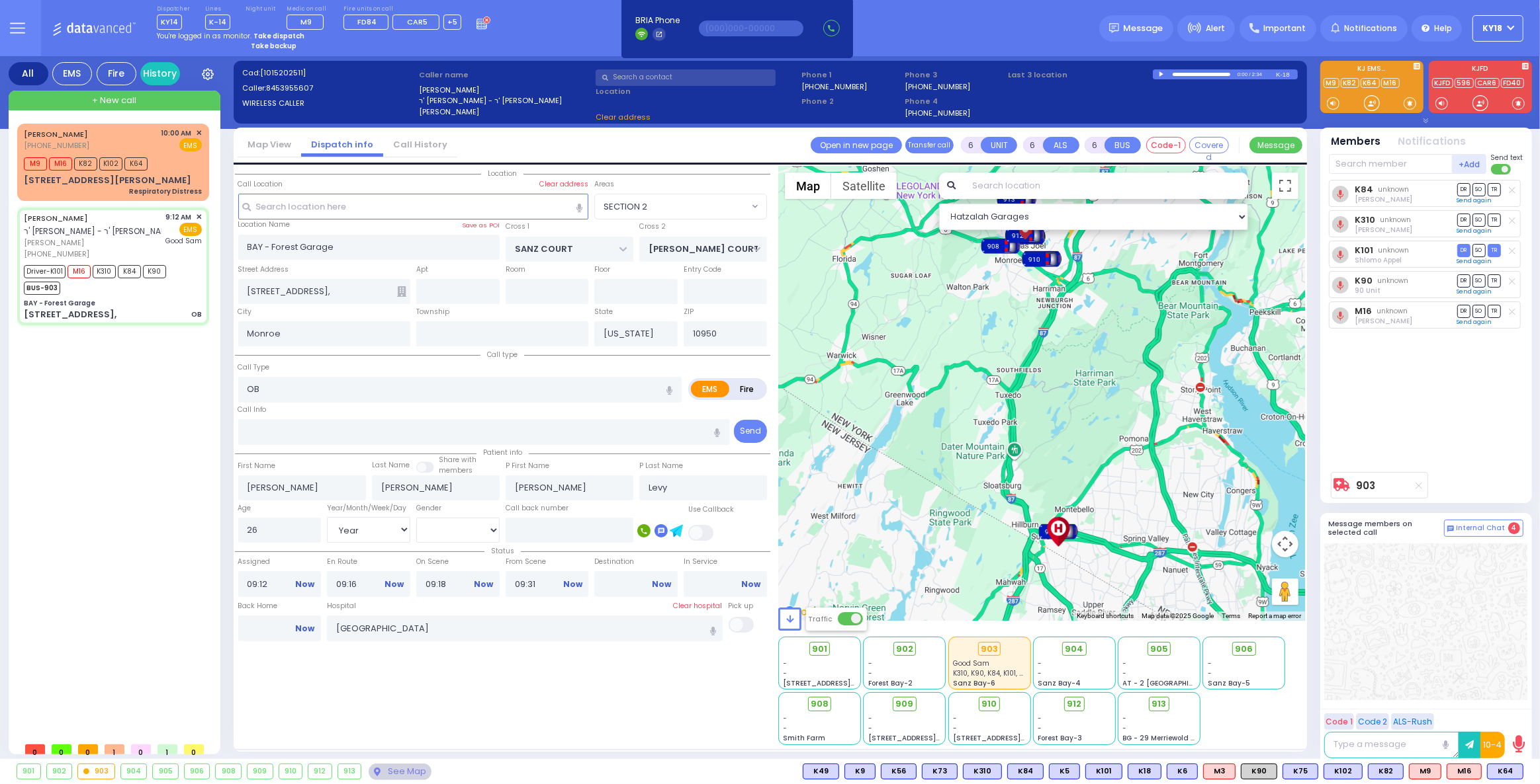
select select "SECTION 2"
select select
radio input "true"
select select "Year"
select select "[DEMOGRAPHIC_DATA]"
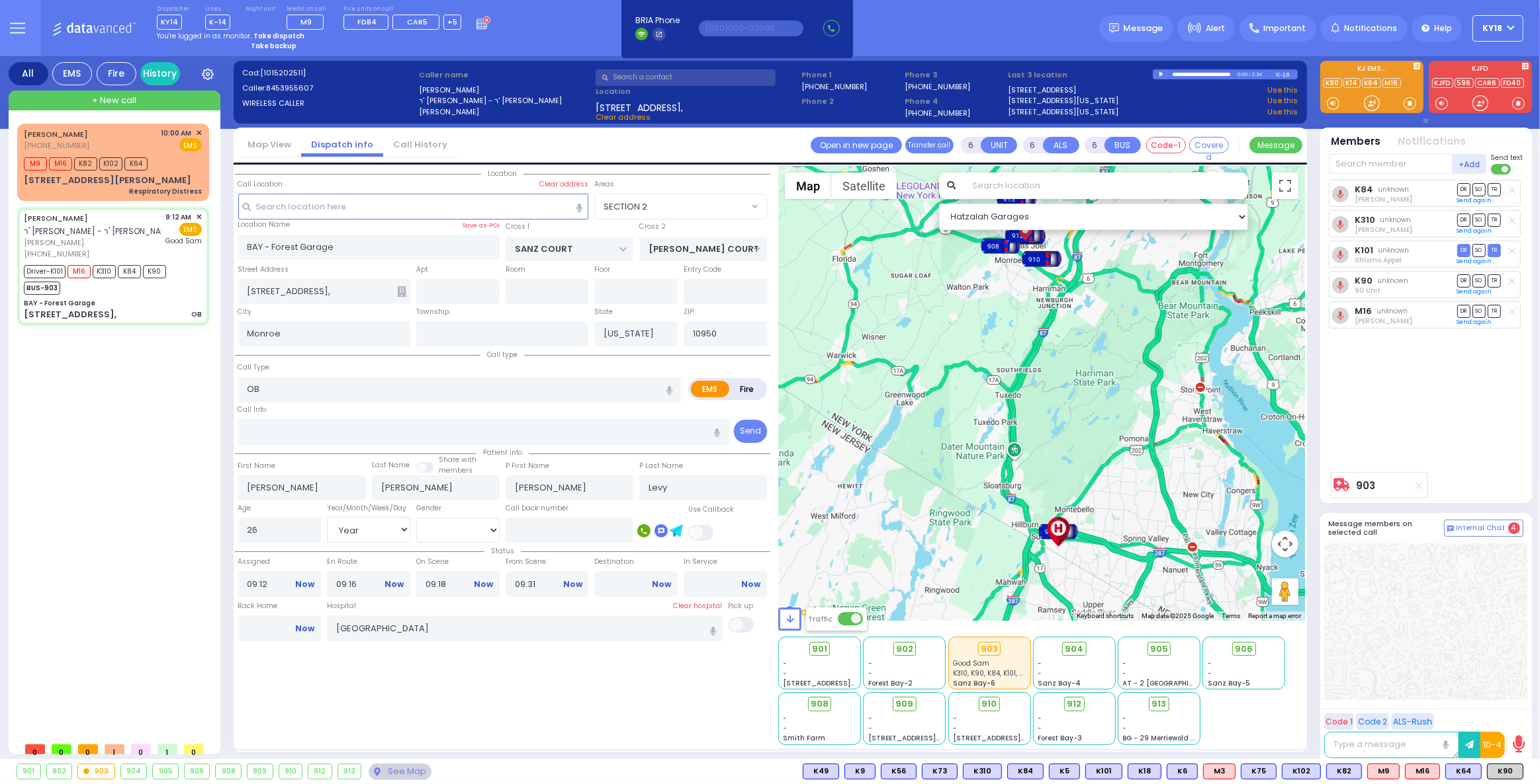
select select "Hatzalah Garages"
select select "SECTION 2"
select select
radio input "true"
select select "Year"
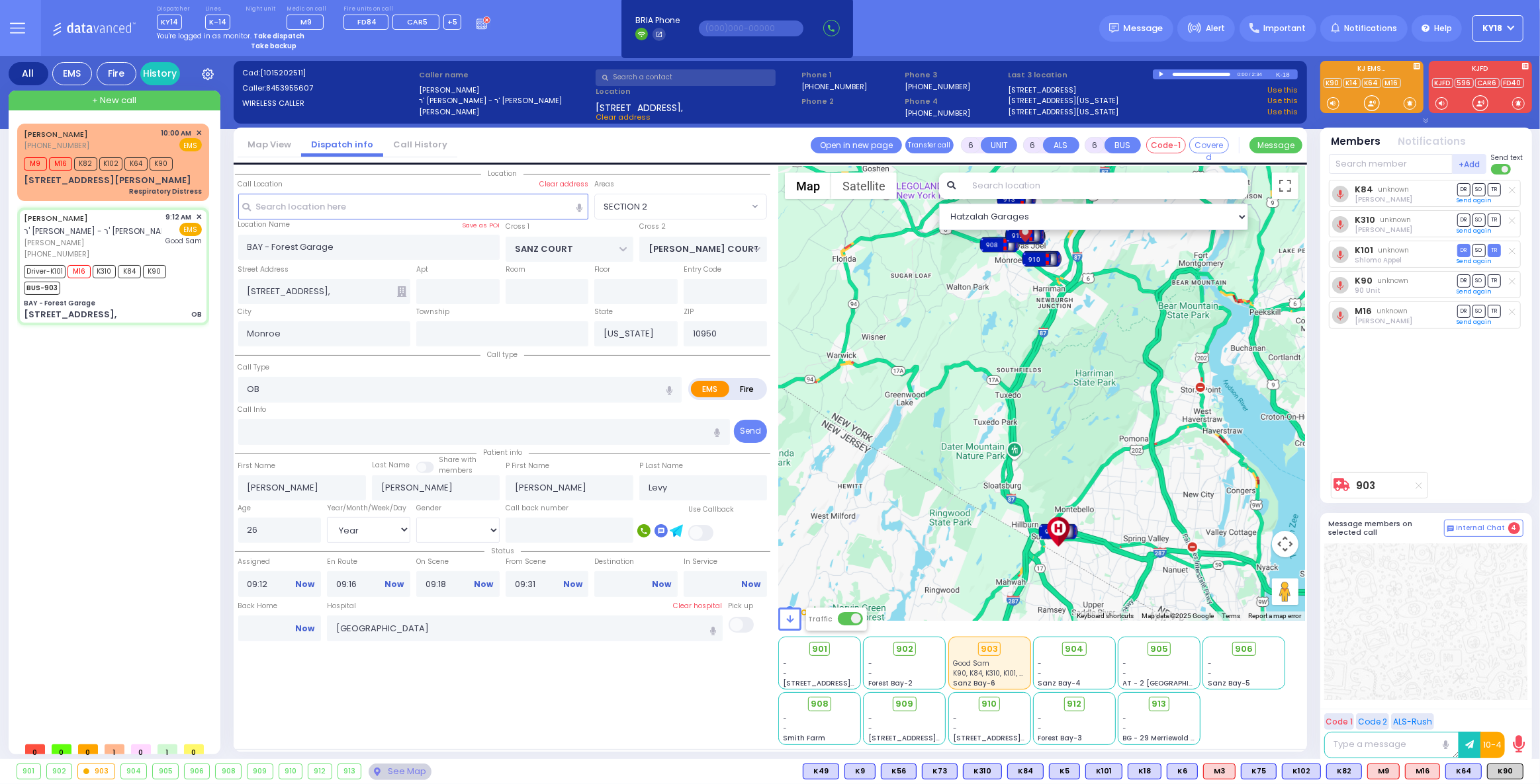
select select "[DEMOGRAPHIC_DATA]"
select select "Hatzalah Garages"
select select "SECTION 2"
select select
radio input "true"
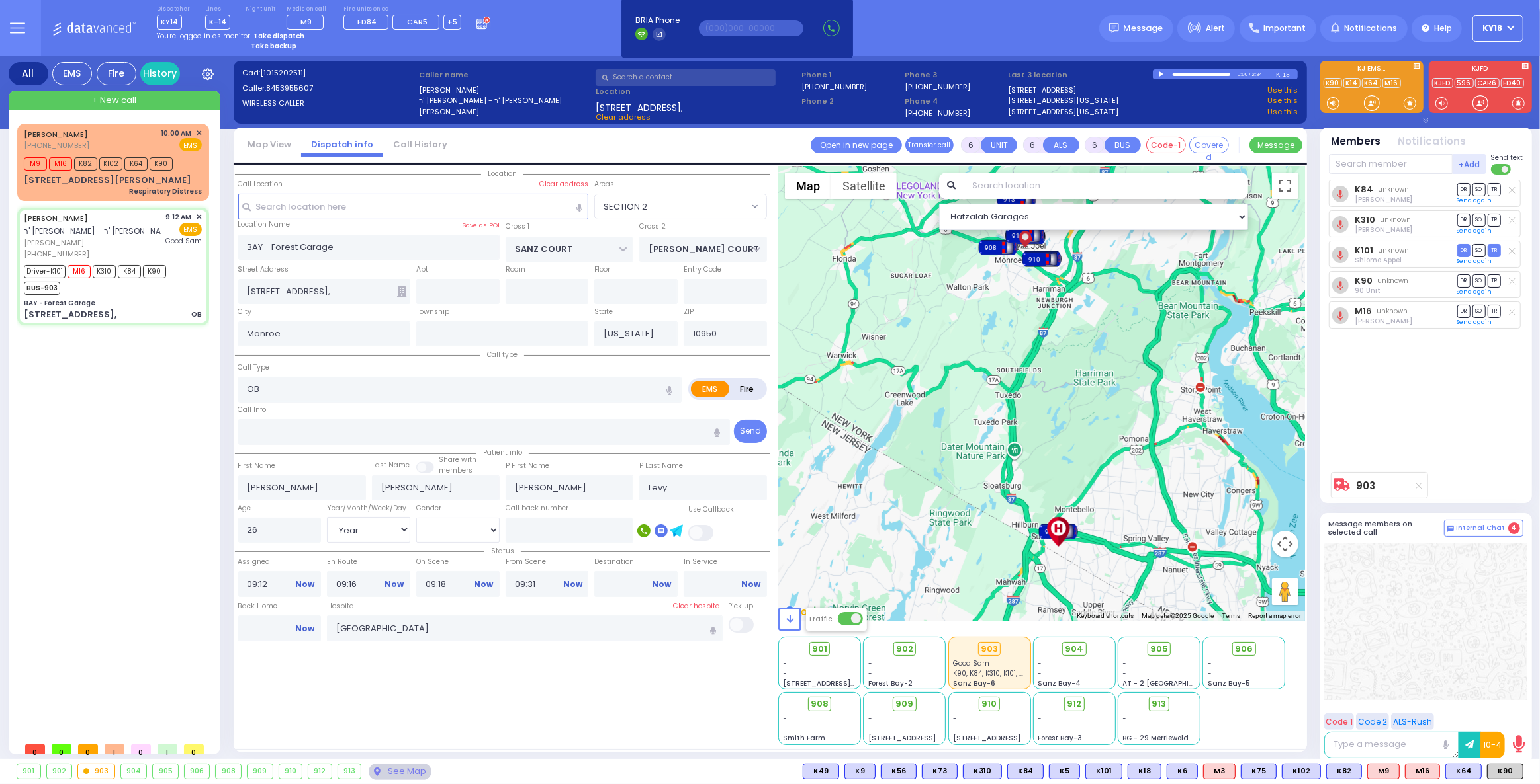
select select "Year"
select select "[DEMOGRAPHIC_DATA]"
select select "Hatzalah Garages"
select select "SECTION 2"
select select
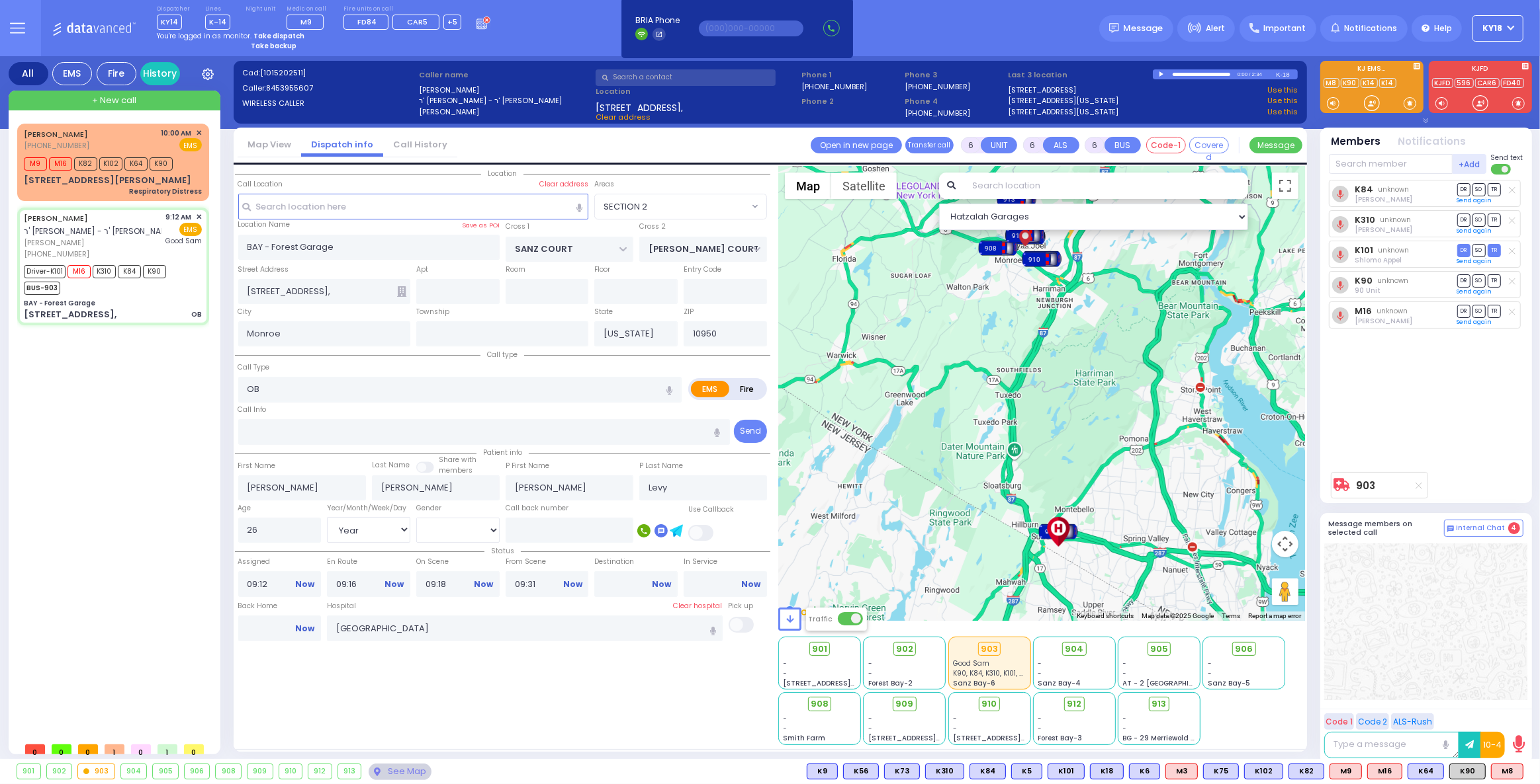
radio input "true"
select select "Year"
select select "[DEMOGRAPHIC_DATA]"
select select "Hatzalah Garages"
select select "SECTION 2"
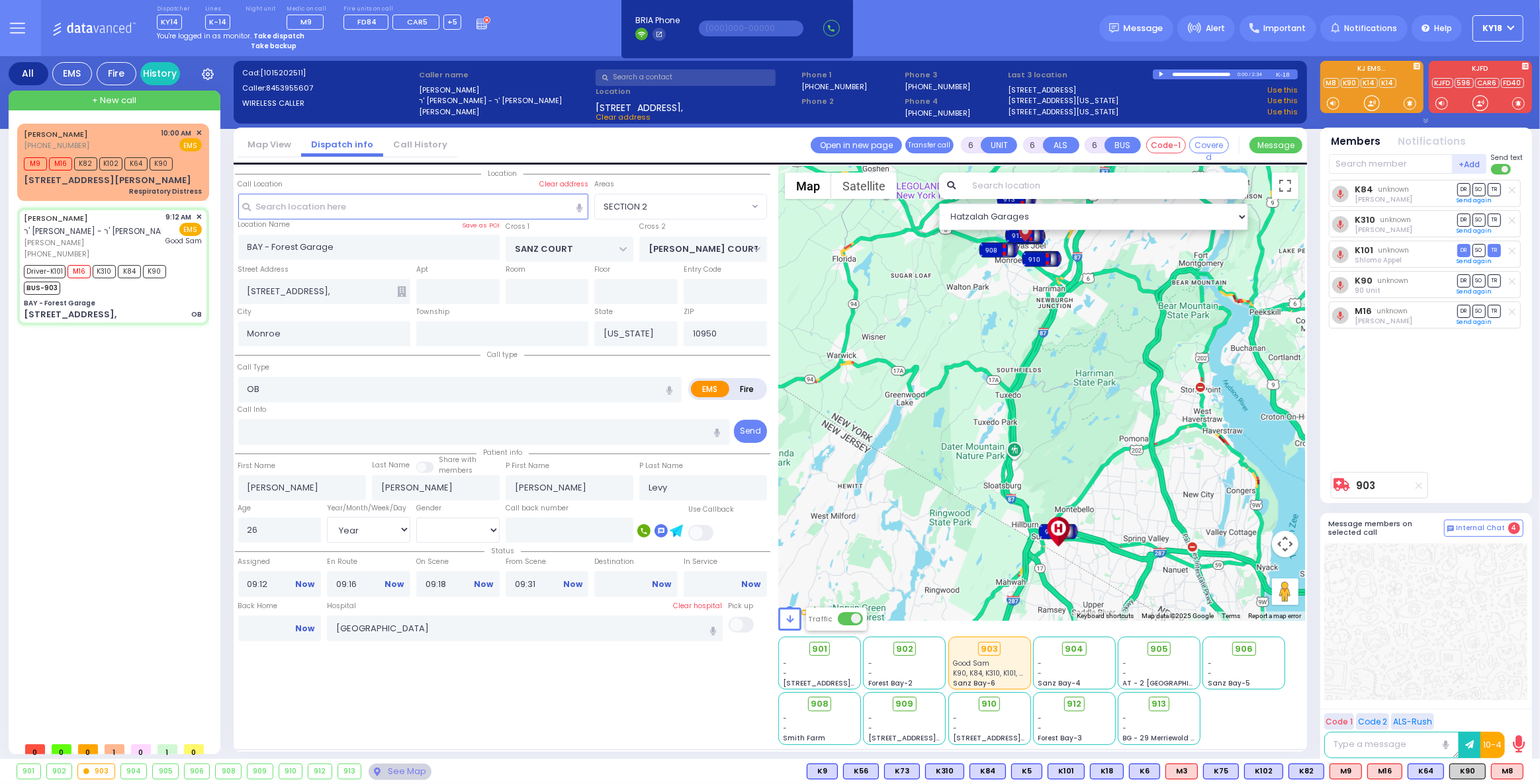
select select
radio input "true"
select select "Year"
select select "[DEMOGRAPHIC_DATA]"
select select "Hatzalah Garages"
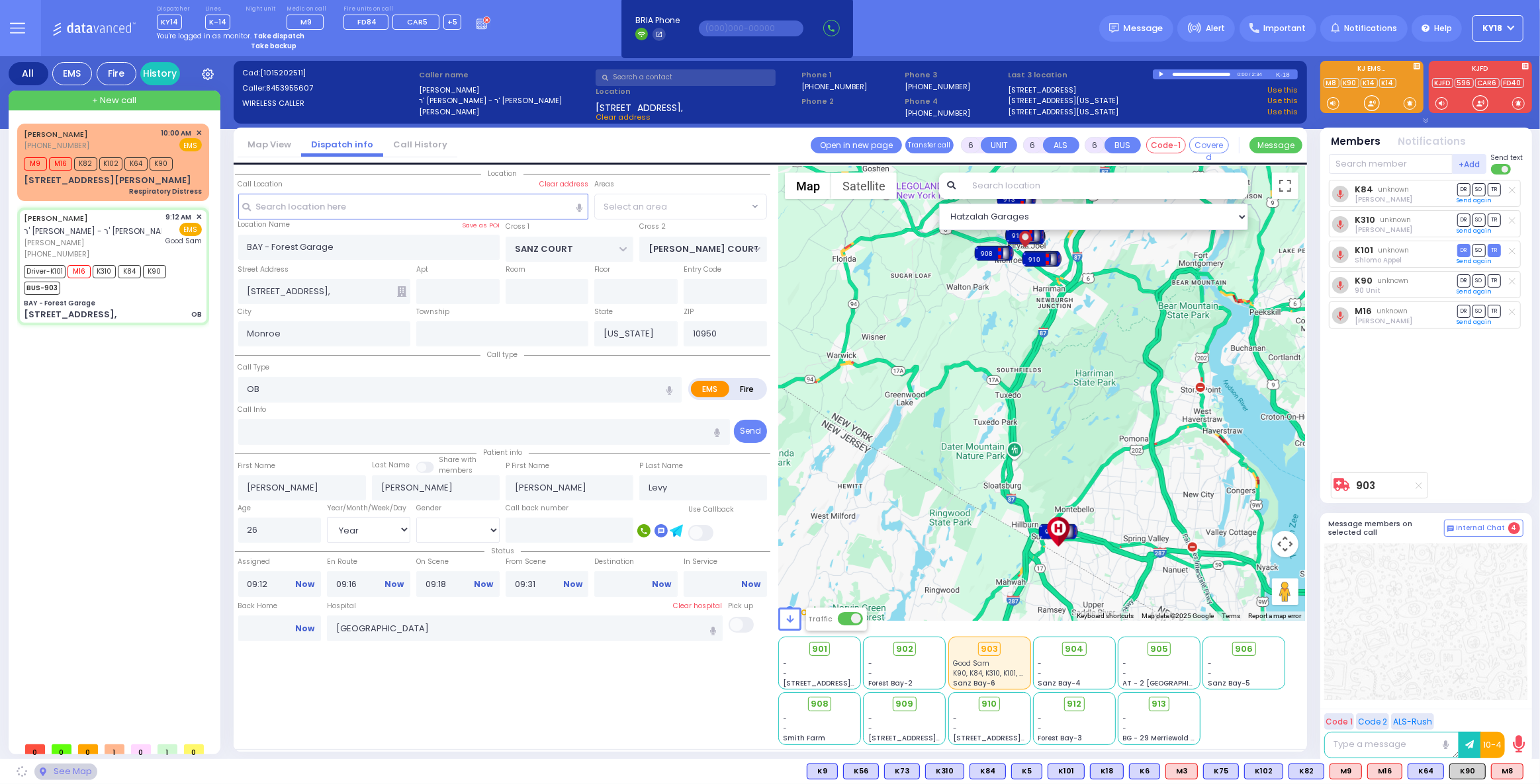
select select "SECTION 2"
select select
radio input "true"
select select "Year"
select select "[DEMOGRAPHIC_DATA]"
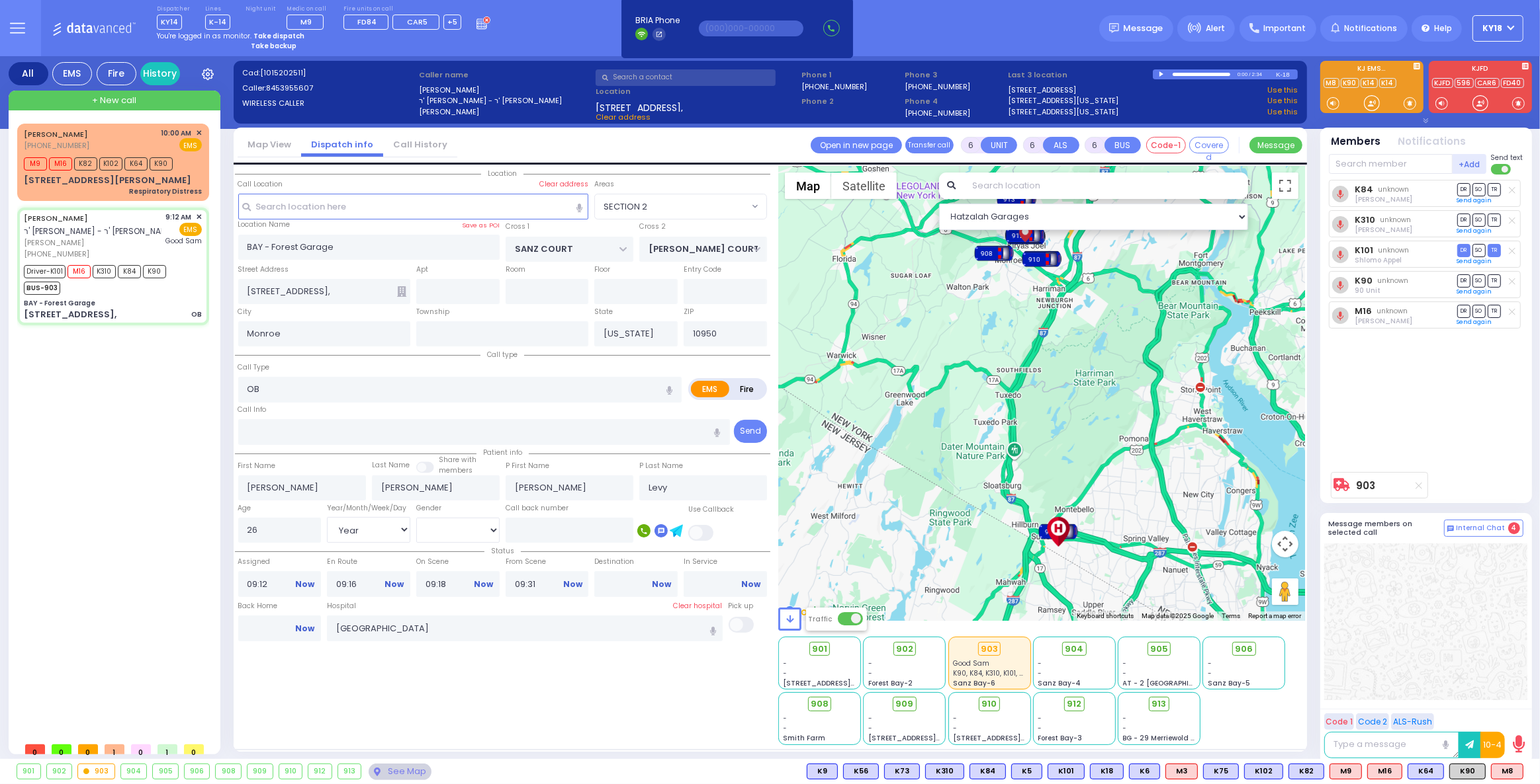
type input "10:05"
select select "Hatzalah Garages"
select select "SECTION 2"
select select
radio input "true"
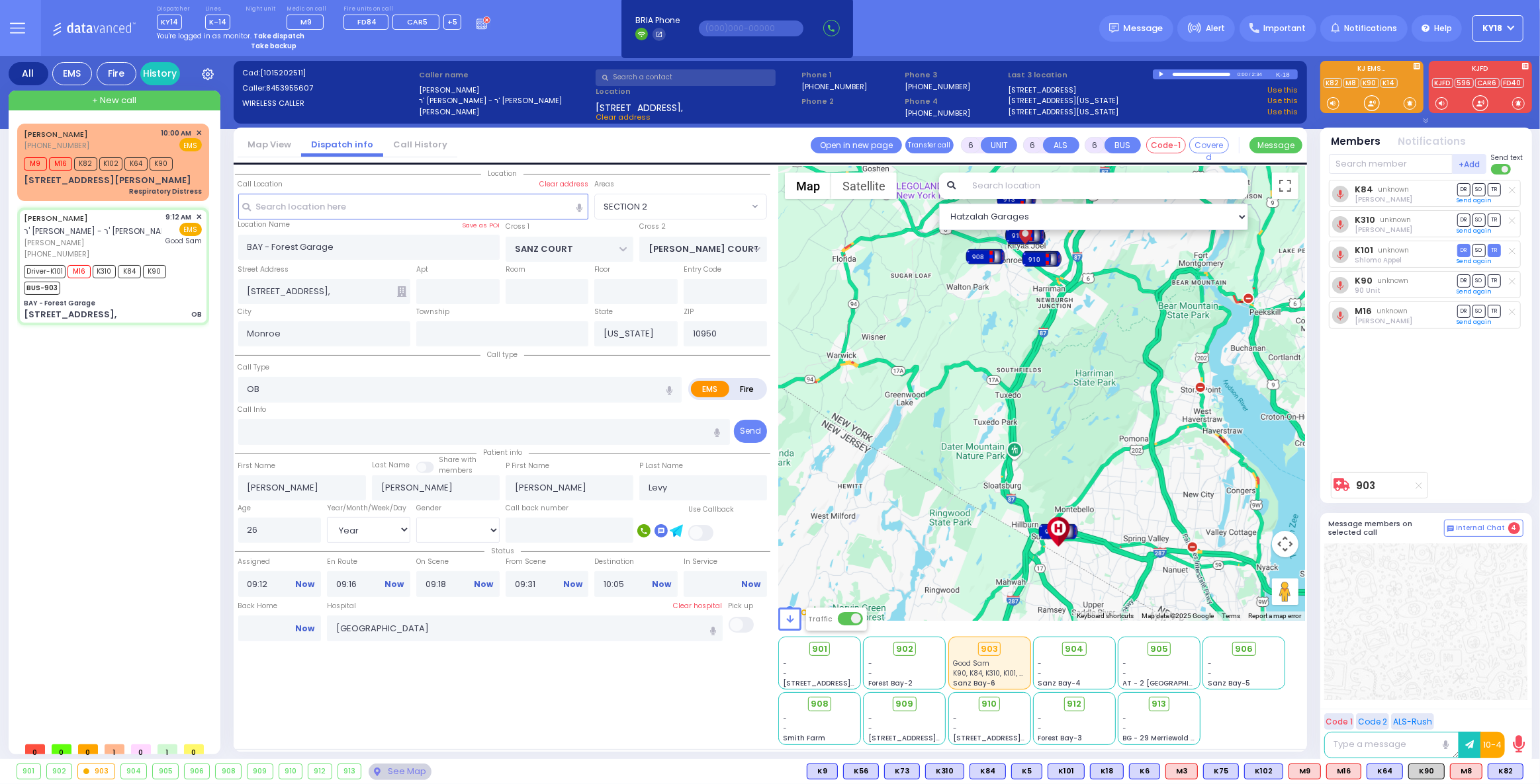
select select "Year"
select select "[DEMOGRAPHIC_DATA]"
select select "Hatzalah Garages"
select select "SECTION 2"
select select
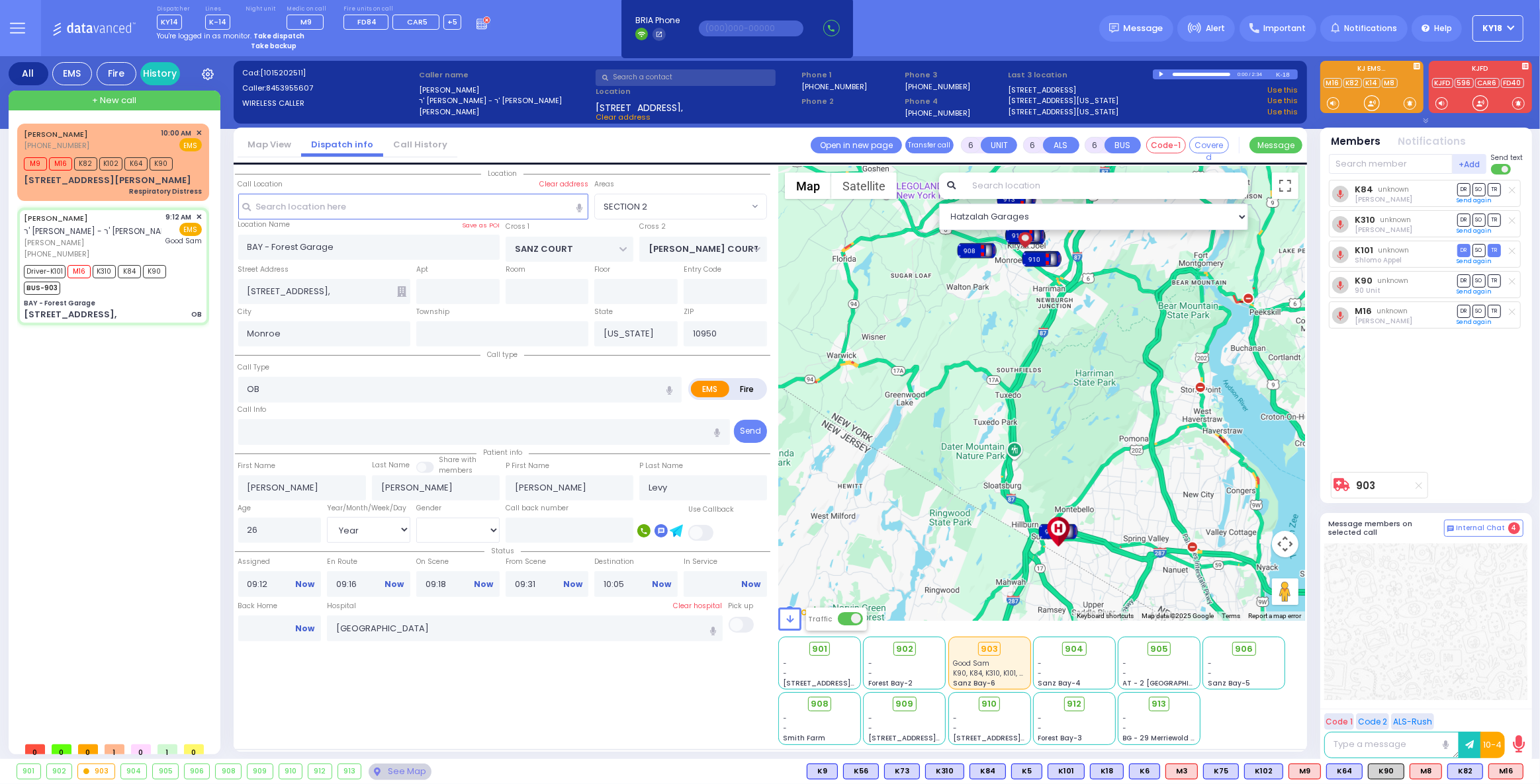
radio input "true"
select select "Year"
select select "[DEMOGRAPHIC_DATA]"
select select "Hatzalah Garages"
select select "SECTION 2"
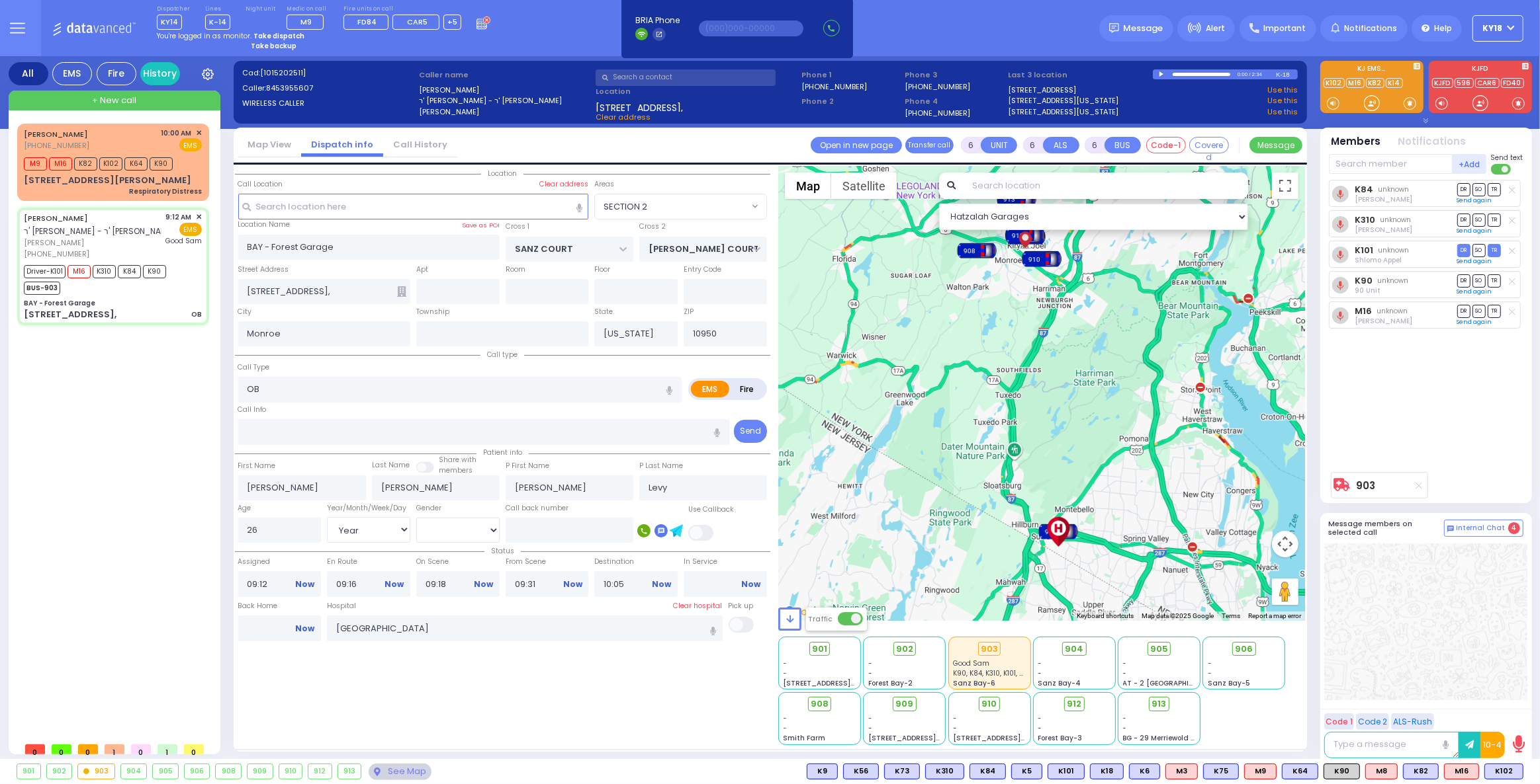
select select
radio input "true"
select select "Year"
select select "[DEMOGRAPHIC_DATA]"
select select "Hatzalah Garages"
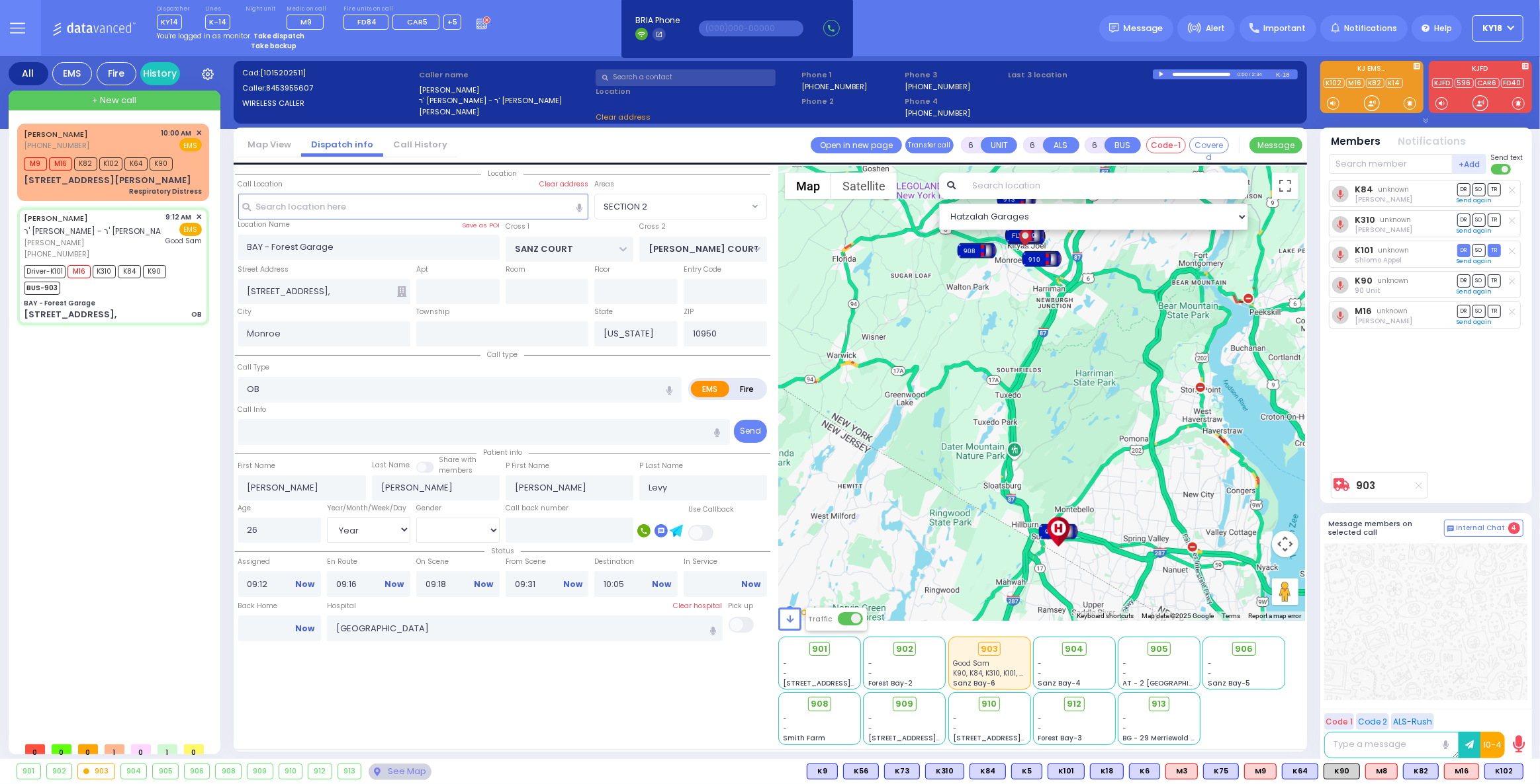
select select "SECTION 2"
select select
radio input "true"
select select "Year"
select select "[DEMOGRAPHIC_DATA]"
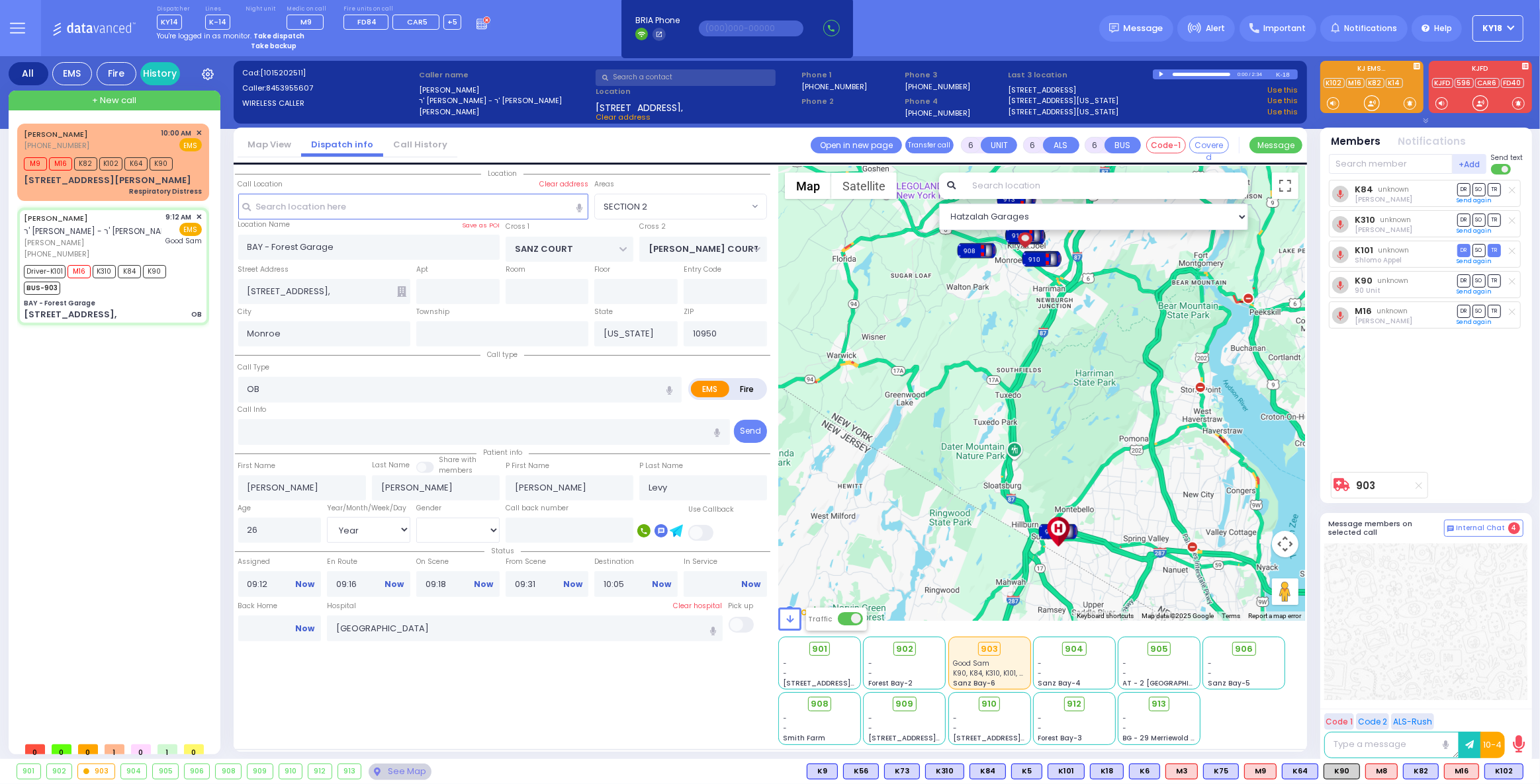
select select "Hatzalah Garages"
select select "SECTION 2"
select select
radio input "true"
select select "Year"
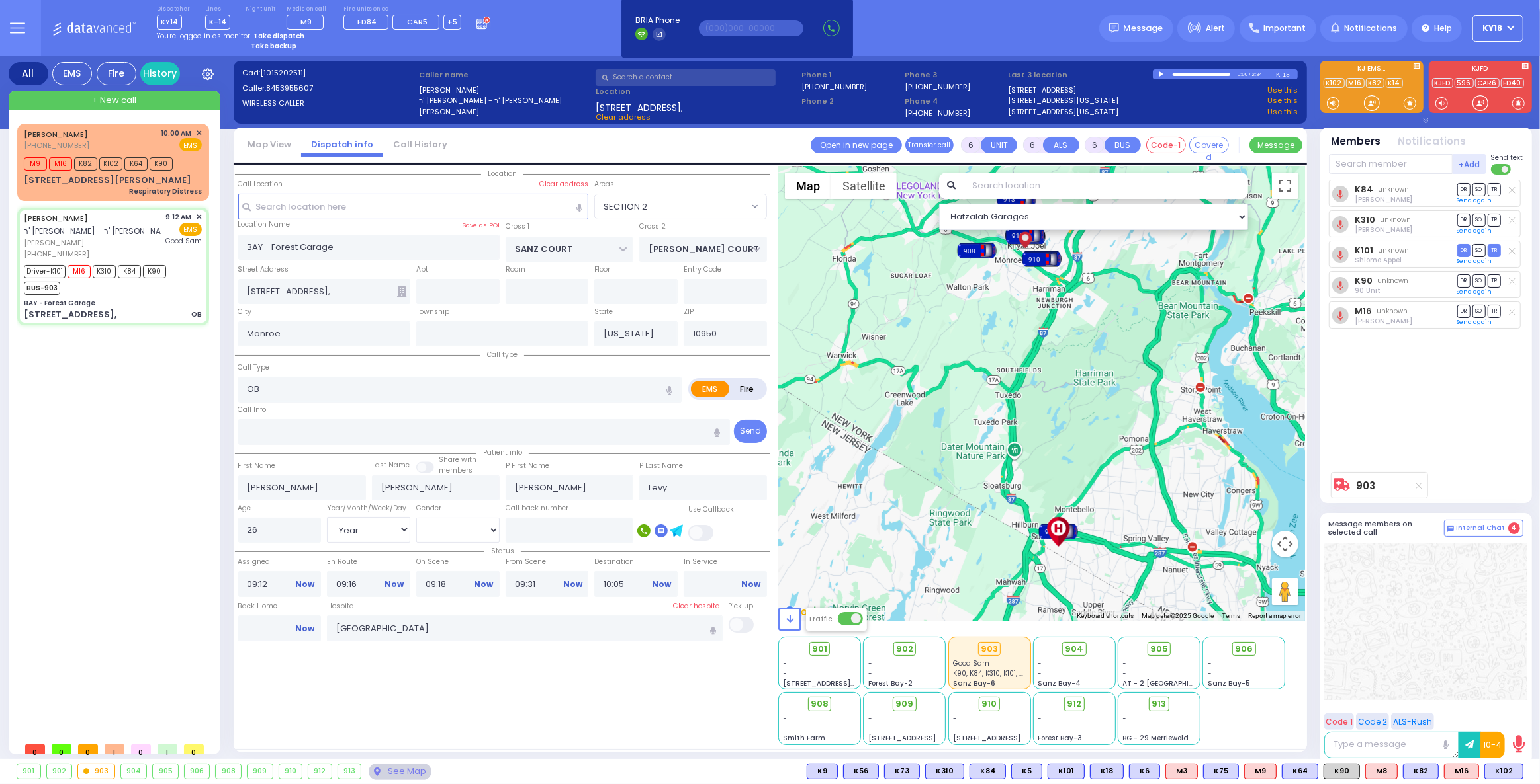
select select "[DEMOGRAPHIC_DATA]"
type input "10:12"
select select "Hatzalah Garages"
select select "SECTION 2"
select select
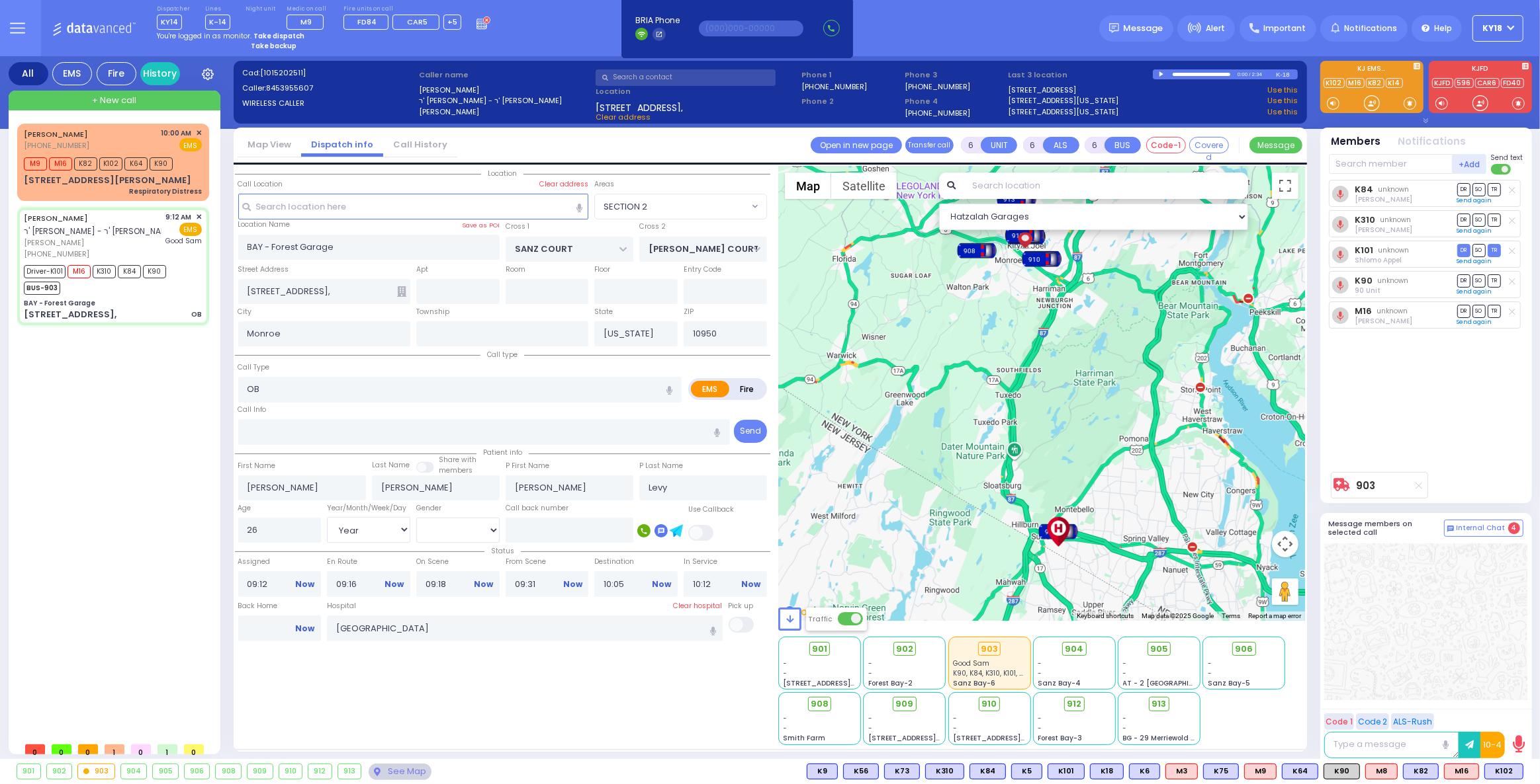
radio input "true"
select select "Year"
select select "[DEMOGRAPHIC_DATA]"
select select "Hatzalah Garages"
select select "SECTION 2"
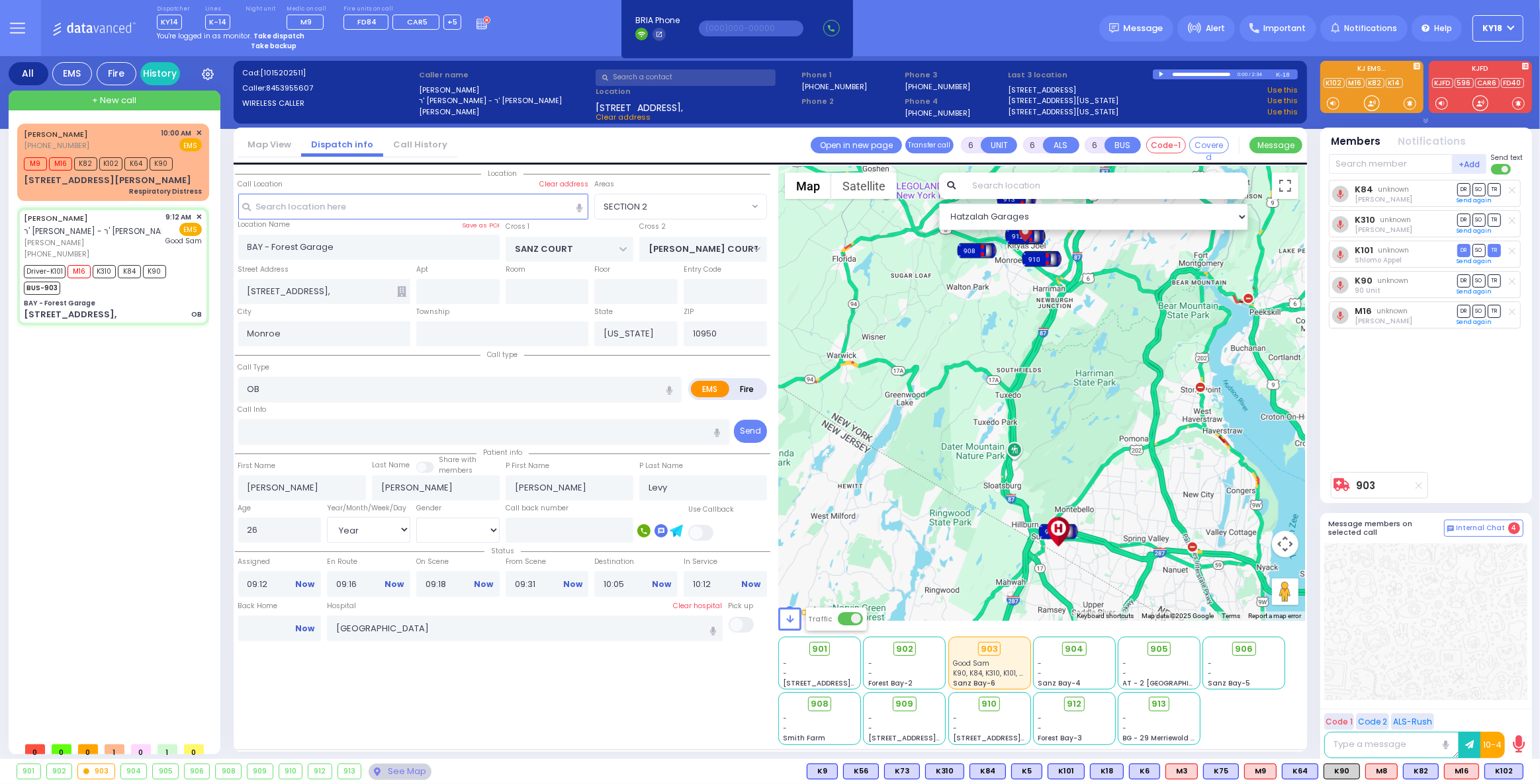
select select
radio input "true"
select select "Year"
select select "[DEMOGRAPHIC_DATA]"
select select "Hatzalah Garages"
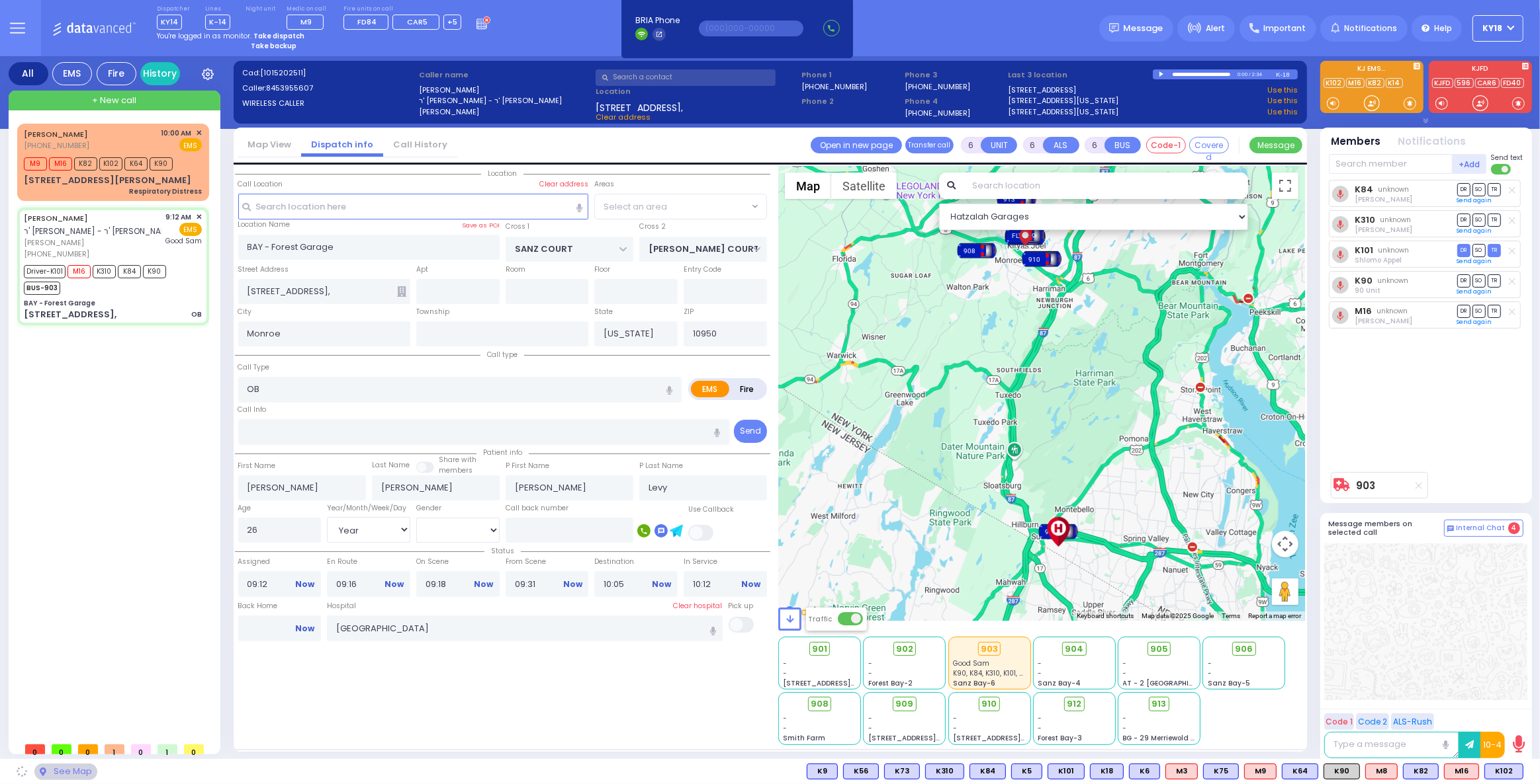
select select "SECTION 2"
